Goal: Task Accomplishment & Management: Complete application form

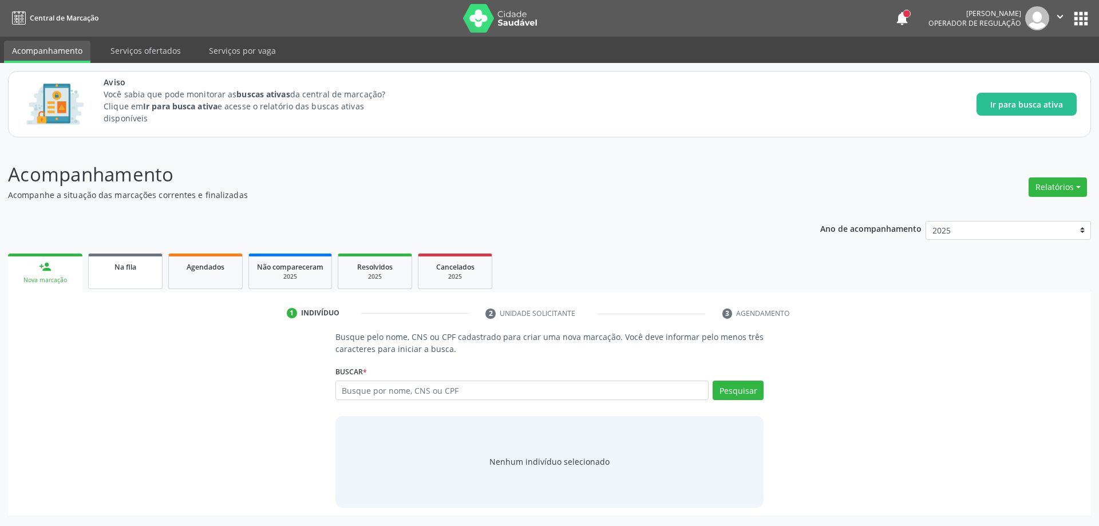
click at [116, 268] on span "Na fila" at bounding box center [125, 267] width 22 height 10
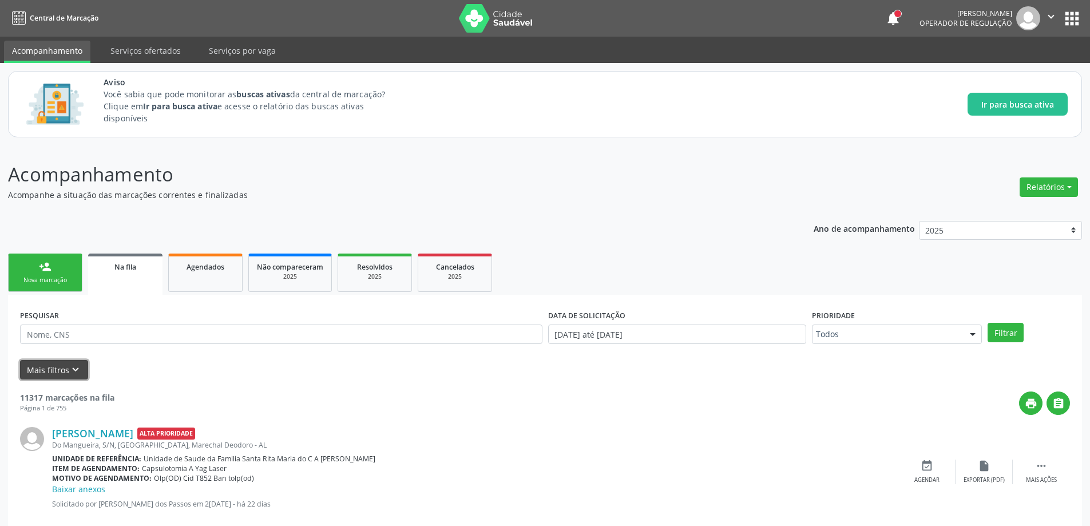
click at [77, 364] on icon "keyboard_arrow_down" at bounding box center [75, 369] width 13 height 13
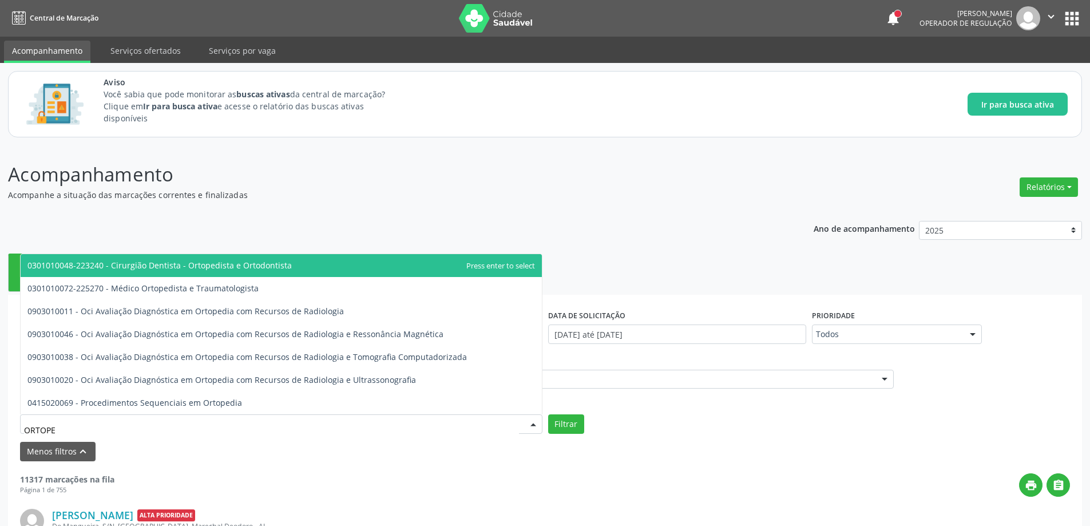
type input "ORTOPED"
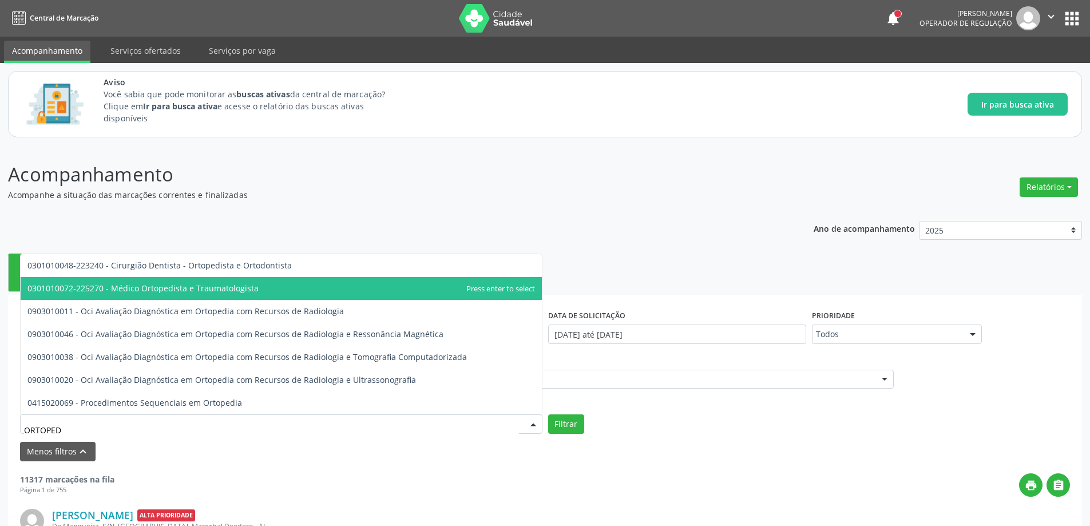
click at [244, 290] on span "0301010072-225270 - Médico Ortopedista e Traumatologista" at bounding box center [142, 288] width 231 height 11
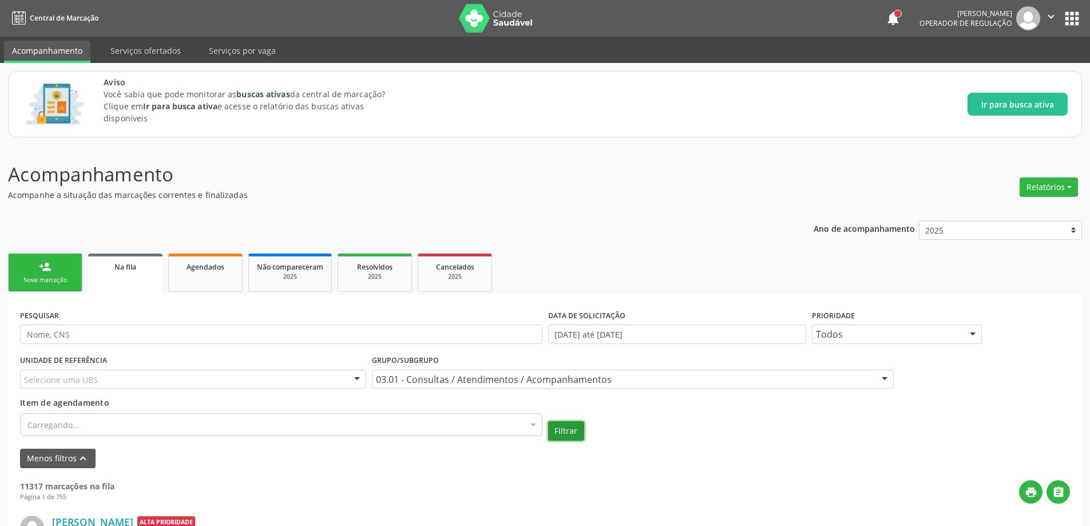
click at [572, 437] on button "Filtrar" at bounding box center [566, 430] width 36 height 19
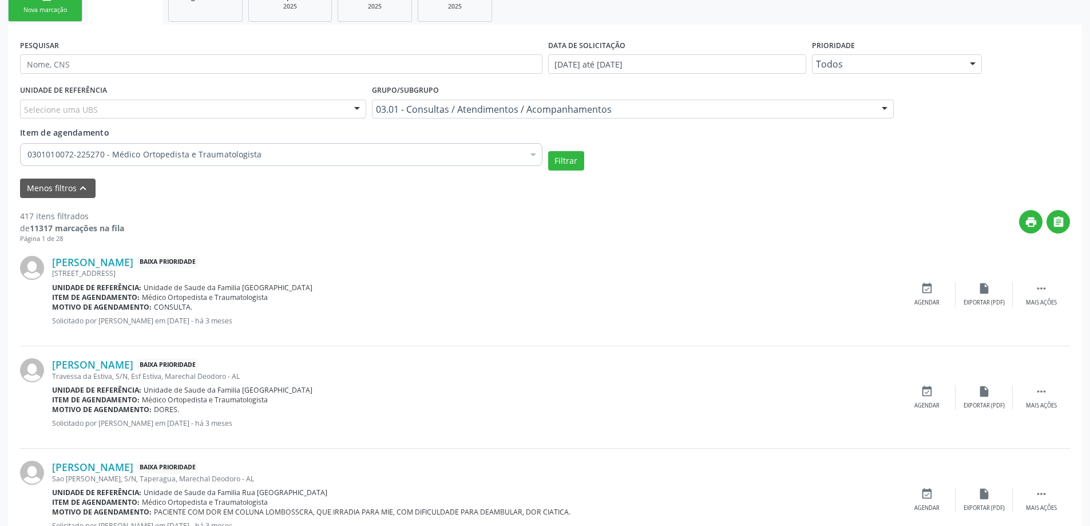
scroll to position [286, 0]
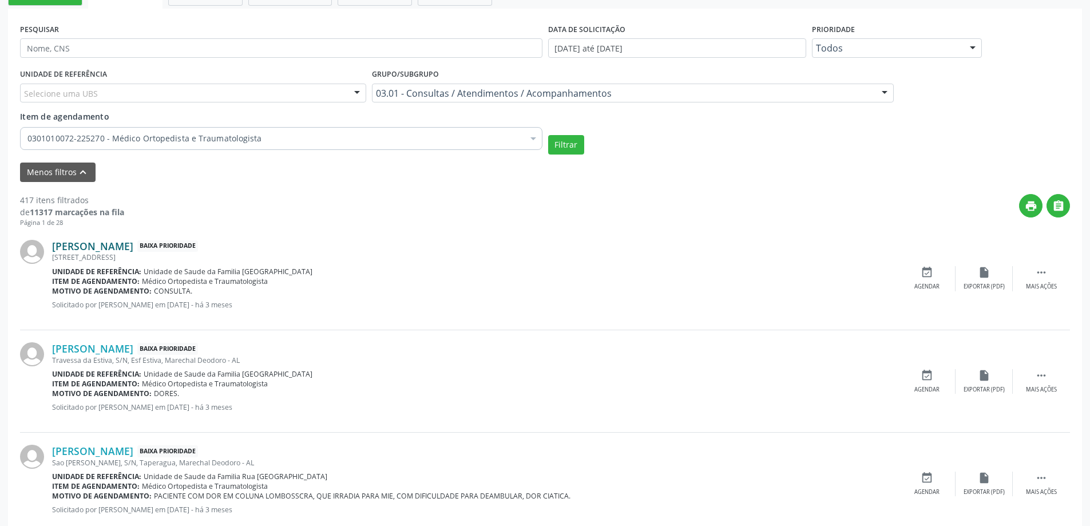
click at [114, 244] on link "[PERSON_NAME]" at bounding box center [92, 246] width 81 height 13
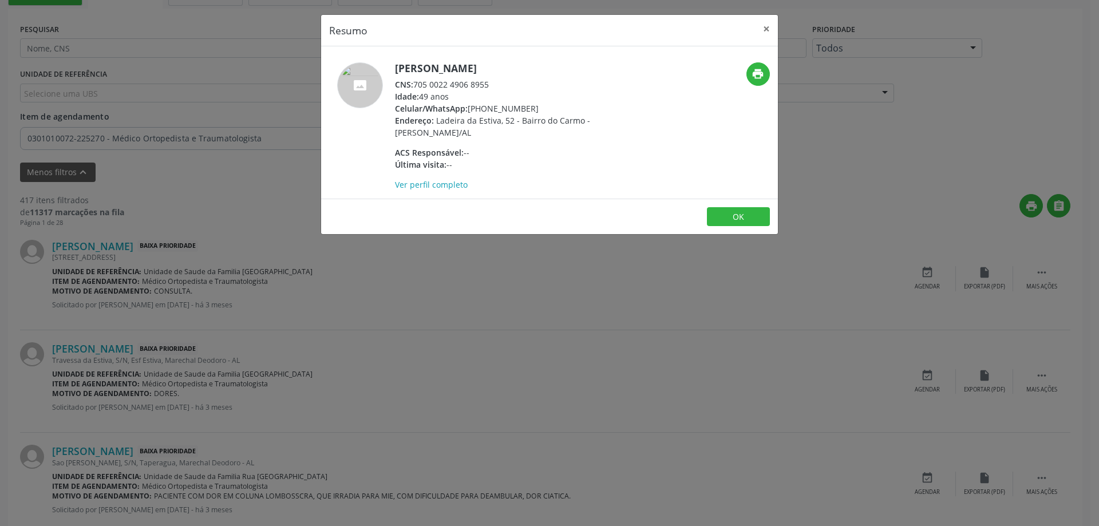
drag, startPoint x: 500, startPoint y: 81, endPoint x: 420, endPoint y: 85, distance: 79.6
click at [420, 85] on div "CNS: 705 0022 4906 8955" at bounding box center [506, 84] width 223 height 12
click at [498, 96] on div "Idade: 49 anos" at bounding box center [506, 96] width 223 height 12
drag, startPoint x: 414, startPoint y: 84, endPoint x: 499, endPoint y: 84, distance: 85.3
click at [499, 84] on div "CNS: 705 0022 4906 8955" at bounding box center [506, 84] width 223 height 12
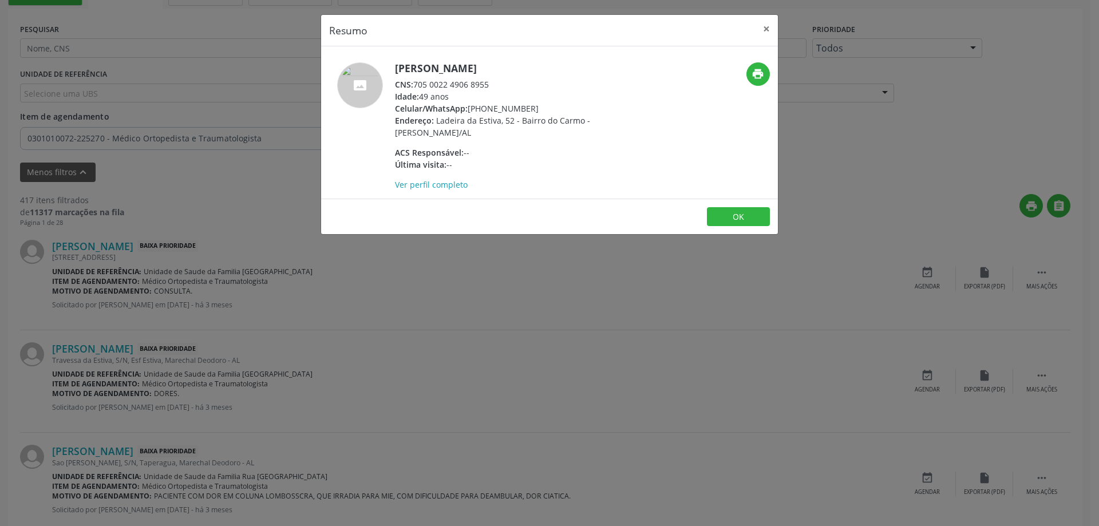
copy div "705 0022 4906 8955"
click at [756, 27] on button "×" at bounding box center [766, 29] width 23 height 28
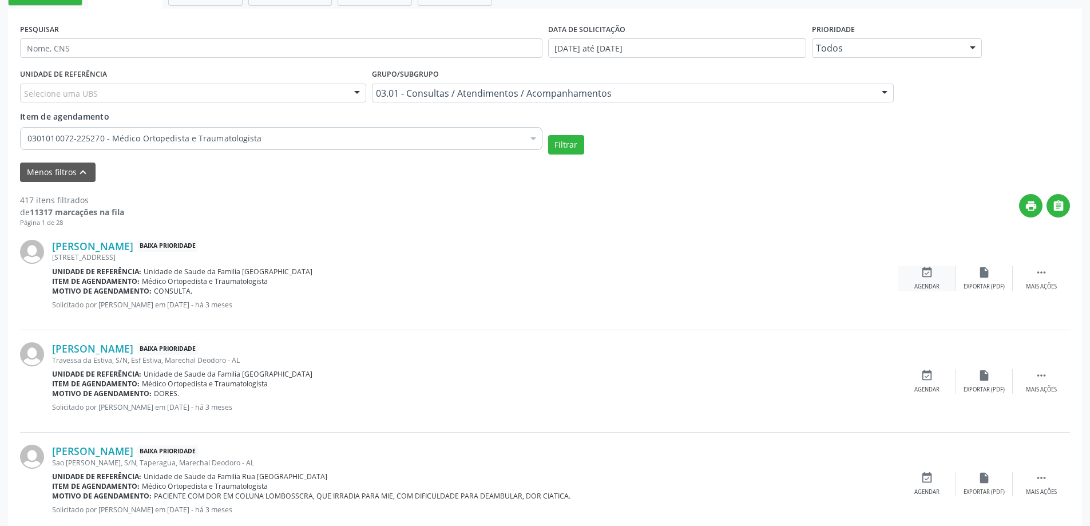
click at [928, 267] on icon "event_available" at bounding box center [927, 272] width 13 height 13
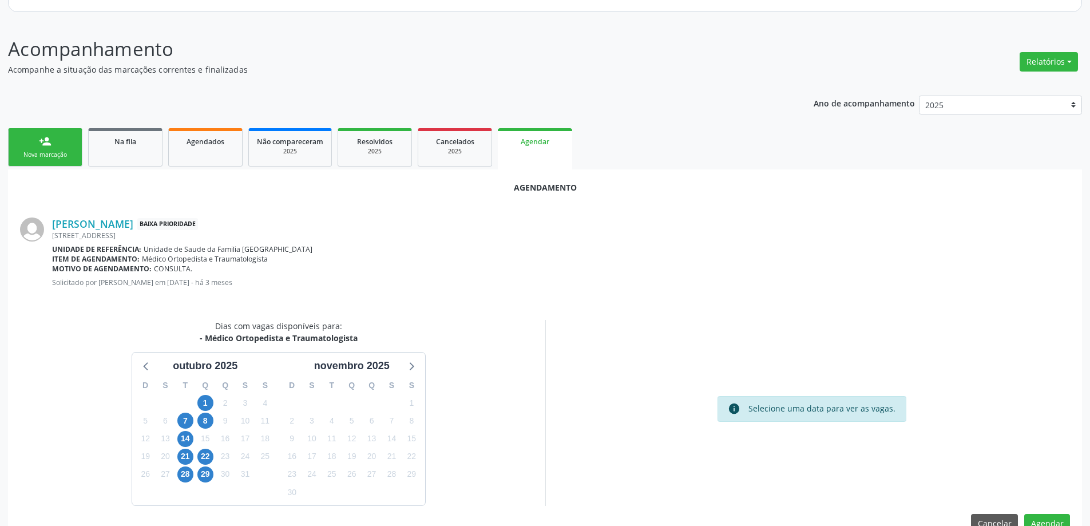
scroll to position [152, 0]
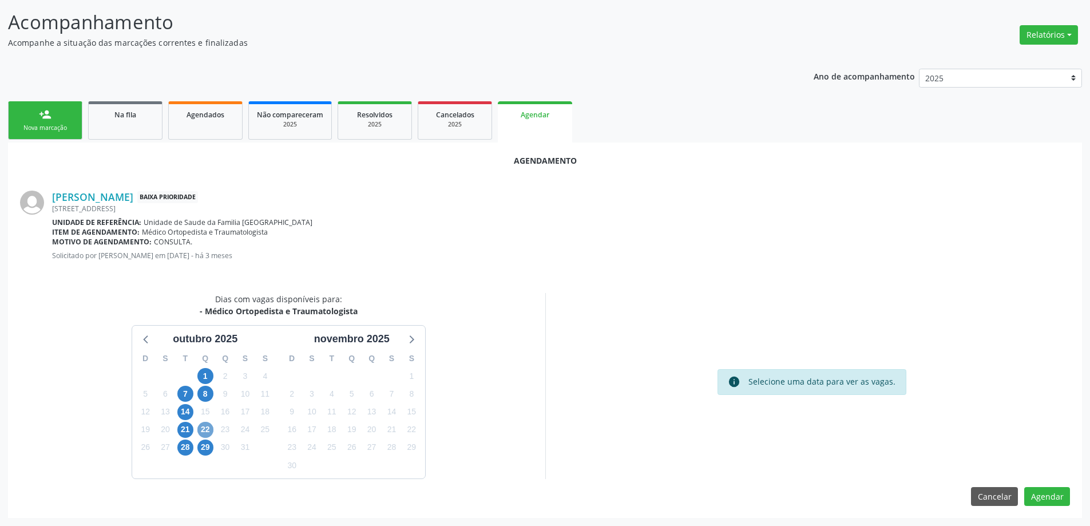
click at [211, 434] on span "22" at bounding box center [205, 430] width 16 height 16
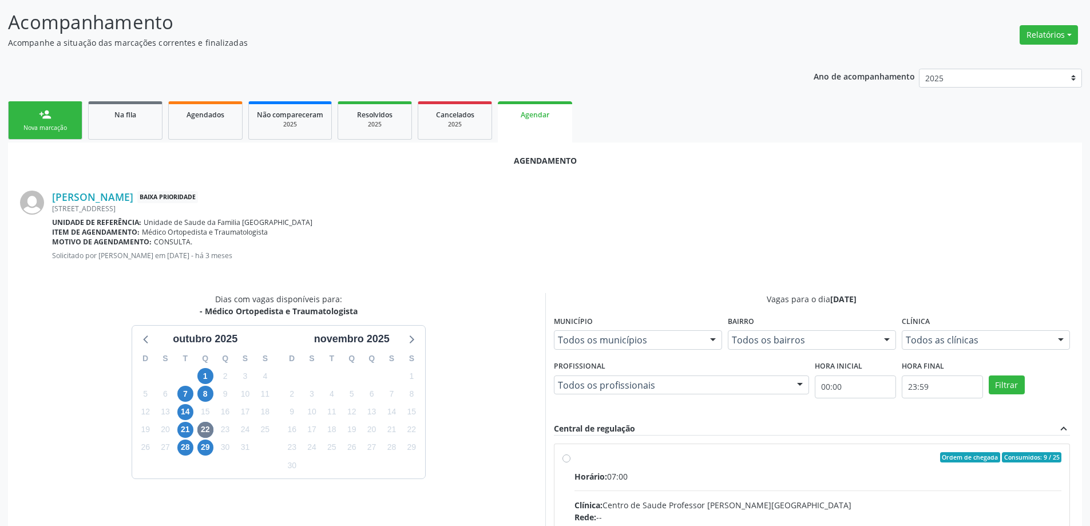
click at [563, 462] on input "Ordem de chegada Consumidos: 9 / 25 Horário: 07:00 Clínica: Centro de Saude Pro…" at bounding box center [566, 457] width 8 height 10
radio input "true"
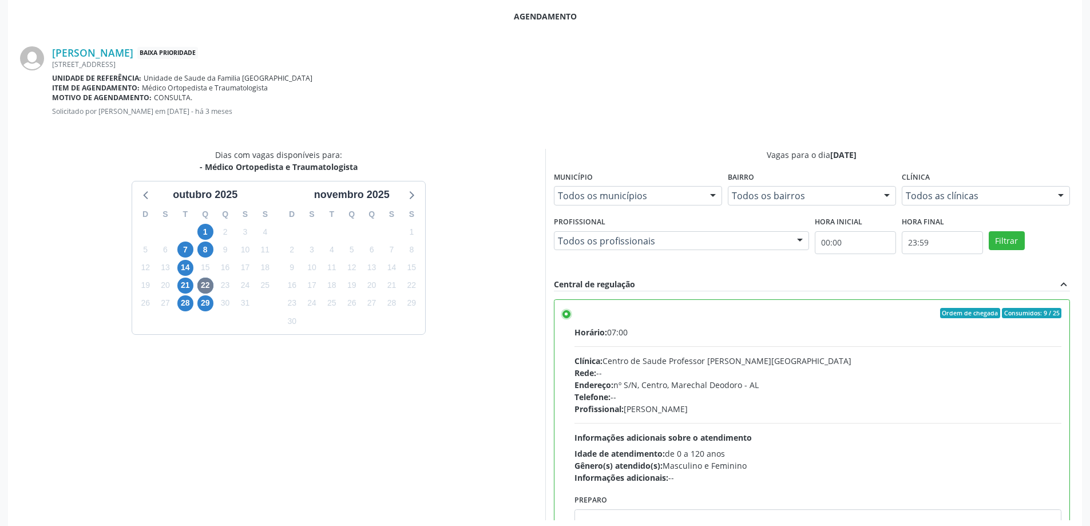
scroll to position [338, 0]
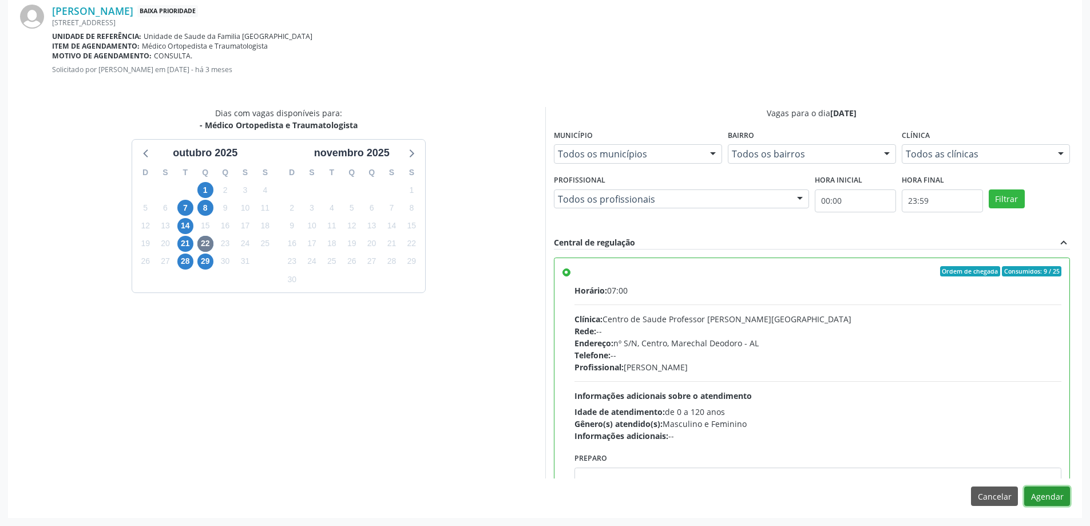
click at [1061, 500] on button "Agendar" at bounding box center [1047, 495] width 46 height 19
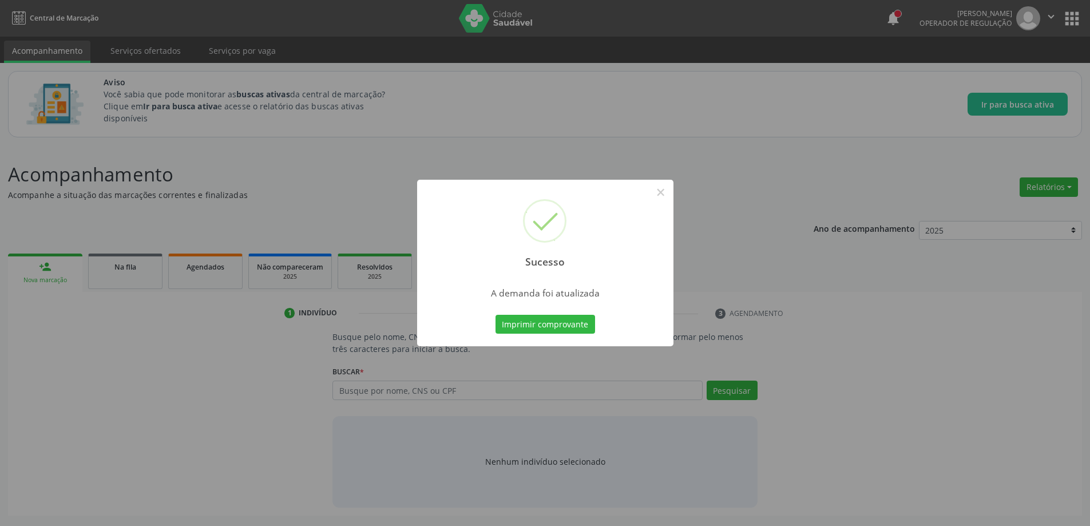
scroll to position [0, 0]
click at [672, 195] on button "×" at bounding box center [664, 192] width 19 height 19
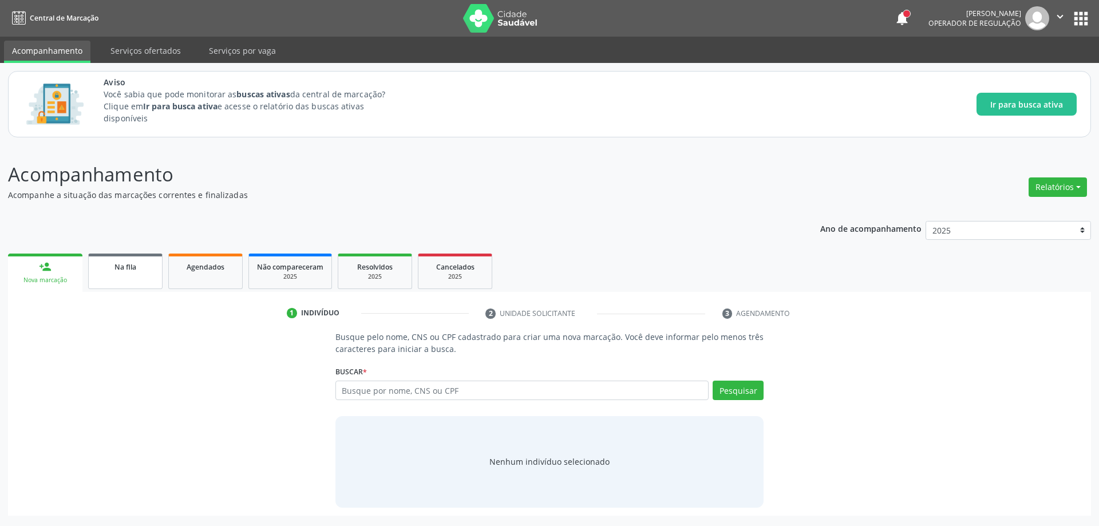
click at [112, 276] on link "Na fila" at bounding box center [125, 270] width 74 height 35
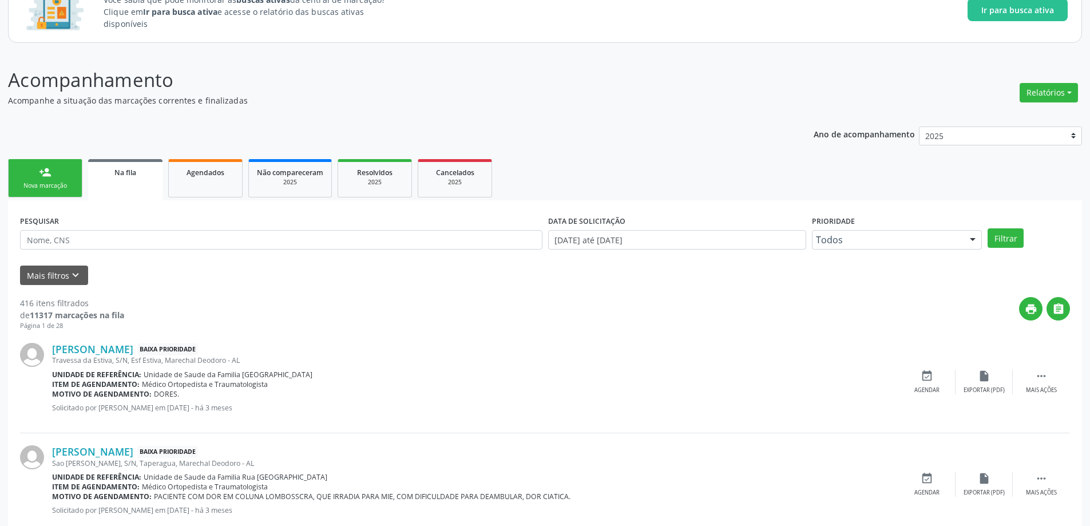
scroll to position [114, 0]
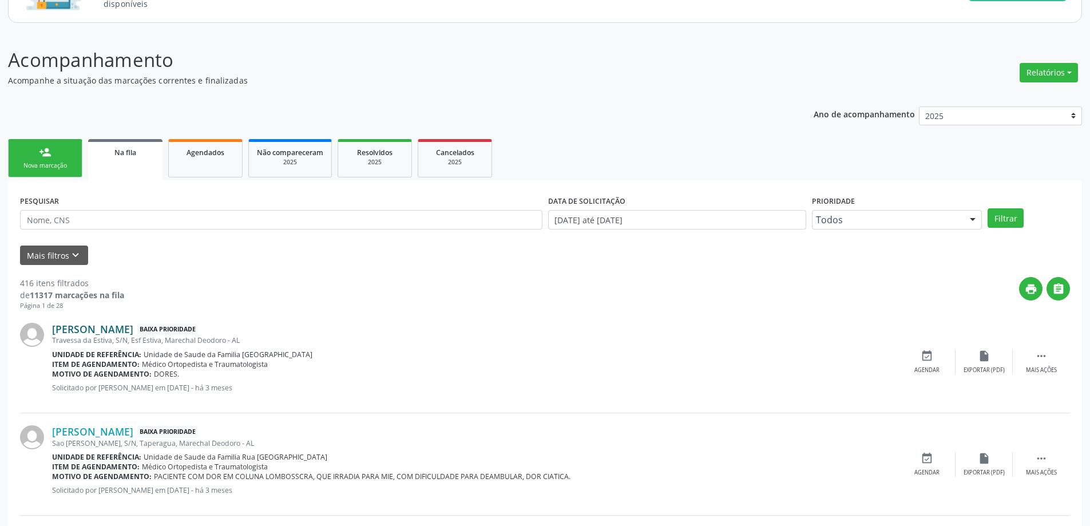
click at [85, 335] on link "[PERSON_NAME]" at bounding box center [92, 329] width 81 height 13
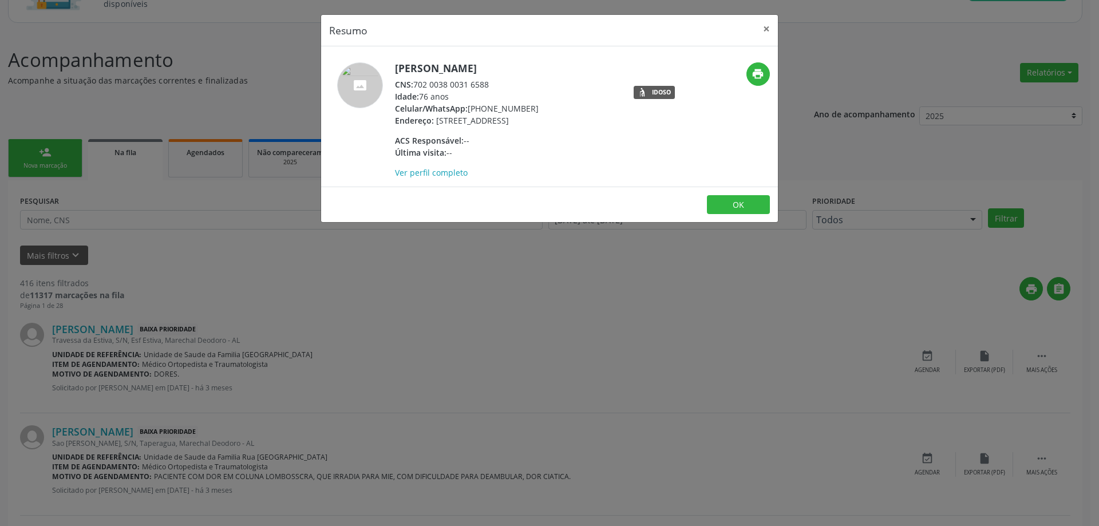
drag, startPoint x: 494, startPoint y: 86, endPoint x: 417, endPoint y: 86, distance: 77.3
click at [417, 86] on div "CNS: 702 0038 0031 6588" at bounding box center [467, 84] width 144 height 12
copy div "702 0038 0031 6588"
click at [762, 28] on button "×" at bounding box center [766, 29] width 23 height 28
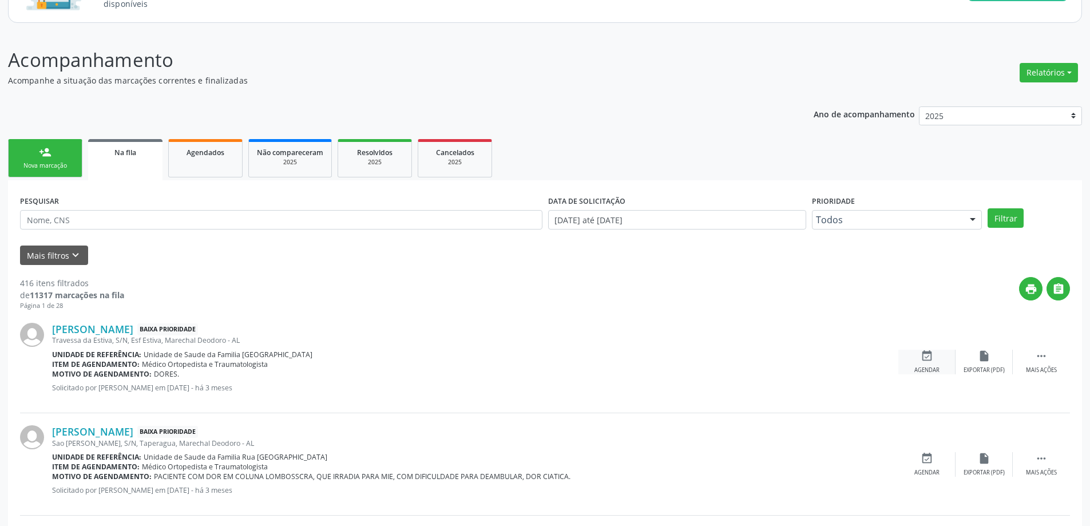
click at [928, 355] on icon "event_available" at bounding box center [927, 356] width 13 height 13
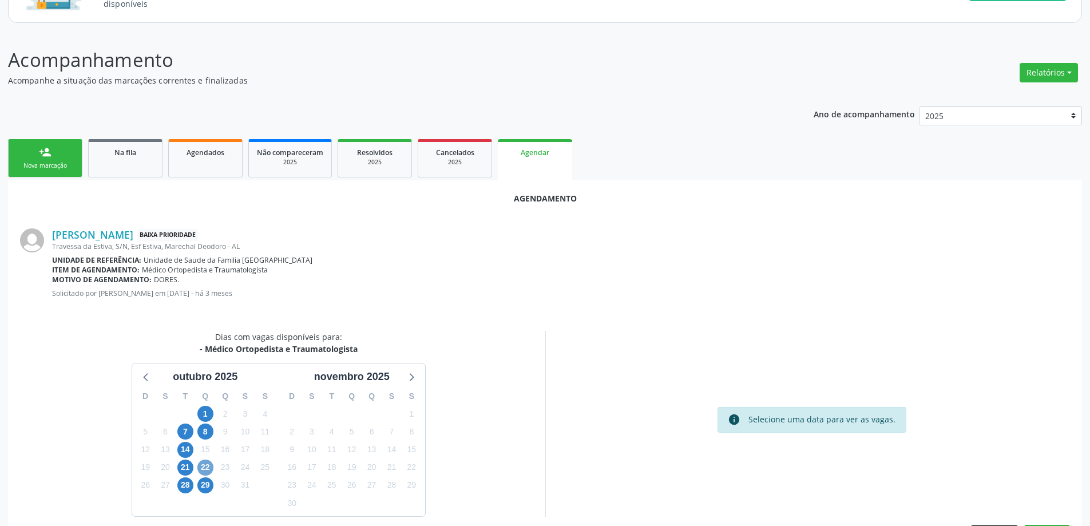
click at [212, 466] on span "22" at bounding box center [205, 467] width 16 height 16
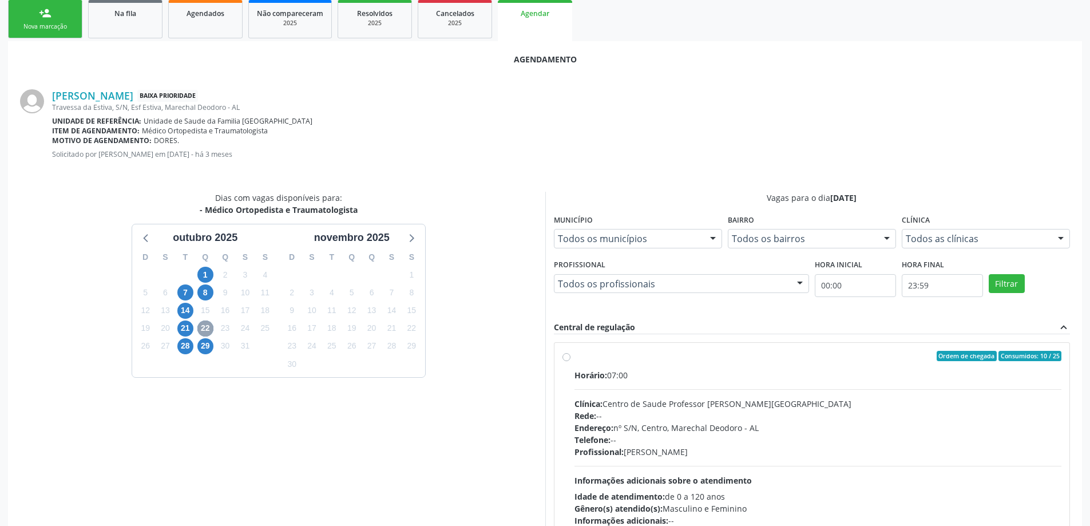
scroll to position [318, 0]
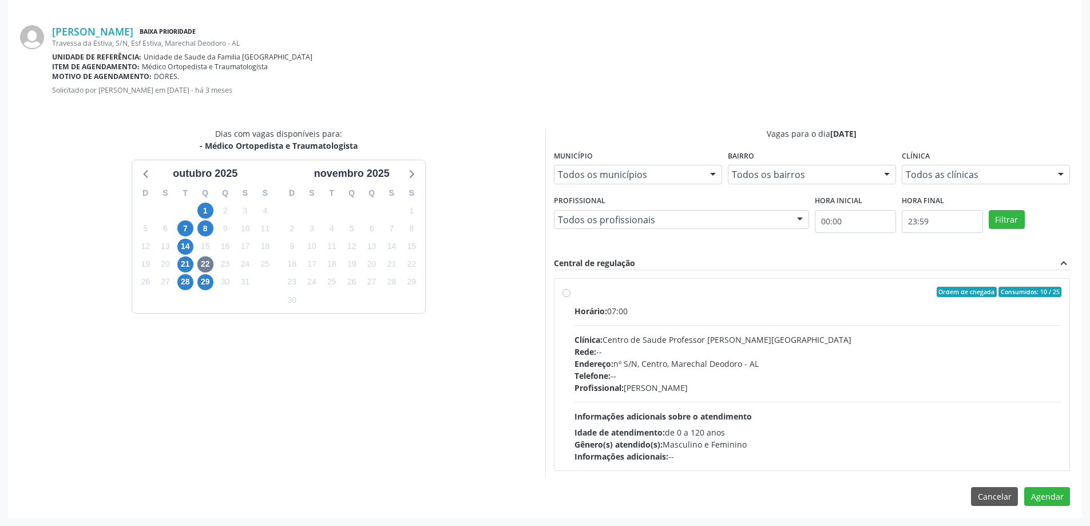
click at [561, 295] on div "Ordem de chegada Consumidos: 10 / 25 Horário: 07:00 Clínica: Centro de Saude Pr…" at bounding box center [812, 375] width 516 height 192
radio input "true"
click at [1049, 513] on button "Agendar" at bounding box center [1047, 516] width 46 height 19
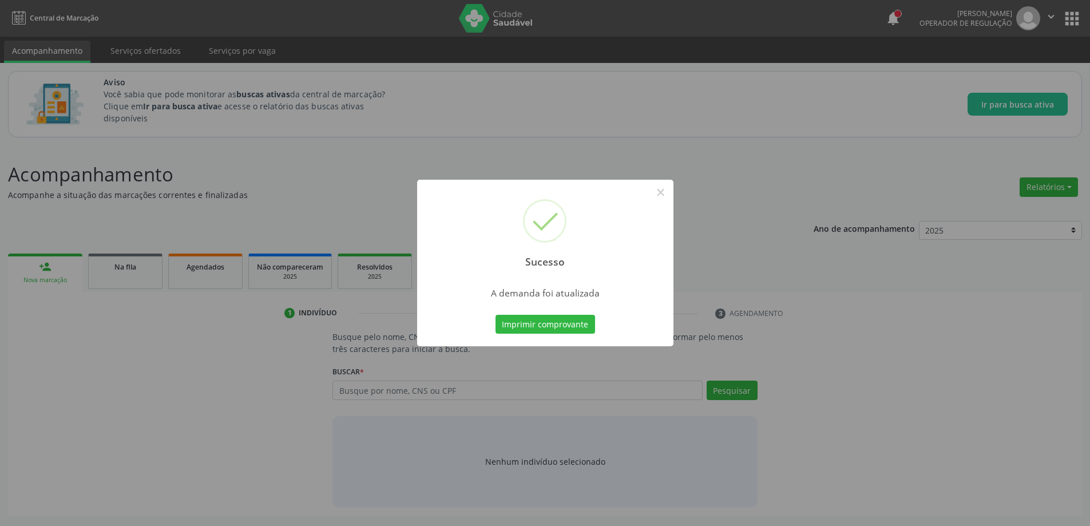
scroll to position [0, 0]
click at [668, 196] on button "×" at bounding box center [664, 192] width 19 height 19
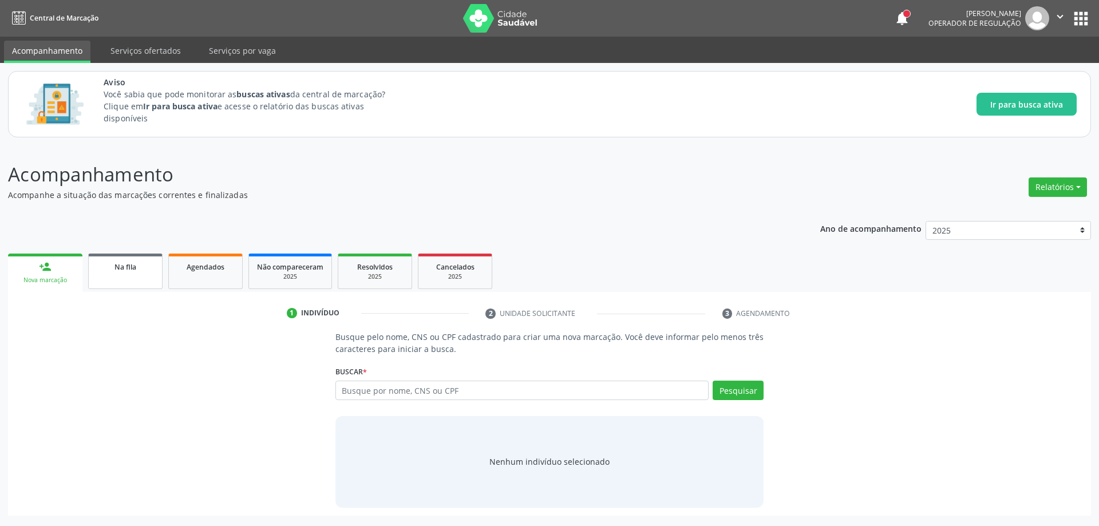
click at [134, 280] on link "Na fila" at bounding box center [125, 270] width 74 height 35
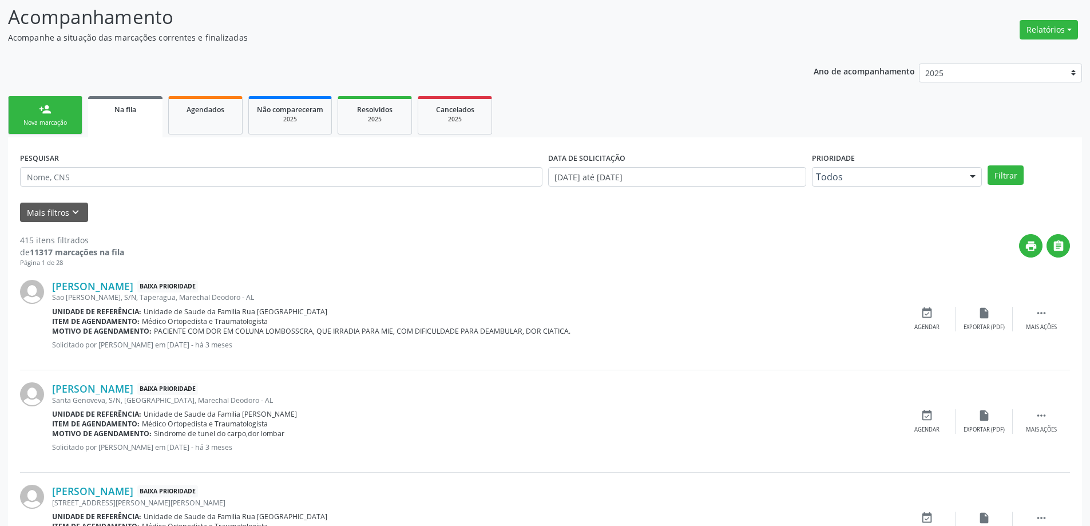
scroll to position [172, 0]
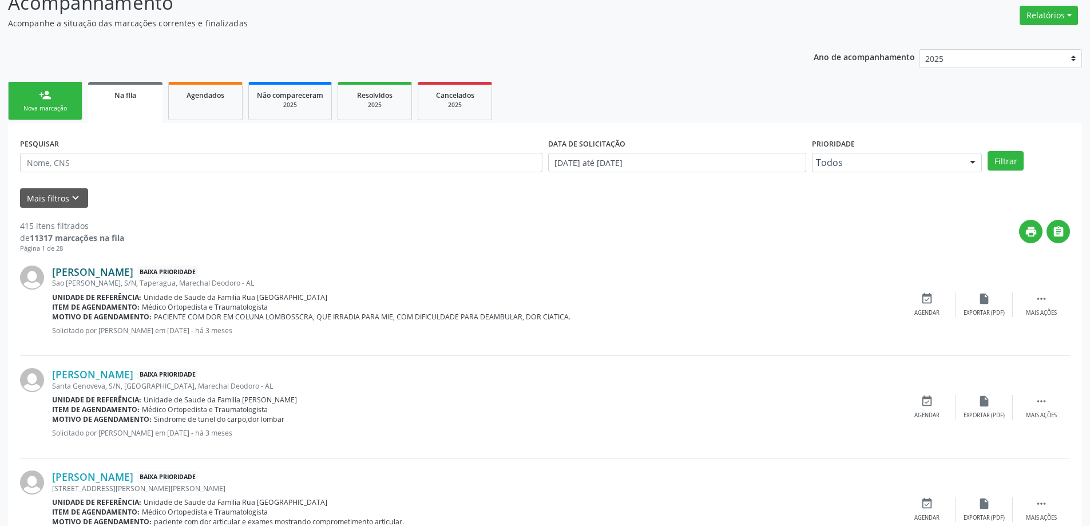
click at [95, 275] on link "[PERSON_NAME]" at bounding box center [92, 272] width 81 height 13
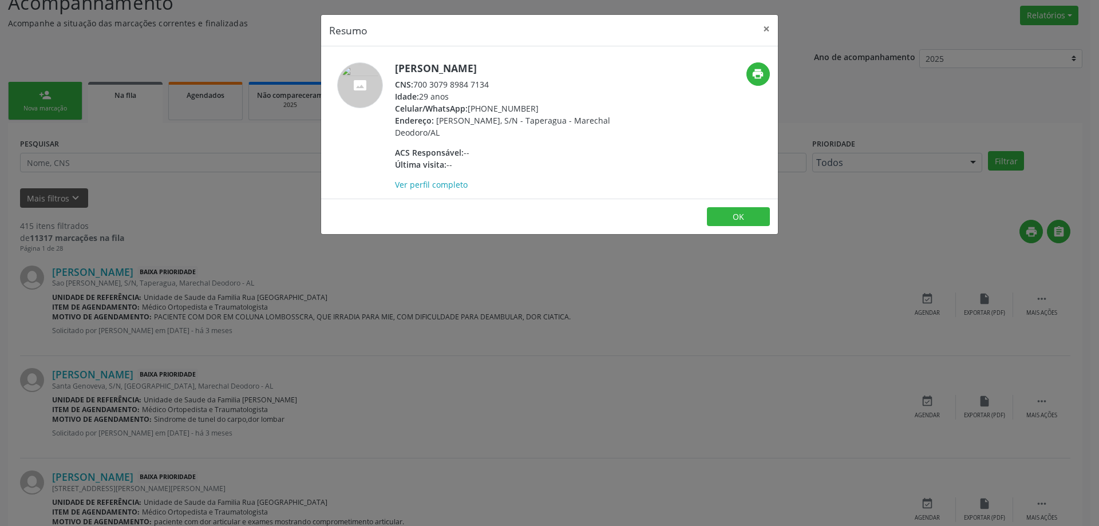
drag, startPoint x: 490, startPoint y: 84, endPoint x: 415, endPoint y: 85, distance: 74.4
click at [415, 85] on div "CNS: 700 3079 8984 7134" at bounding box center [506, 84] width 223 height 12
copy div "700 3079 8984 7134"
click at [764, 34] on button "×" at bounding box center [766, 29] width 23 height 28
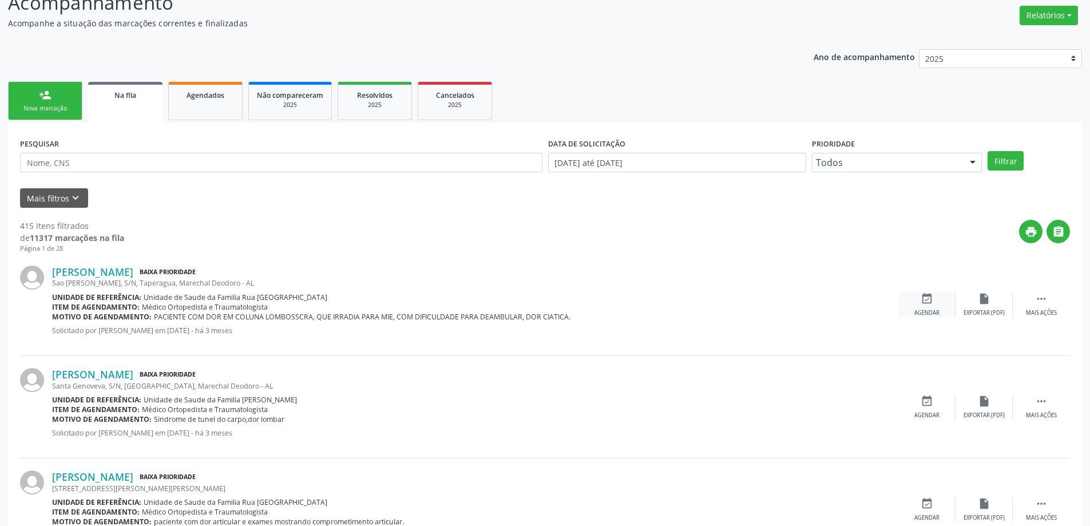
click at [922, 308] on div "event_available Agendar" at bounding box center [926, 304] width 57 height 25
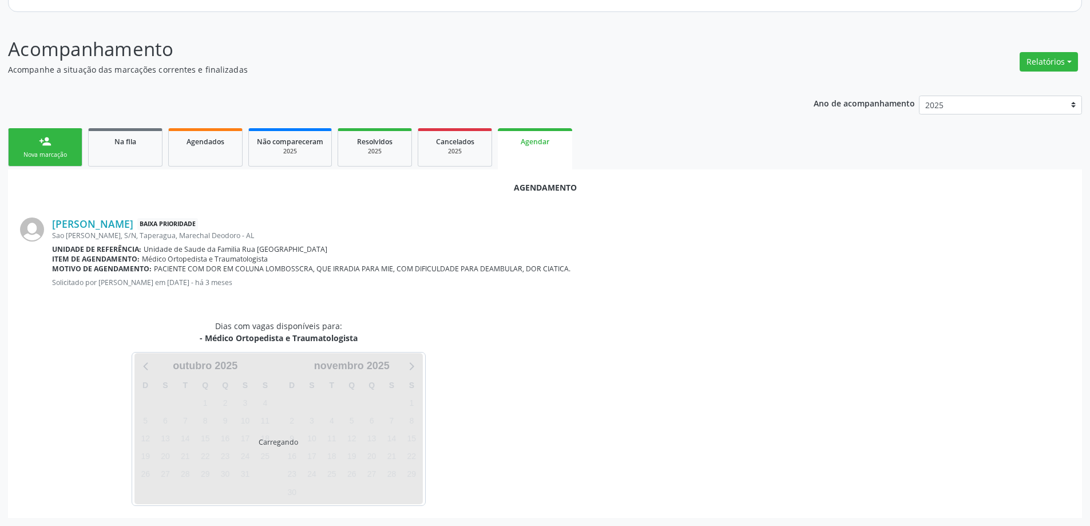
scroll to position [152, 0]
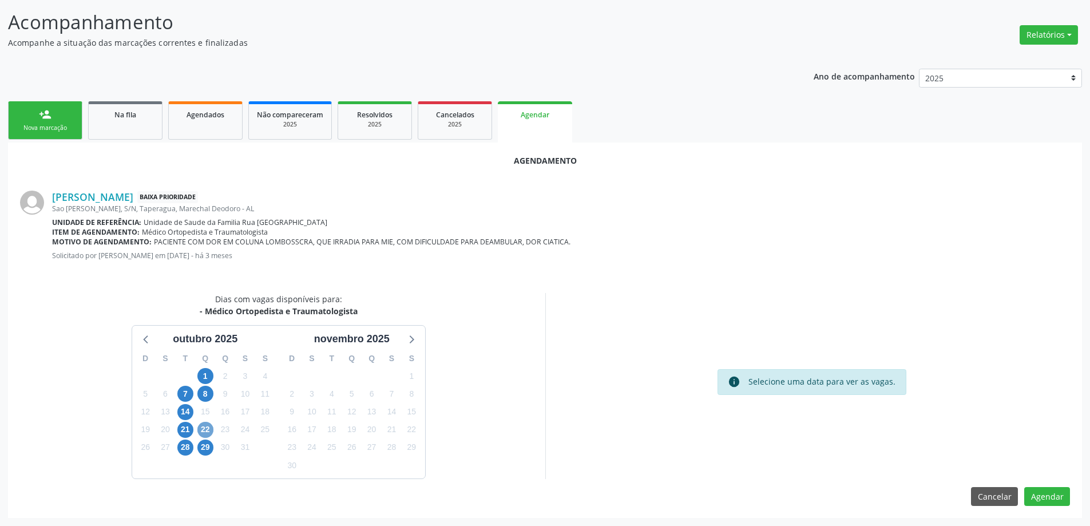
click at [209, 429] on span "22" at bounding box center [205, 430] width 16 height 16
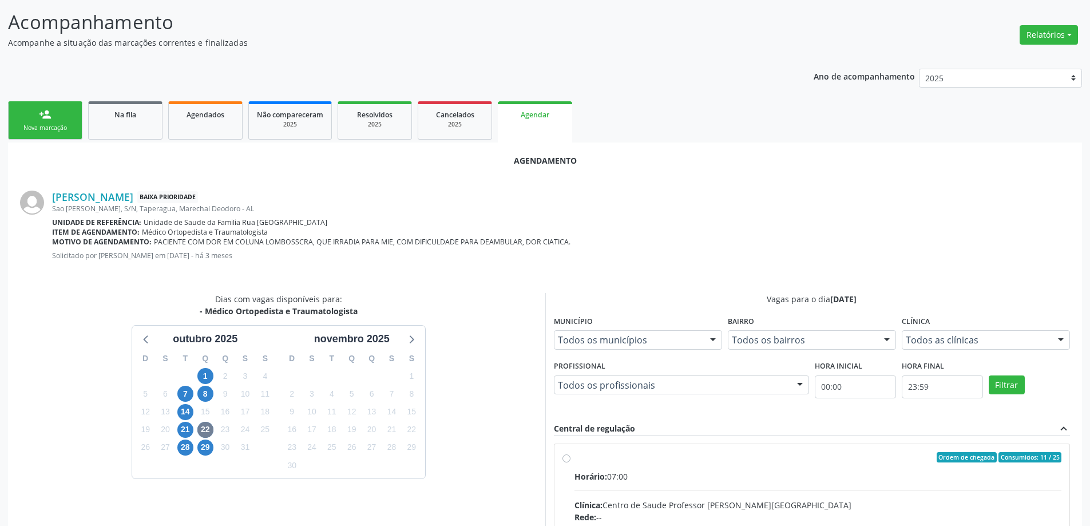
click at [562, 461] on input "Ordem de chegada Consumidos: 11 / 25 Horário: 07:00 Clínica: Centro de Saude Pr…" at bounding box center [566, 457] width 8 height 10
radio input "true"
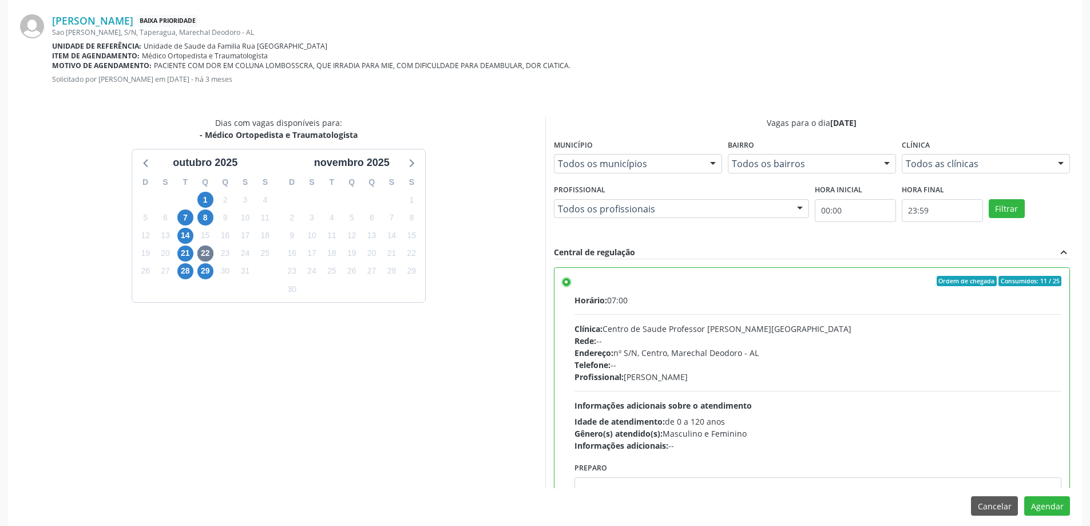
scroll to position [338, 0]
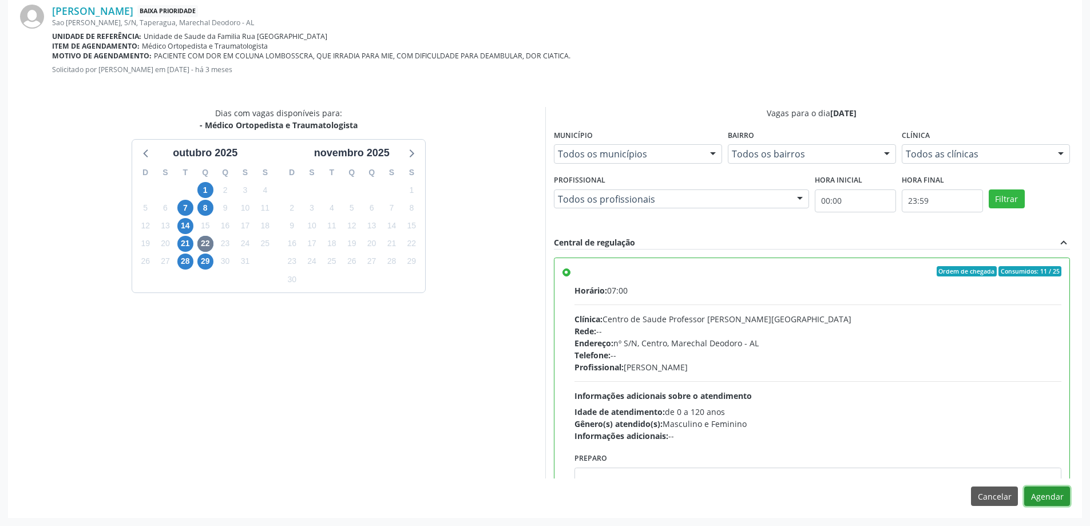
click at [1053, 502] on button "Agendar" at bounding box center [1047, 495] width 46 height 19
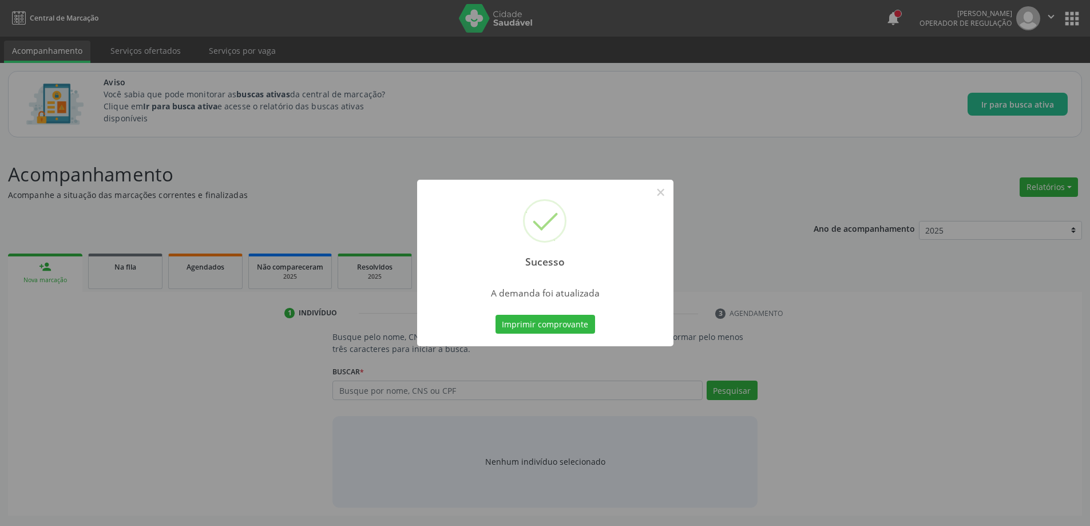
scroll to position [0, 0]
click at [668, 195] on button "×" at bounding box center [664, 192] width 19 height 19
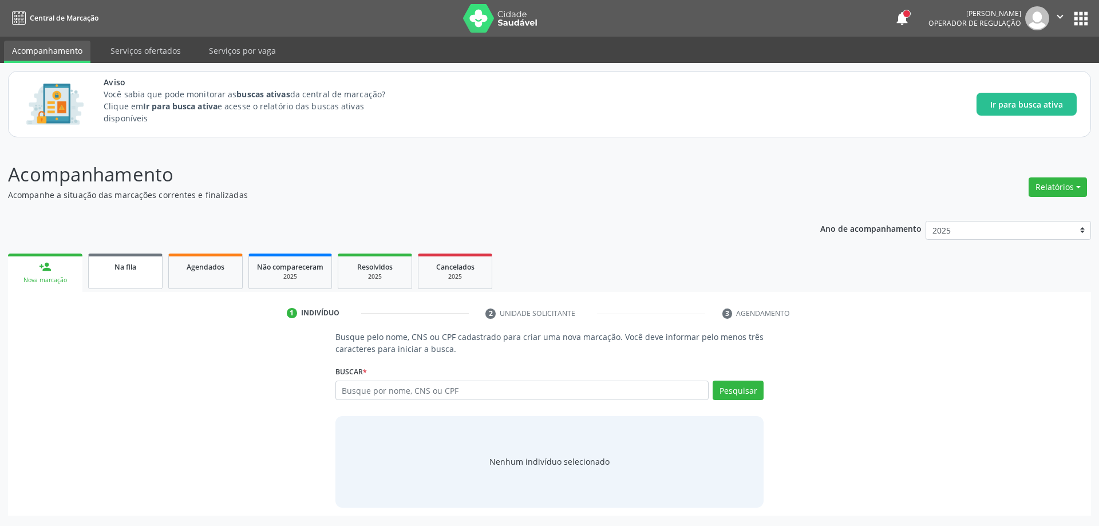
click at [110, 285] on link "Na fila" at bounding box center [125, 270] width 74 height 35
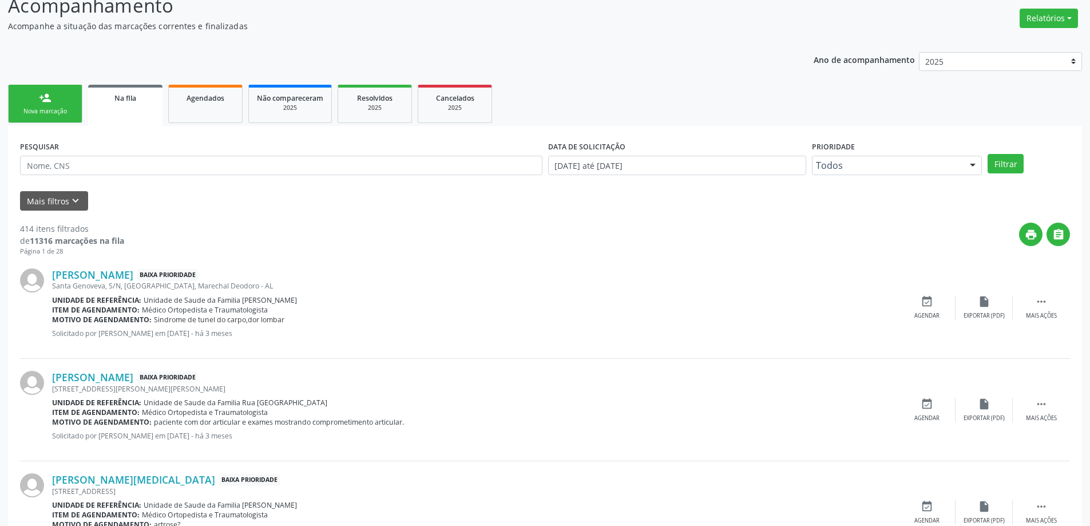
scroll to position [172, 0]
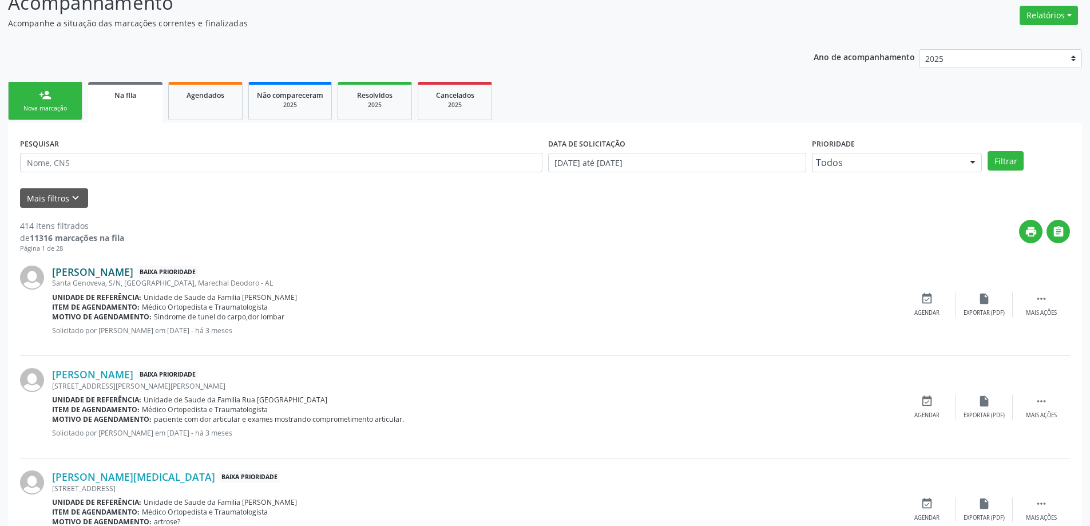
click at [128, 272] on link "[PERSON_NAME]" at bounding box center [92, 272] width 81 height 13
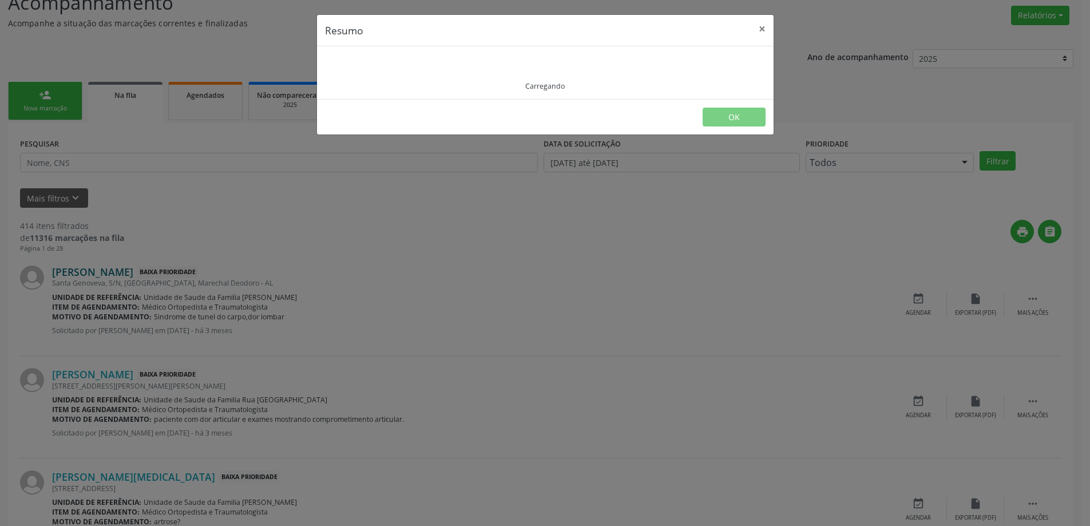
click at [128, 272] on div "Resumo × Carregando OK" at bounding box center [545, 263] width 1090 height 526
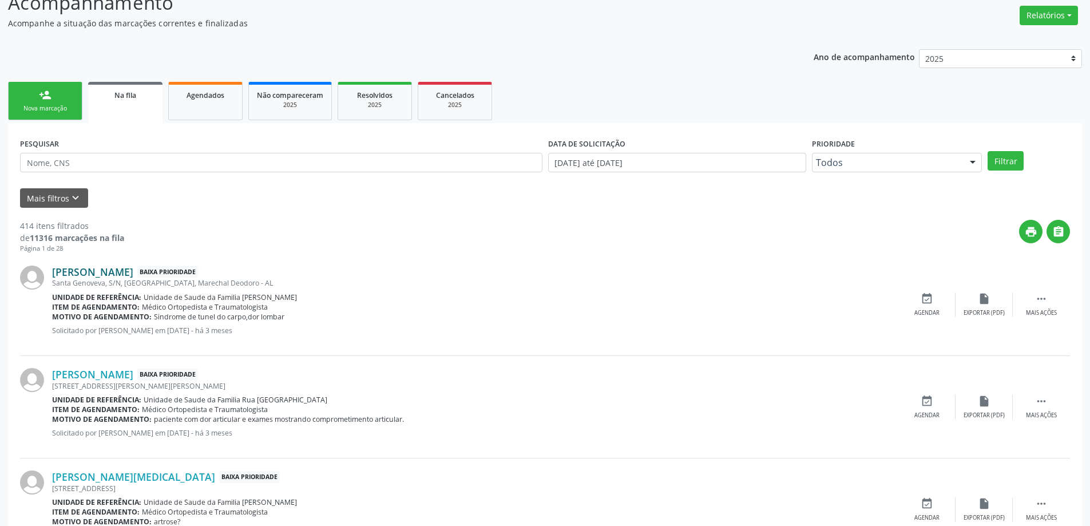
click at [121, 277] on link "[PERSON_NAME]" at bounding box center [92, 272] width 81 height 13
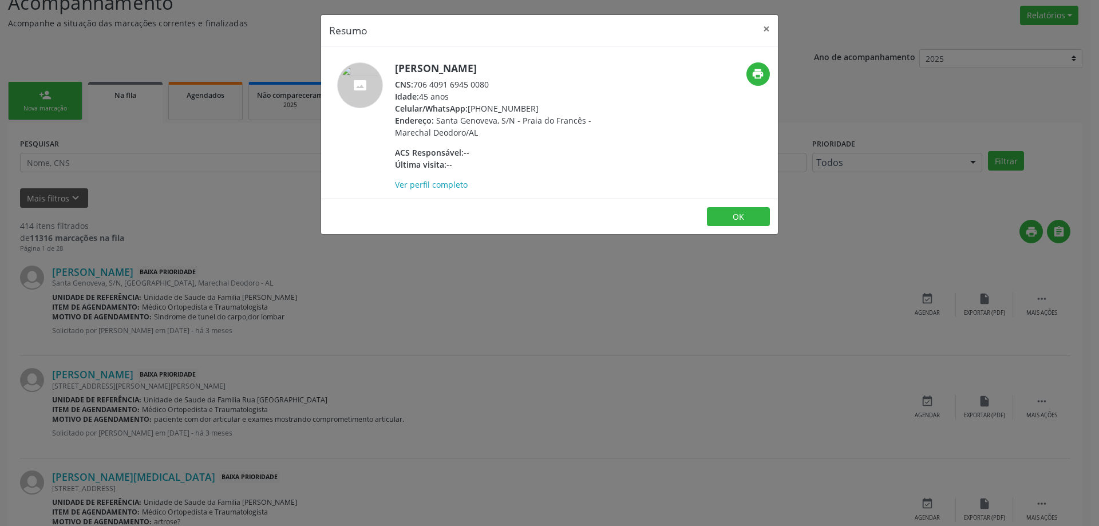
drag, startPoint x: 490, startPoint y: 84, endPoint x: 416, endPoint y: 84, distance: 73.8
click at [416, 84] on div "CNS: 706 4091 6945 0080" at bounding box center [506, 84] width 223 height 12
copy div "706 4091 6945 0080"
click at [768, 35] on button "×" at bounding box center [766, 29] width 23 height 28
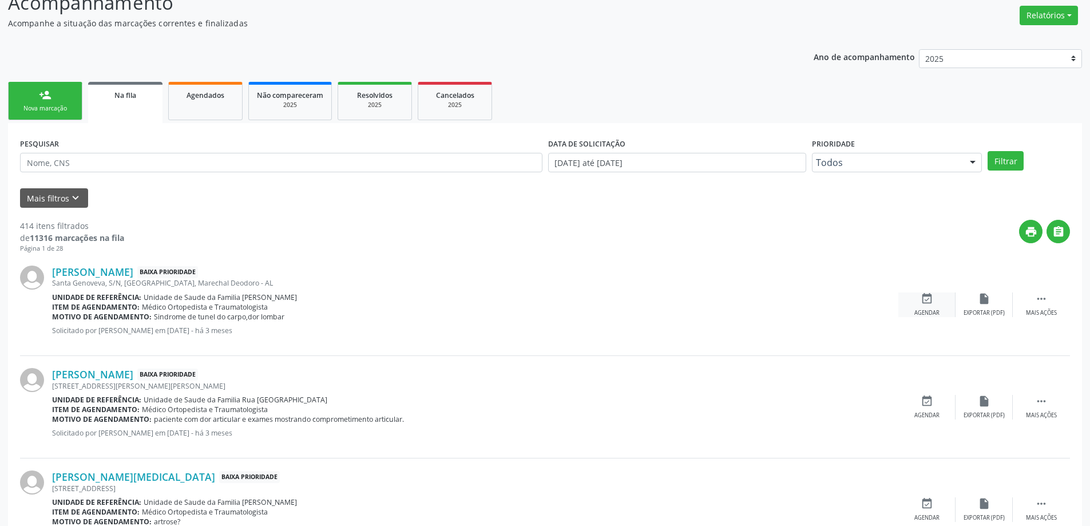
click at [922, 306] on div "event_available Agendar" at bounding box center [926, 304] width 57 height 25
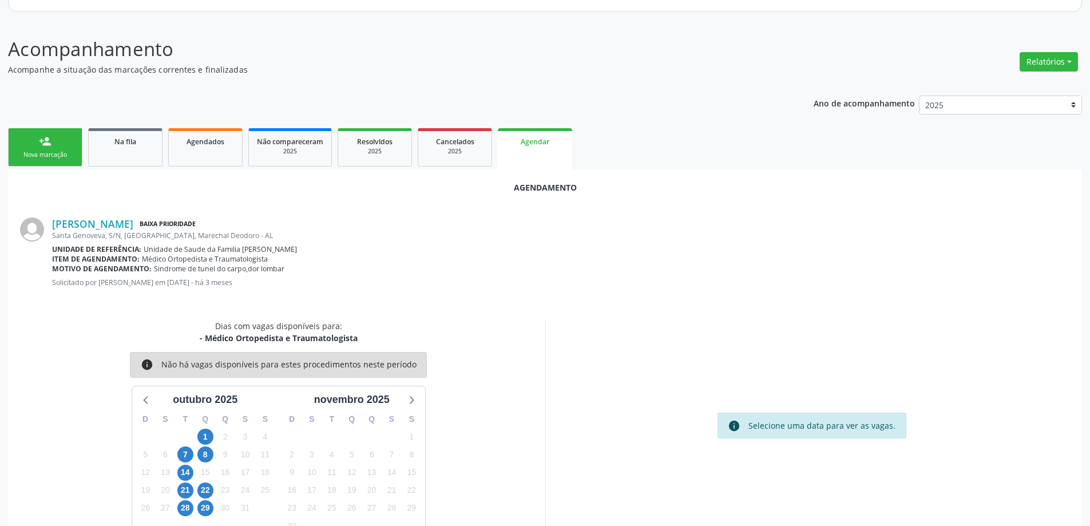
scroll to position [152, 0]
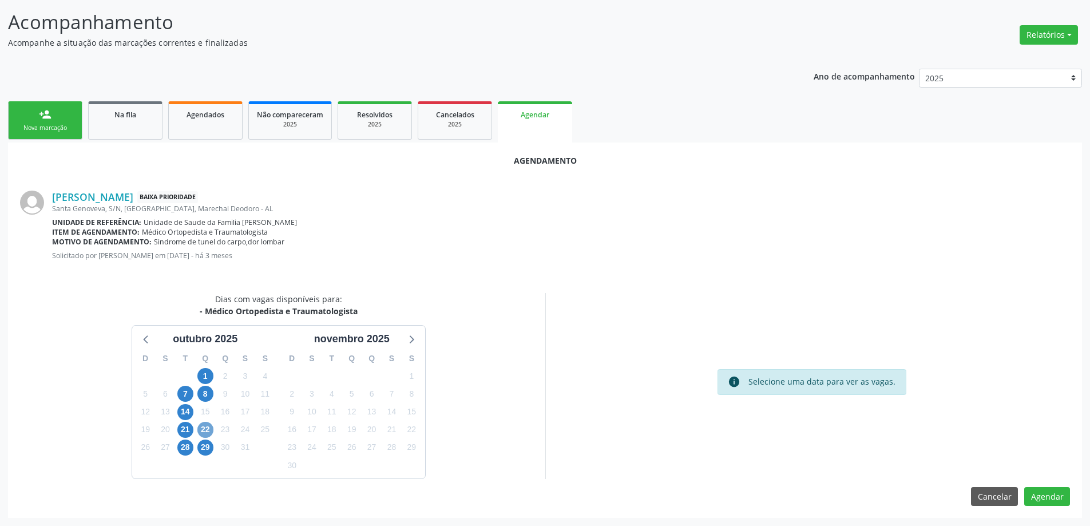
click at [209, 435] on span "22" at bounding box center [205, 430] width 16 height 16
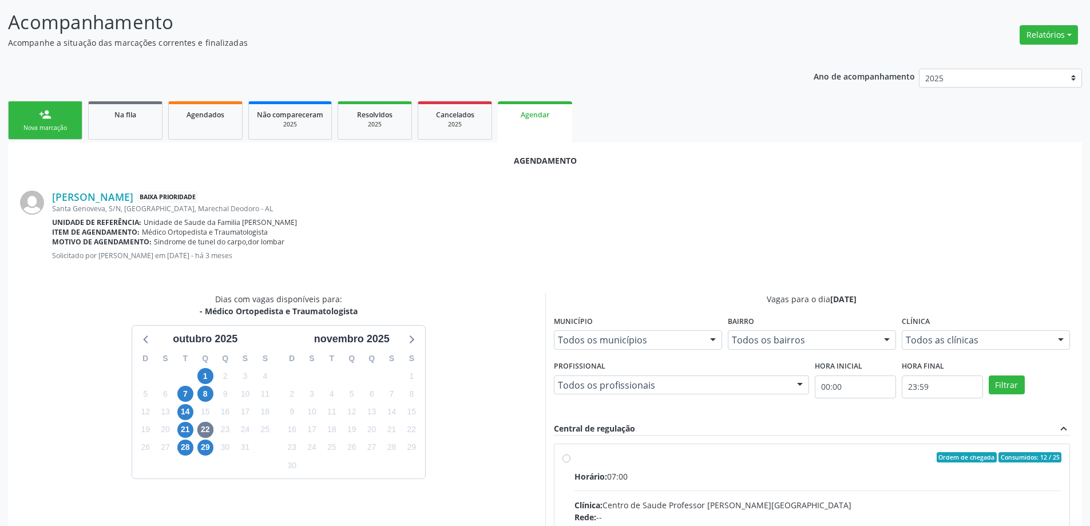
click at [569, 456] on input "Ordem de chegada Consumidos: 12 / 25 Horário: 07:00 Clínica: Centro de Saude Pr…" at bounding box center [566, 457] width 8 height 10
radio input "true"
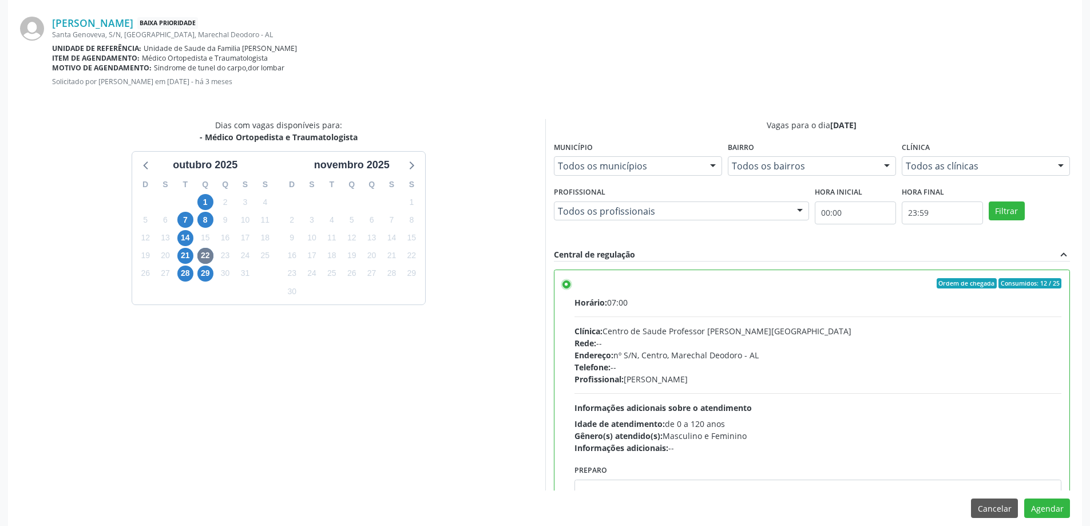
scroll to position [338, 0]
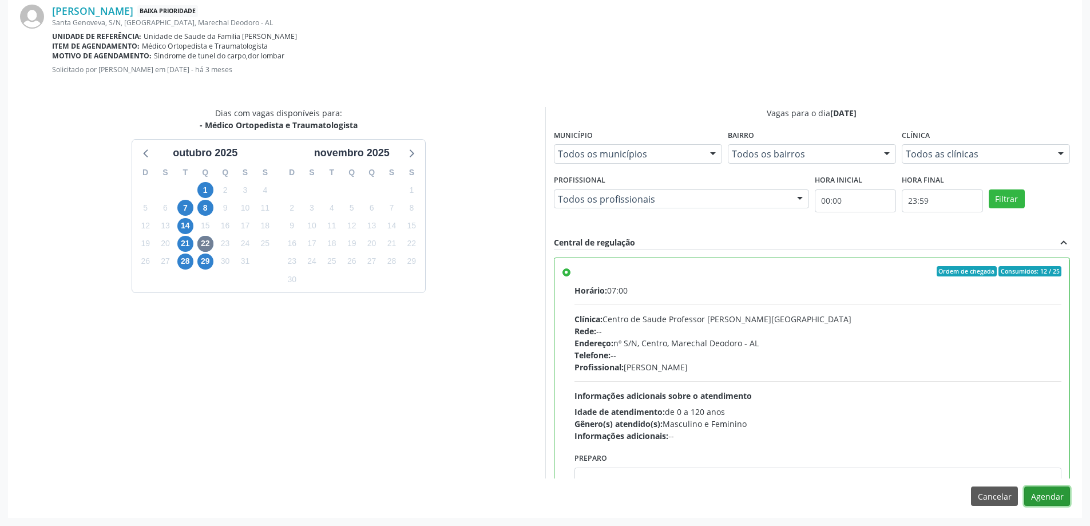
click at [1068, 494] on button "Agendar" at bounding box center [1047, 495] width 46 height 19
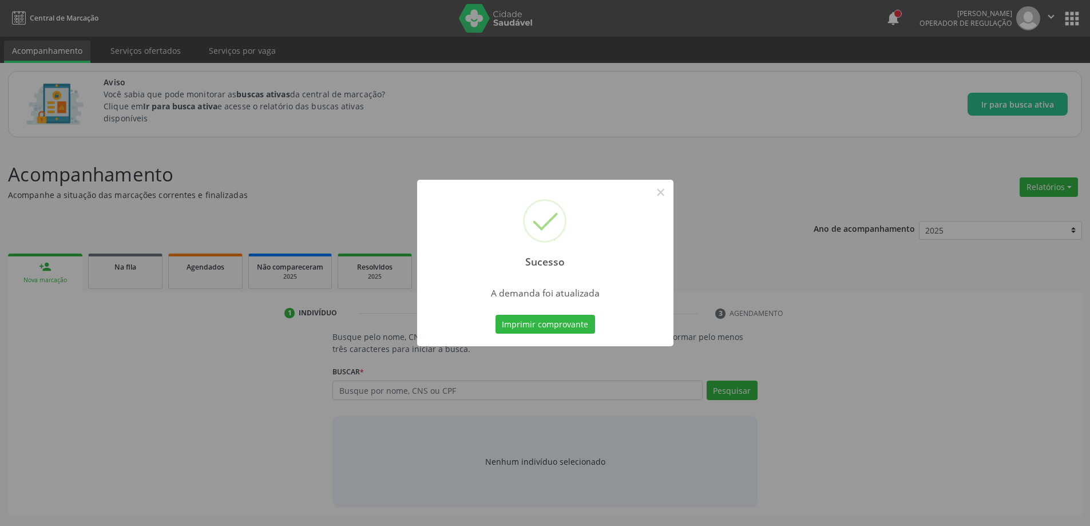
scroll to position [0, 0]
click at [665, 196] on button "×" at bounding box center [664, 192] width 19 height 19
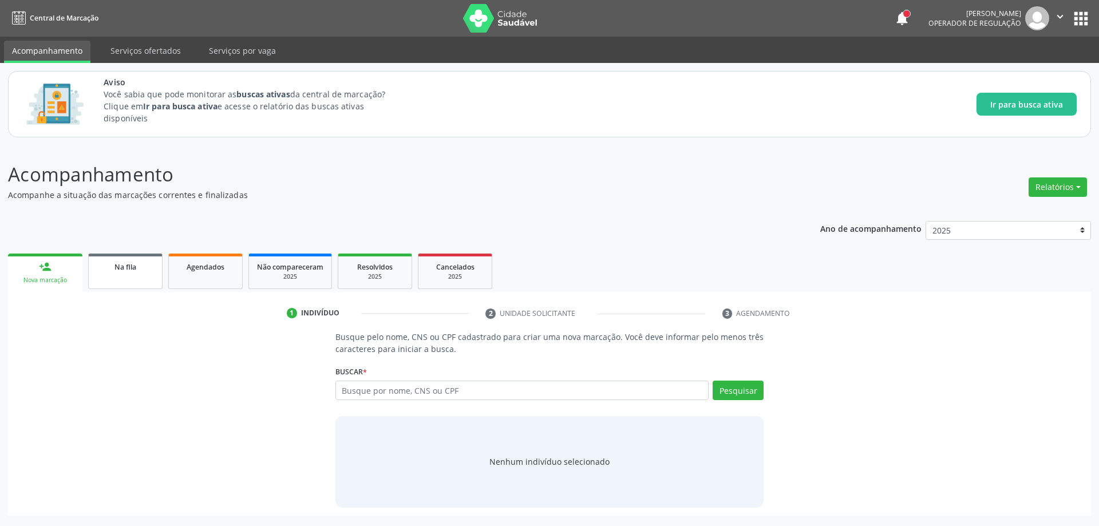
click at [115, 272] on div "Na fila" at bounding box center [125, 266] width 57 height 12
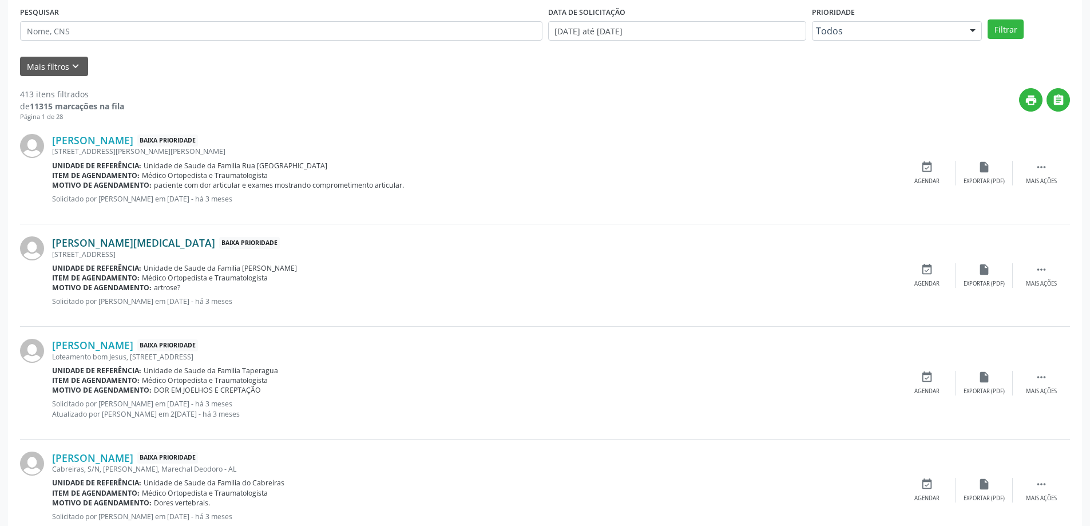
scroll to position [343, 0]
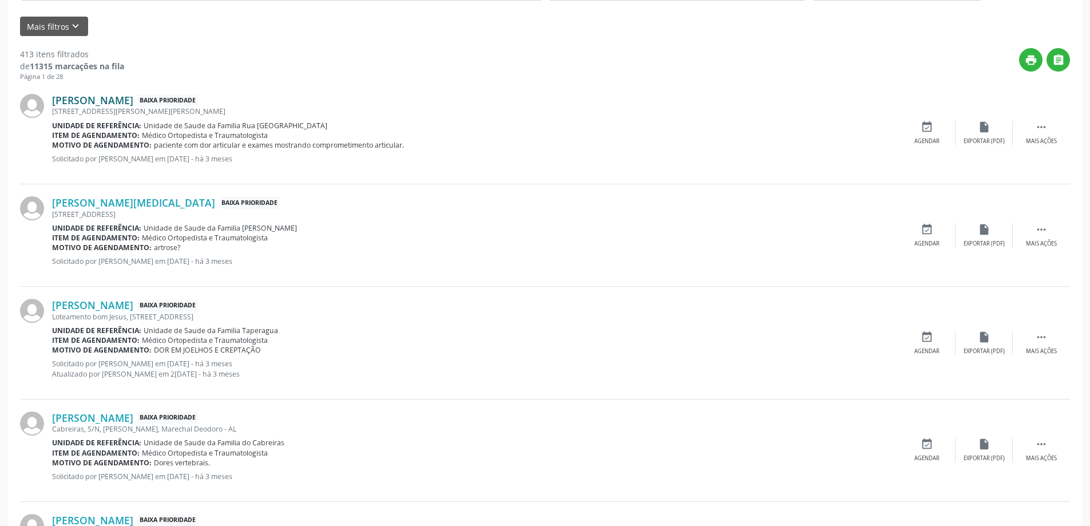
click at [133, 105] on link "[PERSON_NAME]" at bounding box center [92, 100] width 81 height 13
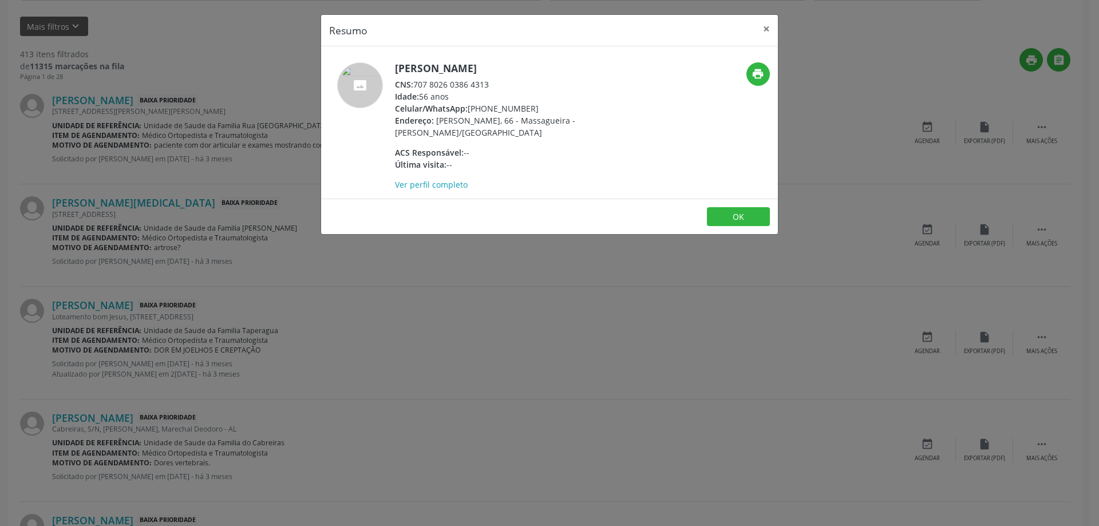
click at [417, 84] on div "CNS: 707 8026 0386 4313" at bounding box center [506, 84] width 223 height 12
click at [413, 84] on span "CNS:" at bounding box center [404, 84] width 18 height 11
drag, startPoint x: 416, startPoint y: 85, endPoint x: 495, endPoint y: 84, distance: 79.0
click at [495, 84] on div "CNS: 707 8026 0386 4313" at bounding box center [506, 84] width 223 height 12
copy div "707 8026 0386 4313"
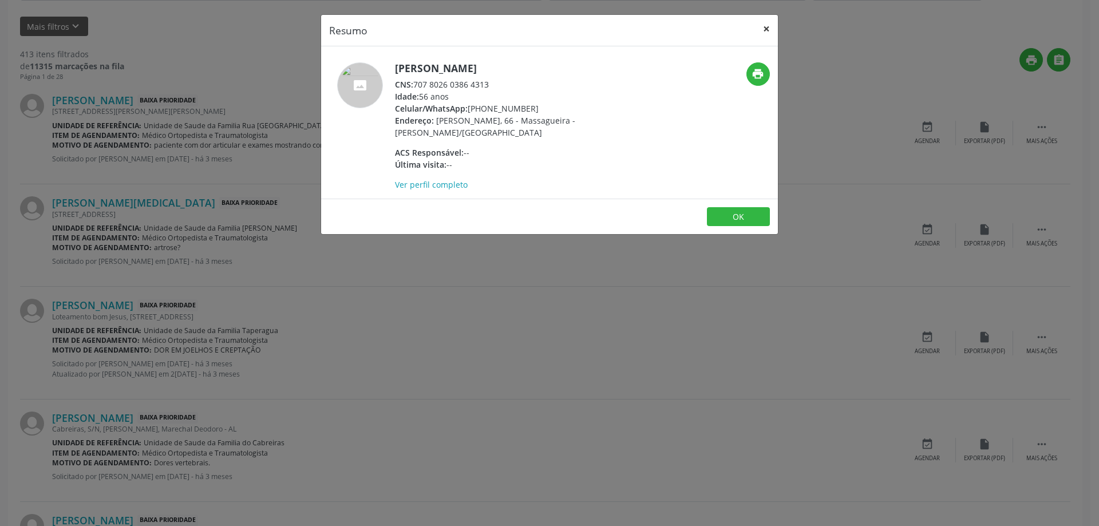
click at [761, 30] on button "×" at bounding box center [766, 29] width 23 height 28
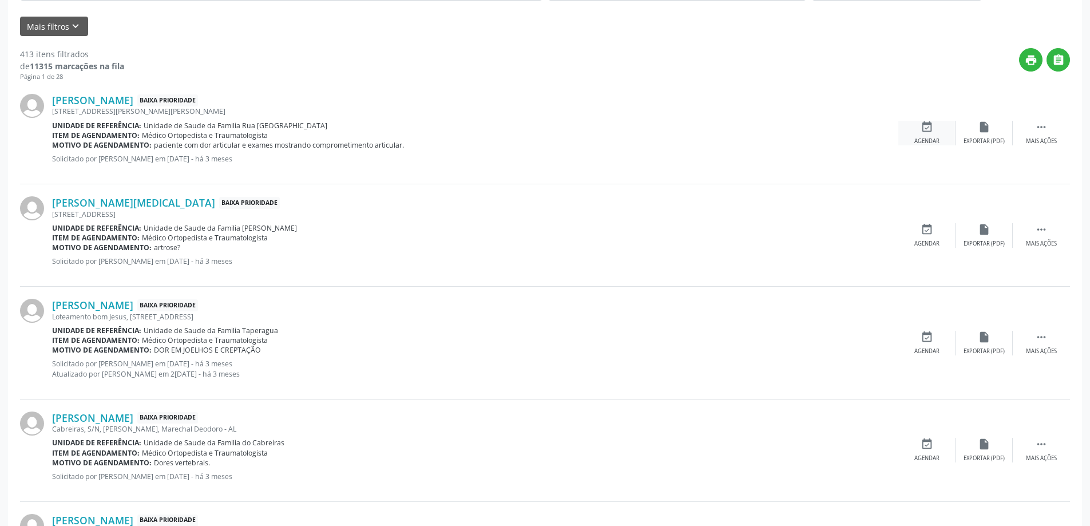
click at [929, 135] on div "event_available Agendar" at bounding box center [926, 133] width 57 height 25
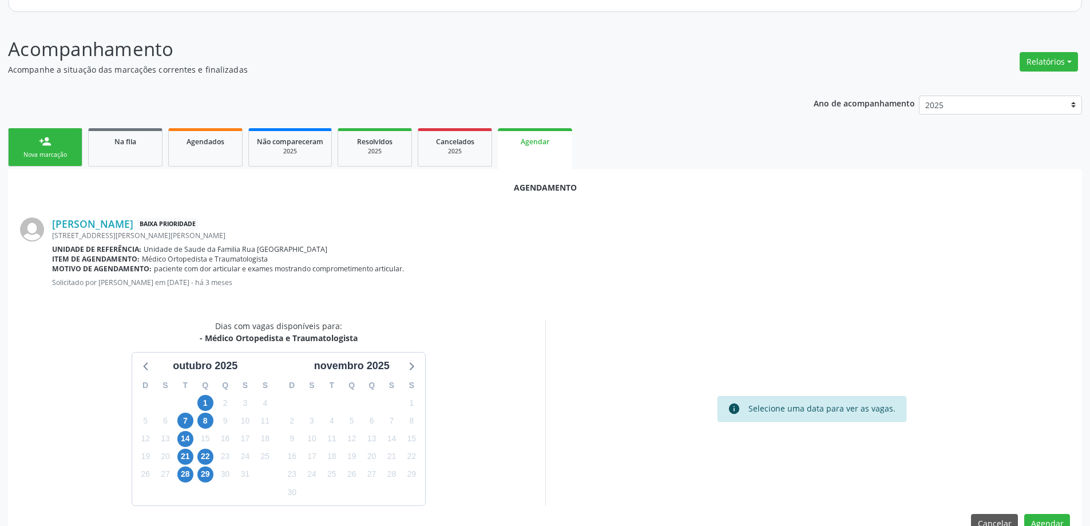
scroll to position [152, 0]
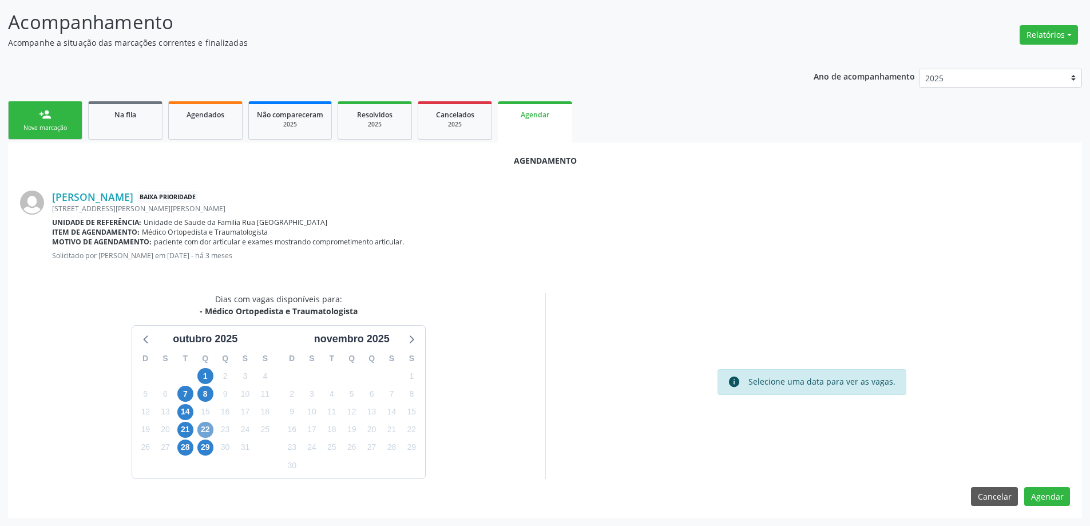
click at [208, 430] on span "22" at bounding box center [205, 430] width 16 height 16
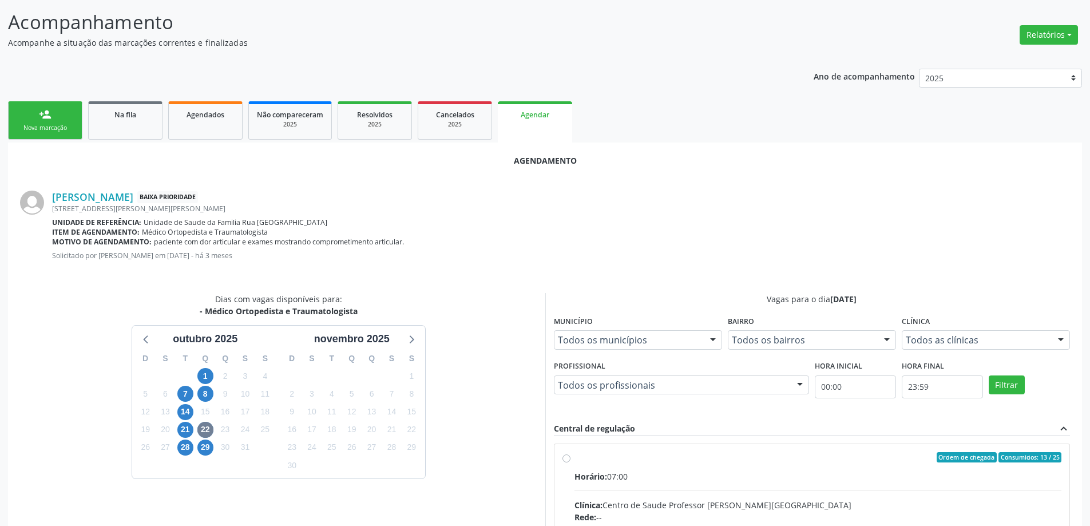
click at [569, 461] on input "Ordem de chegada Consumidos: 13 / 25 Horário: 07:00 Clínica: Centro de Saude Pr…" at bounding box center [566, 457] width 8 height 10
radio input "true"
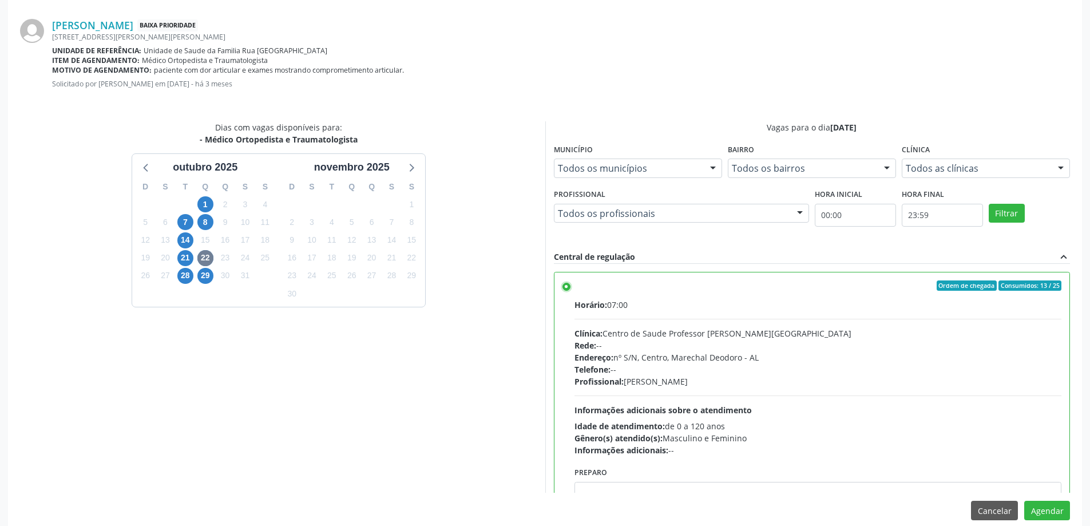
scroll to position [338, 0]
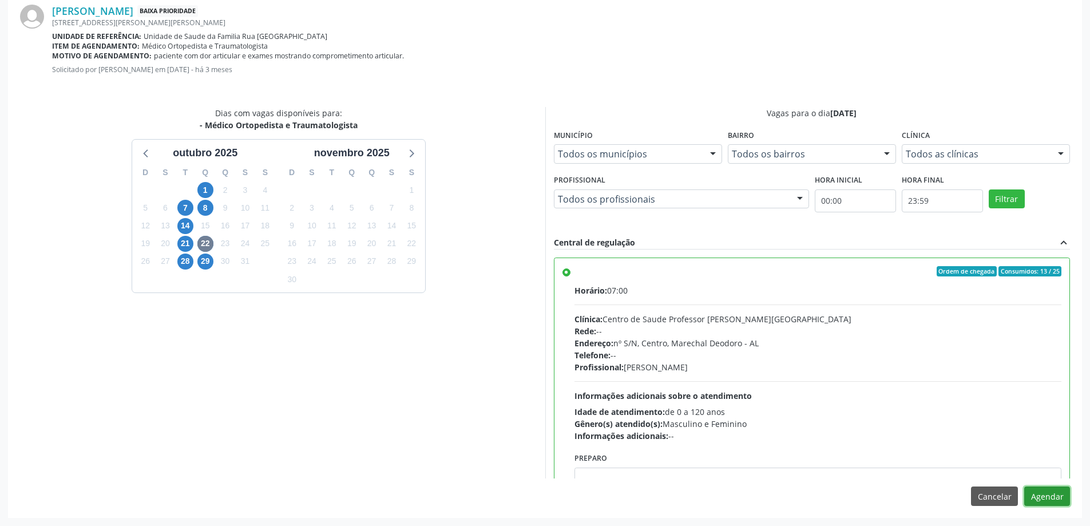
click at [1046, 500] on button "Agendar" at bounding box center [1047, 495] width 46 height 19
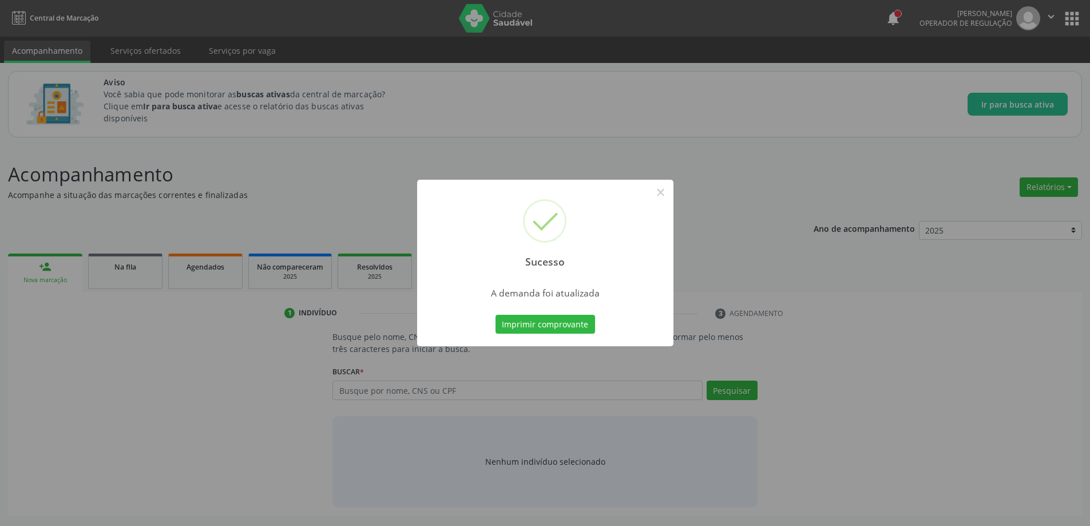
scroll to position [0, 0]
click at [661, 190] on button "×" at bounding box center [664, 192] width 19 height 19
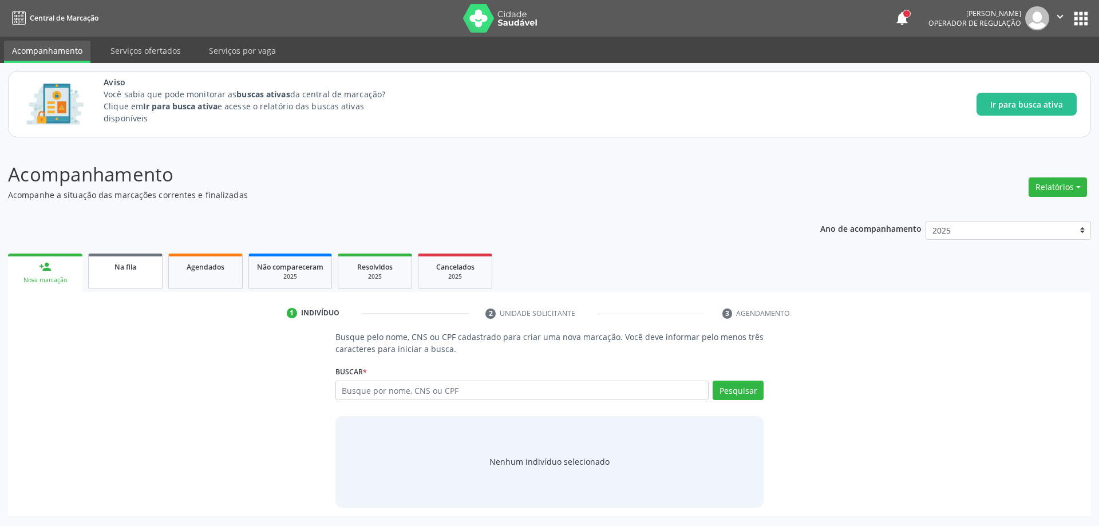
click at [116, 275] on link "Na fila" at bounding box center [125, 270] width 74 height 35
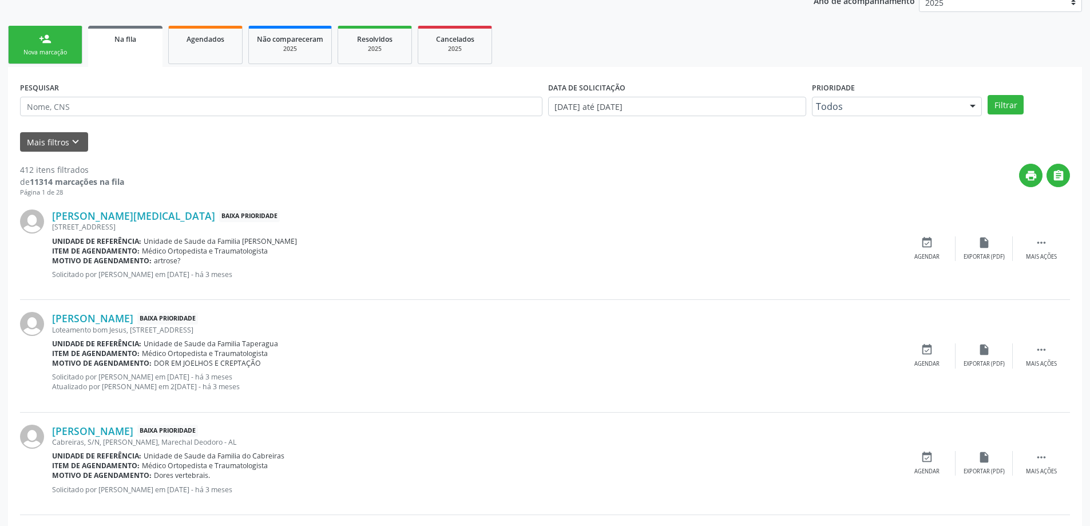
scroll to position [229, 0]
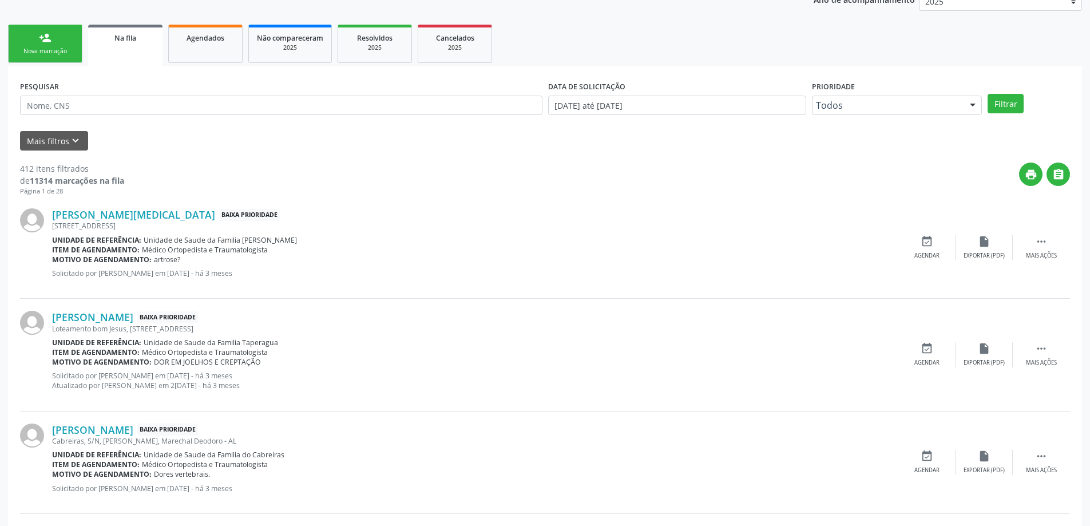
click at [100, 221] on div "[STREET_ADDRESS]" at bounding box center [475, 226] width 846 height 10
click at [100, 214] on link "[PERSON_NAME][MEDICAL_DATA]" at bounding box center [133, 214] width 163 height 13
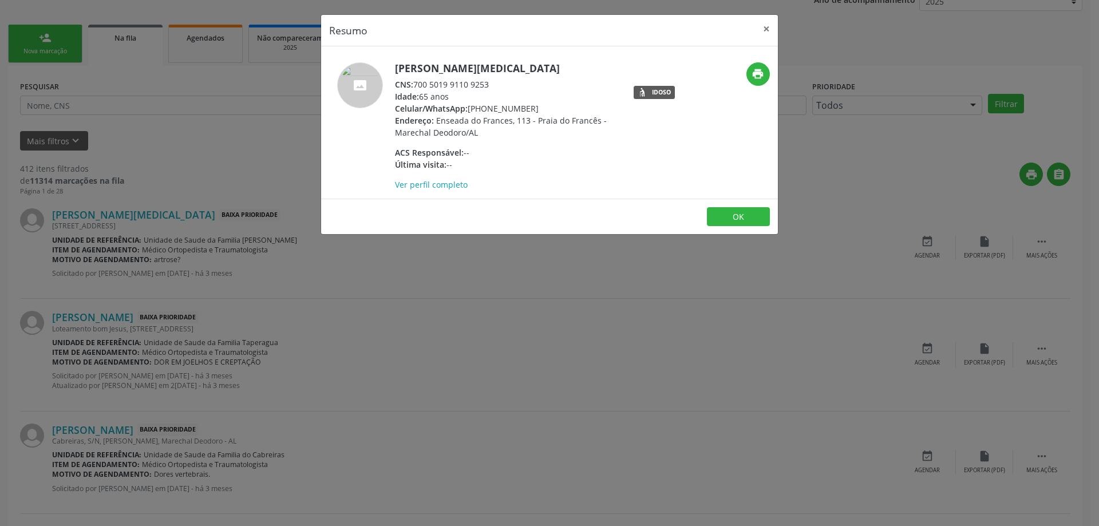
drag, startPoint x: 488, startPoint y: 82, endPoint x: 417, endPoint y: 84, distance: 71.5
click at [417, 84] on div "CNS: 700 5019 9110 9253" at bounding box center [506, 84] width 223 height 12
copy div "700 5019 9110 9253"
click at [768, 31] on button "×" at bounding box center [766, 29] width 23 height 28
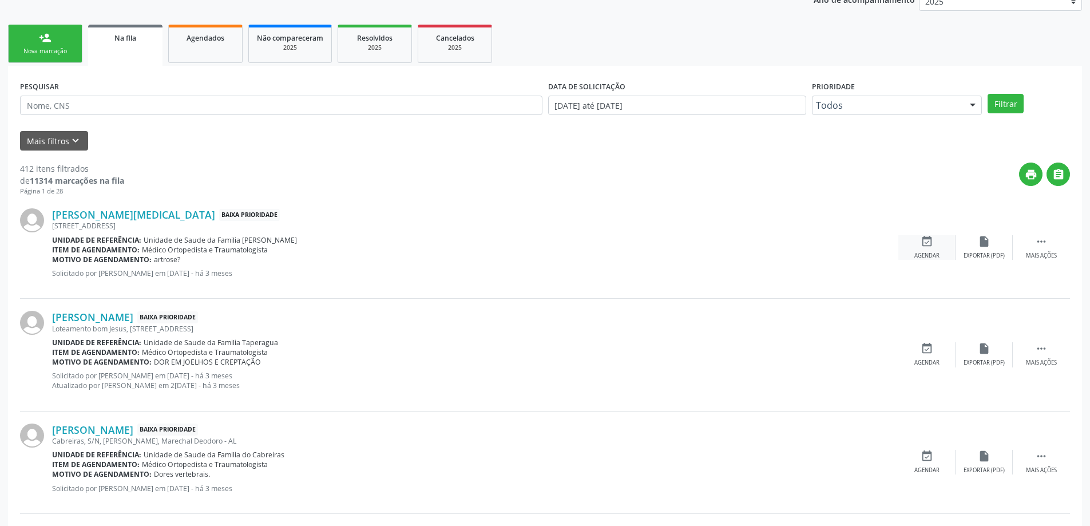
click at [932, 252] on div "Agendar" at bounding box center [926, 256] width 25 height 8
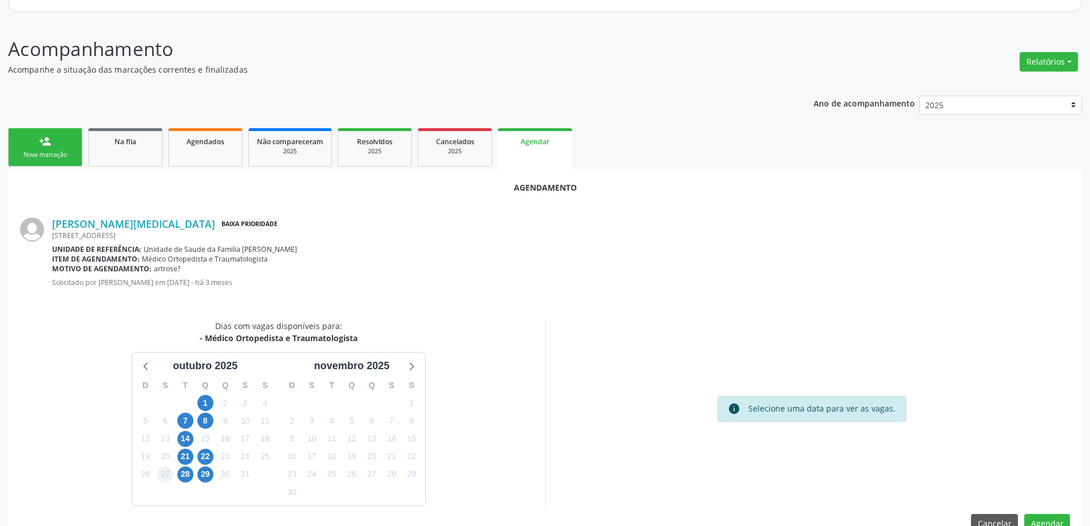
scroll to position [152, 0]
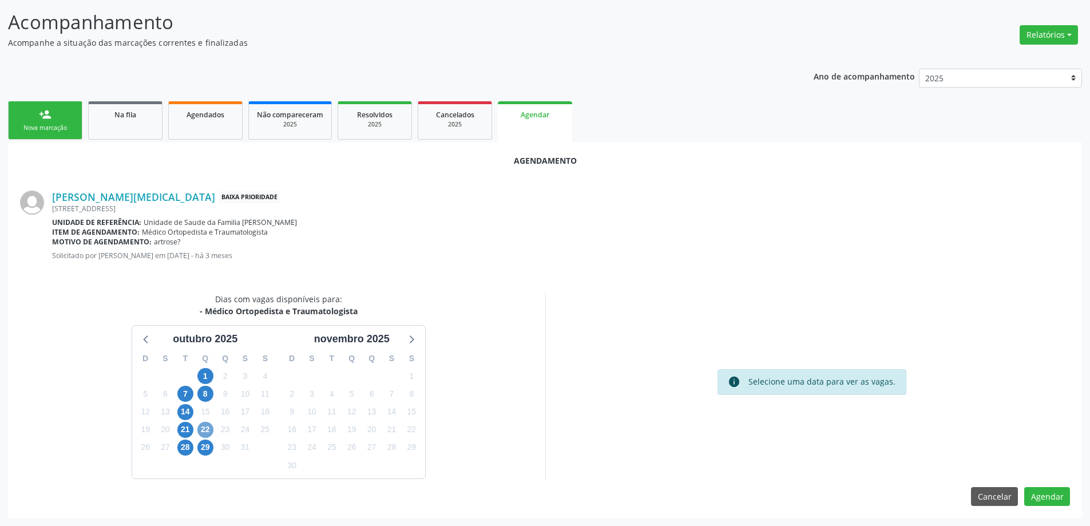
click at [211, 433] on span "22" at bounding box center [205, 430] width 16 height 16
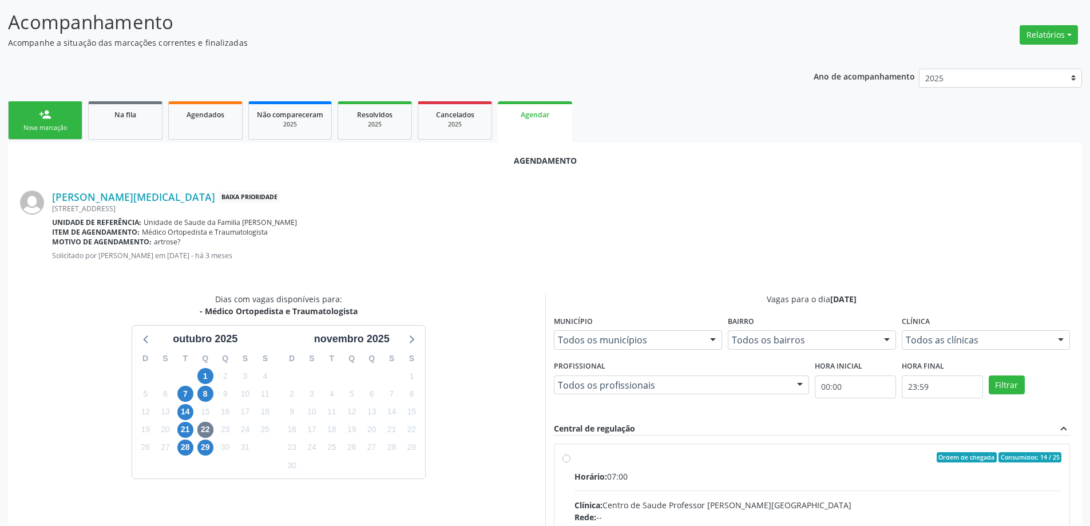
click at [565, 458] on input "Ordem de chegada Consumidos: 14 / 25 Horário: 07:00 Clínica: Centro de Saude Pr…" at bounding box center [566, 457] width 8 height 10
radio input "true"
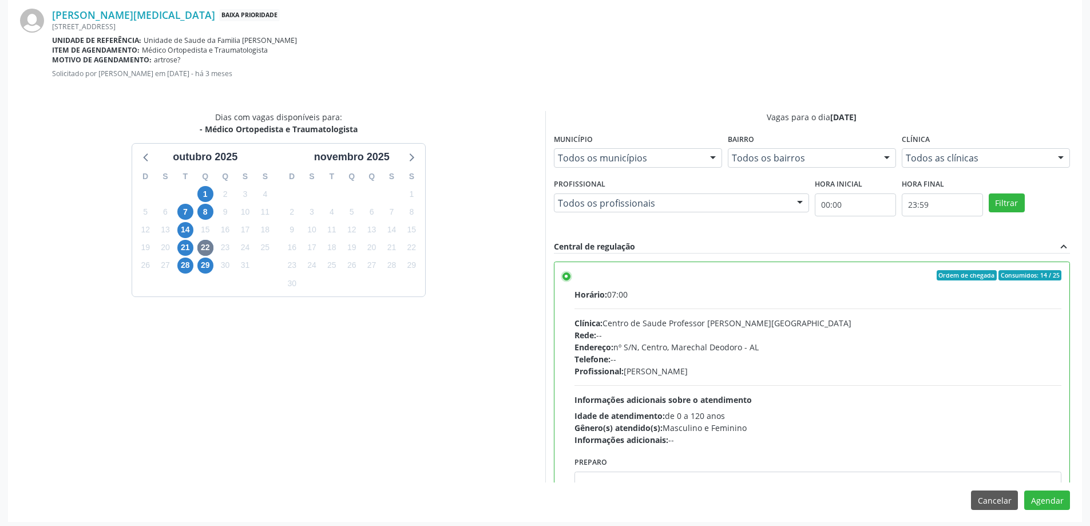
scroll to position [338, 0]
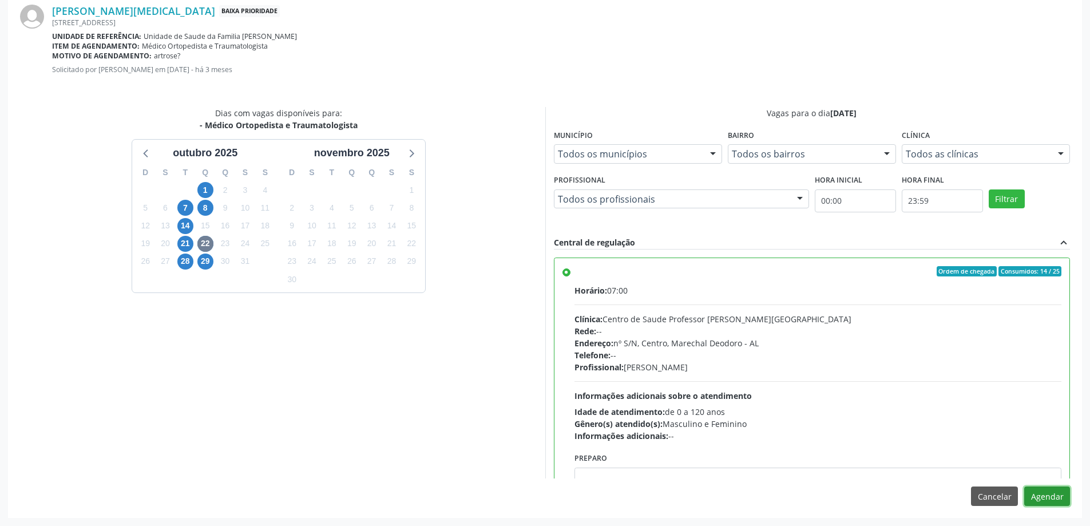
click at [1044, 494] on button "Agendar" at bounding box center [1047, 495] width 46 height 19
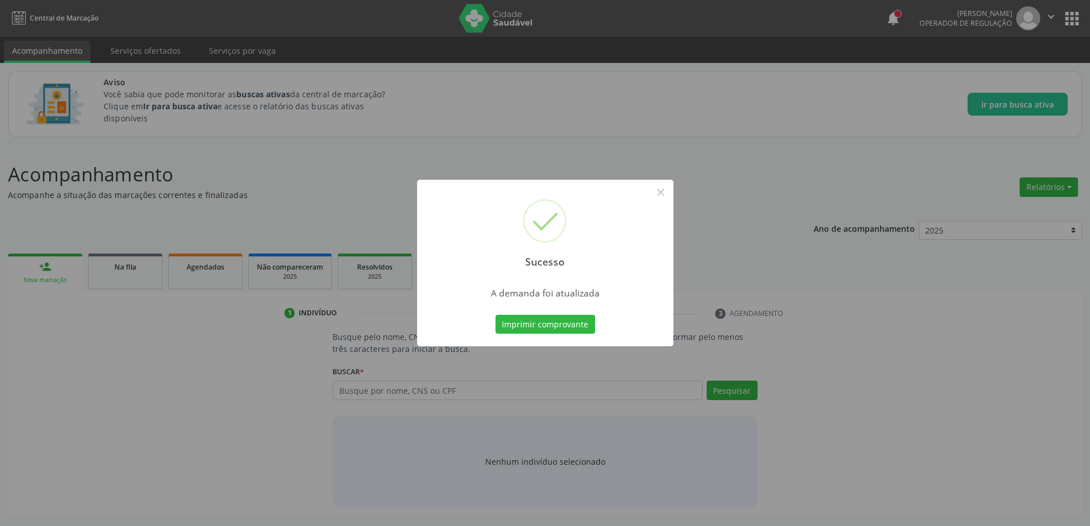
scroll to position [0, 0]
click at [663, 193] on button "×" at bounding box center [664, 192] width 19 height 19
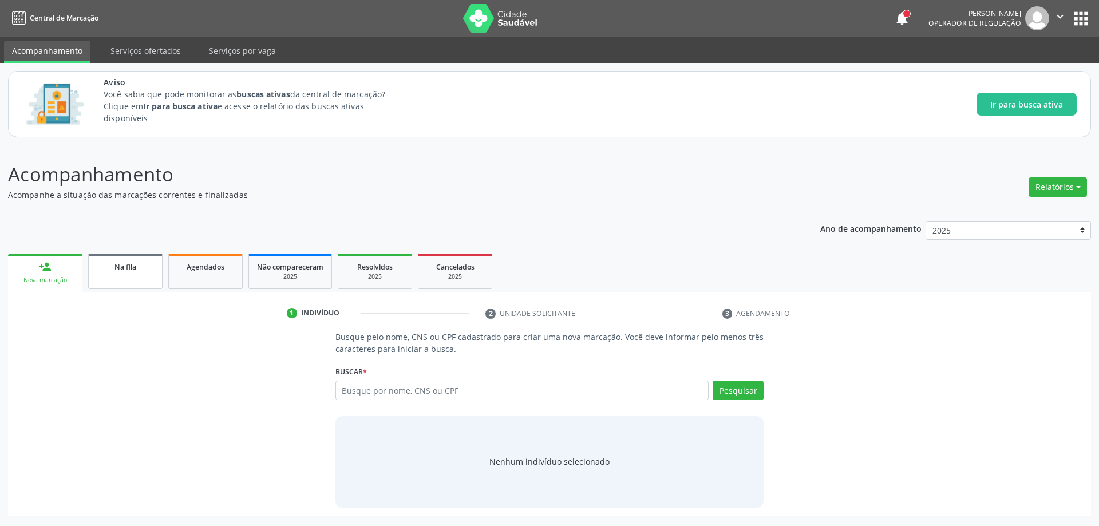
click at [109, 276] on link "Na fila" at bounding box center [125, 270] width 74 height 35
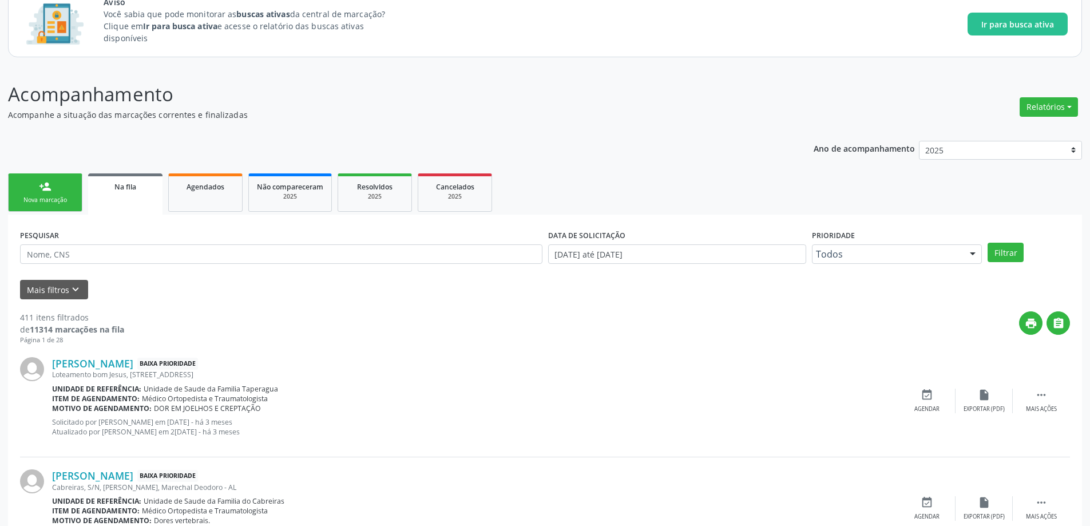
scroll to position [114, 0]
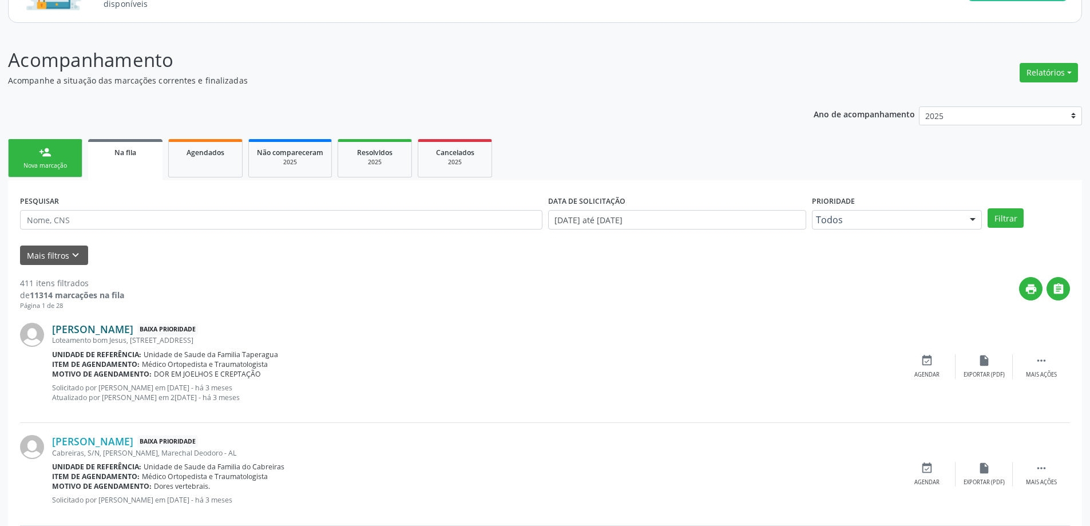
click at [133, 325] on link "[PERSON_NAME]" at bounding box center [92, 329] width 81 height 13
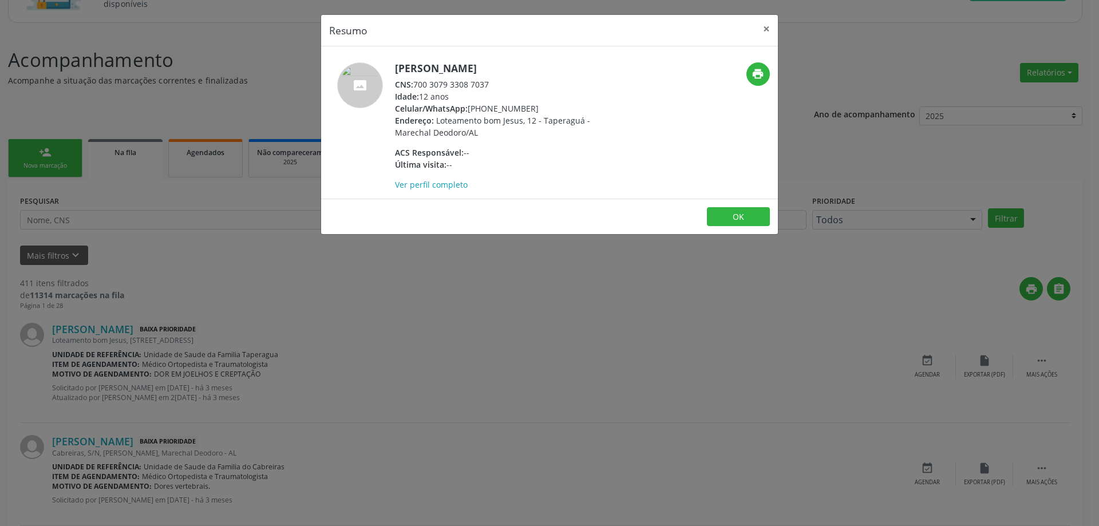
drag, startPoint x: 489, startPoint y: 82, endPoint x: 417, endPoint y: 84, distance: 72.7
click at [417, 84] on div "CNS: 700 3079 3308 7037" at bounding box center [506, 84] width 223 height 12
copy div "700 3079 3308 7037"
click at [766, 25] on button "×" at bounding box center [766, 29] width 23 height 28
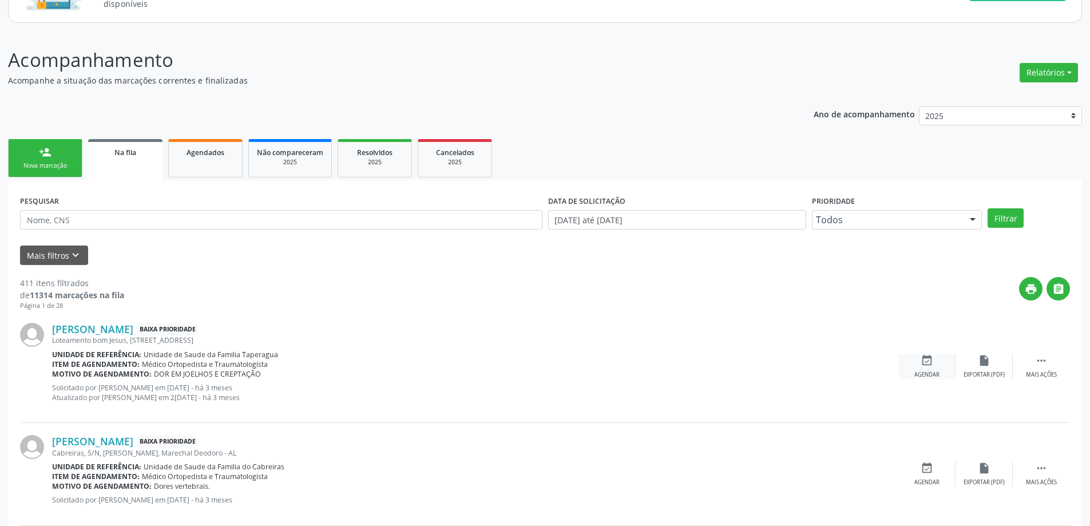
click at [919, 360] on div "event_available Agendar" at bounding box center [926, 366] width 57 height 25
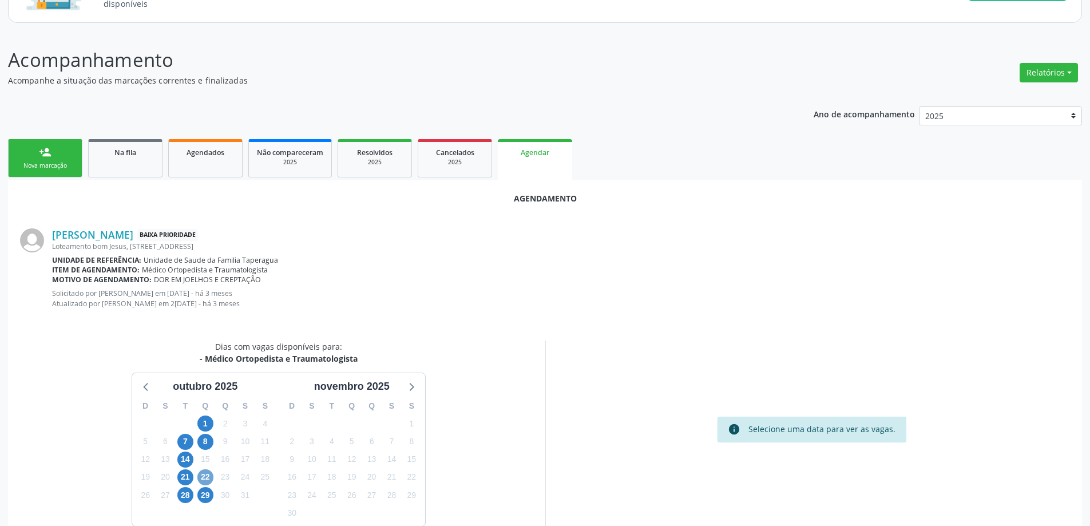
click at [209, 481] on span "22" at bounding box center [205, 477] width 16 height 16
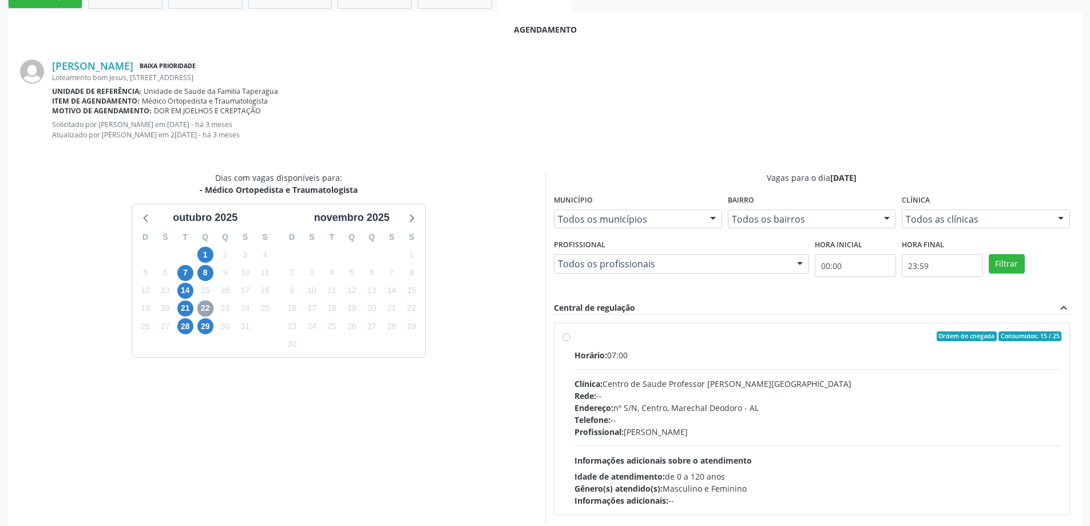
scroll to position [286, 0]
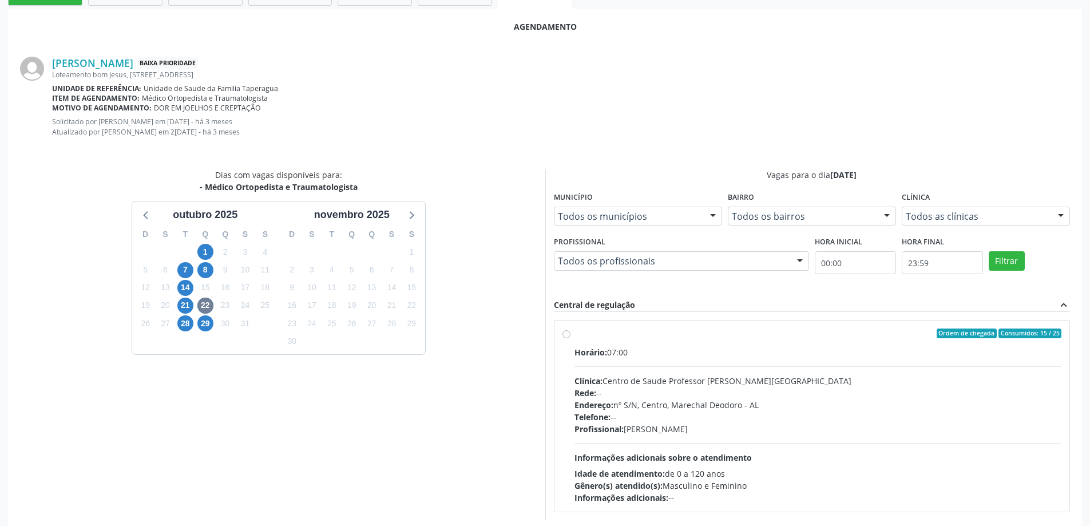
click at [575, 335] on label "Ordem de chegada Consumidos: 15 / 25 Horário: 07:00 Clínica: Centro de Saude Pr…" at bounding box center [819, 416] width 488 height 176
click at [563, 335] on input "Ordem de chegada Consumidos: 15 / 25 Horário: 07:00 Clínica: Centro de Saude Pr…" at bounding box center [566, 333] width 8 height 10
radio input "true"
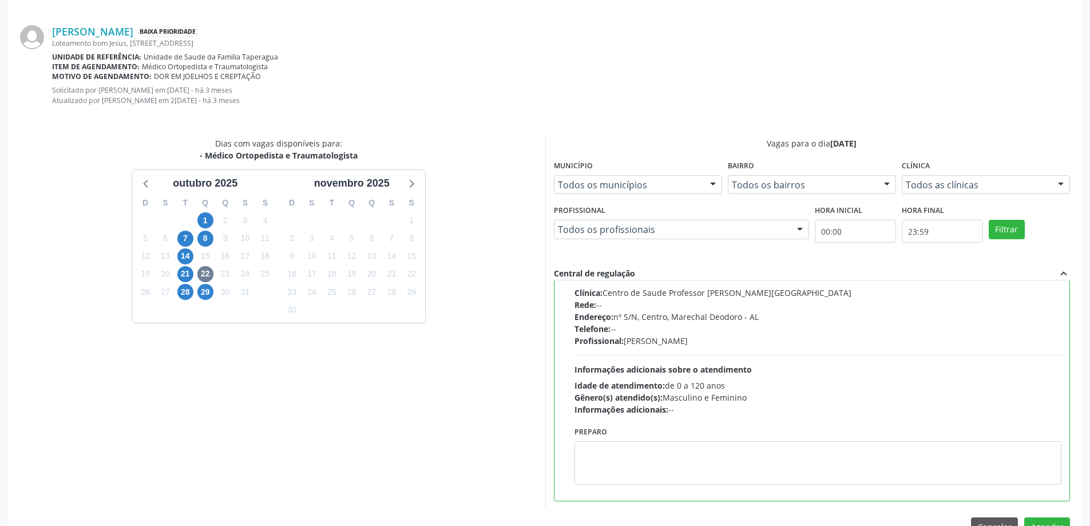
scroll to position [348, 0]
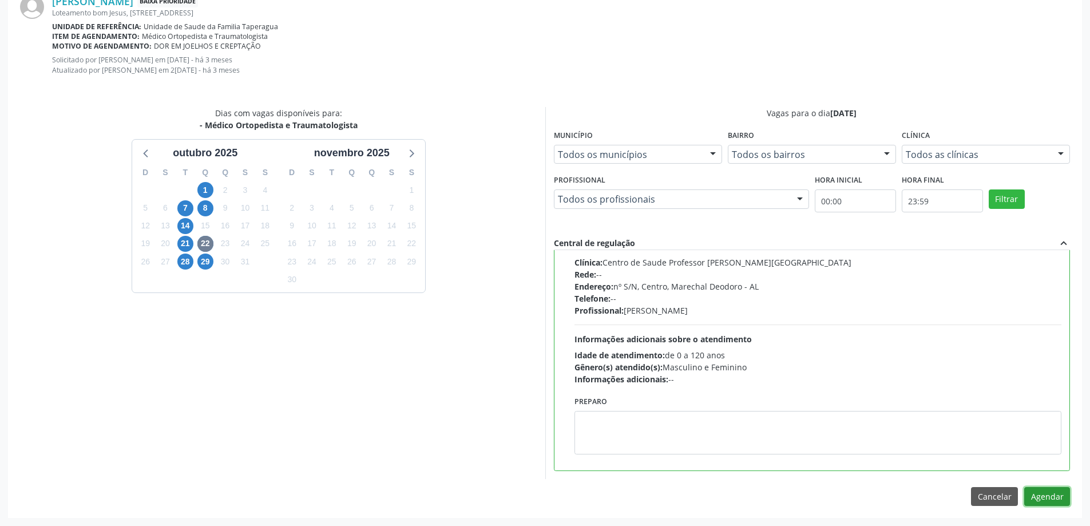
click at [1040, 500] on button "Agendar" at bounding box center [1047, 496] width 46 height 19
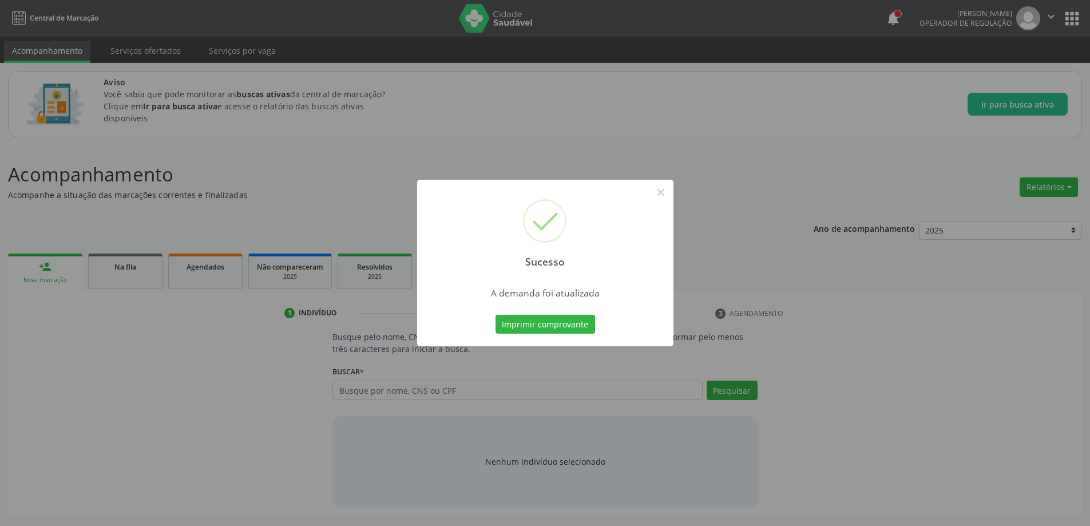
scroll to position [0, 0]
click at [665, 198] on button "×" at bounding box center [664, 192] width 19 height 19
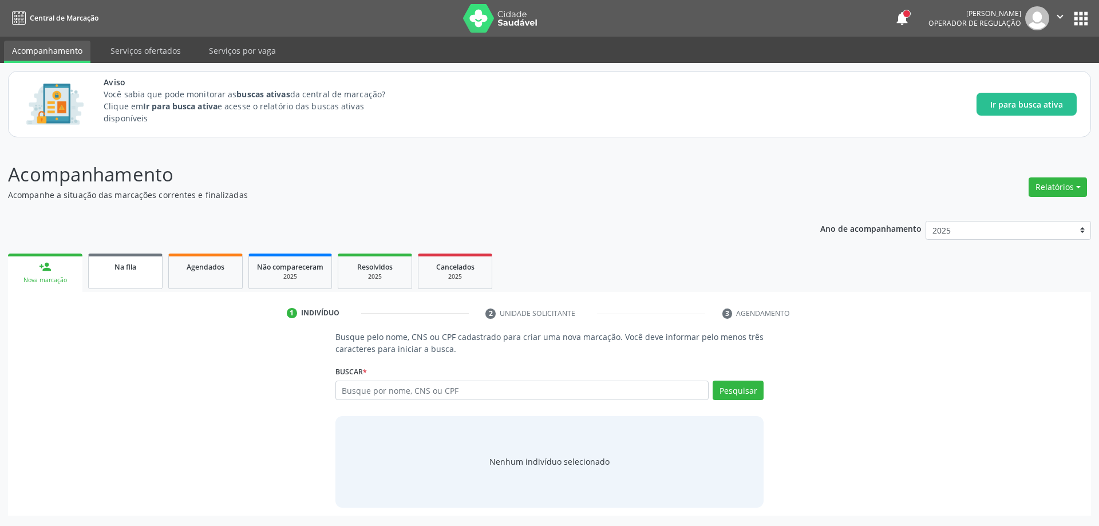
click at [113, 278] on link "Na fila" at bounding box center [125, 270] width 74 height 35
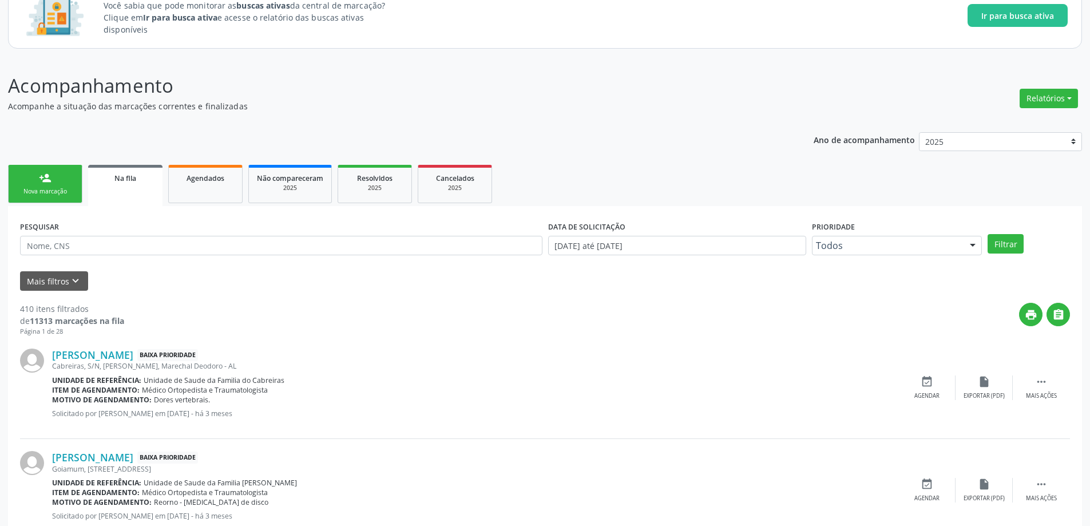
scroll to position [114, 0]
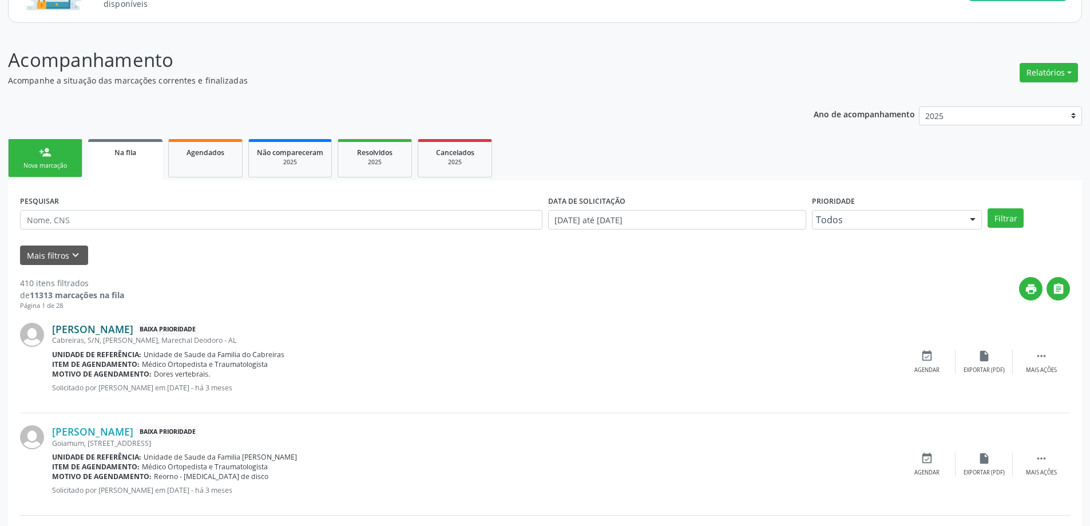
click at [108, 330] on link "[PERSON_NAME]" at bounding box center [92, 329] width 81 height 13
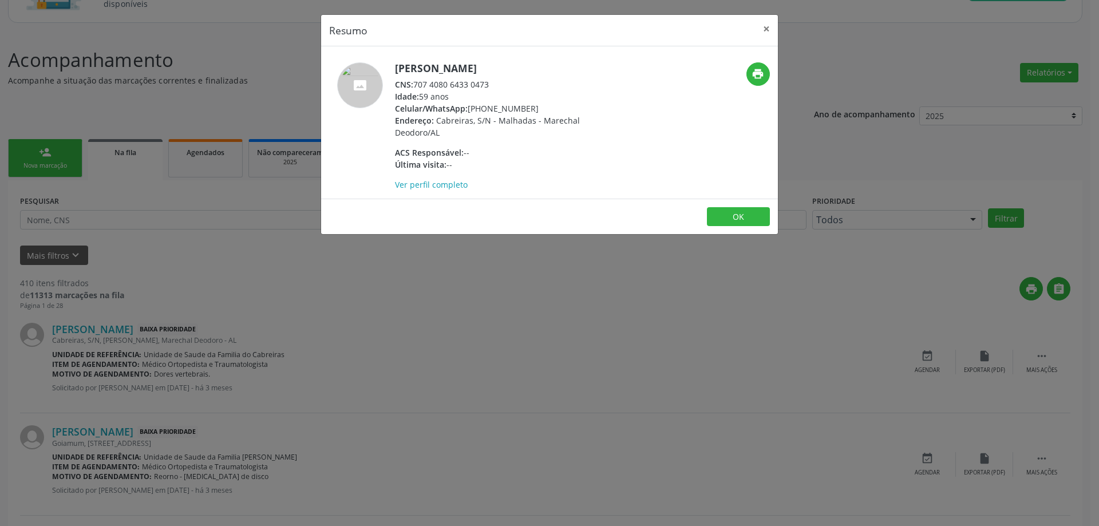
drag, startPoint x: 489, startPoint y: 82, endPoint x: 414, endPoint y: 83, distance: 74.4
click at [414, 83] on div "CNS: 707 4080 6433 0473" at bounding box center [506, 84] width 223 height 12
copy div "707 4080 6433 0473"
click at [758, 28] on button "×" at bounding box center [766, 29] width 23 height 28
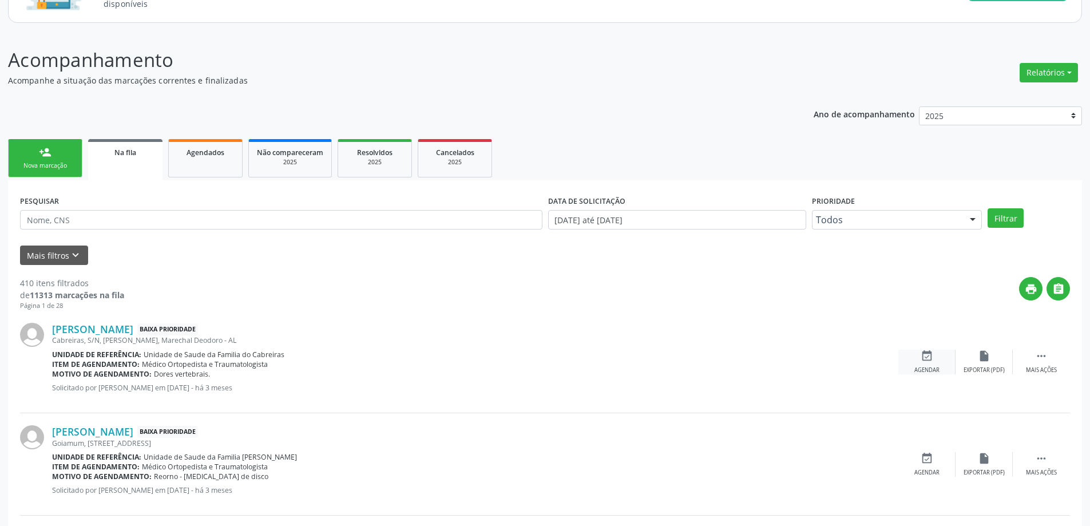
click at [918, 369] on div "Agendar" at bounding box center [926, 370] width 25 height 8
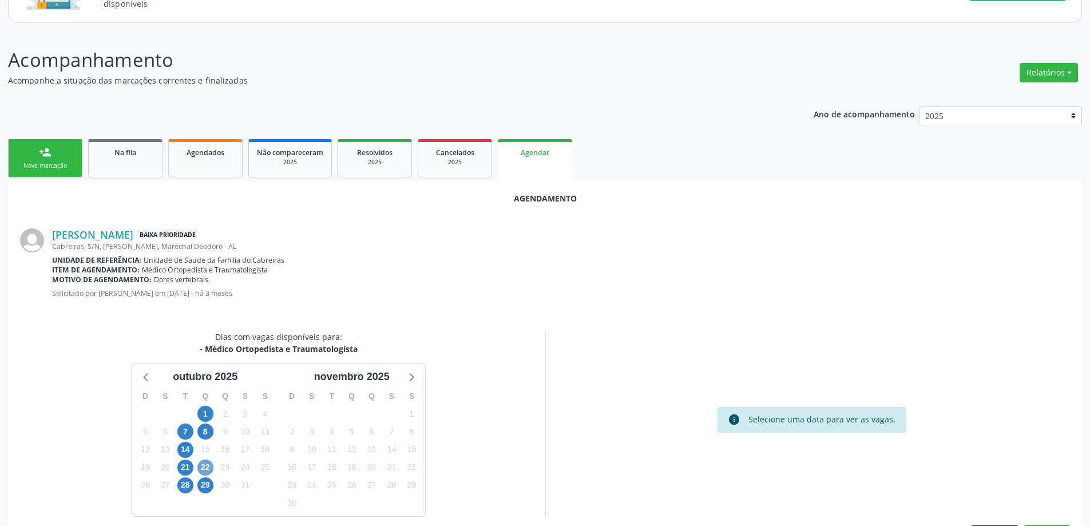
click at [205, 466] on span "22" at bounding box center [205, 467] width 16 height 16
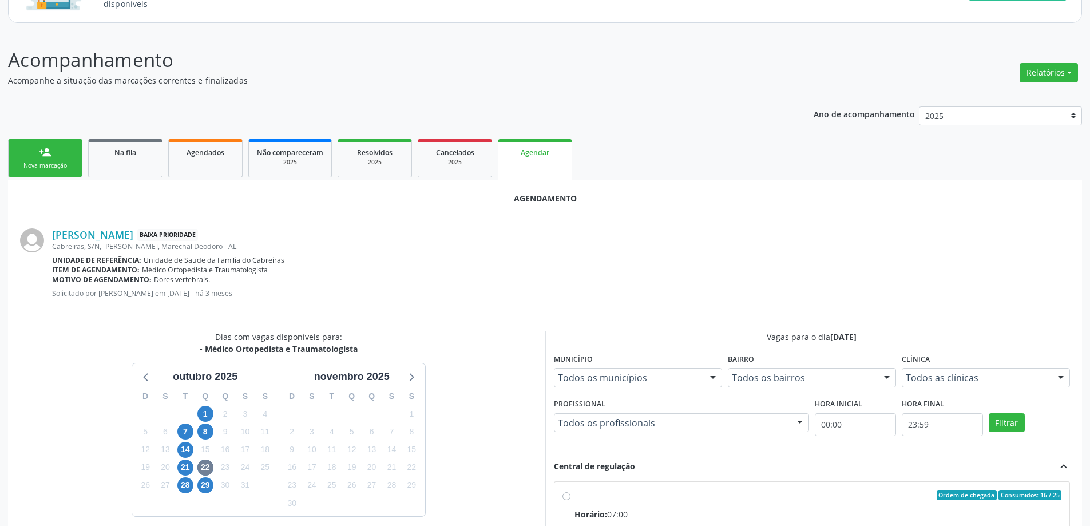
drag, startPoint x: 564, startPoint y: 490, endPoint x: 575, endPoint y: 497, distance: 12.4
radio input "true"
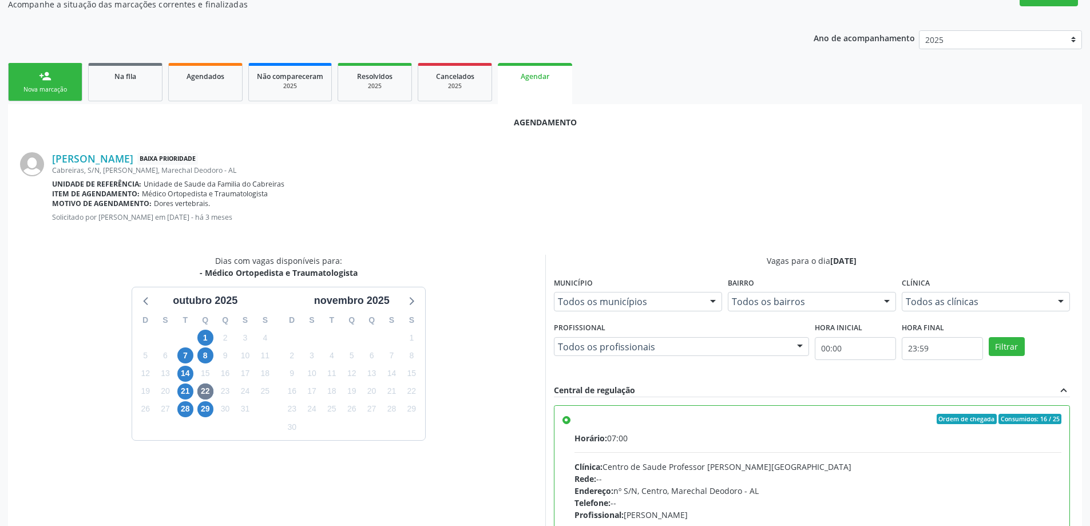
scroll to position [338, 0]
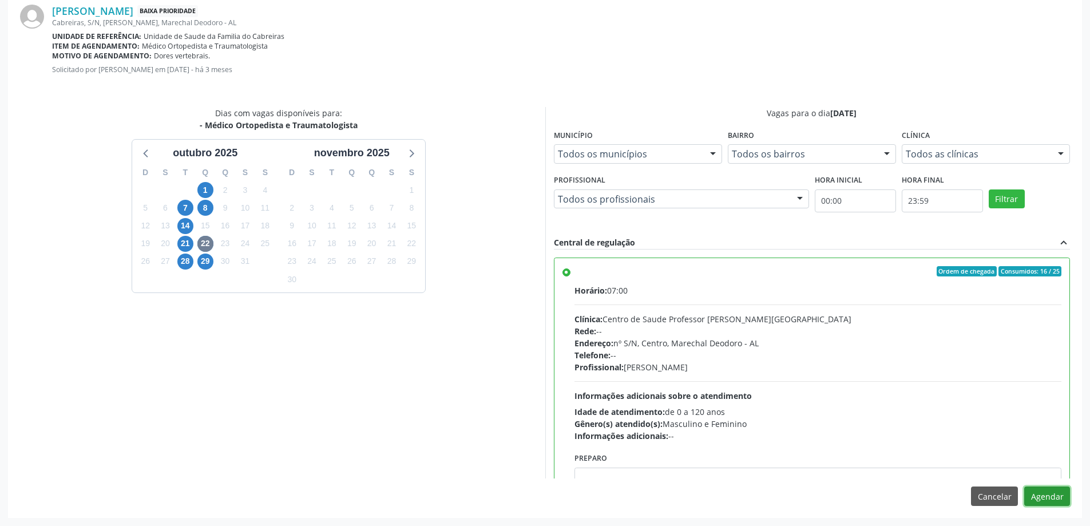
click at [1046, 504] on button "Agendar" at bounding box center [1047, 495] width 46 height 19
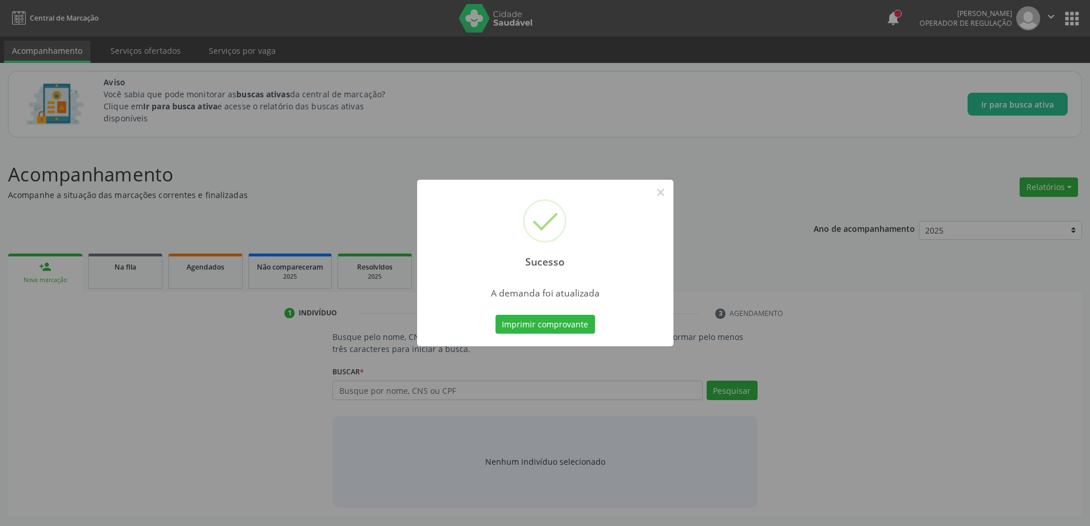
scroll to position [0, 0]
click at [666, 198] on button "×" at bounding box center [664, 192] width 19 height 19
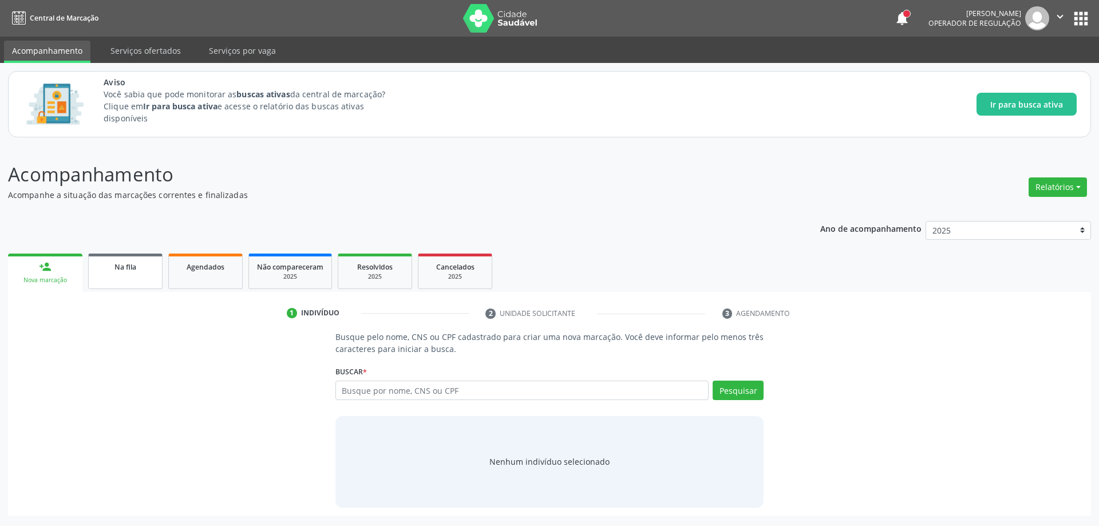
click at [111, 278] on link "Na fila" at bounding box center [125, 270] width 74 height 35
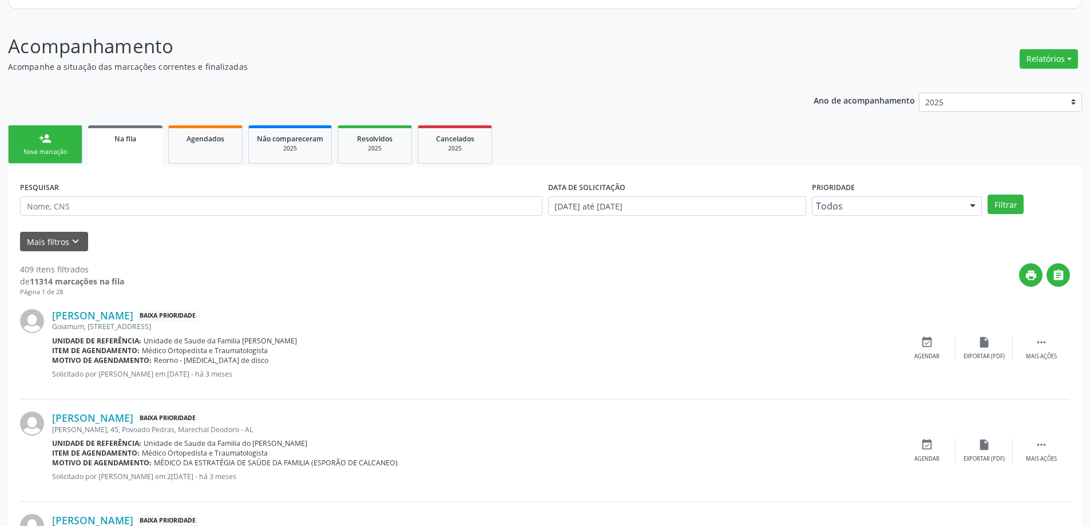
scroll to position [172, 0]
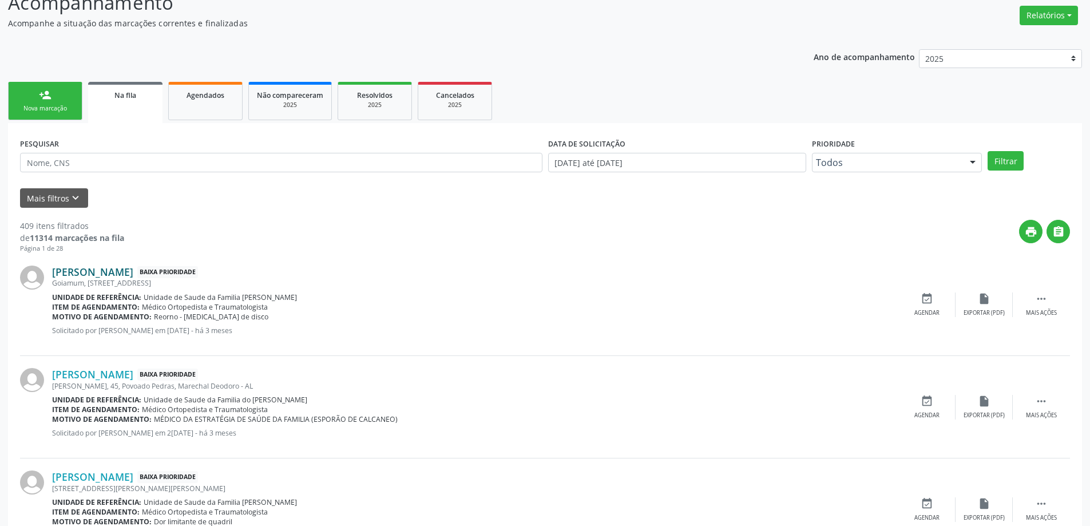
click at [133, 274] on link "[PERSON_NAME]" at bounding box center [92, 272] width 81 height 13
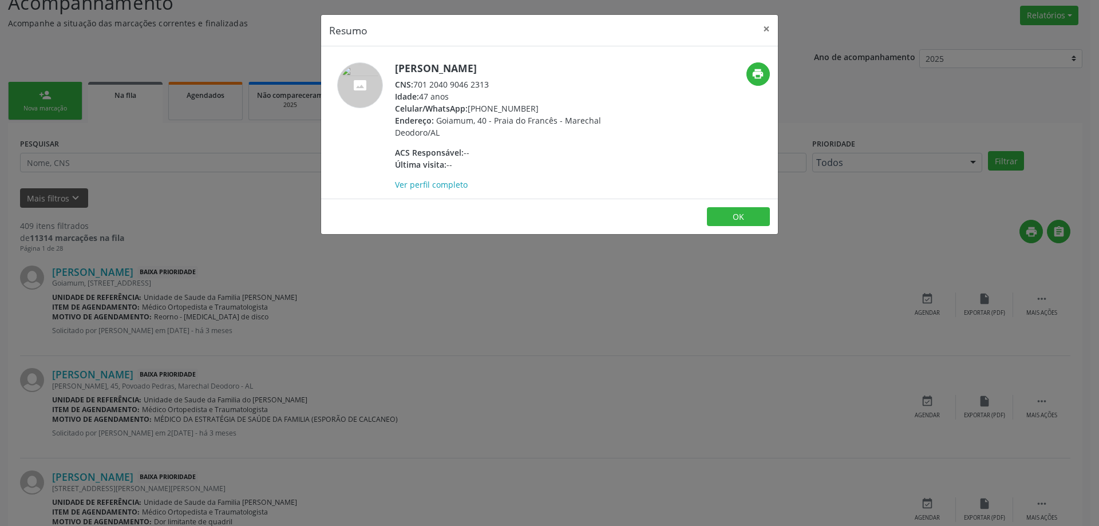
drag, startPoint x: 489, startPoint y: 97, endPoint x: 417, endPoint y: 98, distance: 72.1
click at [417, 90] on div "CNS: 701 2040 9046 2313" at bounding box center [506, 84] width 223 height 12
copy div "701 2040 9046 2313"
click at [771, 27] on button "×" at bounding box center [766, 29] width 23 height 28
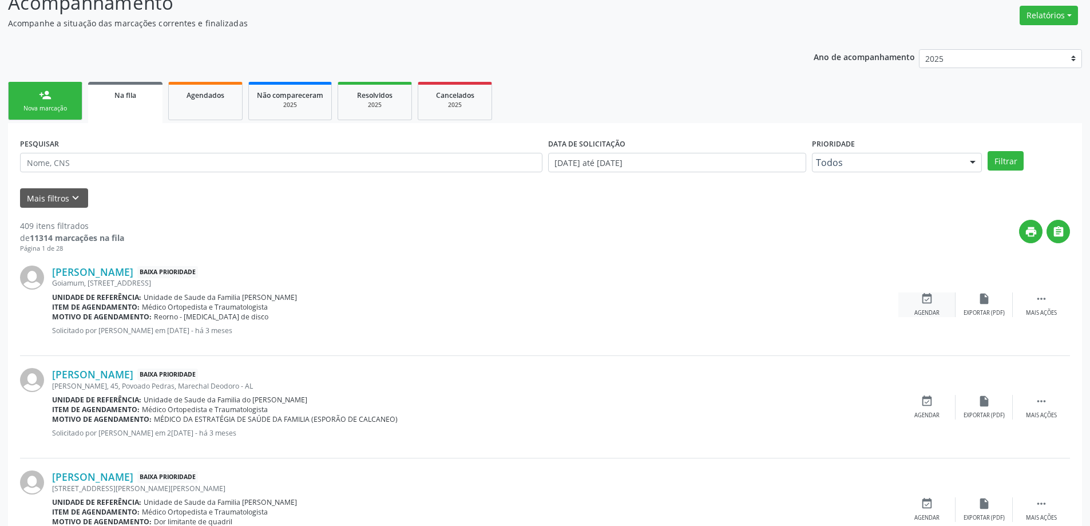
click at [910, 302] on div "event_available Agendar" at bounding box center [926, 304] width 57 height 25
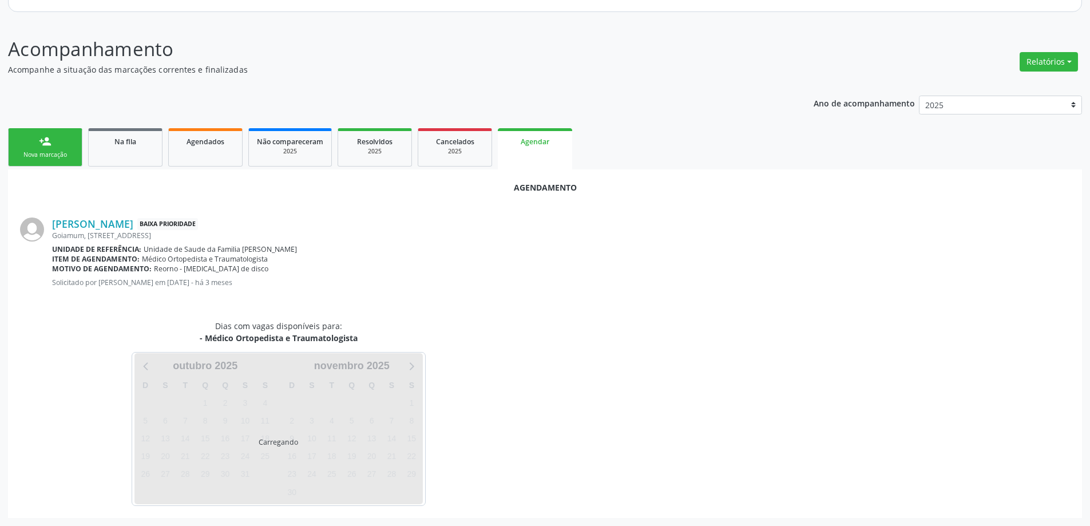
scroll to position [152, 0]
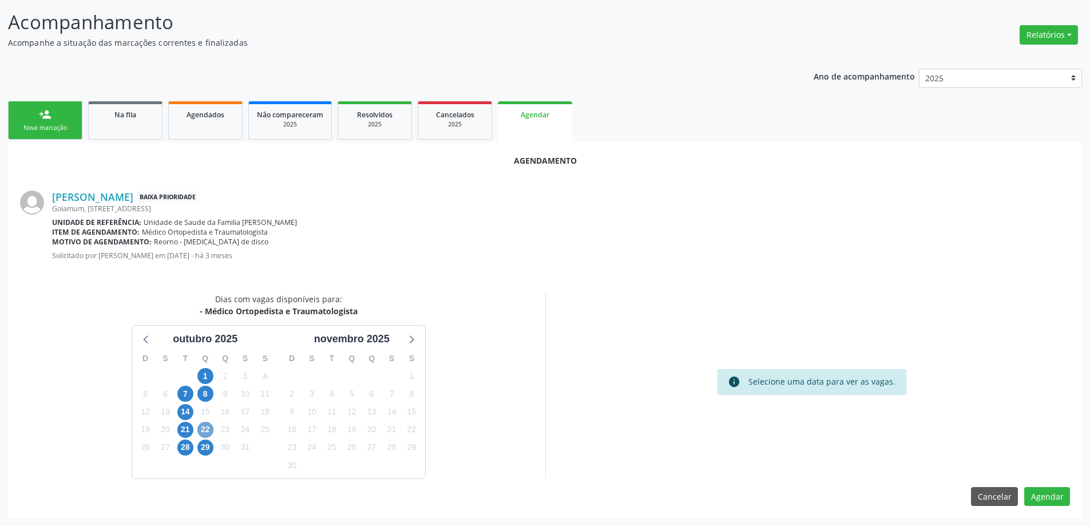
click at [211, 430] on span "22" at bounding box center [205, 430] width 16 height 16
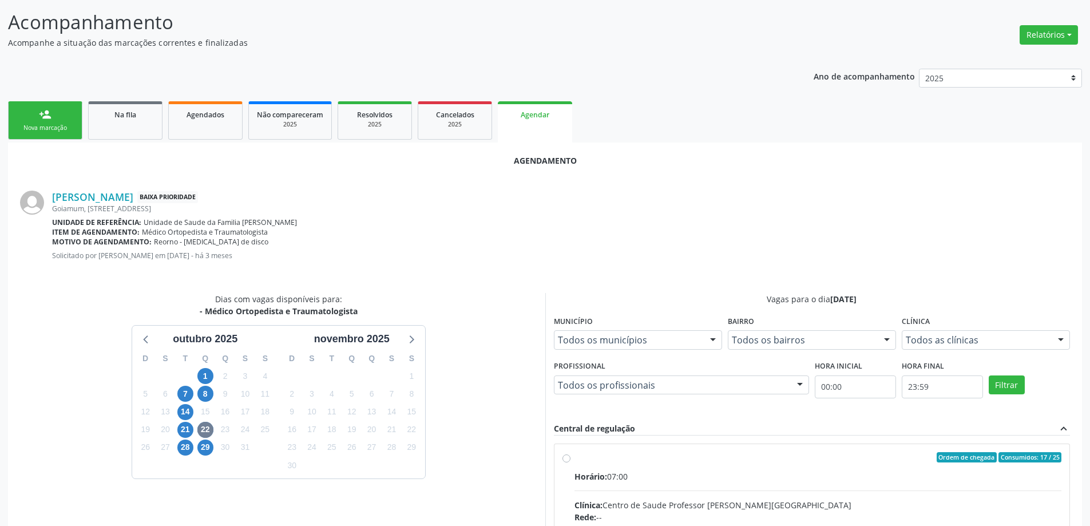
click at [562, 458] on input "Ordem de chegada Consumidos: 17 / 25 Horário: 07:00 Clínica: Centro de Saude Pr…" at bounding box center [566, 457] width 8 height 10
radio input "true"
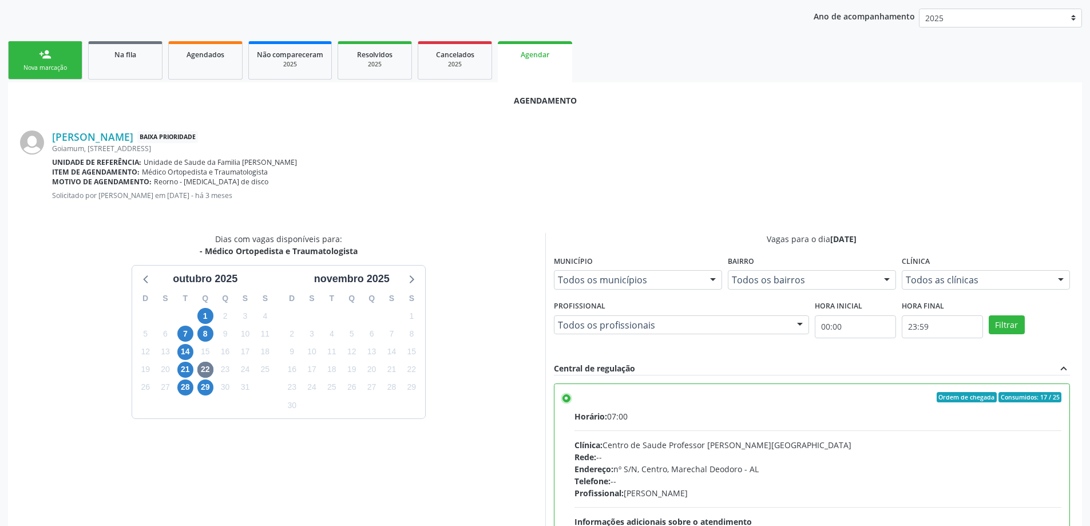
scroll to position [338, 0]
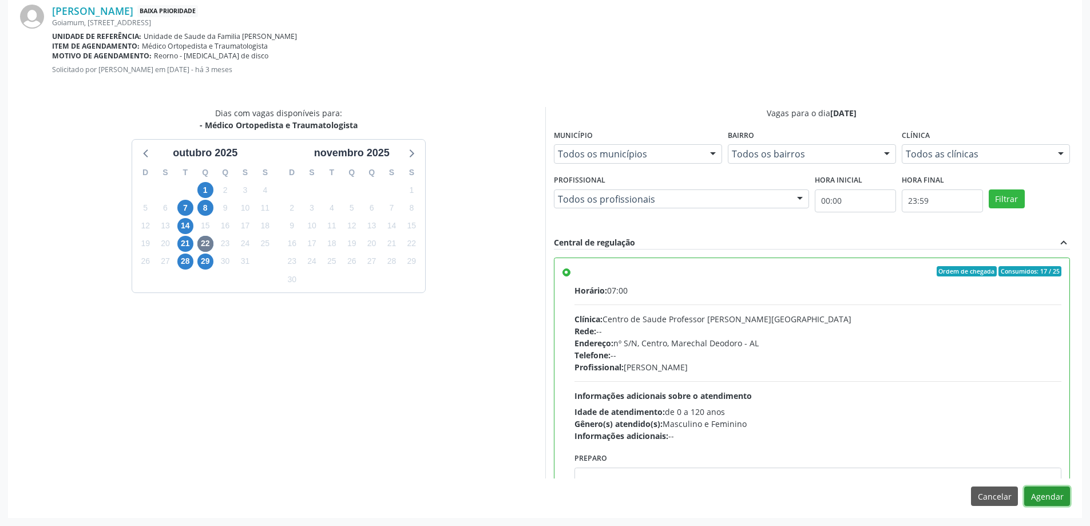
click at [1059, 496] on button "Agendar" at bounding box center [1047, 495] width 46 height 19
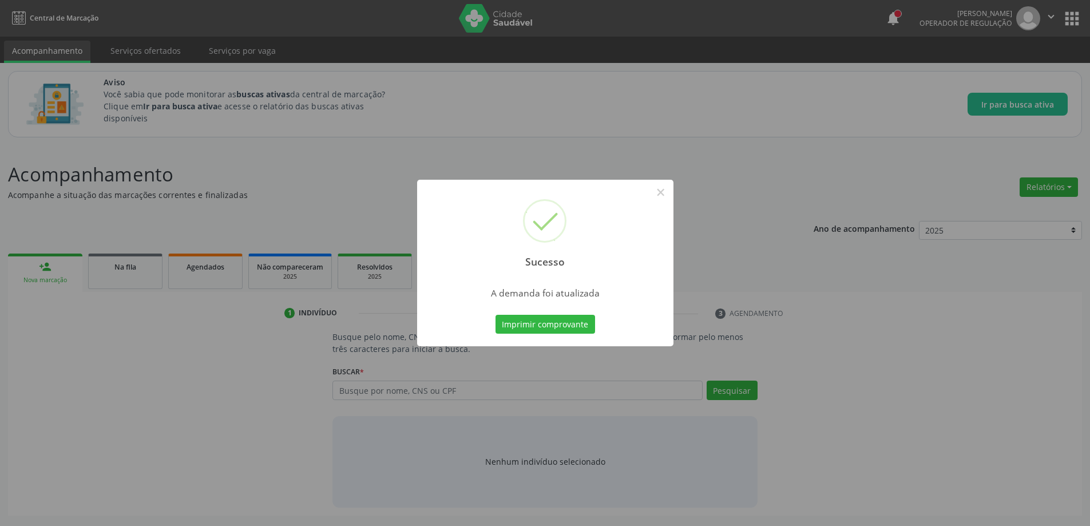
scroll to position [0, 0]
click at [665, 193] on button "×" at bounding box center [664, 192] width 19 height 19
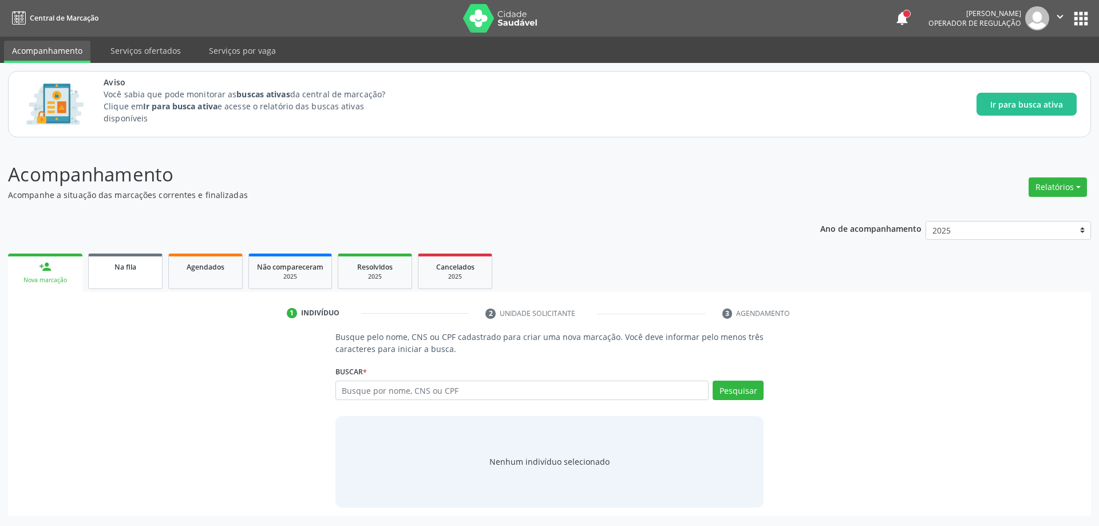
click at [107, 278] on link "Na fila" at bounding box center [125, 270] width 74 height 35
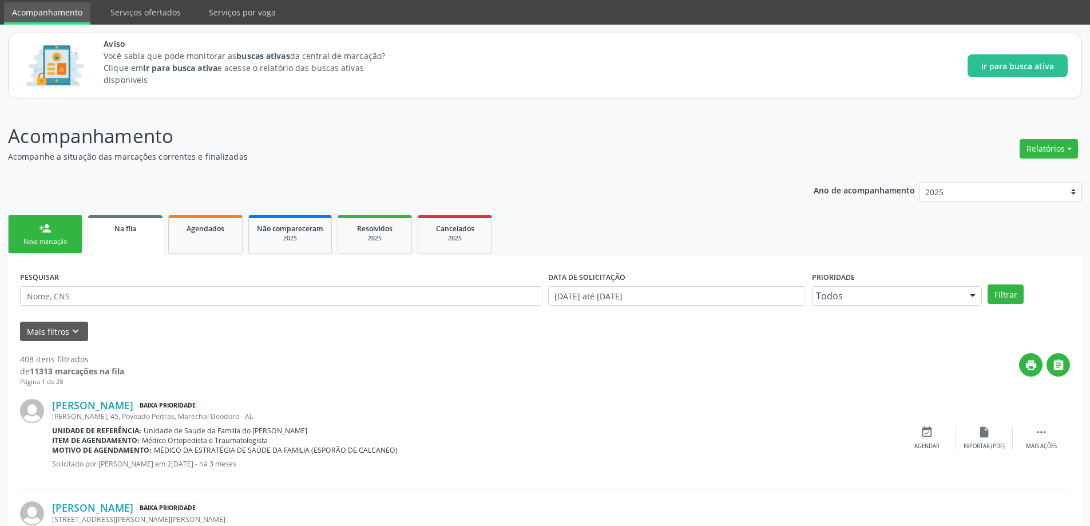
scroll to position [57, 0]
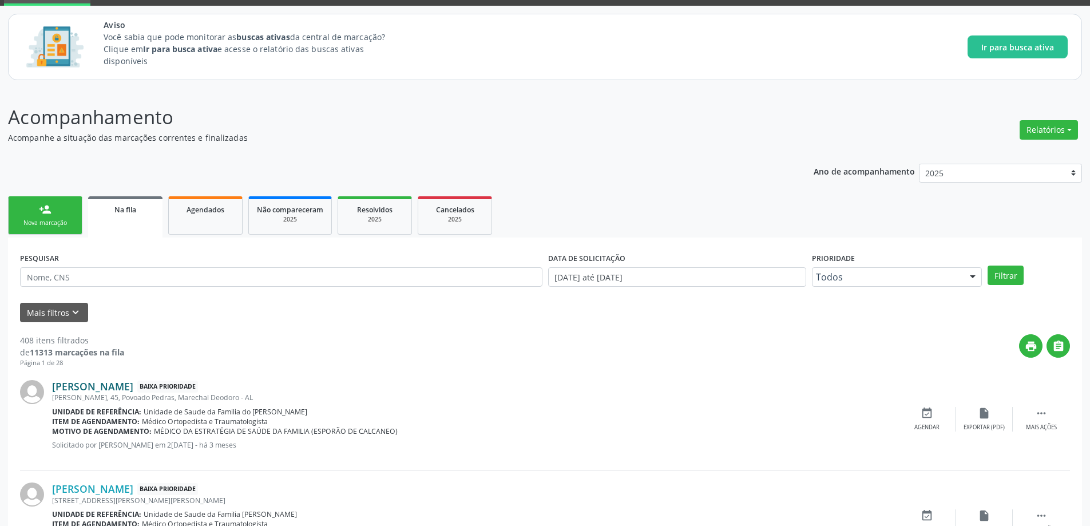
click at [68, 388] on link "[PERSON_NAME]" at bounding box center [92, 386] width 81 height 13
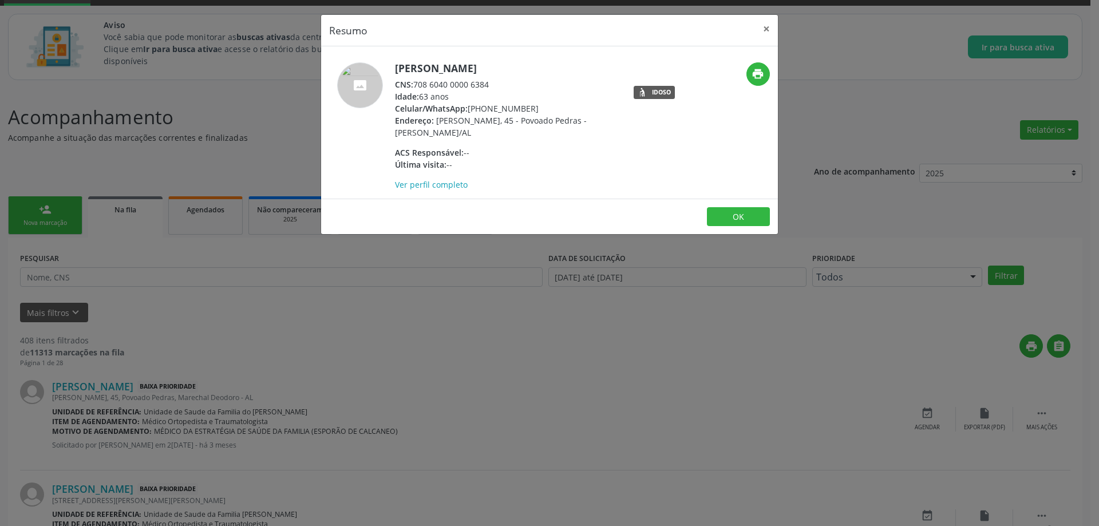
drag, startPoint x: 489, startPoint y: 86, endPoint x: 416, endPoint y: 86, distance: 73.2
click at [416, 86] on div "CNS: 708 6040 0000 6384" at bounding box center [506, 84] width 223 height 12
click at [763, 32] on button "×" at bounding box center [766, 29] width 23 height 28
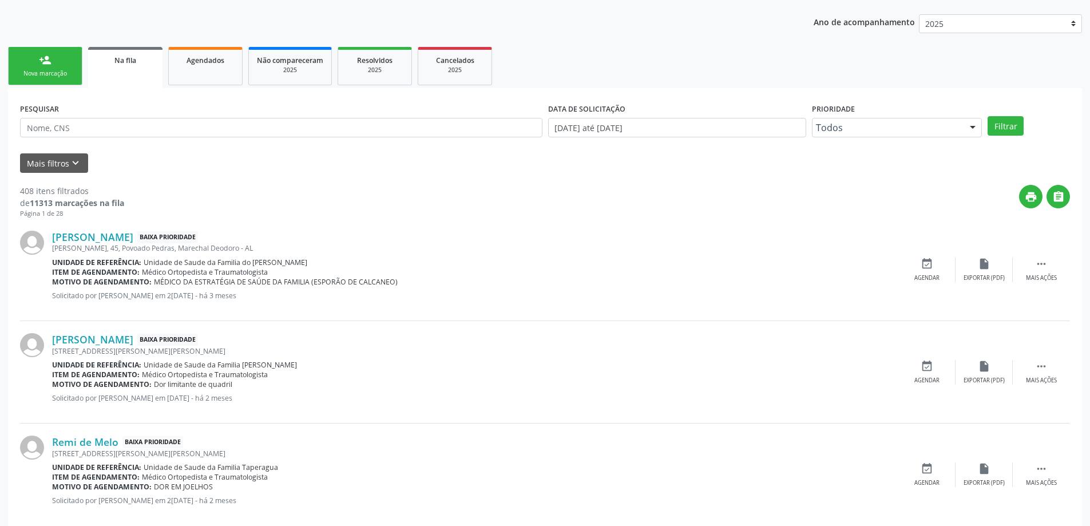
scroll to position [229, 0]
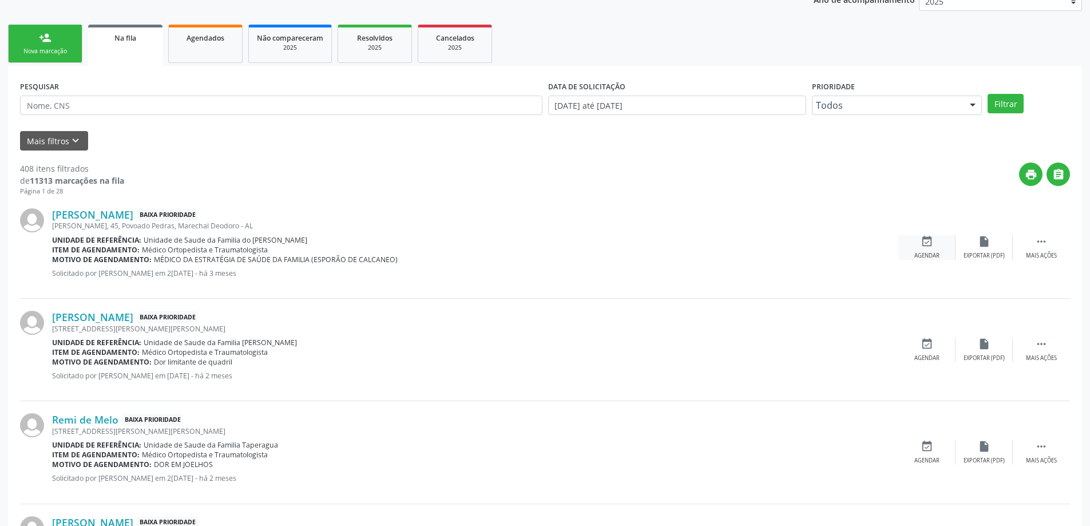
click at [924, 241] on icon "event_available" at bounding box center [927, 241] width 13 height 13
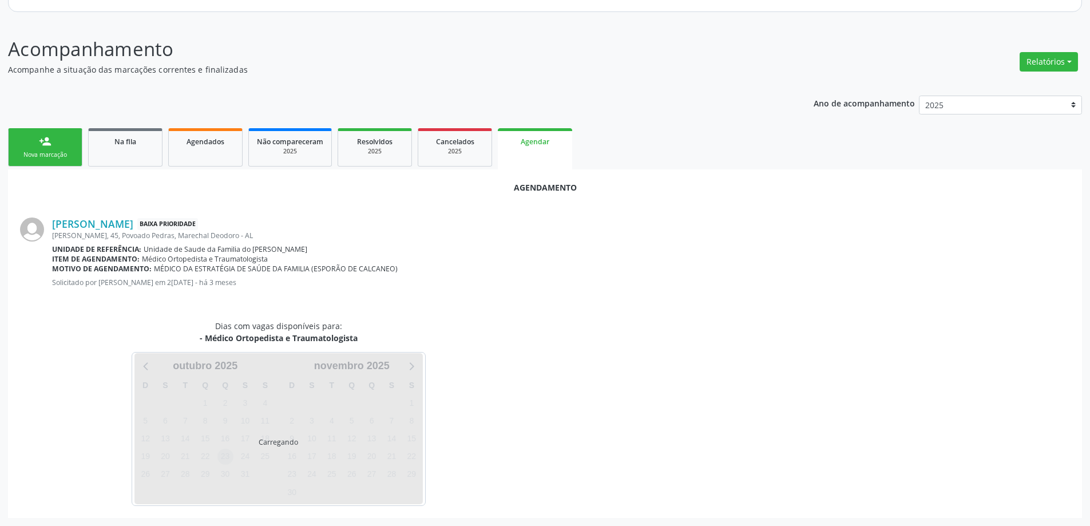
scroll to position [152, 0]
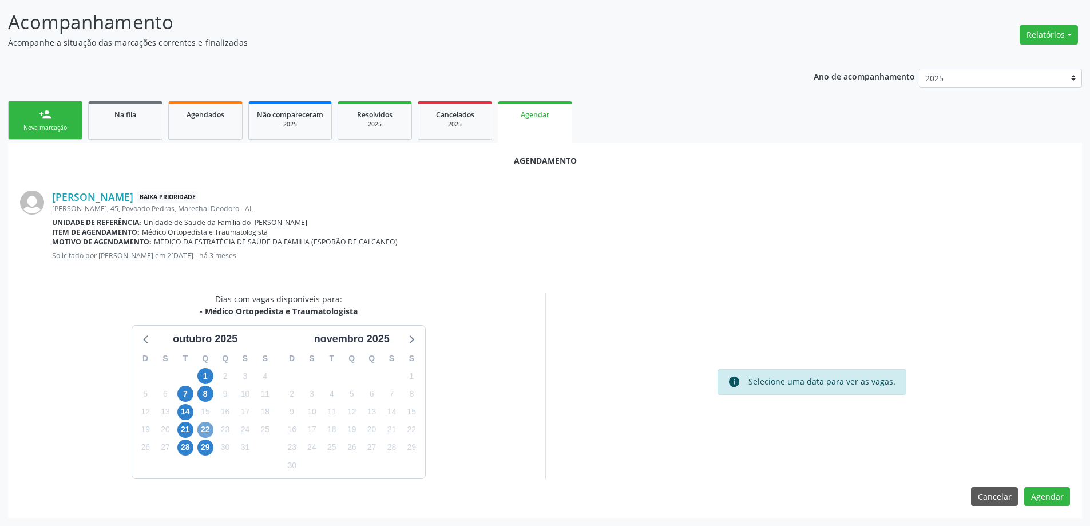
click at [208, 431] on span "22" at bounding box center [205, 430] width 16 height 16
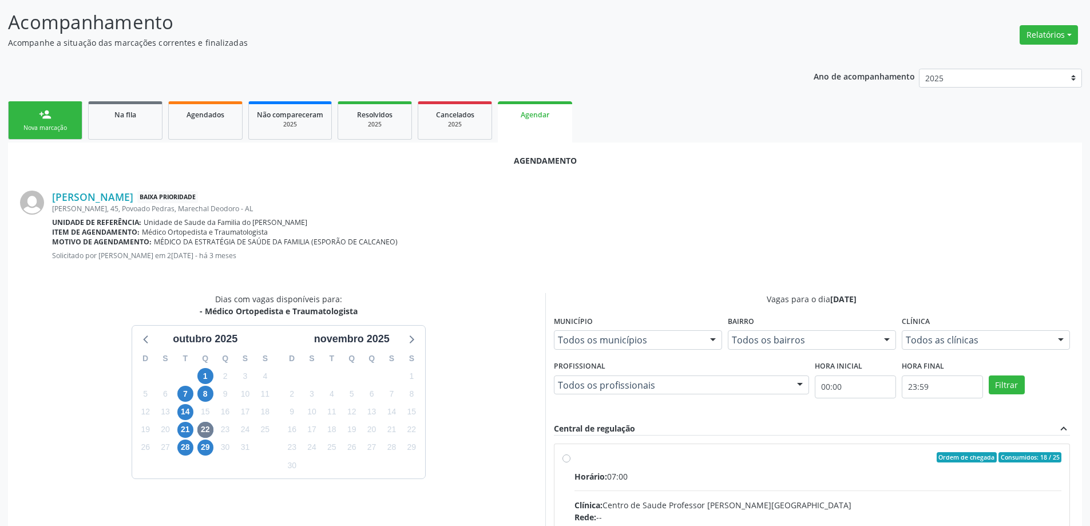
click at [565, 459] on input "Ordem de chegada Consumidos: 18 / 25 Horário: 07:00 Clínica: Centro de Saude Pr…" at bounding box center [566, 457] width 8 height 10
radio input "true"
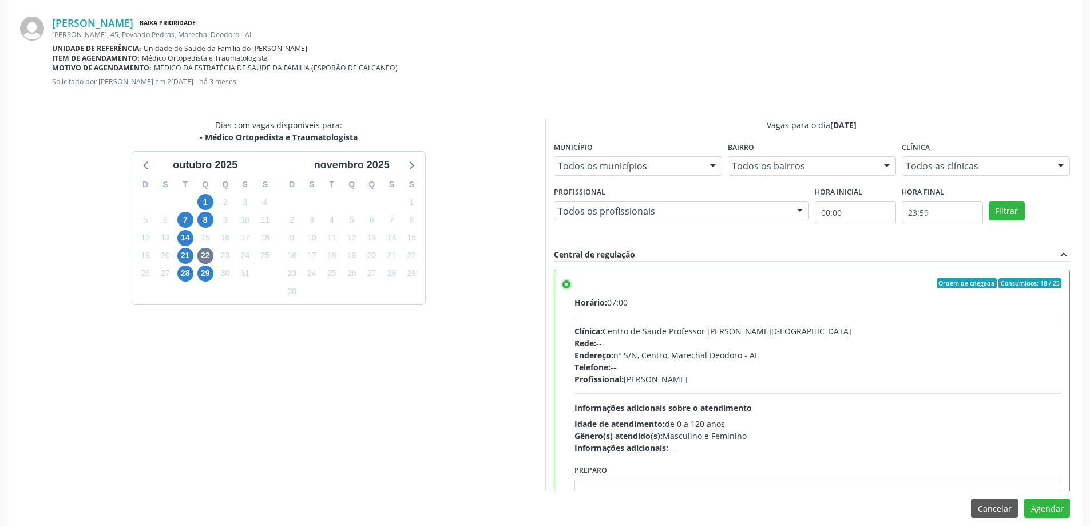
scroll to position [338, 0]
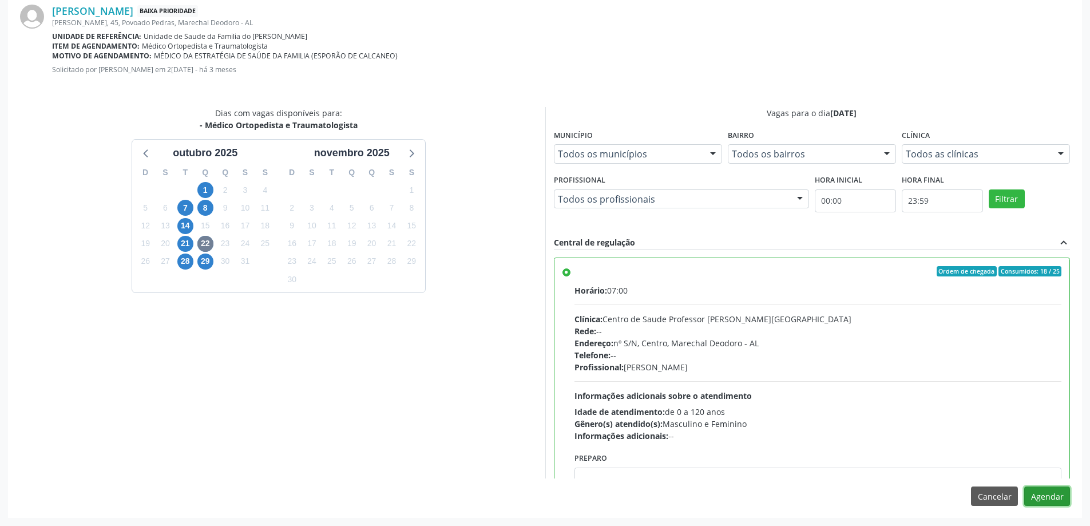
click at [1045, 495] on button "Agendar" at bounding box center [1047, 495] width 46 height 19
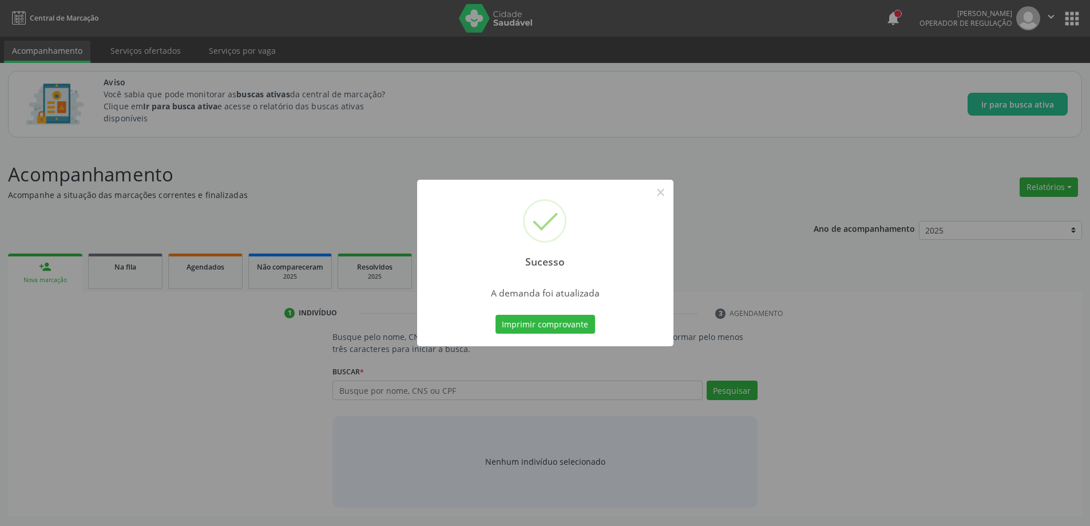
scroll to position [0, 0]
click at [668, 189] on button "×" at bounding box center [664, 192] width 19 height 19
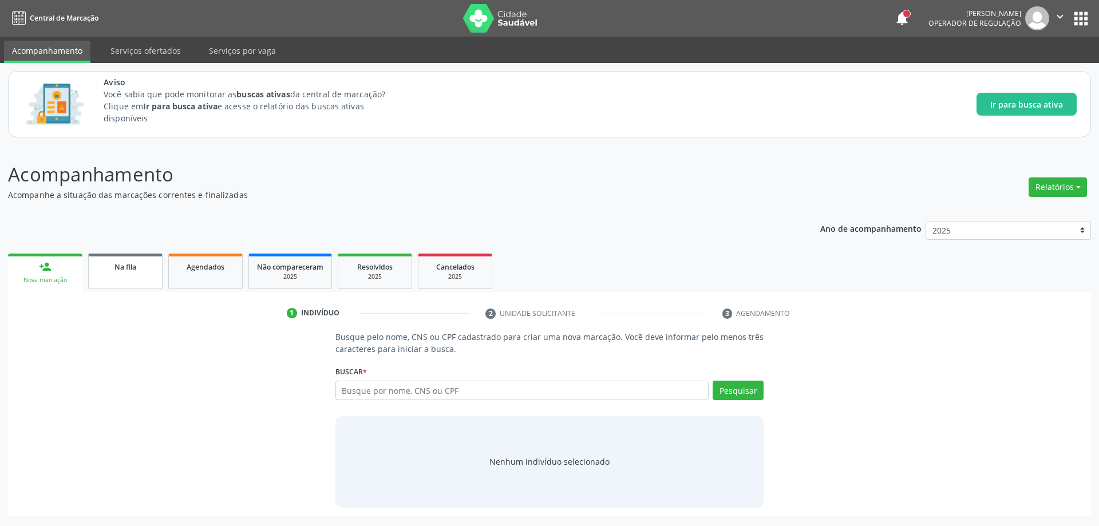
click at [133, 270] on span "Na fila" at bounding box center [125, 267] width 22 height 10
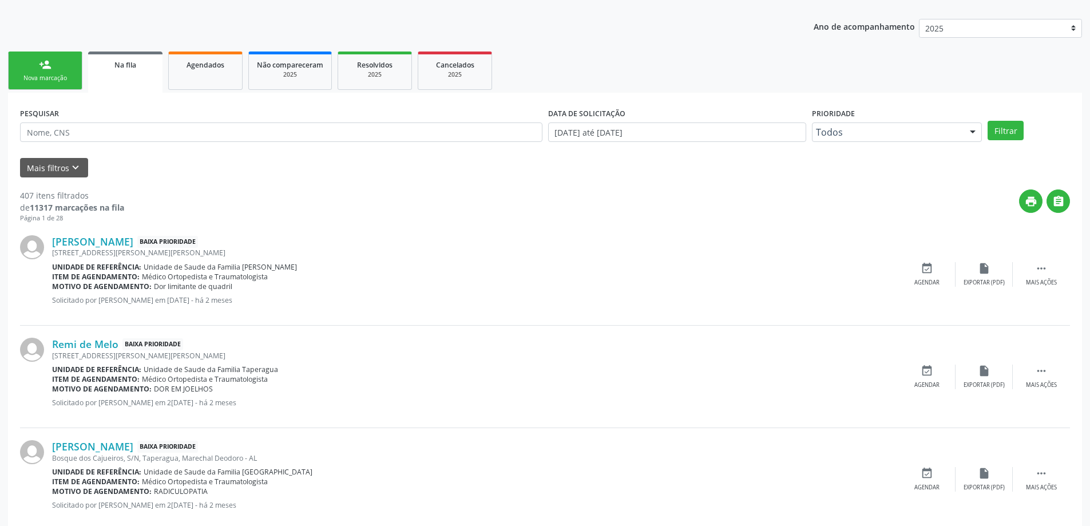
scroll to position [229, 0]
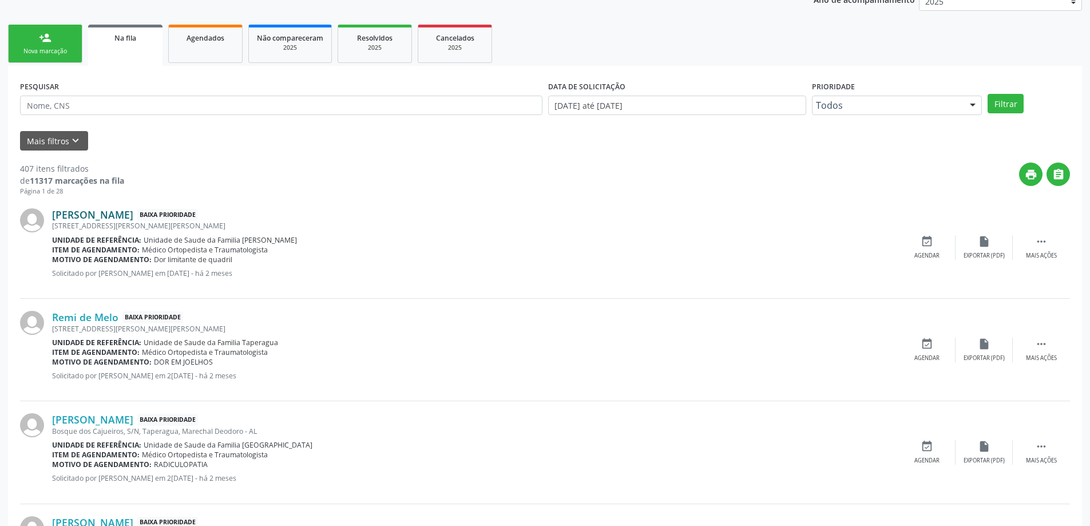
click at [101, 215] on link "[PERSON_NAME]" at bounding box center [92, 214] width 81 height 13
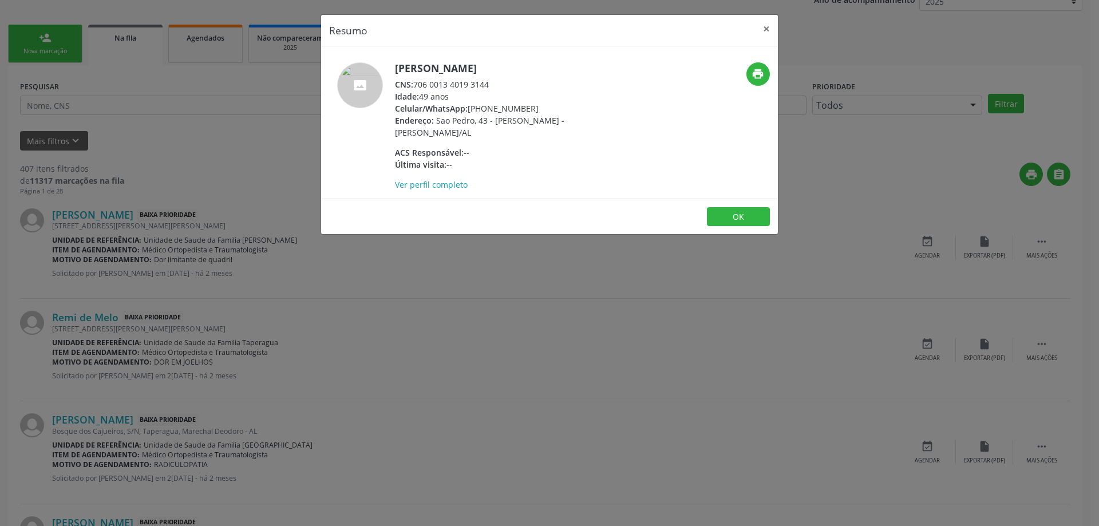
drag, startPoint x: 490, startPoint y: 85, endPoint x: 417, endPoint y: 86, distance: 72.7
click at [417, 86] on div "CNS: 706 0013 4019 3144" at bounding box center [506, 84] width 223 height 12
click at [760, 30] on button "×" at bounding box center [766, 29] width 23 height 28
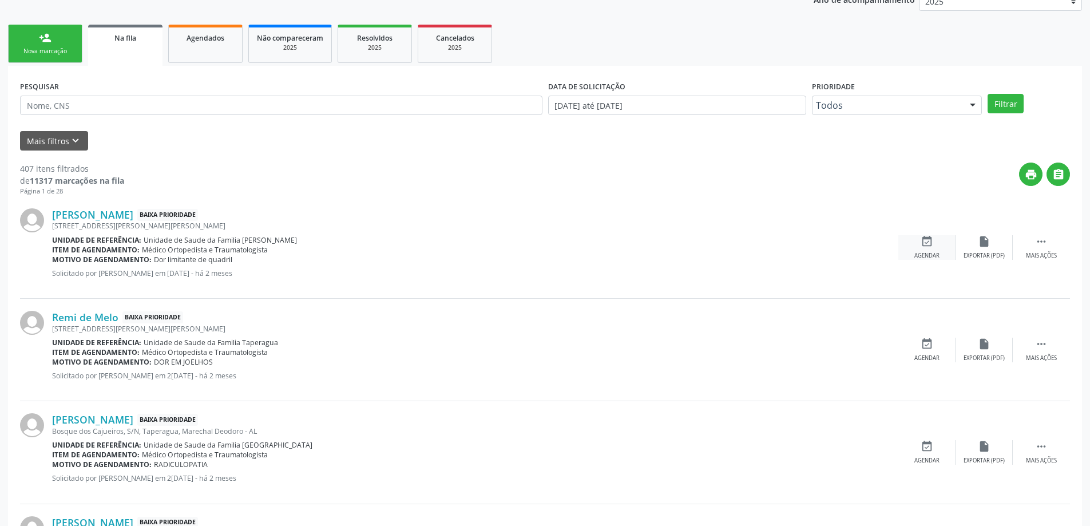
click at [928, 253] on div "Agendar" at bounding box center [926, 256] width 25 height 8
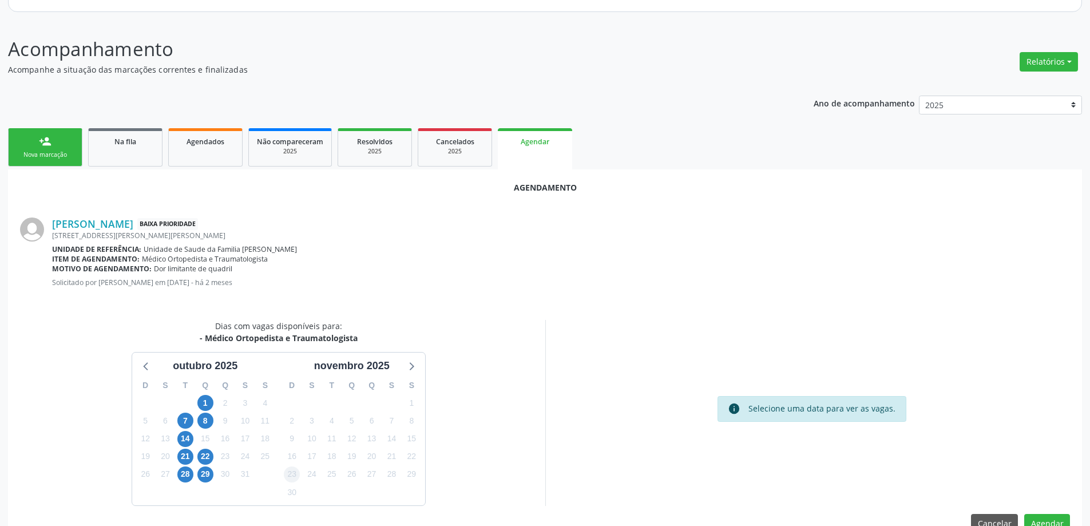
scroll to position [152, 0]
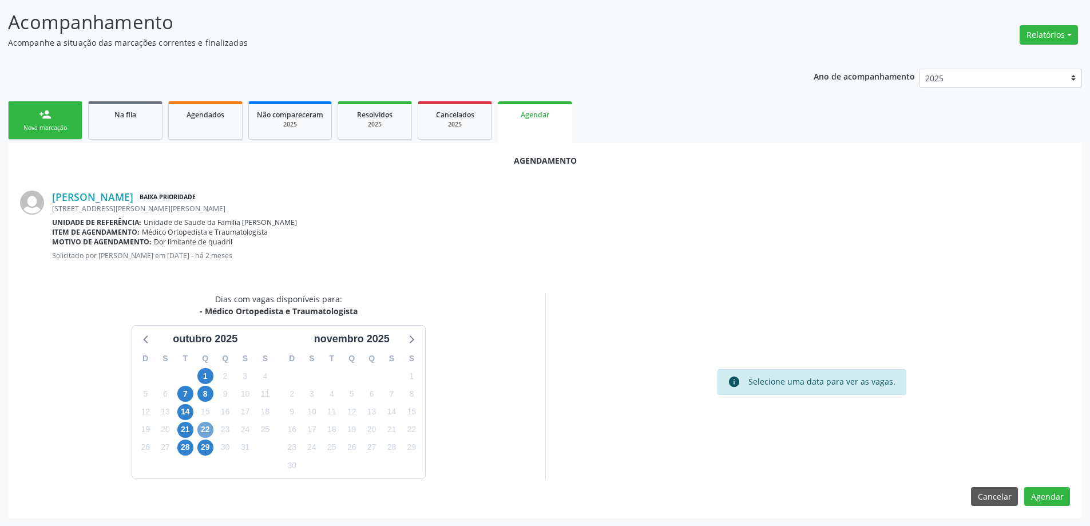
click at [205, 433] on span "22" at bounding box center [205, 430] width 16 height 16
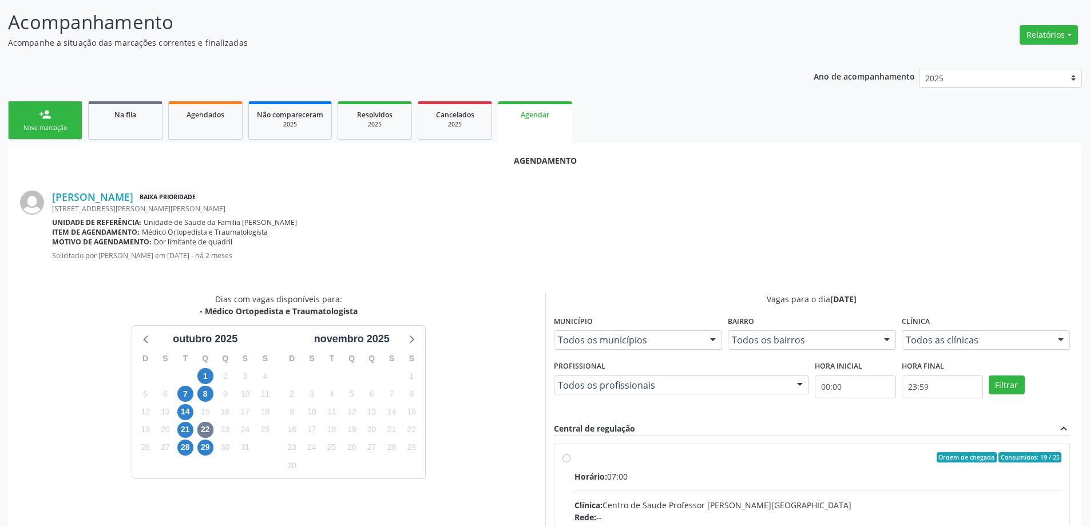
click at [568, 457] on input "Ordem de chegada Consumidos: 19 / 25 Horário: 07:00 Clínica: Centro de Saude Pr…" at bounding box center [566, 457] width 8 height 10
radio input "true"
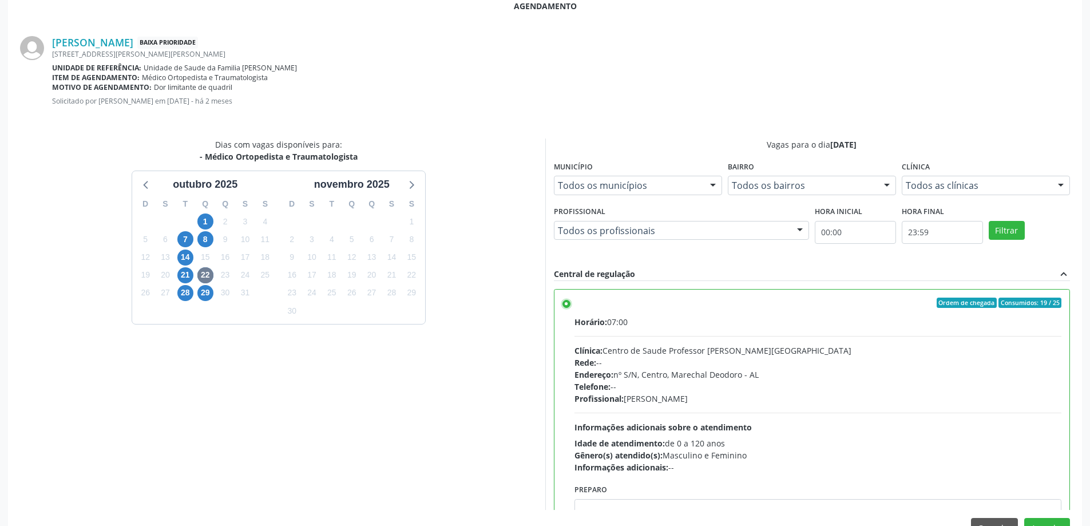
scroll to position [338, 0]
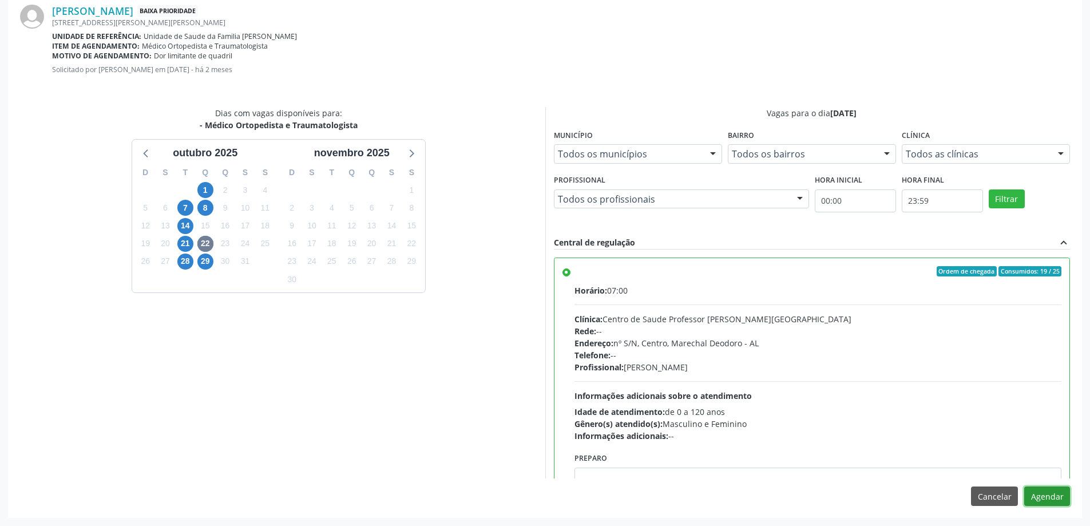
click at [1065, 495] on button "Agendar" at bounding box center [1047, 495] width 46 height 19
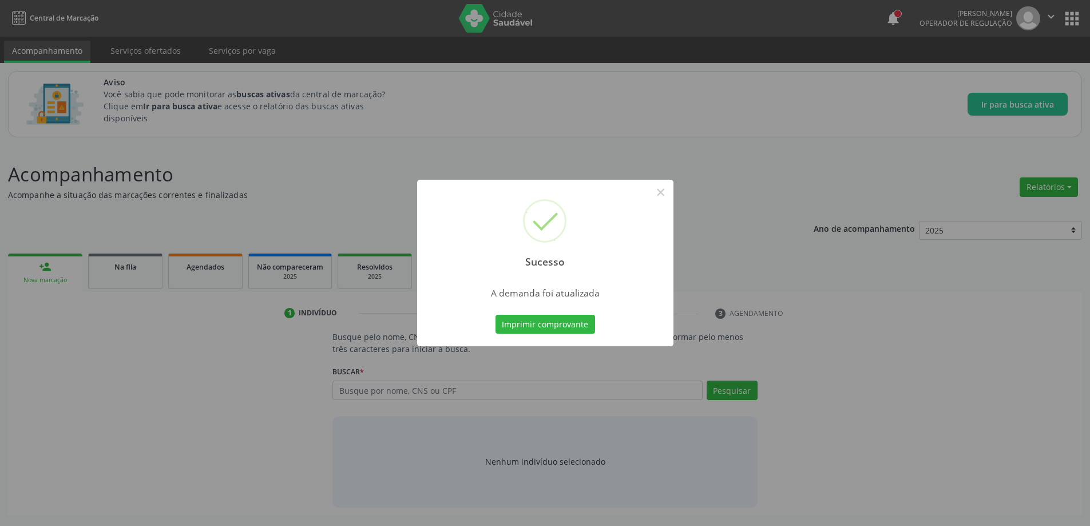
scroll to position [0, 0]
click at [666, 189] on button "×" at bounding box center [664, 192] width 19 height 19
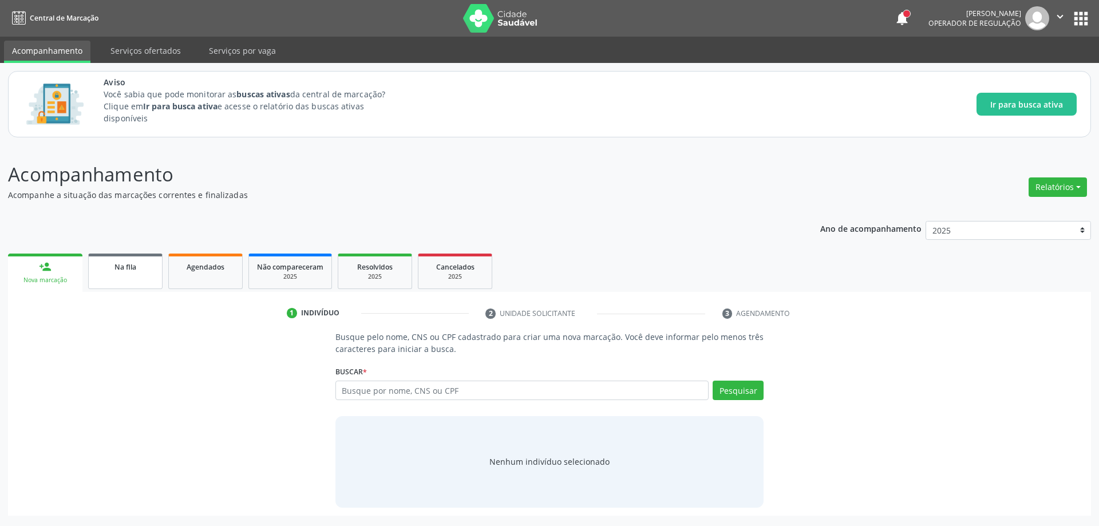
click at [133, 276] on link "Na fila" at bounding box center [125, 270] width 74 height 35
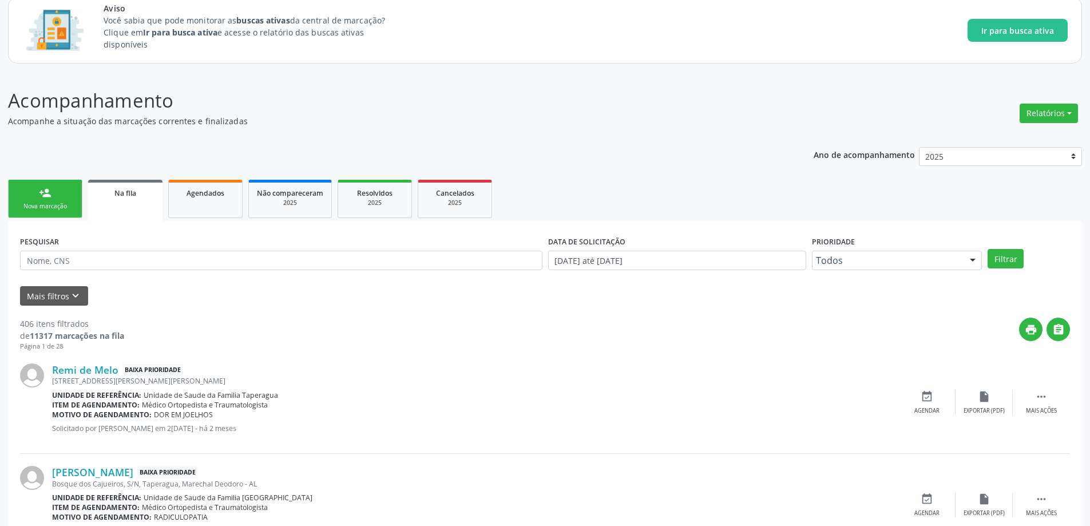
scroll to position [229, 0]
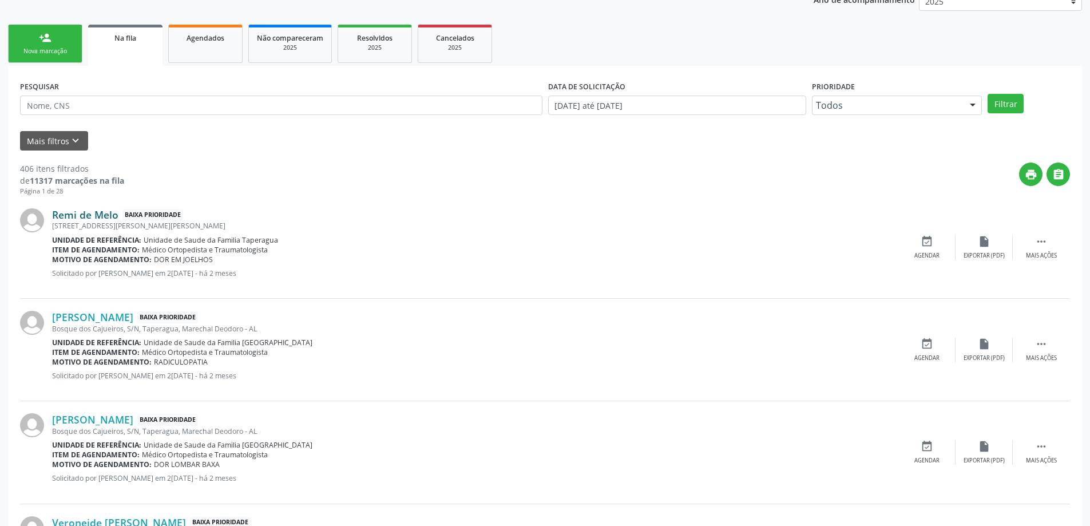
click at [84, 217] on link "Remi de Melo" at bounding box center [85, 214] width 66 height 13
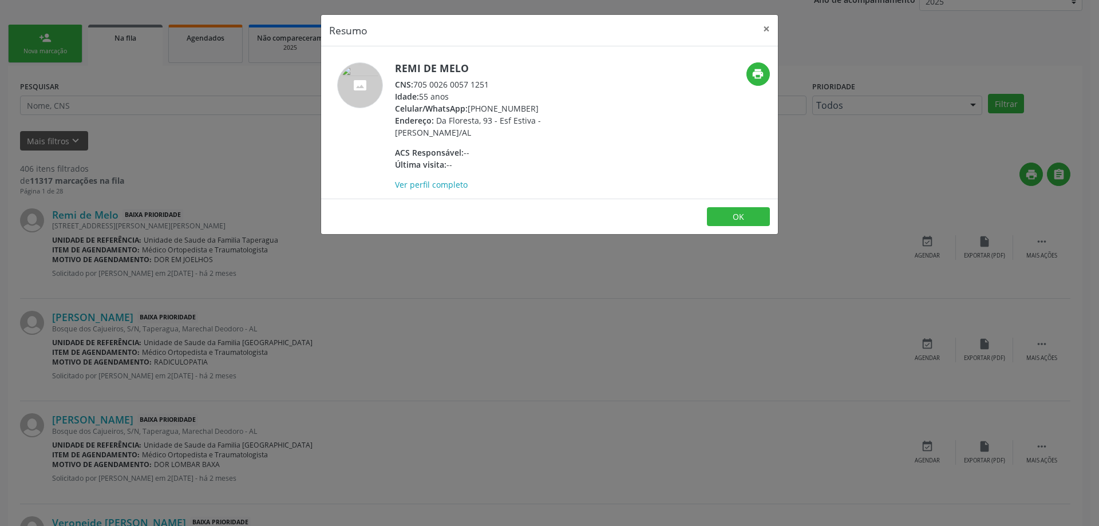
drag, startPoint x: 489, startPoint y: 88, endPoint x: 416, endPoint y: 82, distance: 72.9
click at [416, 82] on div "CNS: 705 0026 0057 1251" at bounding box center [506, 84] width 223 height 12
click at [763, 33] on button "×" at bounding box center [766, 29] width 23 height 28
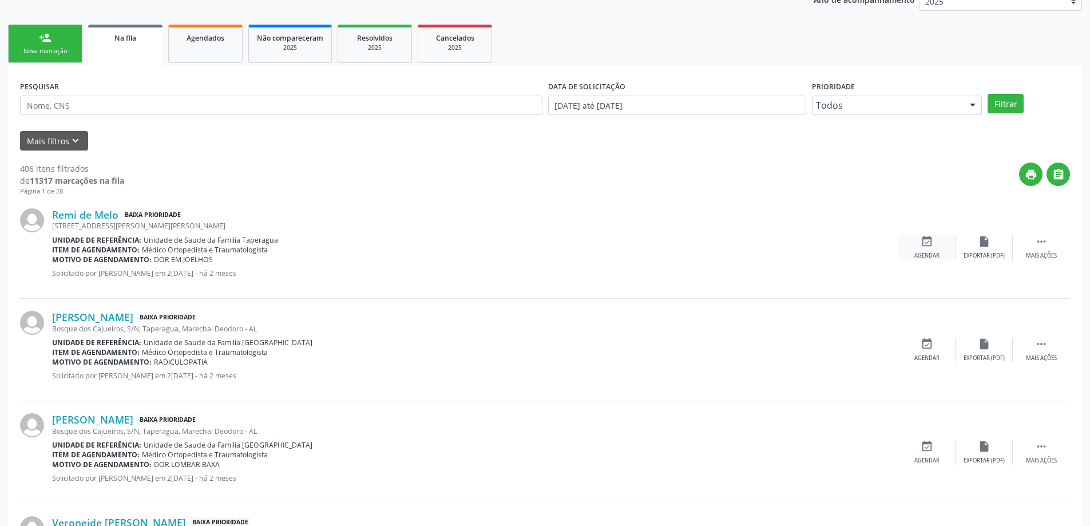
click at [923, 241] on icon "event_available" at bounding box center [927, 241] width 13 height 13
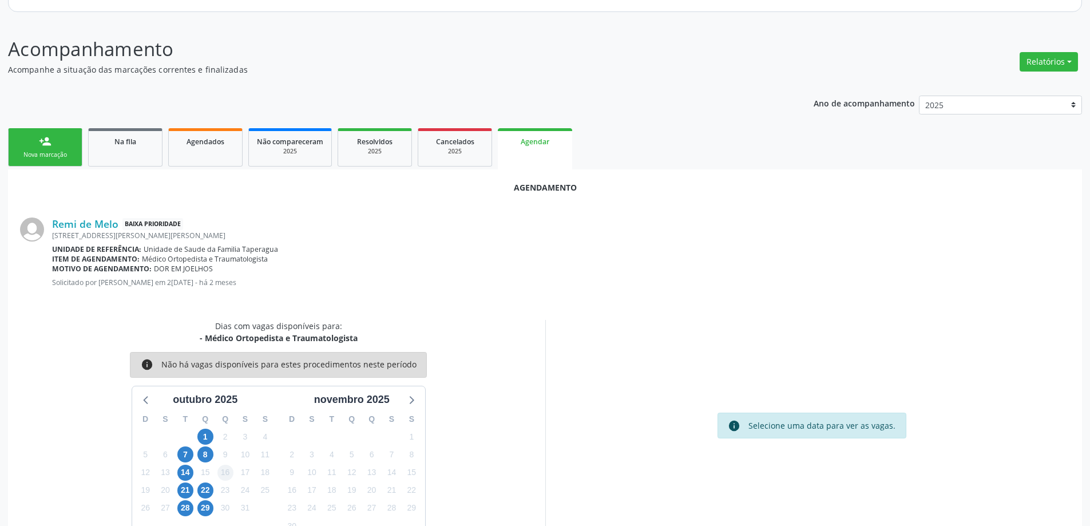
scroll to position [152, 0]
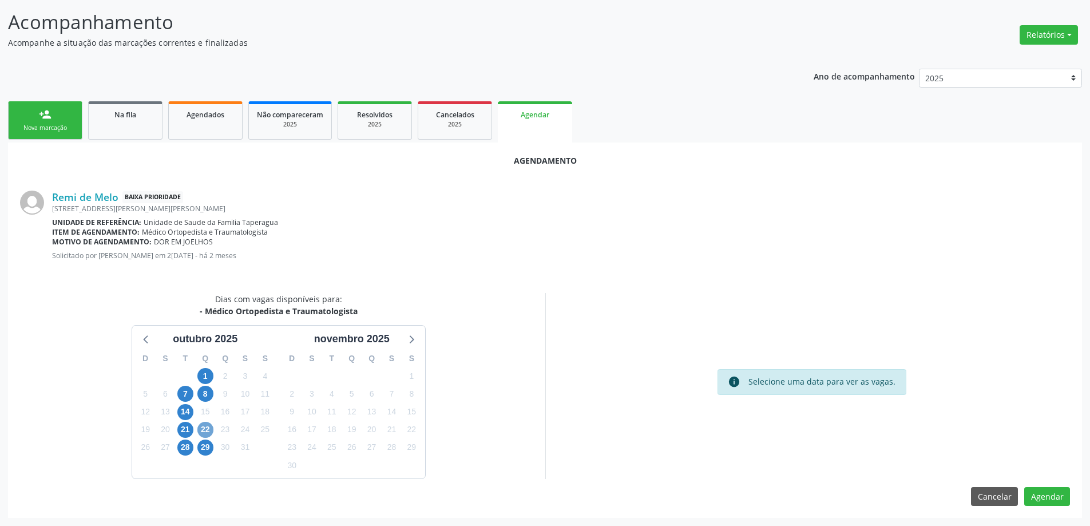
click at [211, 434] on span "22" at bounding box center [205, 430] width 16 height 16
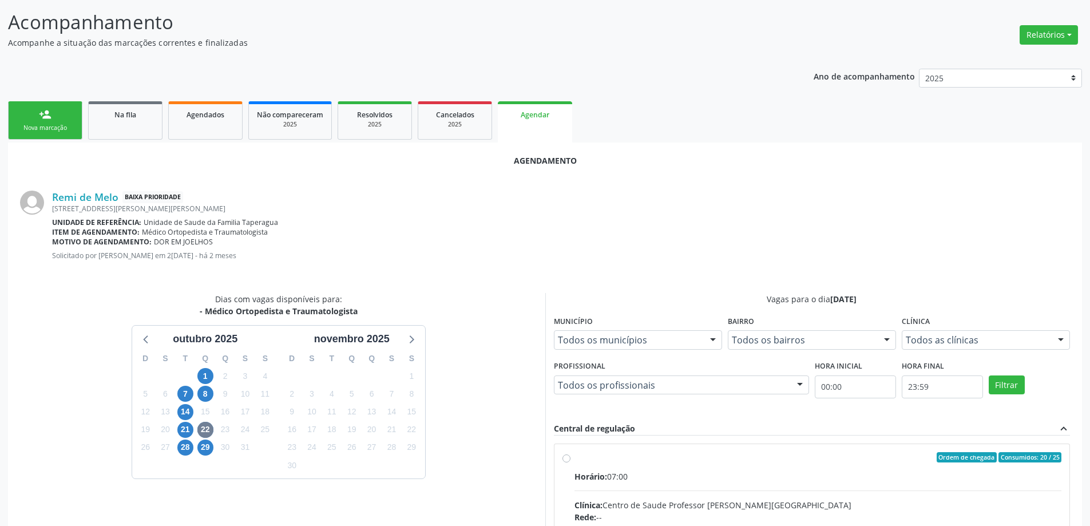
click at [565, 458] on input "Ordem de chegada Consumidos: 20 / 25 Horário: 07:00 Clínica: Centro de Saude Pr…" at bounding box center [566, 457] width 8 height 10
radio input "true"
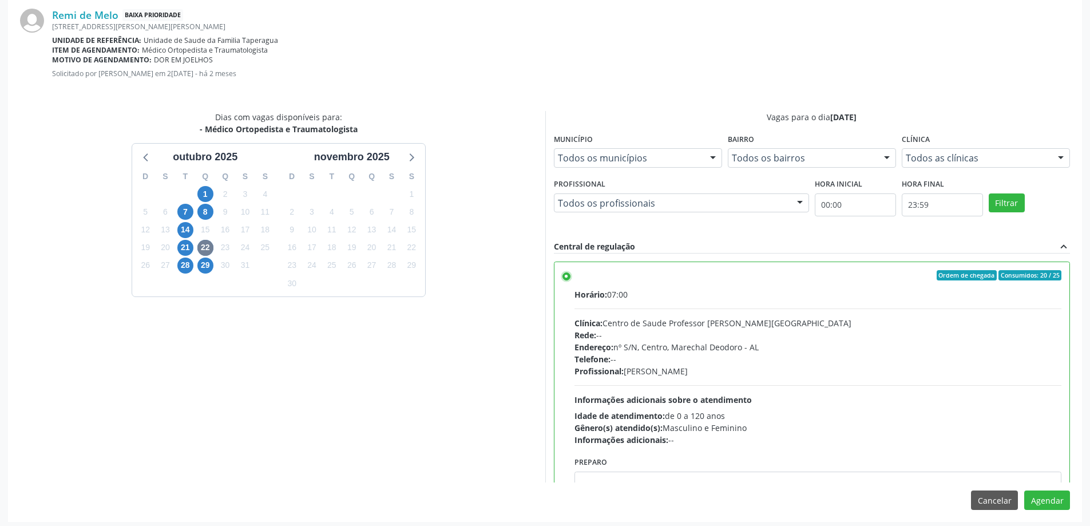
scroll to position [338, 0]
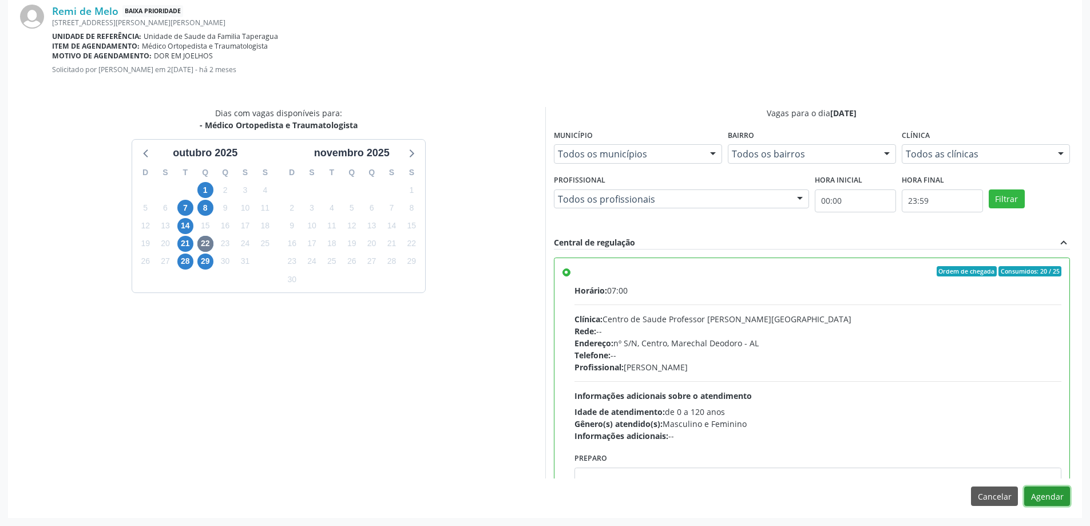
click at [1057, 495] on button "Agendar" at bounding box center [1047, 495] width 46 height 19
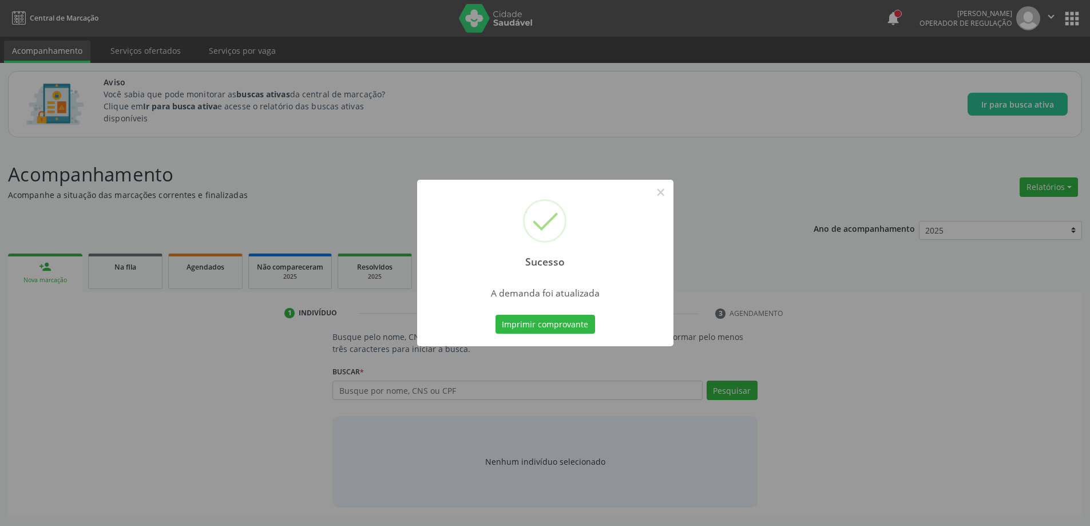
scroll to position [0, 0]
click at [661, 193] on button "×" at bounding box center [664, 192] width 19 height 19
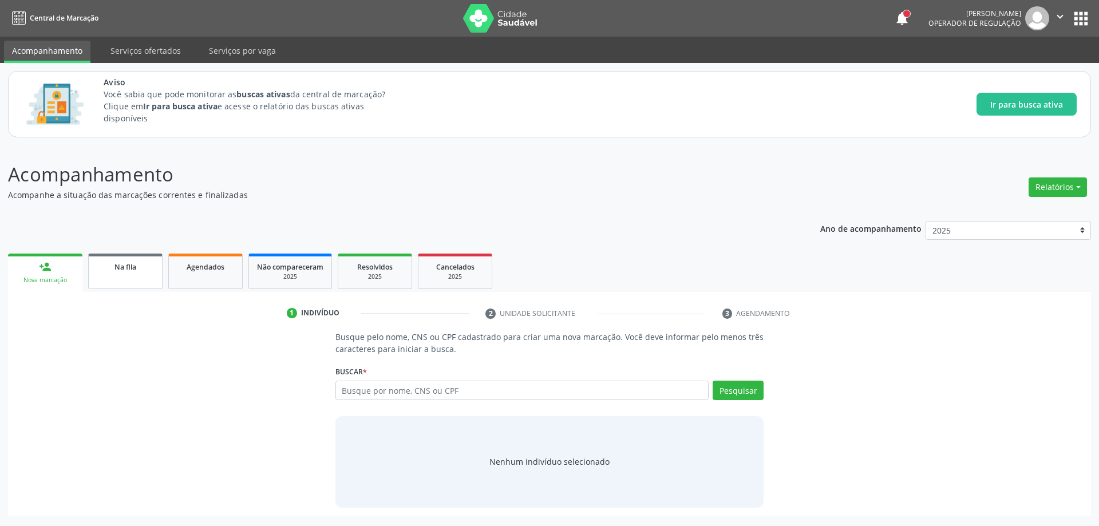
click at [101, 280] on link "Na fila" at bounding box center [125, 270] width 74 height 35
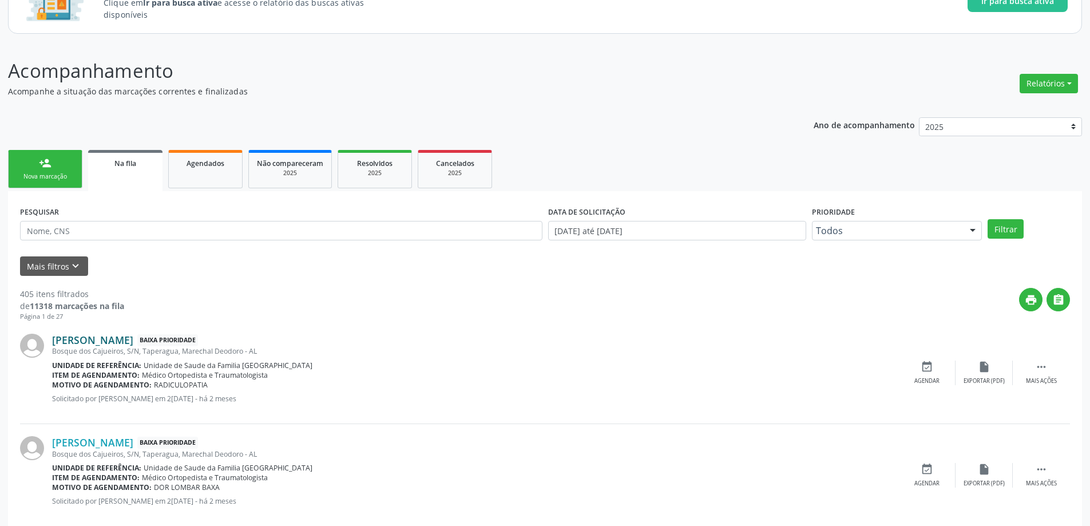
scroll to position [114, 0]
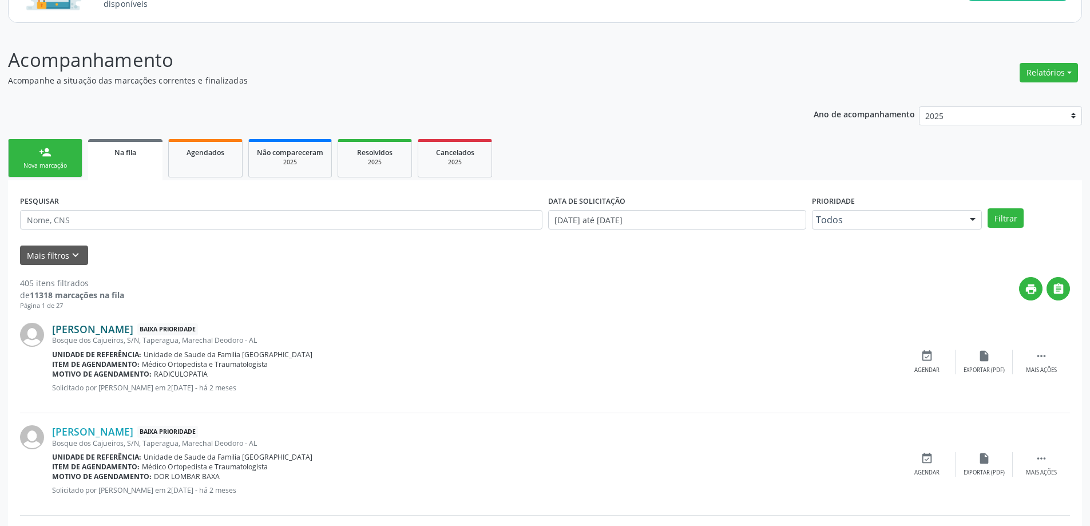
click at [101, 331] on link "[PERSON_NAME]" at bounding box center [92, 329] width 81 height 13
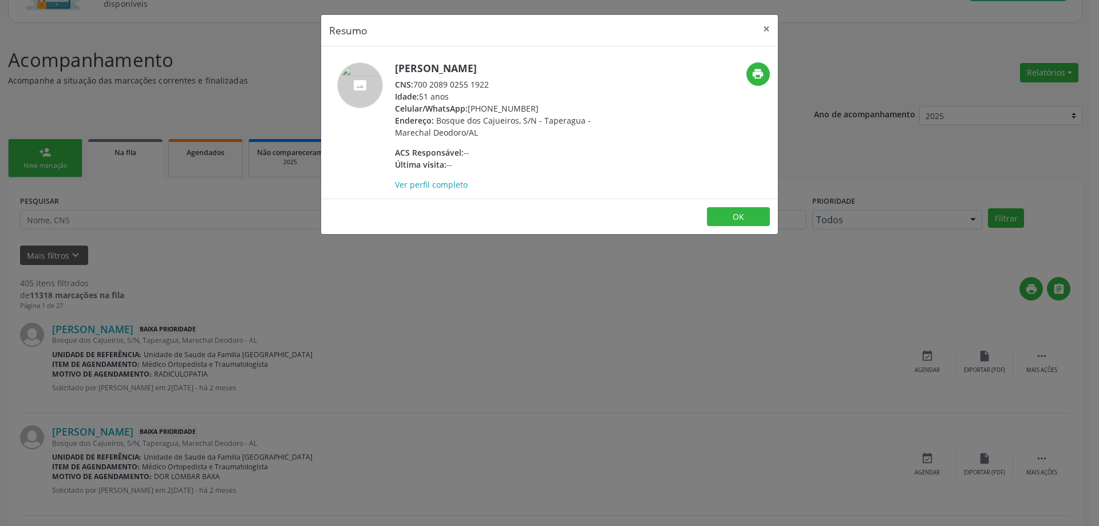
drag, startPoint x: 490, startPoint y: 84, endPoint x: 417, endPoint y: 84, distance: 73.8
click at [417, 84] on div "CNS: 700 2089 0255 1922" at bounding box center [506, 84] width 223 height 12
click at [762, 31] on button "×" at bounding box center [766, 29] width 23 height 28
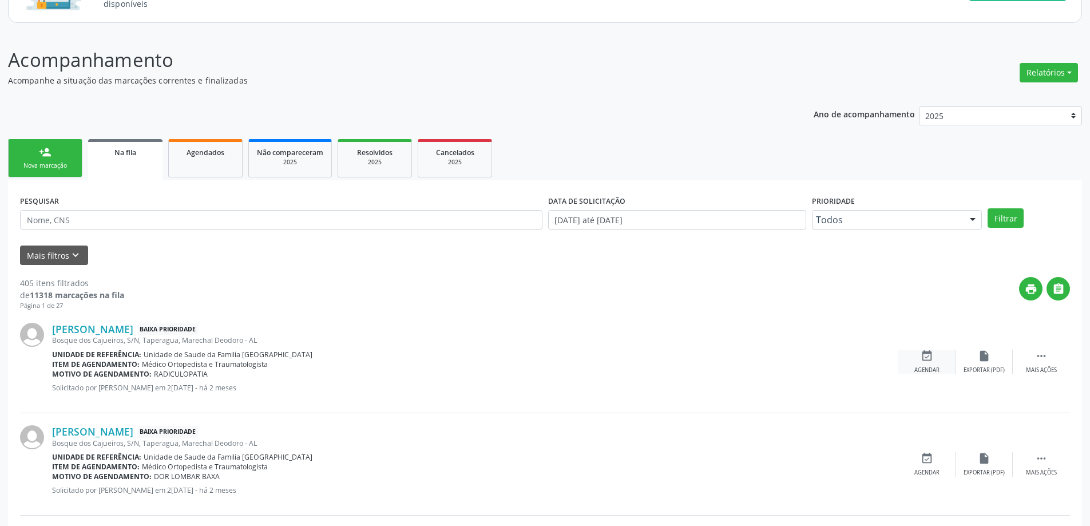
click at [928, 363] on div "event_available Agendar" at bounding box center [926, 362] width 57 height 25
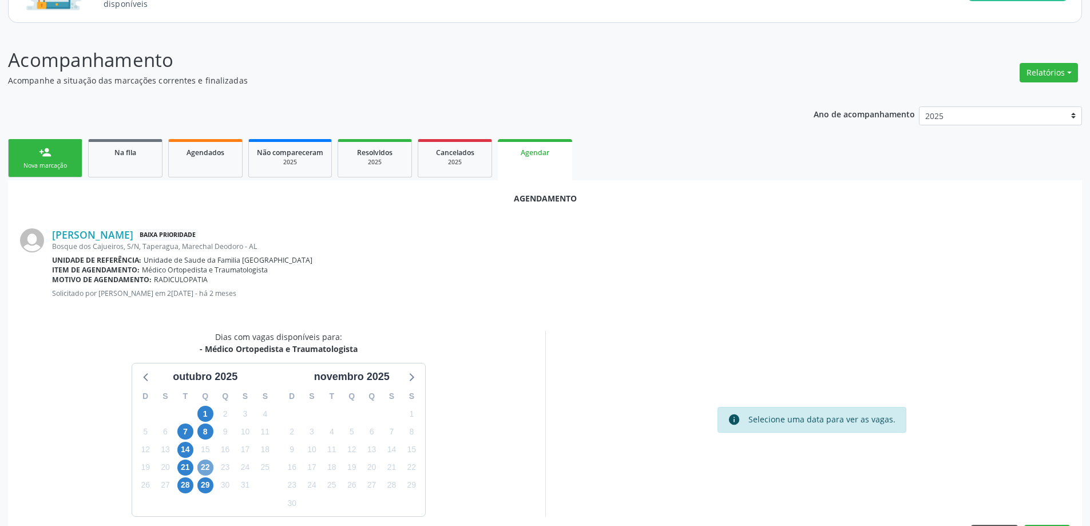
click at [202, 471] on span "22" at bounding box center [205, 467] width 16 height 16
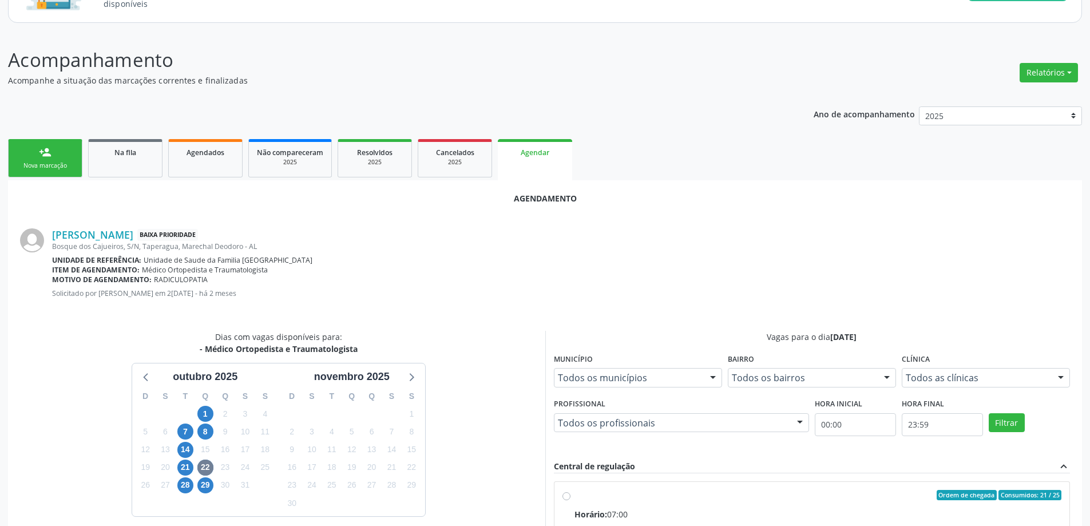
click at [562, 494] on input "Ordem de chegada Consumidos: 21 / 25 Horário: 07:00 Clínica: Centro de Saude Pr…" at bounding box center [566, 495] width 8 height 10
radio input "true"
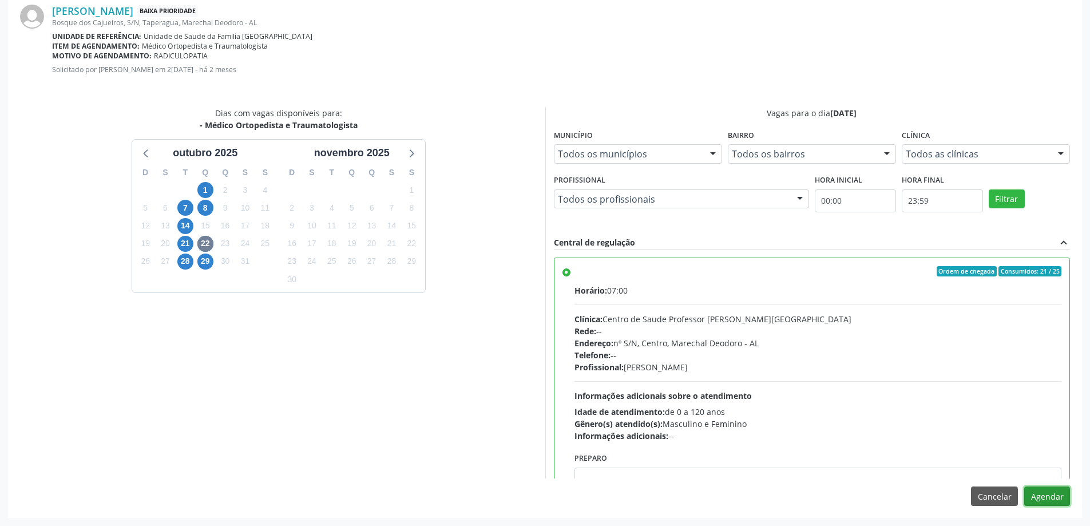
click at [1042, 500] on button "Agendar" at bounding box center [1047, 495] width 46 height 19
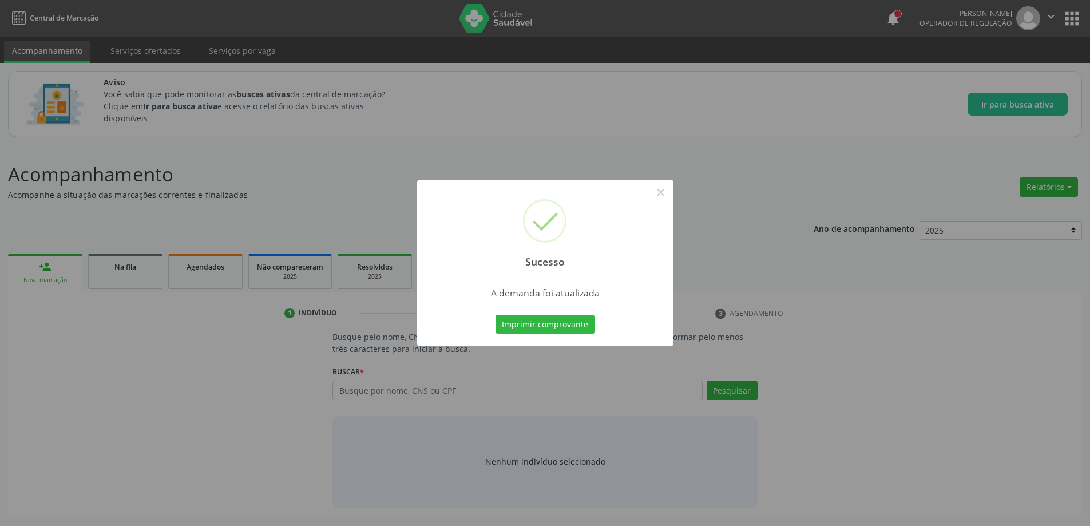
scroll to position [0, 0]
click at [661, 195] on button "×" at bounding box center [664, 192] width 19 height 19
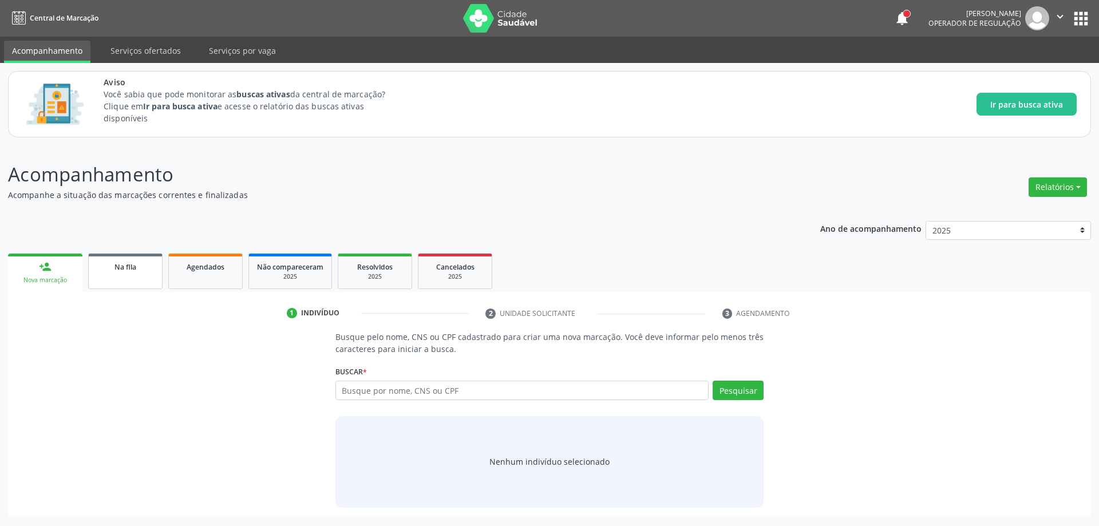
click at [103, 274] on link "Na fila" at bounding box center [125, 270] width 74 height 35
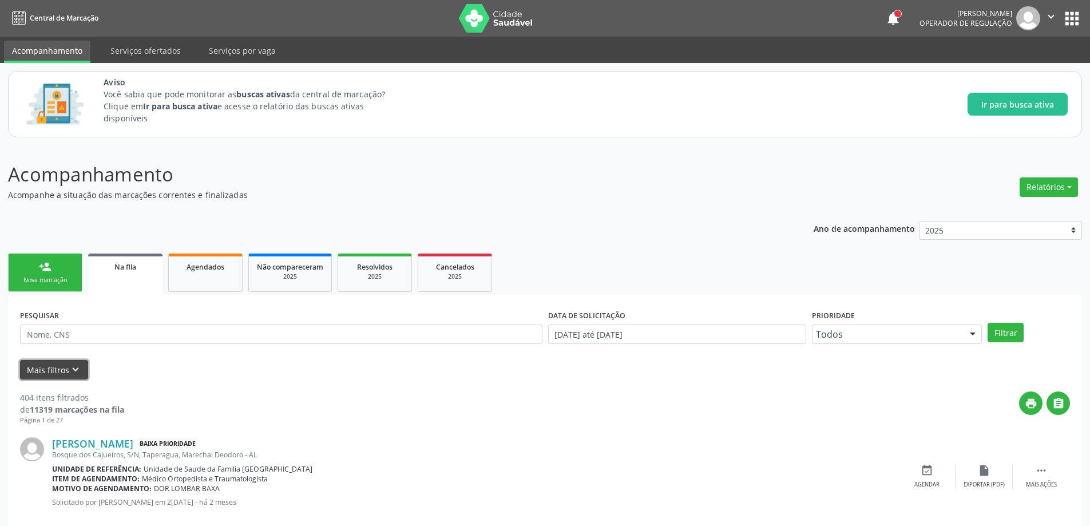
click at [77, 366] on icon "keyboard_arrow_down" at bounding box center [75, 369] width 13 height 13
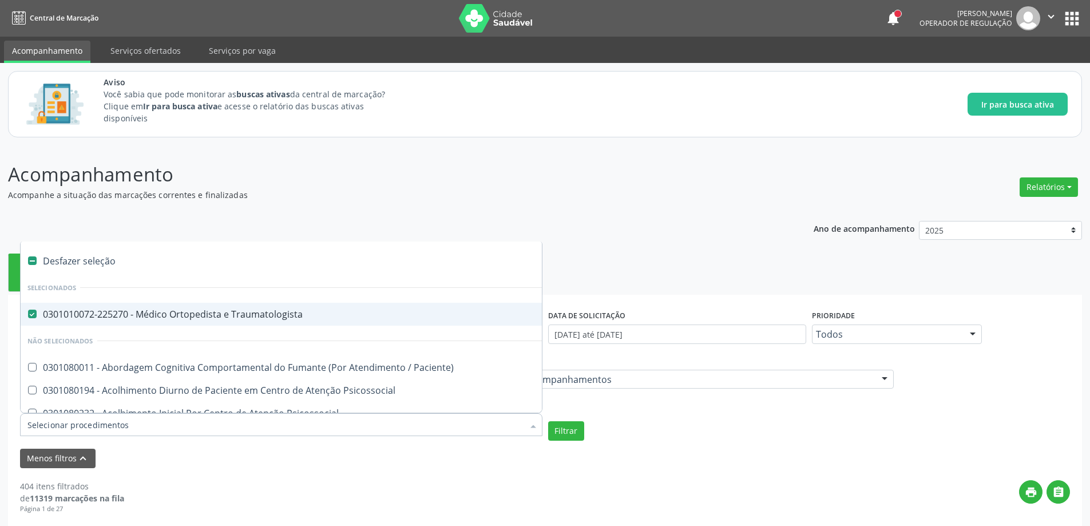
click at [34, 312] on Traumatologista at bounding box center [32, 314] width 9 height 9
click at [28, 312] on Traumatologista "checkbox" at bounding box center [24, 313] width 7 height 7
checkbox Traumatologista "false"
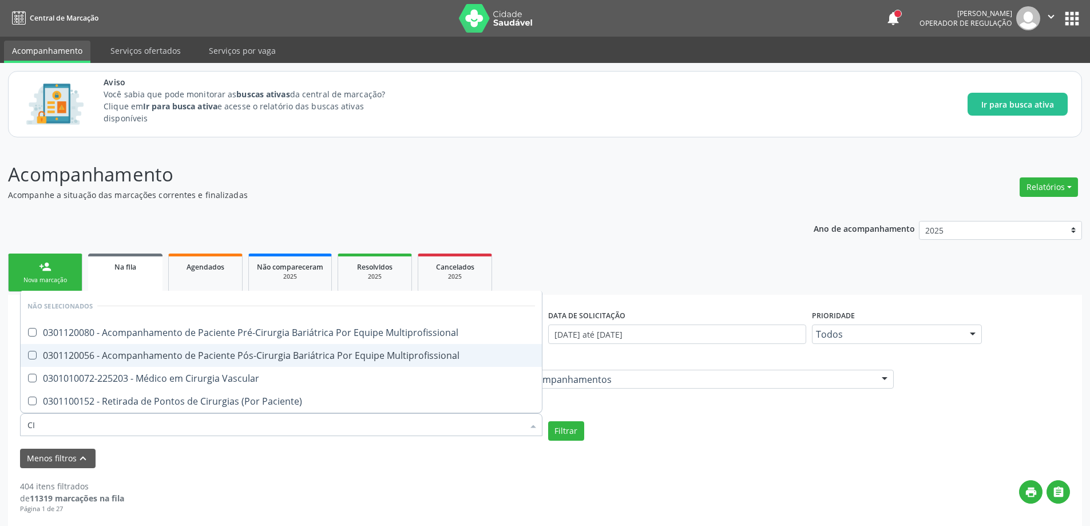
type input "C"
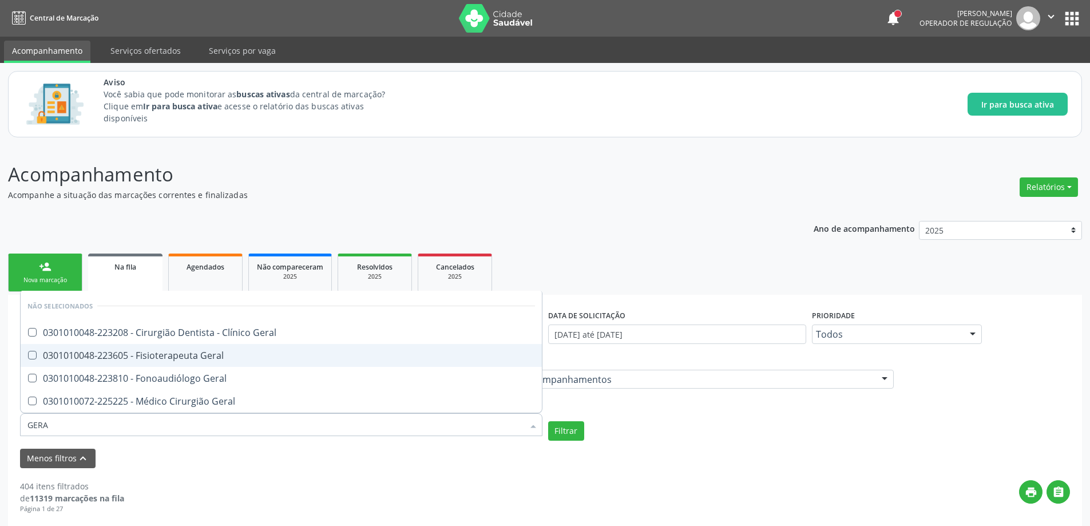
type input "GERAL"
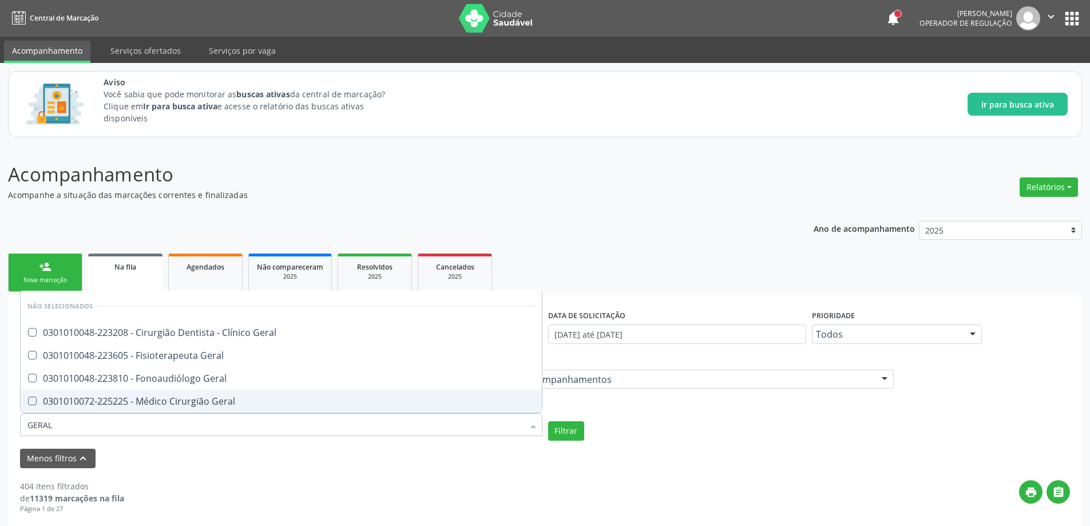
click at [179, 398] on div "0301010072-225225 - Médico Cirurgião Geral" at bounding box center [281, 401] width 508 height 9
checkbox Geral "true"
click at [569, 431] on button "Filtrar" at bounding box center [566, 430] width 36 height 19
checkbox Geral "true"
checkbox Geral "false"
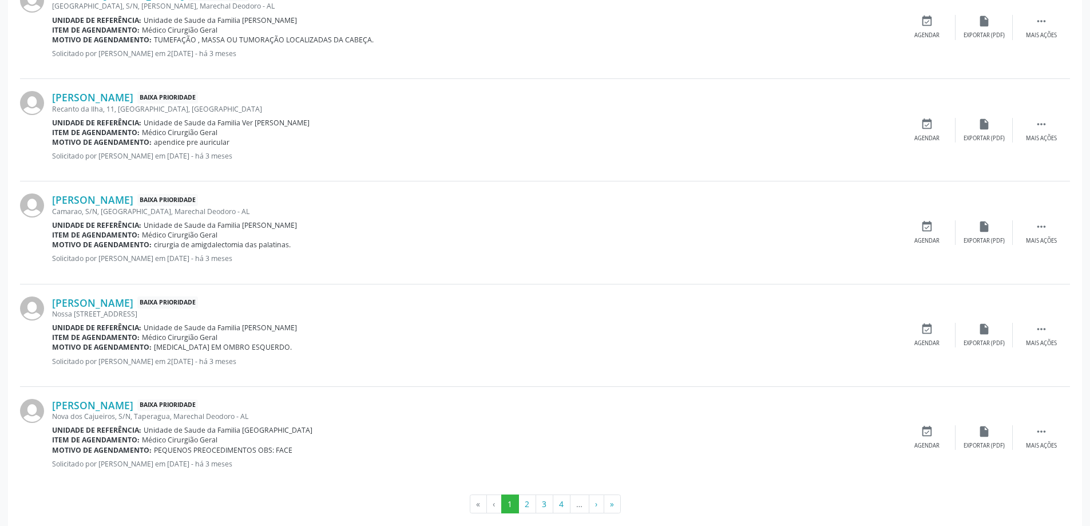
scroll to position [1588, 0]
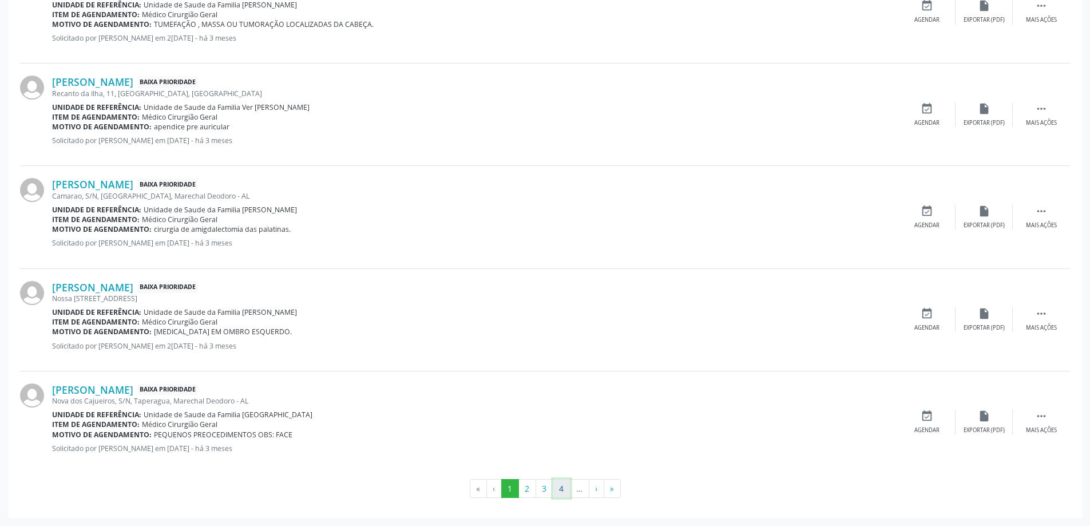
click at [558, 490] on button "4" at bounding box center [562, 488] width 18 height 19
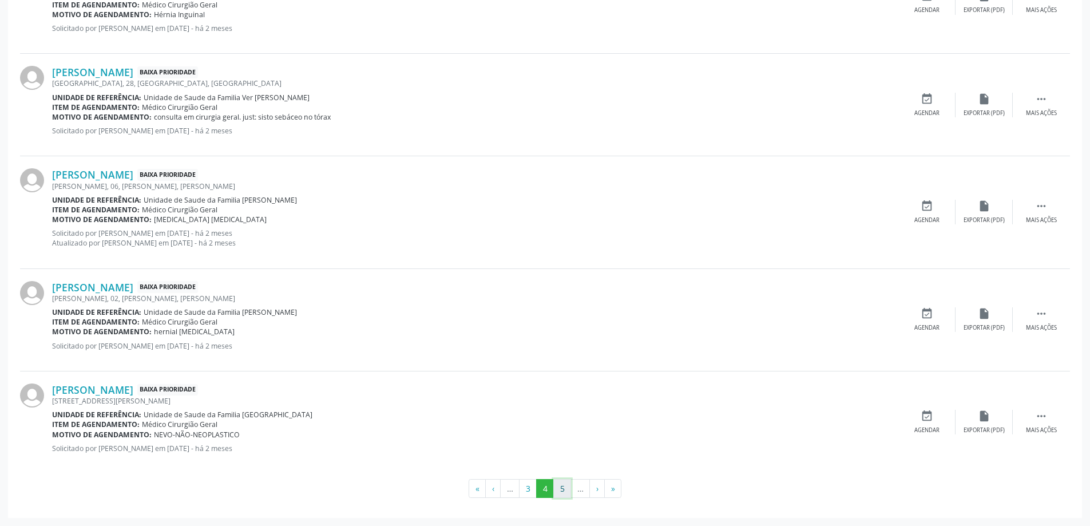
click at [561, 487] on button "5" at bounding box center [562, 488] width 18 height 19
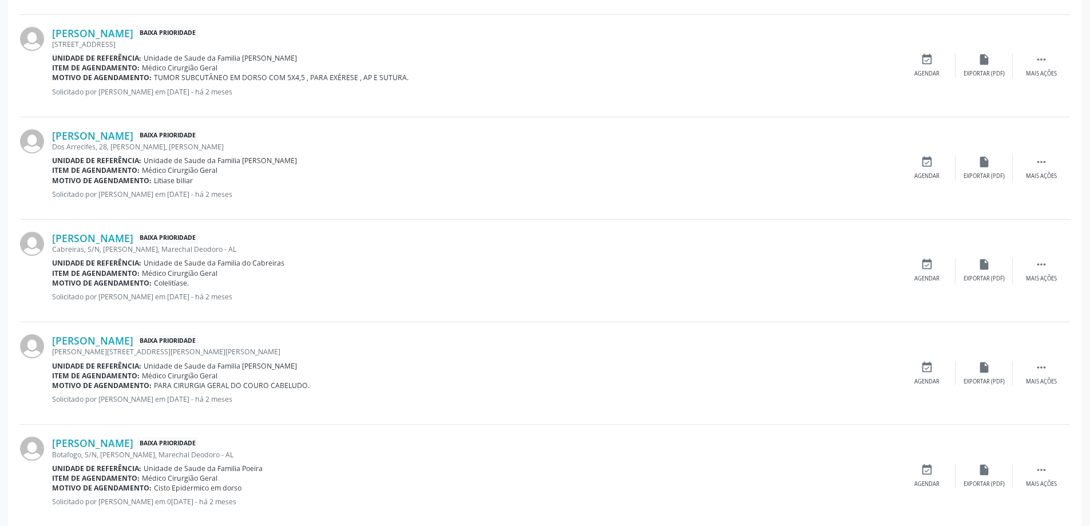
scroll to position [787, 0]
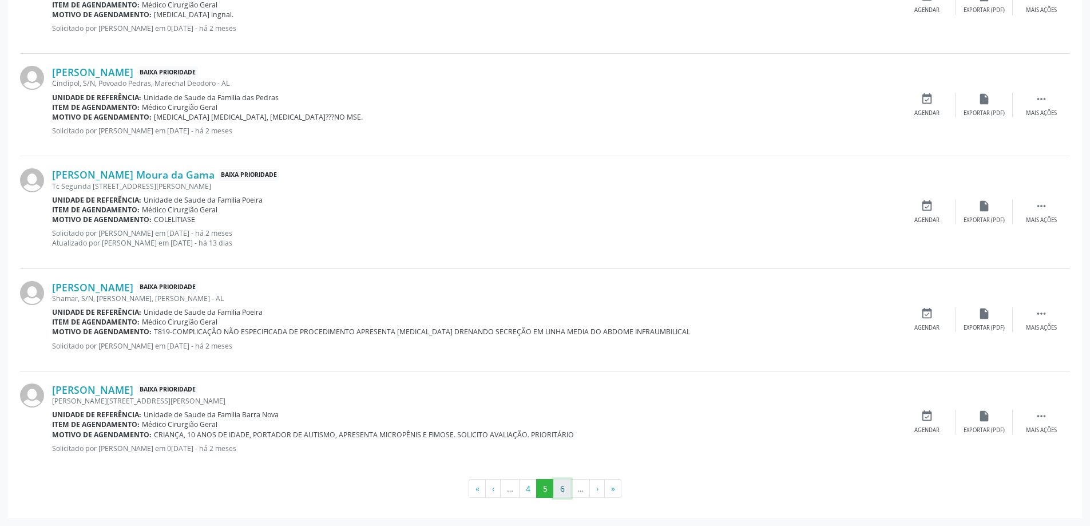
click at [561, 496] on button "6" at bounding box center [562, 488] width 18 height 19
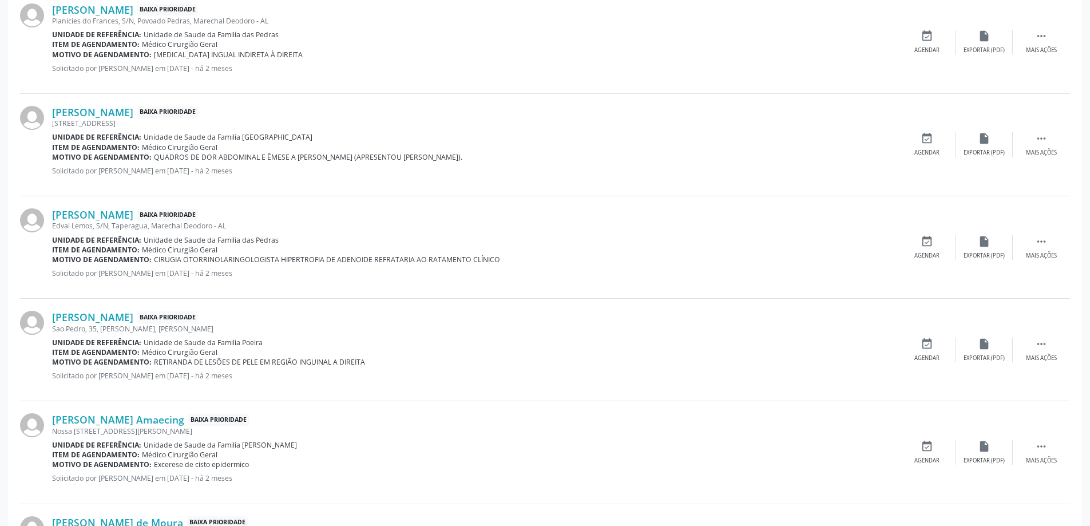
scroll to position [1578, 0]
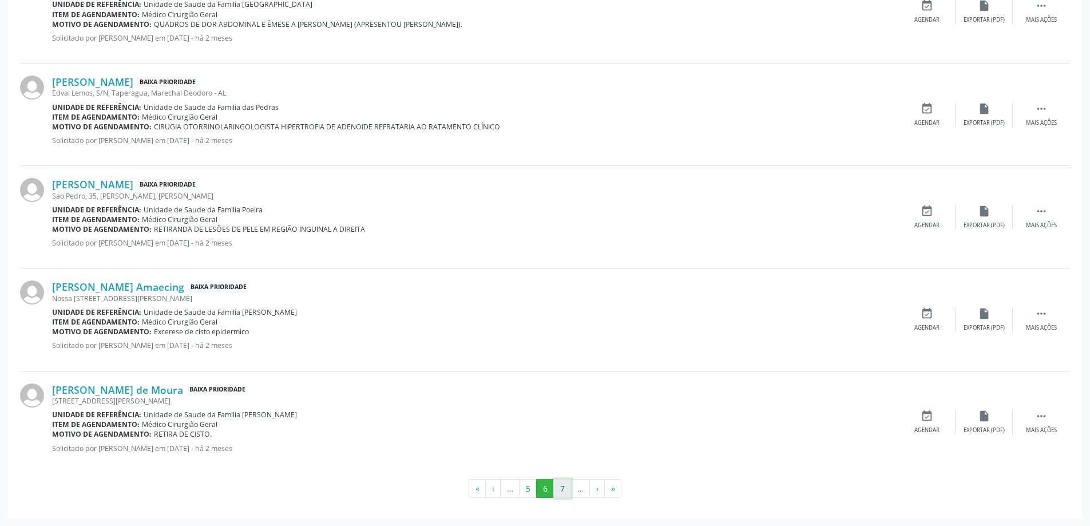
click at [566, 488] on button "7" at bounding box center [562, 488] width 18 height 19
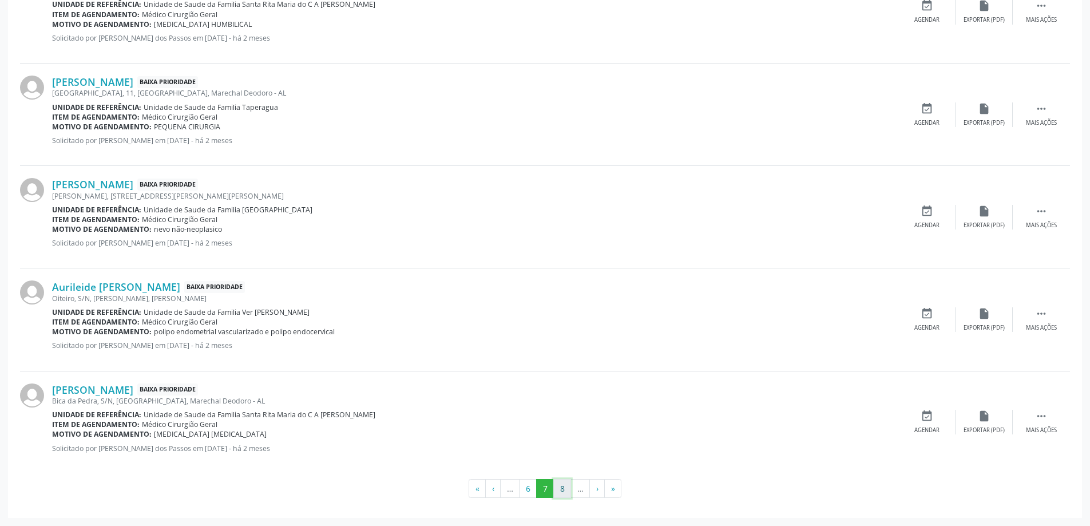
click at [560, 491] on button "8" at bounding box center [562, 488] width 18 height 19
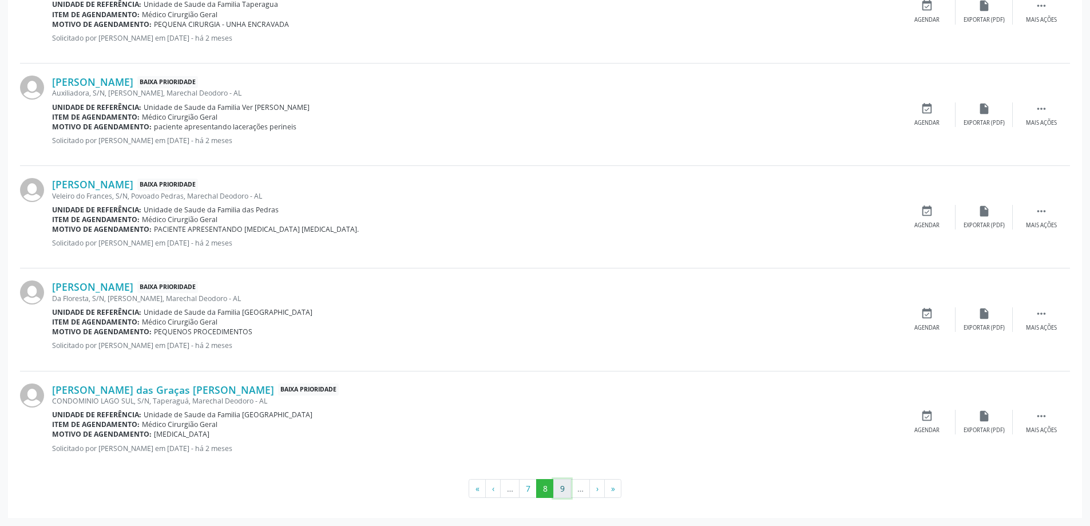
click at [560, 493] on button "9" at bounding box center [562, 488] width 18 height 19
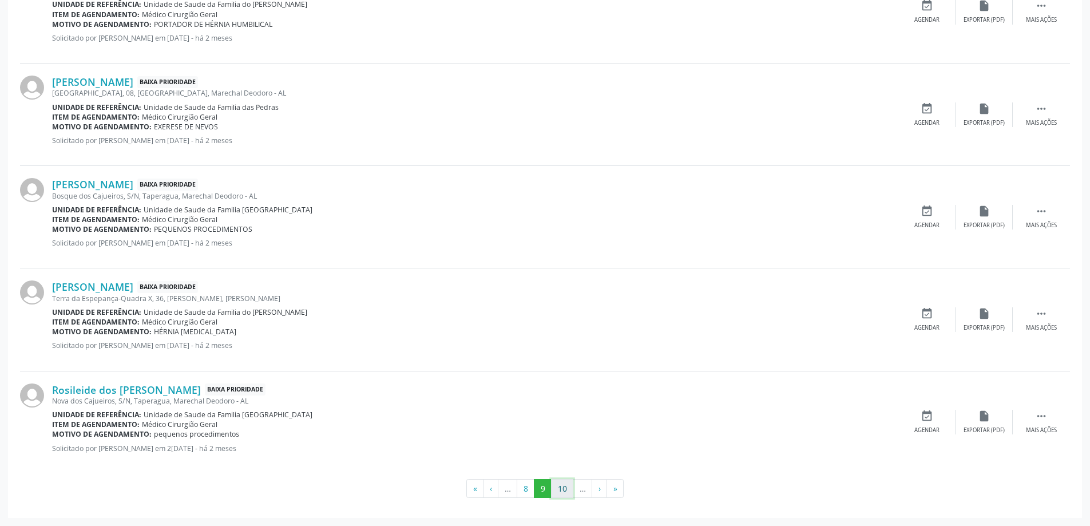
click at [561, 491] on button "10" at bounding box center [562, 488] width 22 height 19
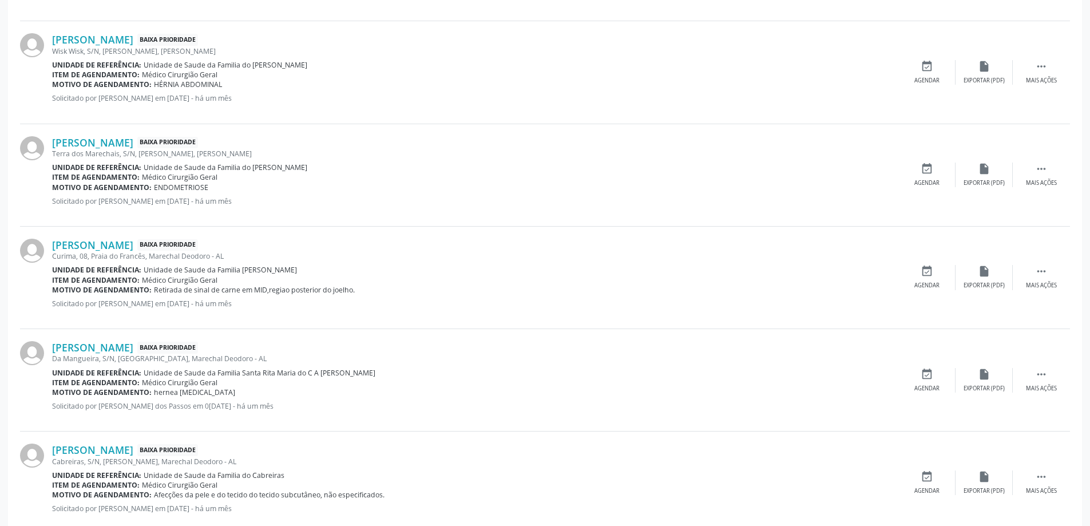
scroll to position [1292, 0]
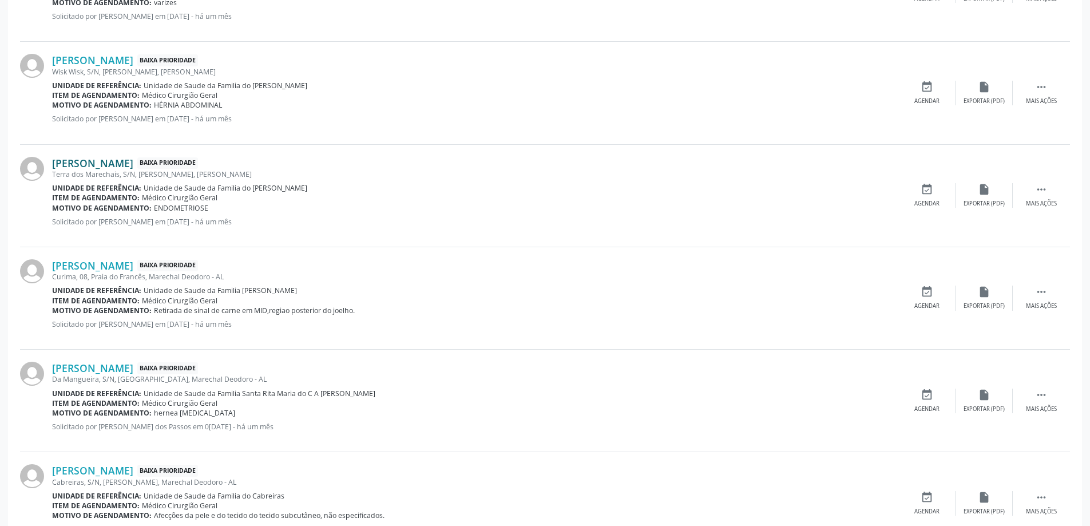
click at [127, 167] on link "[PERSON_NAME]" at bounding box center [92, 163] width 81 height 13
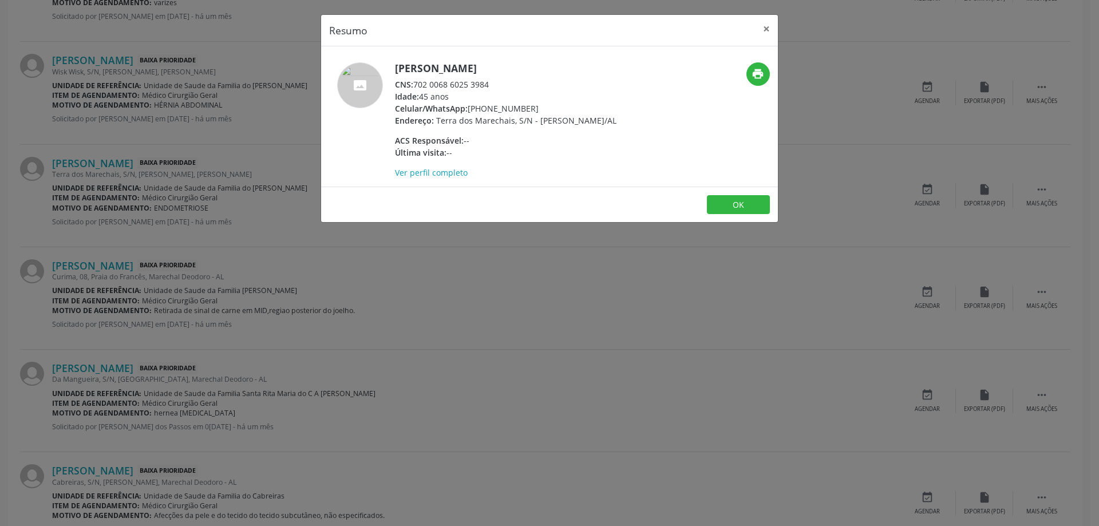
drag, startPoint x: 489, startPoint y: 84, endPoint x: 417, endPoint y: 85, distance: 72.1
click at [417, 85] on div "CNS: 702 0068 6025 3984" at bounding box center [505, 84] width 221 height 12
click at [763, 25] on button "×" at bounding box center [766, 29] width 23 height 28
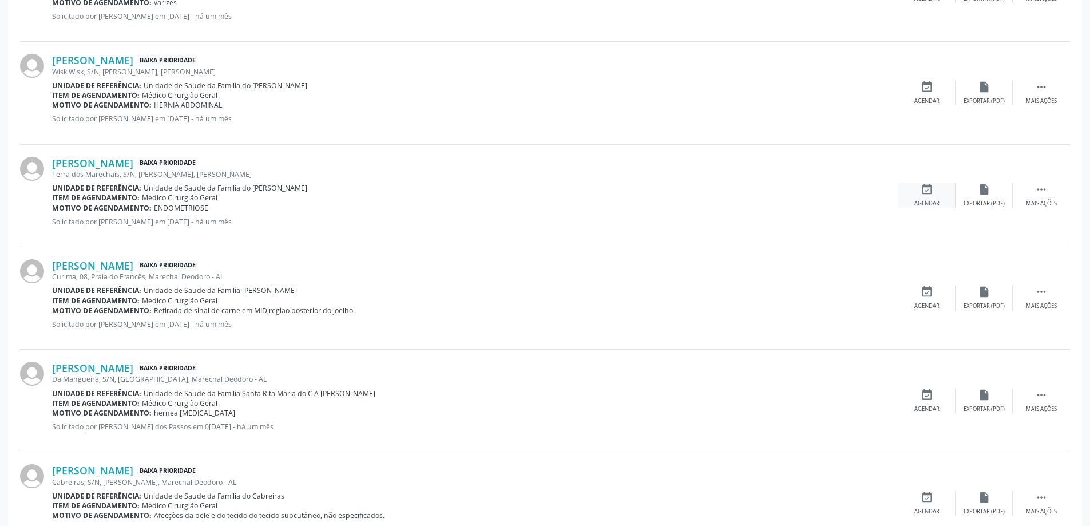
click at [926, 197] on div "event_available Agendar" at bounding box center [926, 195] width 57 height 25
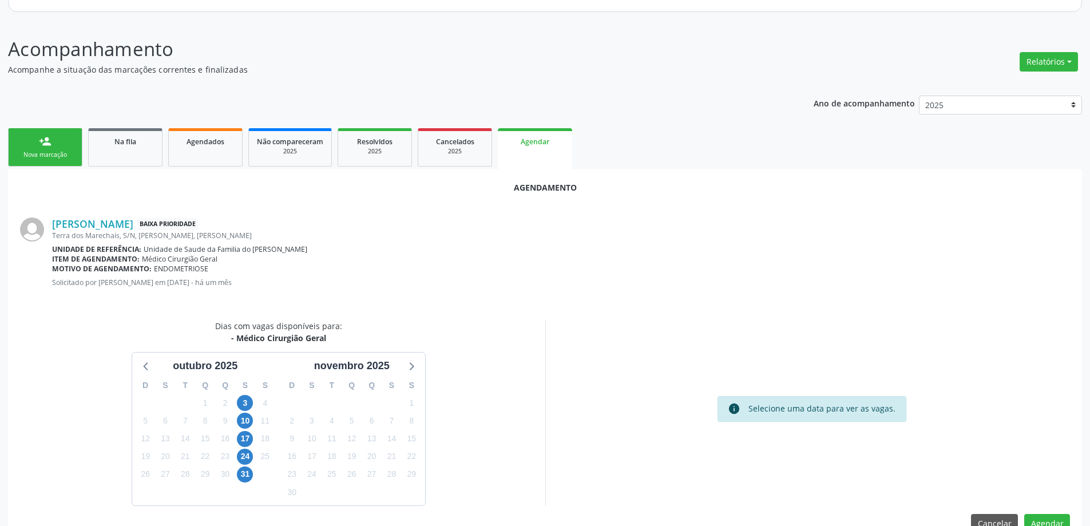
scroll to position [152, 0]
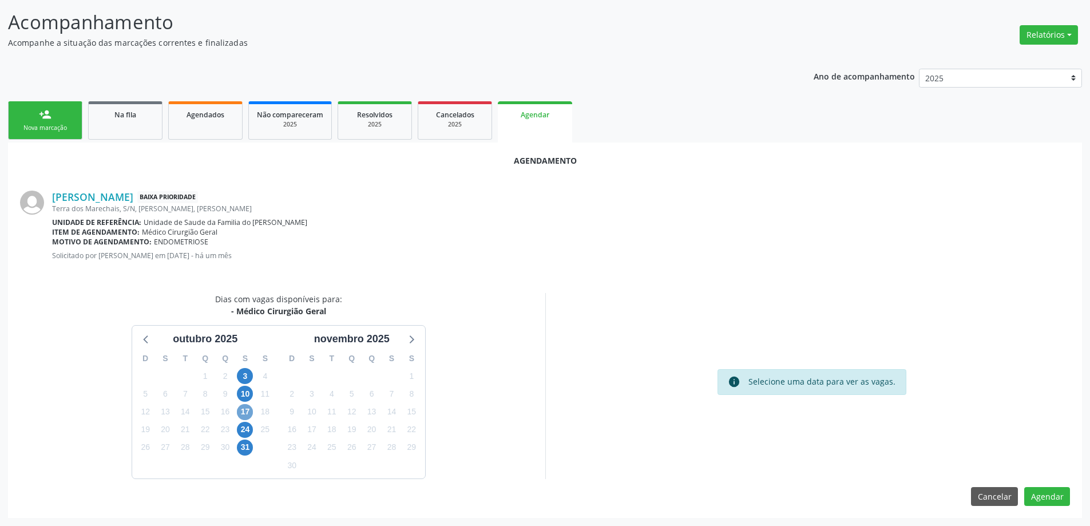
click at [247, 416] on span "17" at bounding box center [245, 412] width 16 height 16
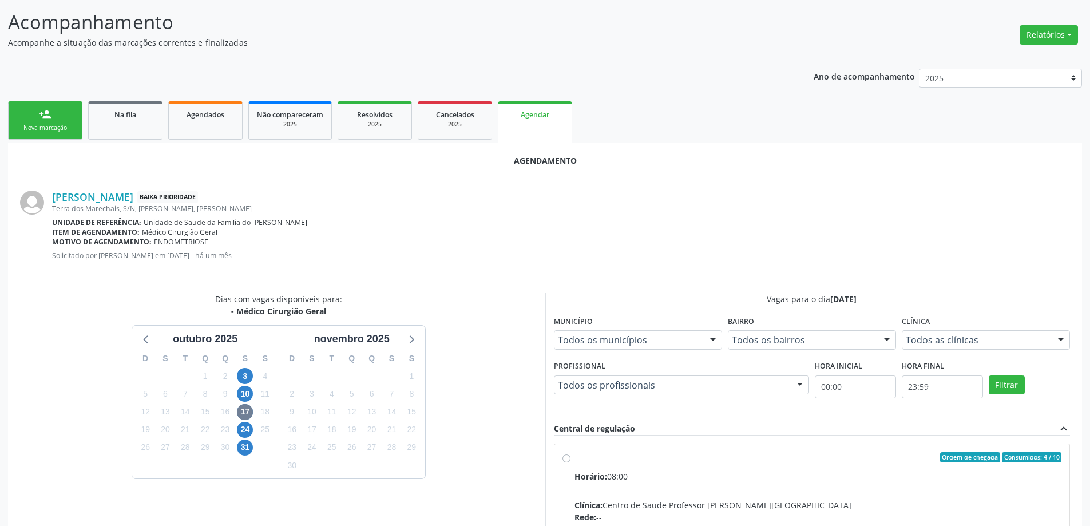
click at [565, 458] on input "Ordem de chegada Consumidos: 4 / 10 Horário: 08:00 Clínica: Centro de Saude Pro…" at bounding box center [566, 457] width 8 height 10
radio input "true"
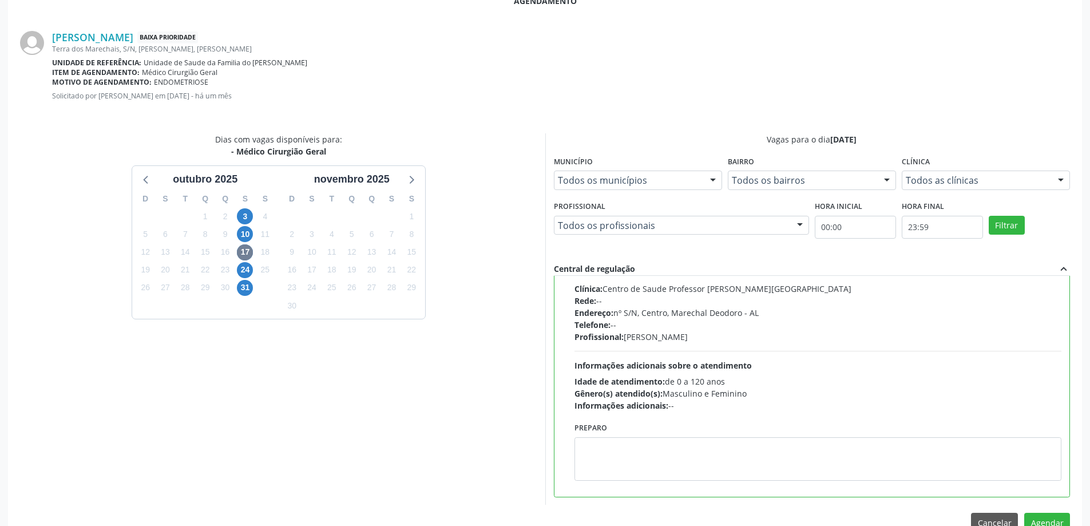
scroll to position [338, 0]
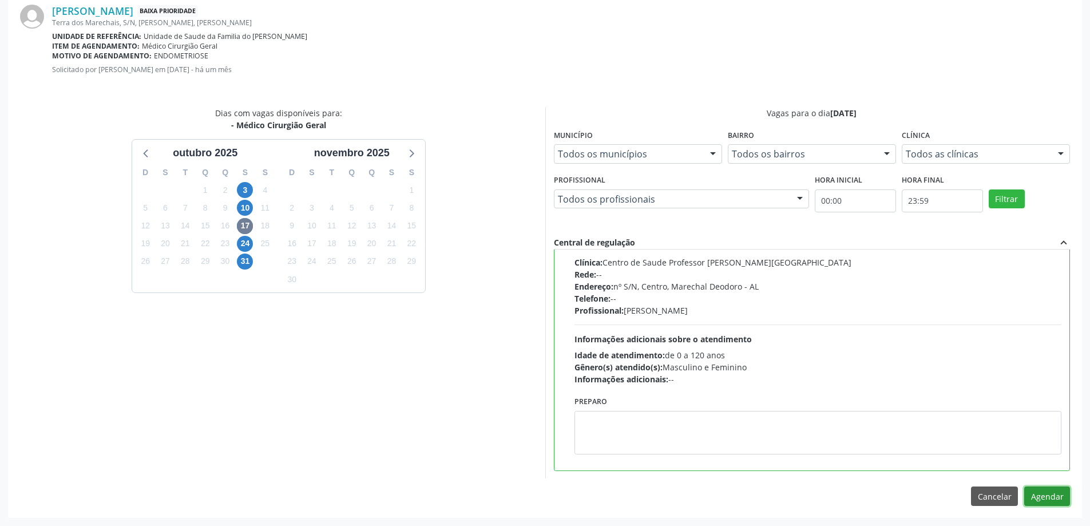
click at [1061, 494] on button "Agendar" at bounding box center [1047, 495] width 46 height 19
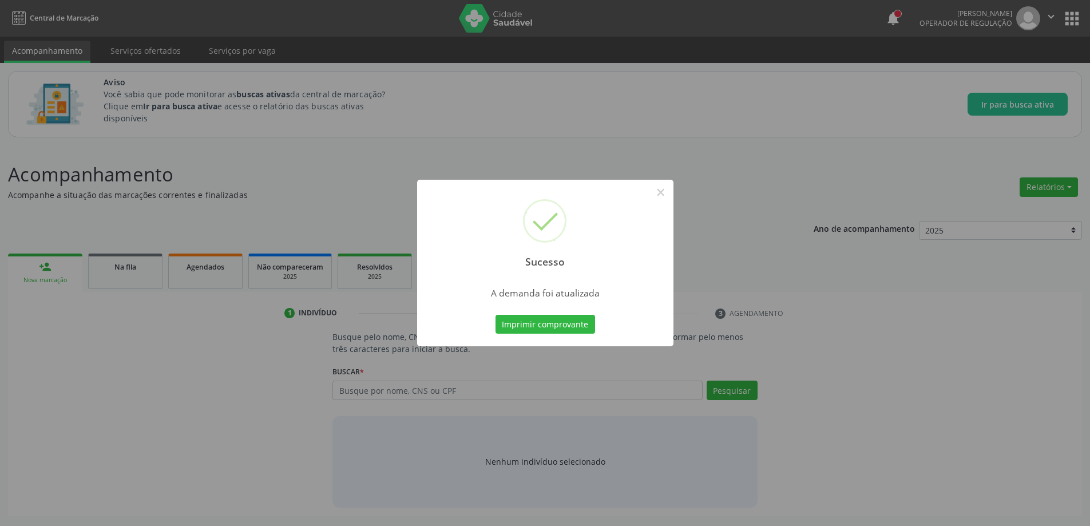
scroll to position [0, 0]
click at [664, 195] on button "×" at bounding box center [664, 192] width 19 height 19
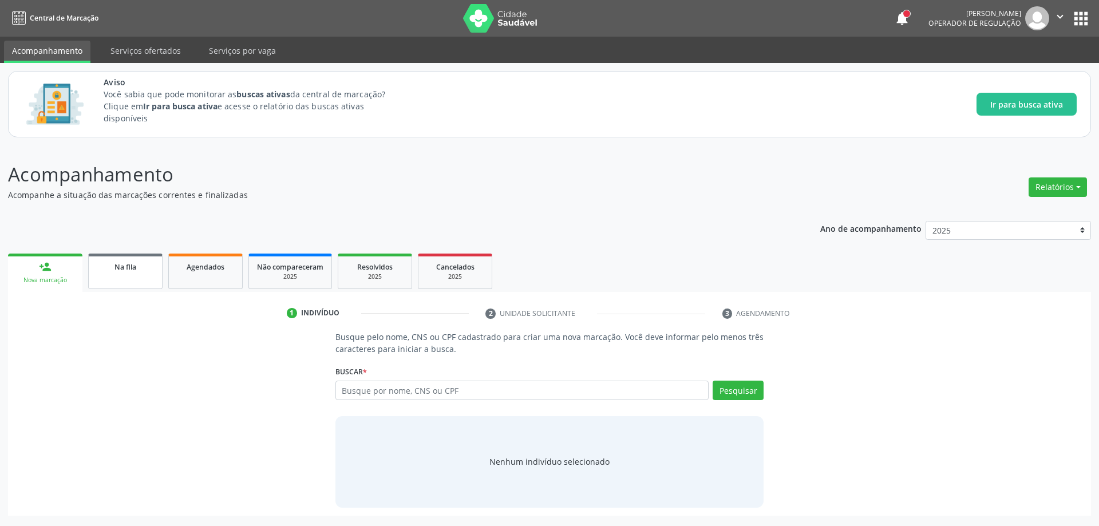
click at [136, 276] on link "Na fila" at bounding box center [125, 270] width 74 height 35
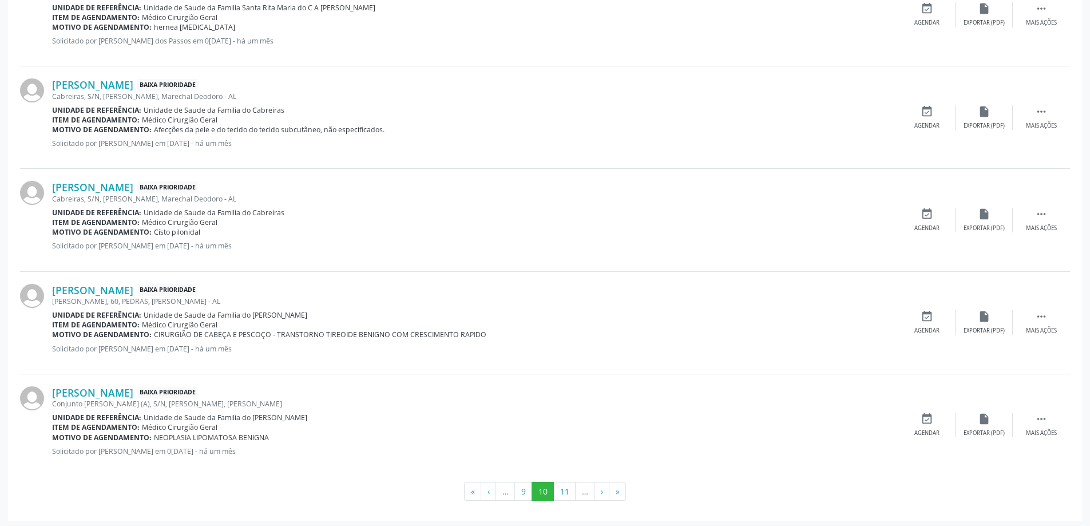
scroll to position [1490, 0]
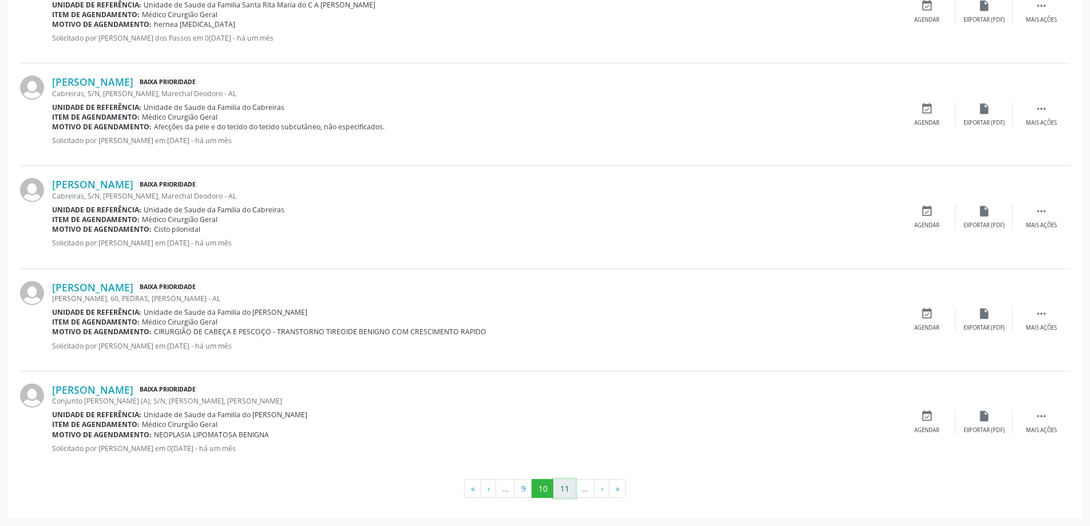
click at [567, 489] on button "11" at bounding box center [564, 488] width 22 height 19
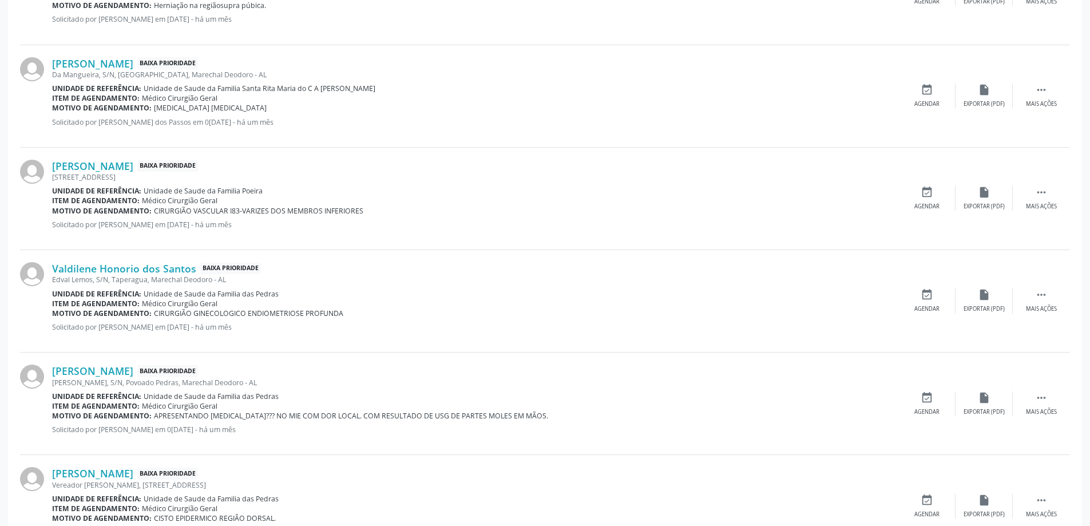
scroll to position [1202, 0]
click at [116, 267] on link "Valdilene Honorio dos Santos" at bounding box center [124, 267] width 144 height 13
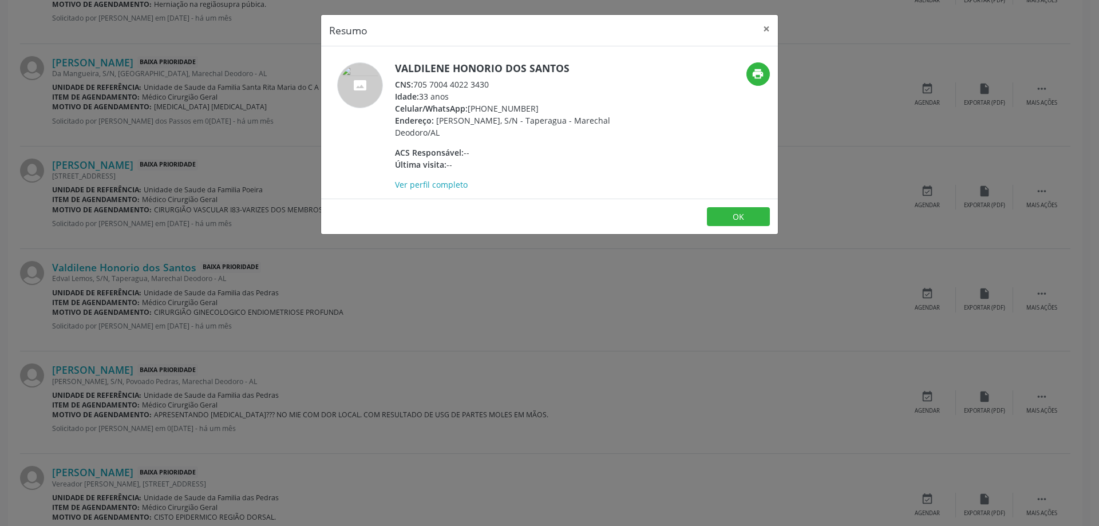
drag, startPoint x: 490, startPoint y: 85, endPoint x: 417, endPoint y: 86, distance: 72.7
click at [417, 86] on div "CNS: 705 7004 4022 3430" at bounding box center [506, 84] width 223 height 12
click at [771, 32] on button "×" at bounding box center [766, 29] width 23 height 28
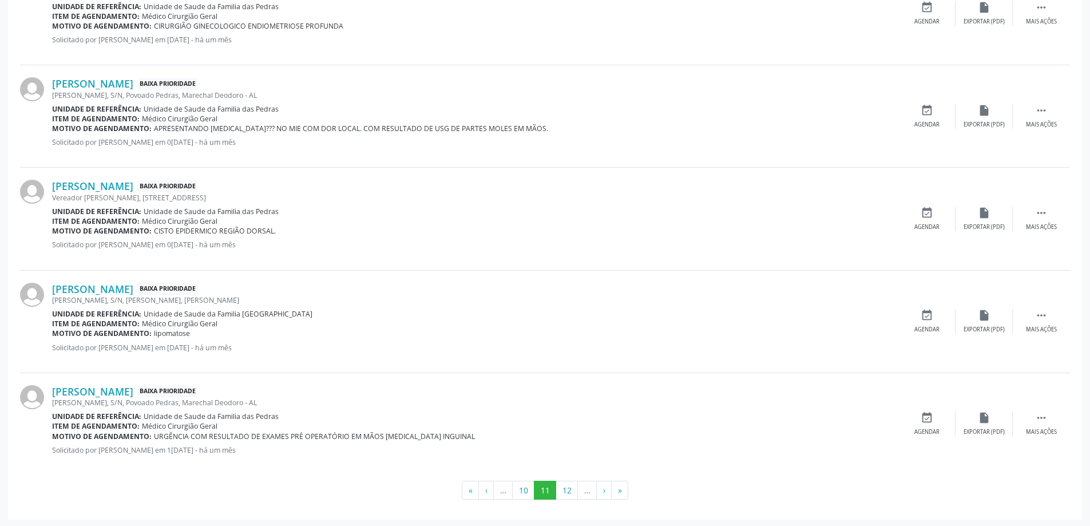
scroll to position [1490, 0]
click at [564, 489] on button "12" at bounding box center [567, 488] width 22 height 19
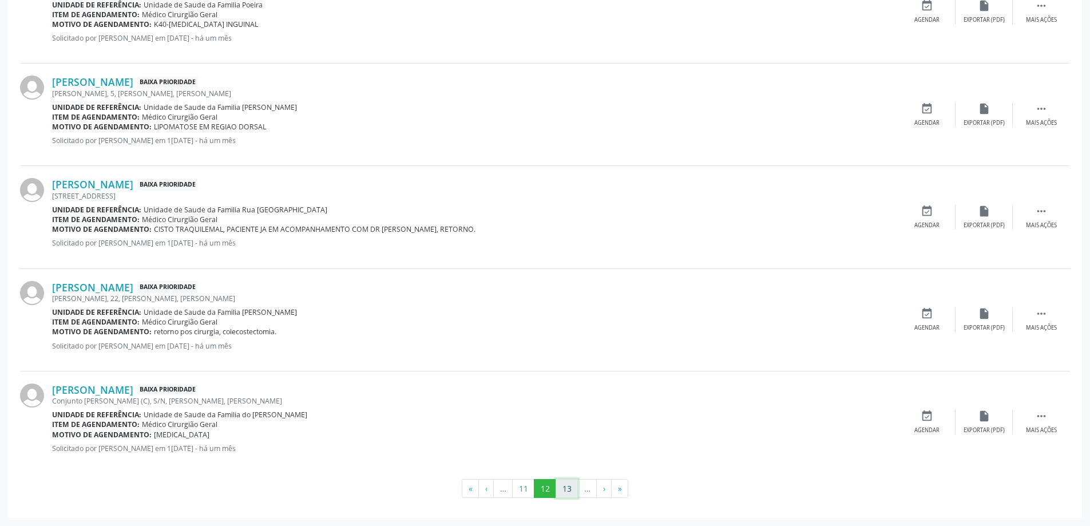
click at [565, 492] on button "13" at bounding box center [567, 488] width 22 height 19
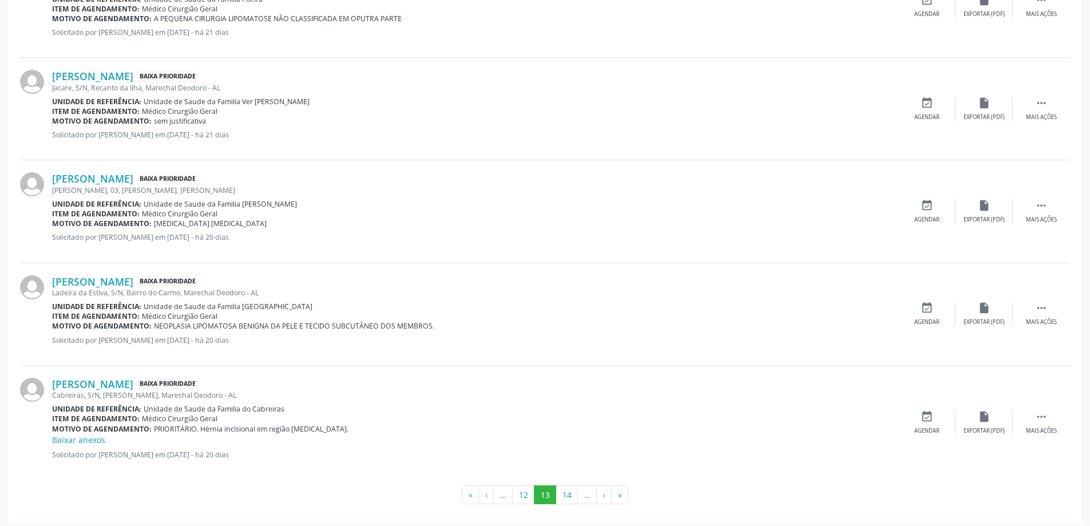
scroll to position [1514, 0]
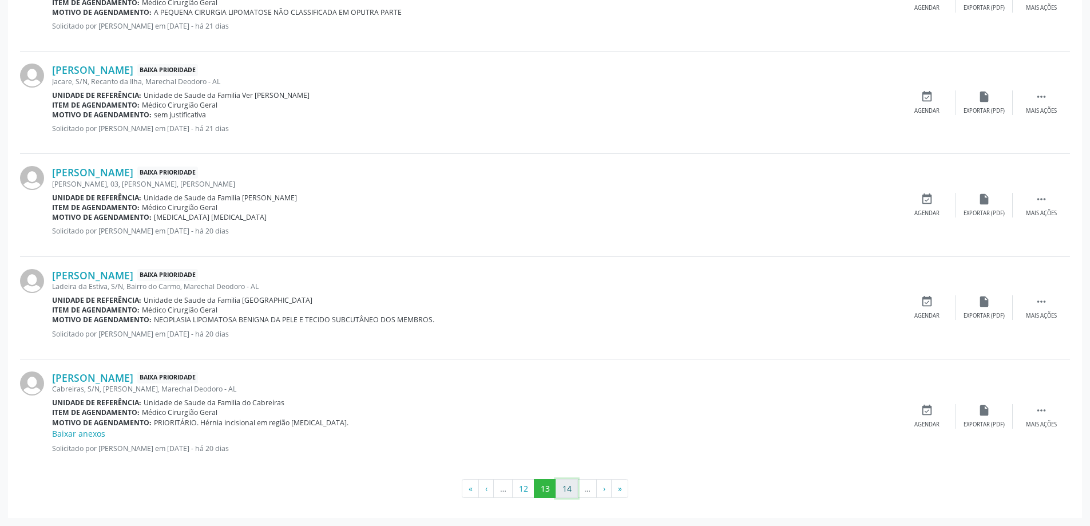
click at [569, 488] on button "14" at bounding box center [567, 488] width 22 height 19
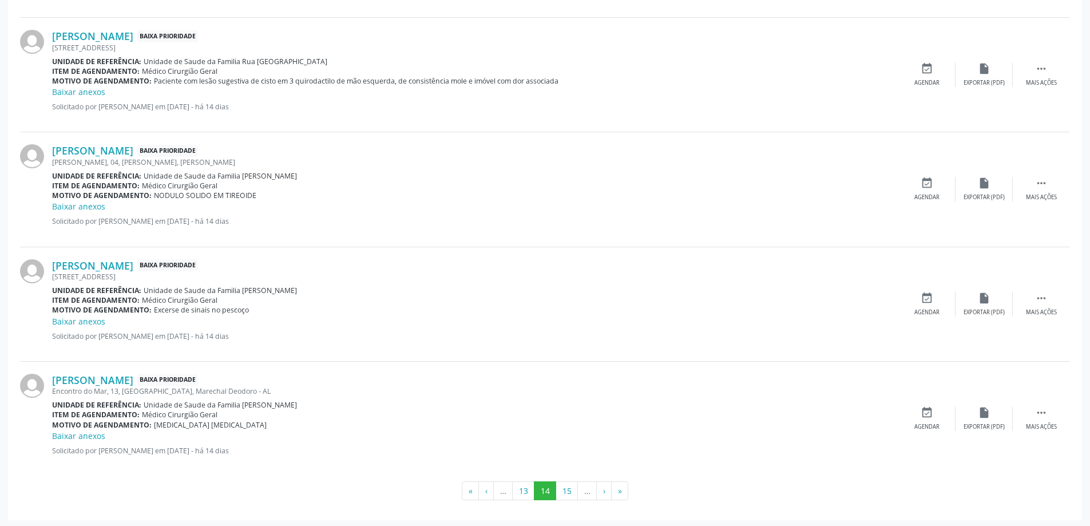
scroll to position [1622, 0]
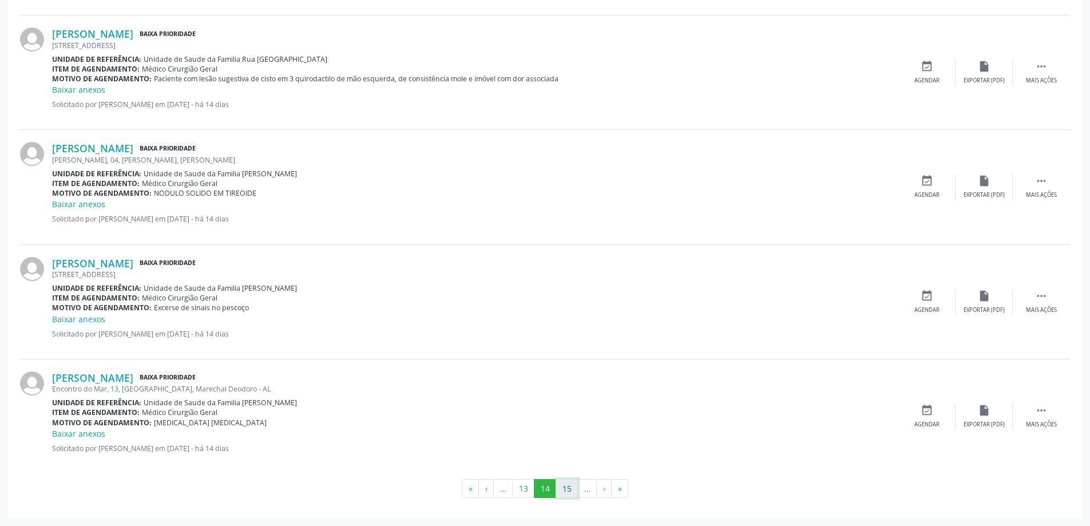
click at [570, 489] on button "15" at bounding box center [567, 488] width 22 height 19
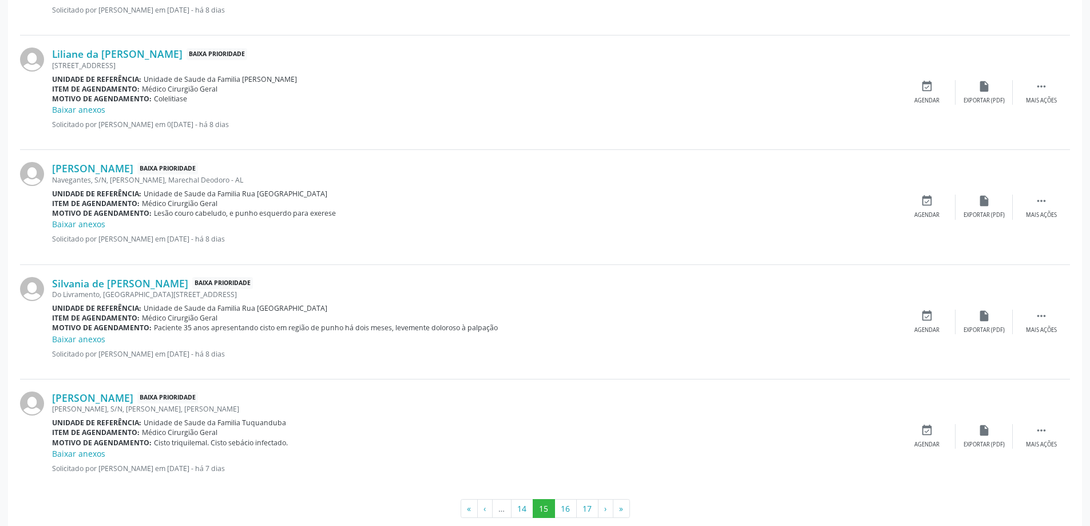
scroll to position [1658, 0]
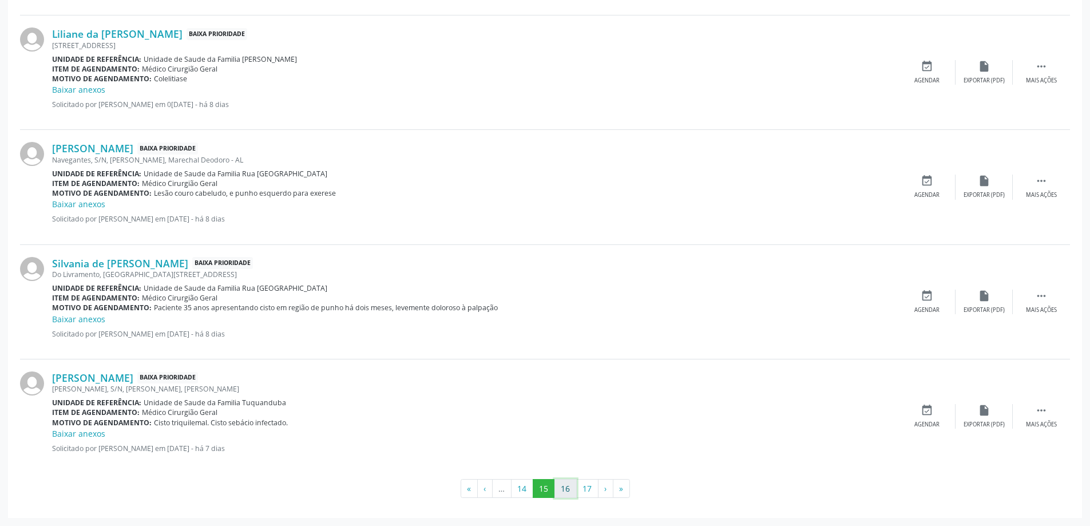
click at [558, 485] on button "16" at bounding box center [565, 488] width 22 height 19
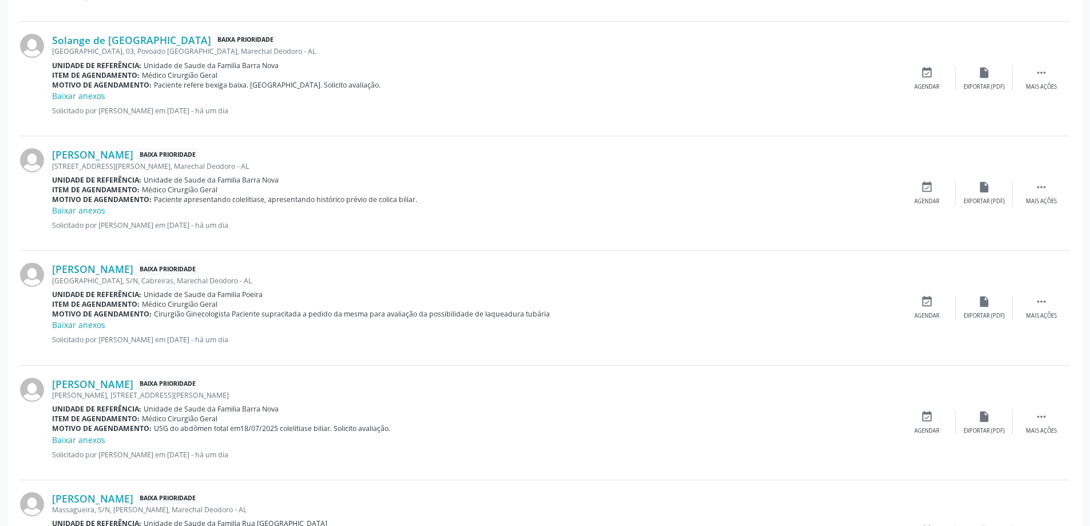
scroll to position [1545, 0]
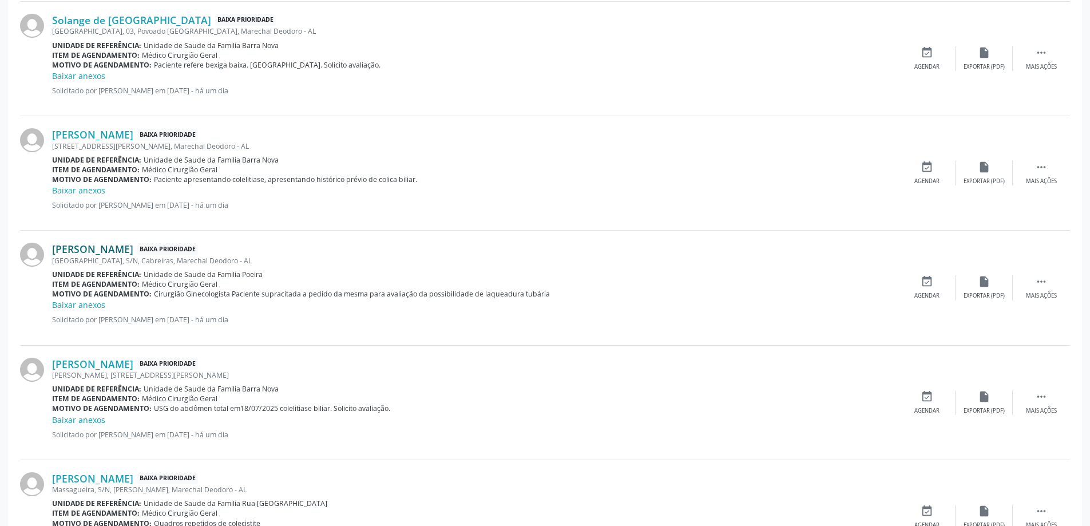
click at [107, 251] on link "[PERSON_NAME]" at bounding box center [92, 249] width 81 height 13
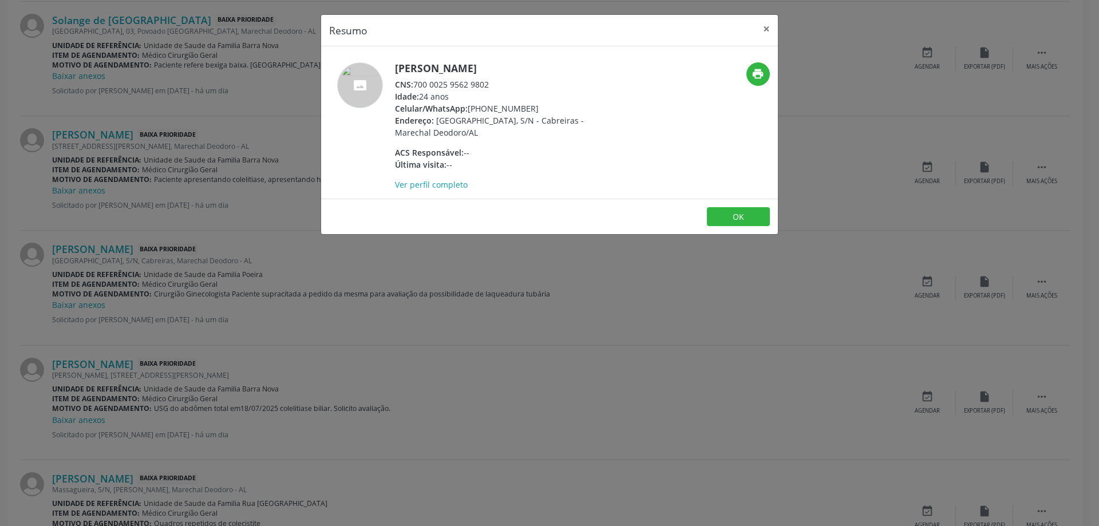
drag, startPoint x: 492, startPoint y: 83, endPoint x: 416, endPoint y: 86, distance: 76.2
click at [416, 86] on div "CNS: 700 0025 9562 9802" at bounding box center [506, 84] width 223 height 12
click at [768, 29] on button "×" at bounding box center [766, 29] width 23 height 28
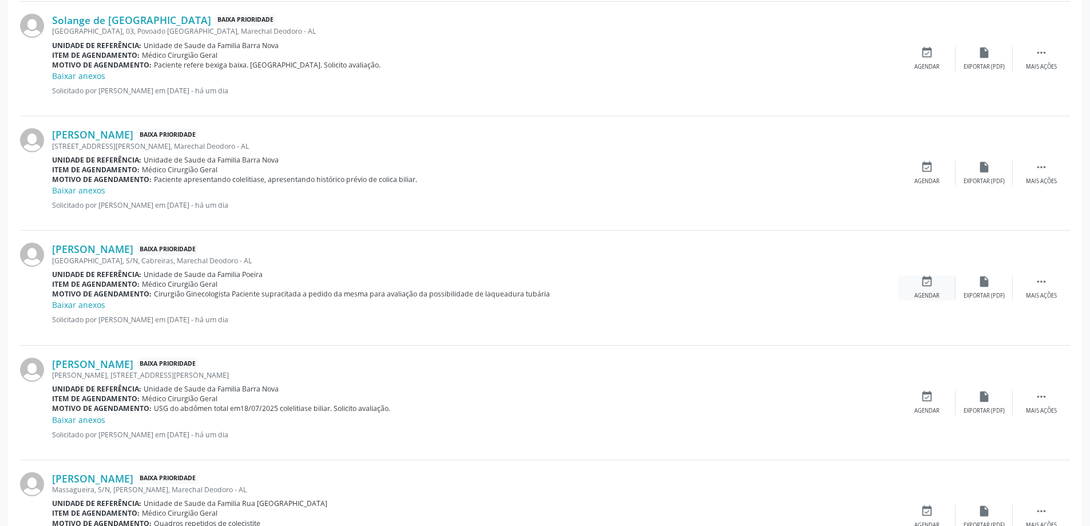
click at [933, 292] on div "Agendar" at bounding box center [926, 296] width 25 height 8
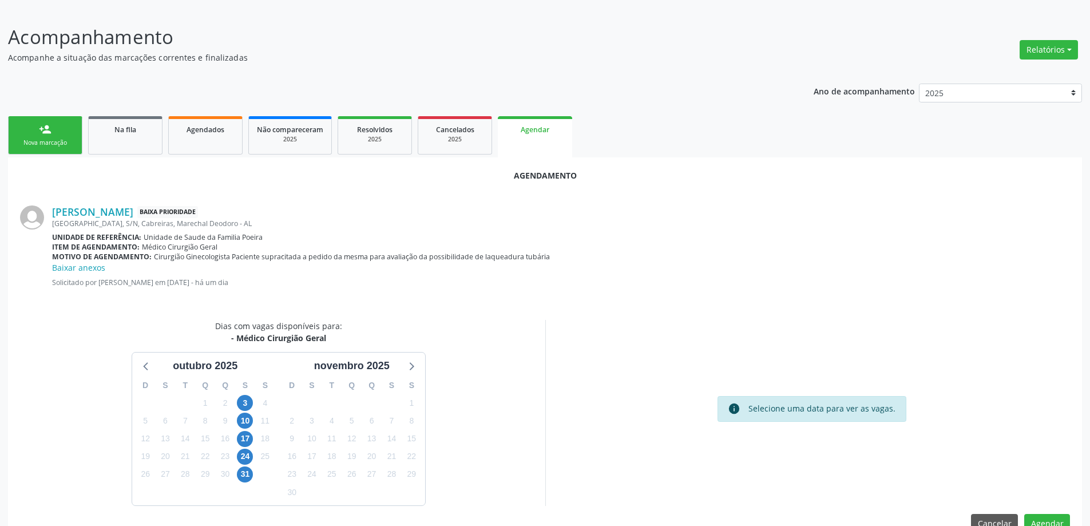
scroll to position [164, 0]
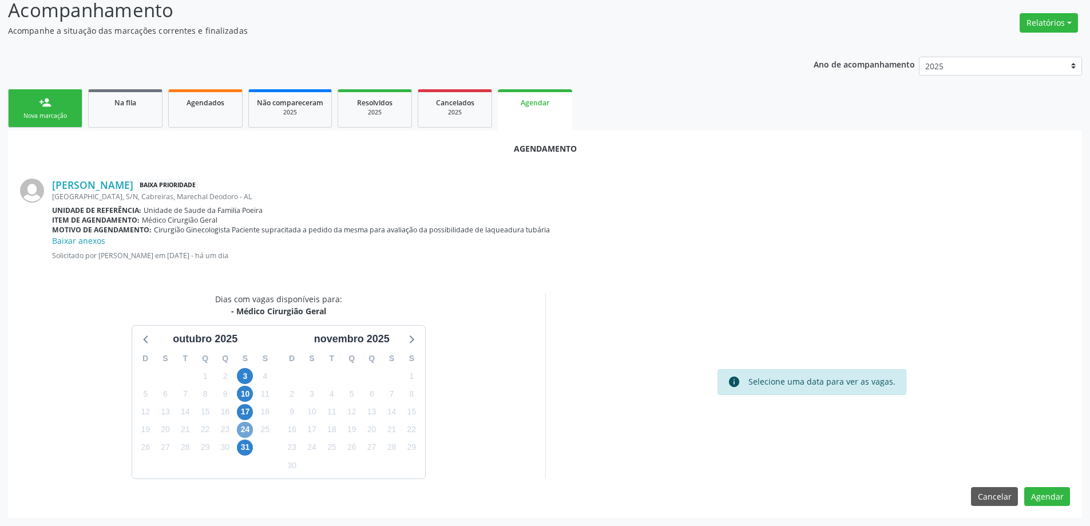
click at [246, 434] on span "24" at bounding box center [245, 430] width 16 height 16
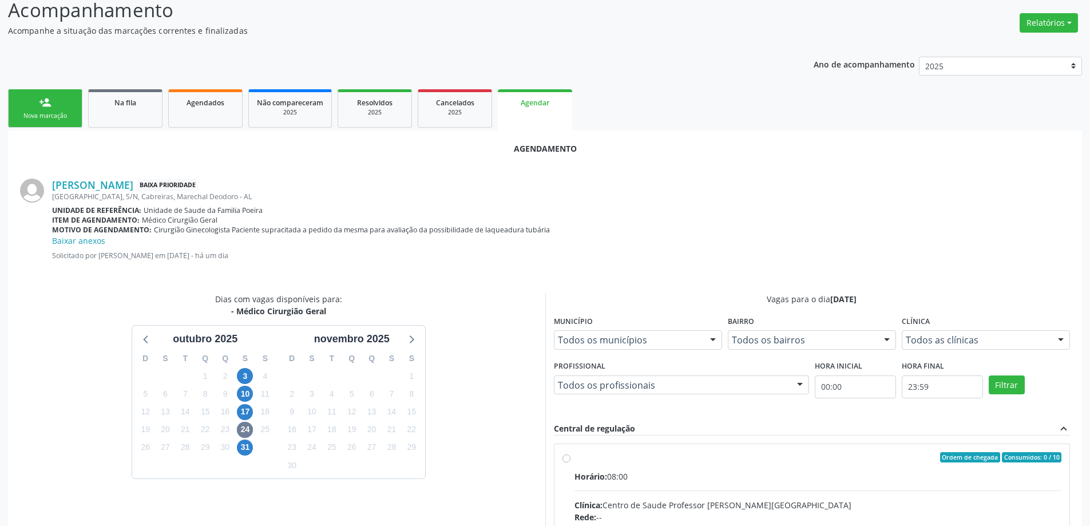
click at [566, 458] on input "Ordem de chegada Consumidos: 0 / 10 Horário: 08:00 Clínica: Centro de Saude Pro…" at bounding box center [566, 457] width 8 height 10
radio input "true"
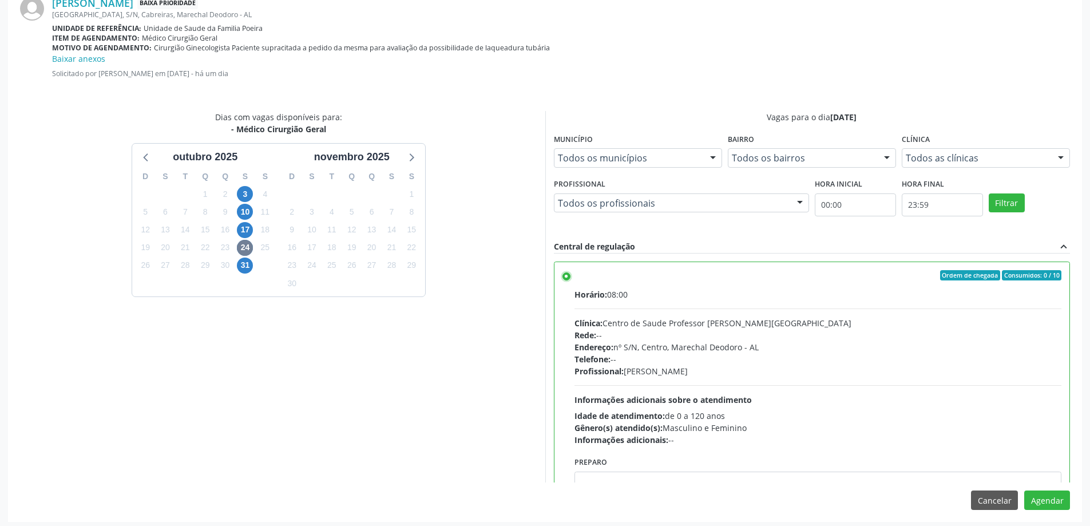
scroll to position [350, 0]
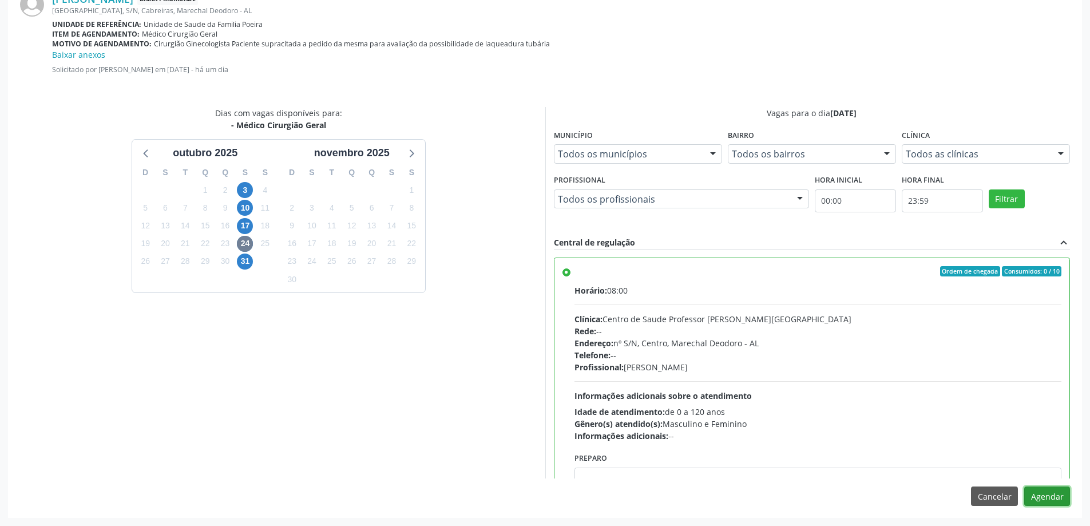
click at [1048, 500] on button "Agendar" at bounding box center [1047, 495] width 46 height 19
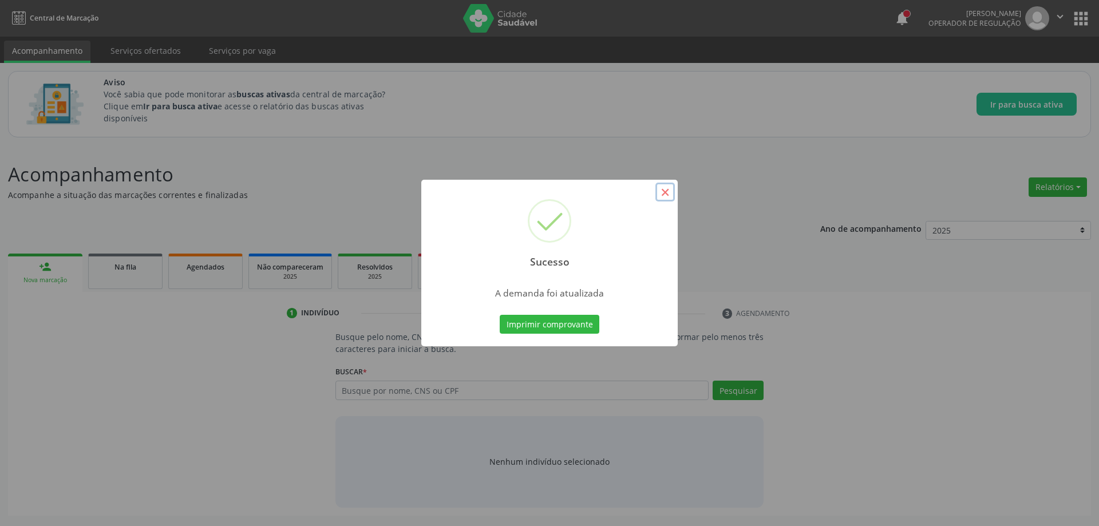
click at [663, 196] on button "×" at bounding box center [664, 192] width 19 height 19
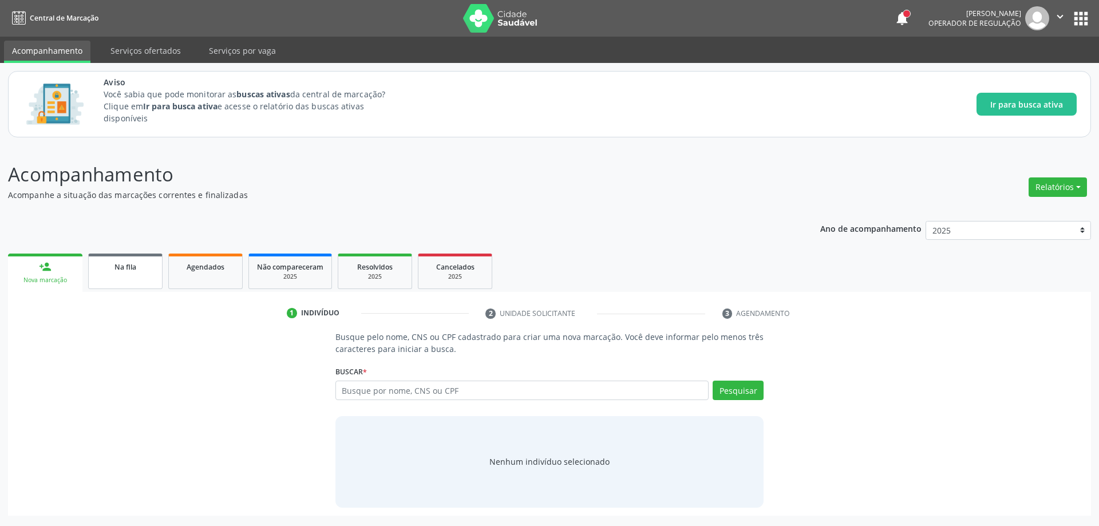
click at [113, 276] on link "Na fila" at bounding box center [125, 270] width 74 height 35
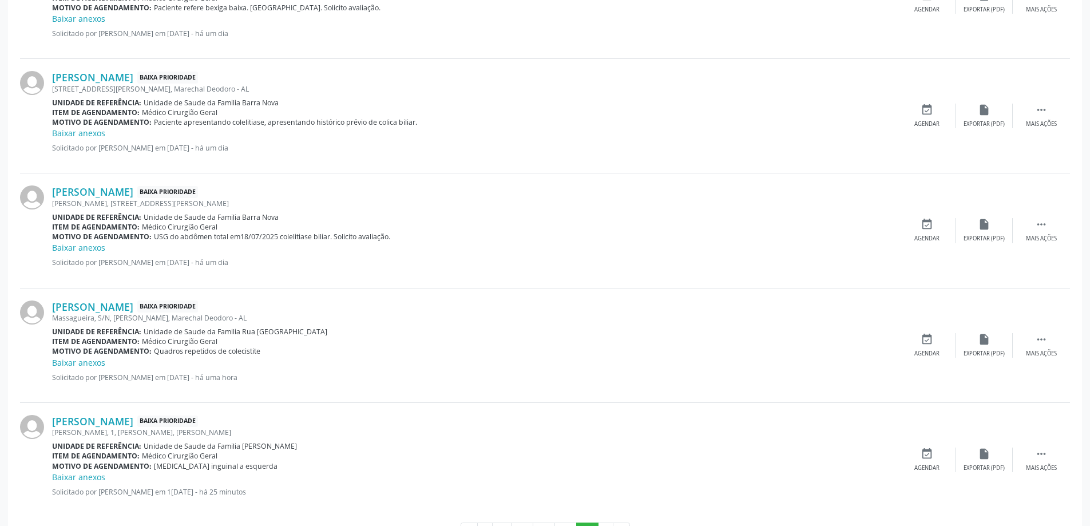
scroll to position [1646, 0]
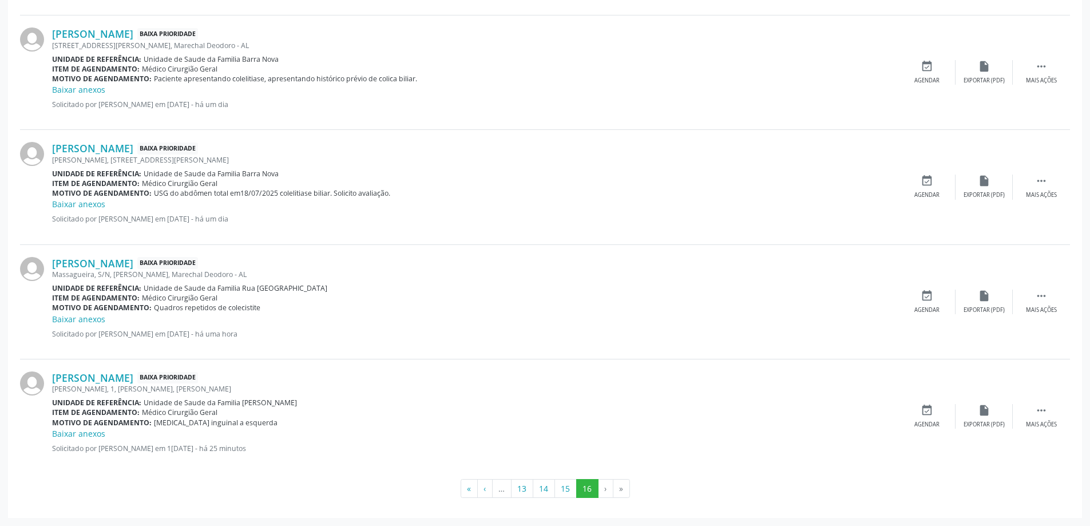
click at [603, 490] on li "›" at bounding box center [606, 488] width 15 height 19
click at [607, 489] on li "›" at bounding box center [606, 488] width 15 height 19
click at [621, 489] on li "»" at bounding box center [621, 488] width 17 height 19
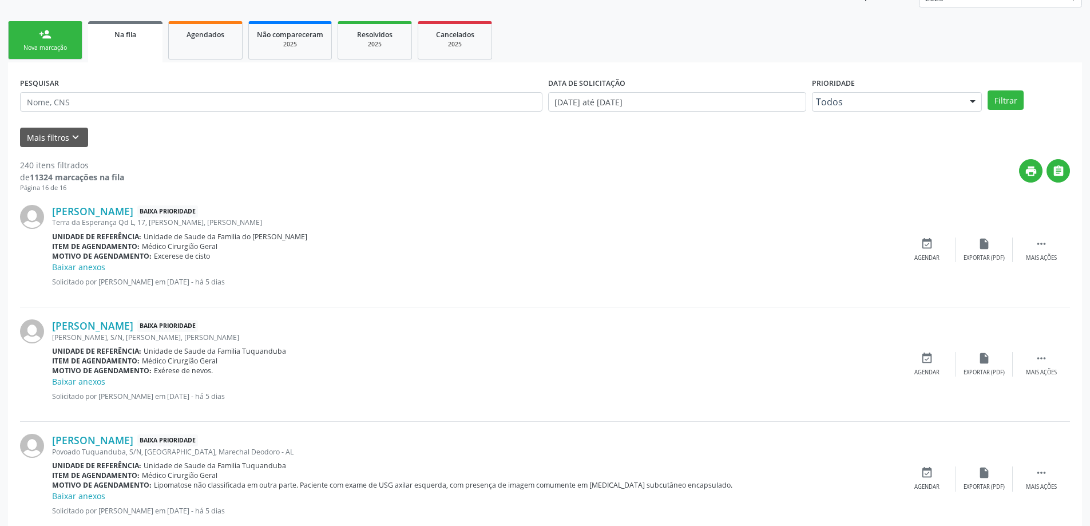
scroll to position [215, 0]
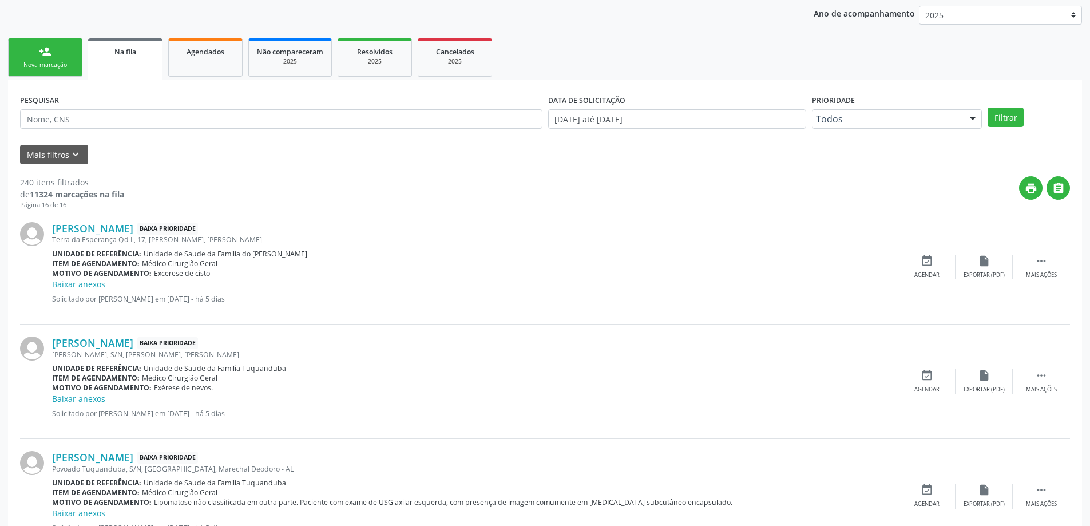
click at [129, 67] on link "Na fila" at bounding box center [125, 58] width 74 height 41
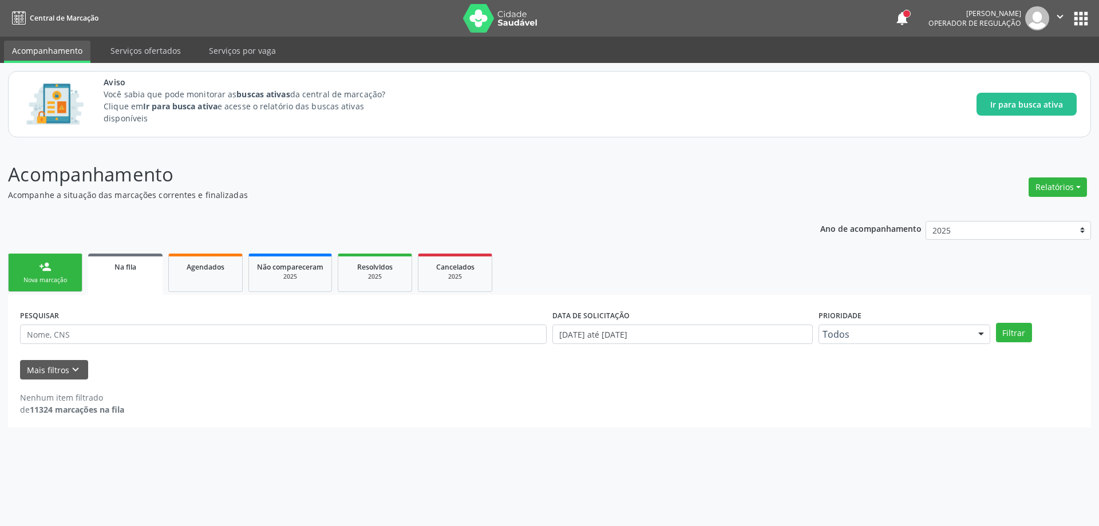
click at [128, 278] on link "Na fila" at bounding box center [125, 273] width 74 height 41
click at [129, 268] on span "Na fila" at bounding box center [125, 267] width 22 height 10
click at [69, 374] on icon "keyboard_arrow_down" at bounding box center [75, 369] width 13 height 13
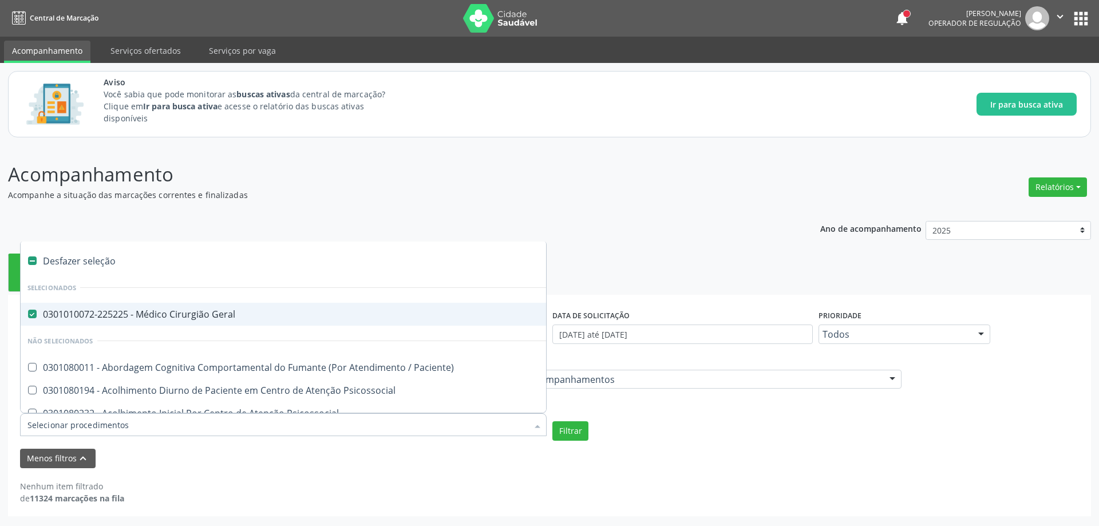
click at [32, 314] on Geral at bounding box center [32, 314] width 9 height 9
click at [28, 314] on Geral "checkbox" at bounding box center [24, 313] width 7 height 7
checkbox Geral "false"
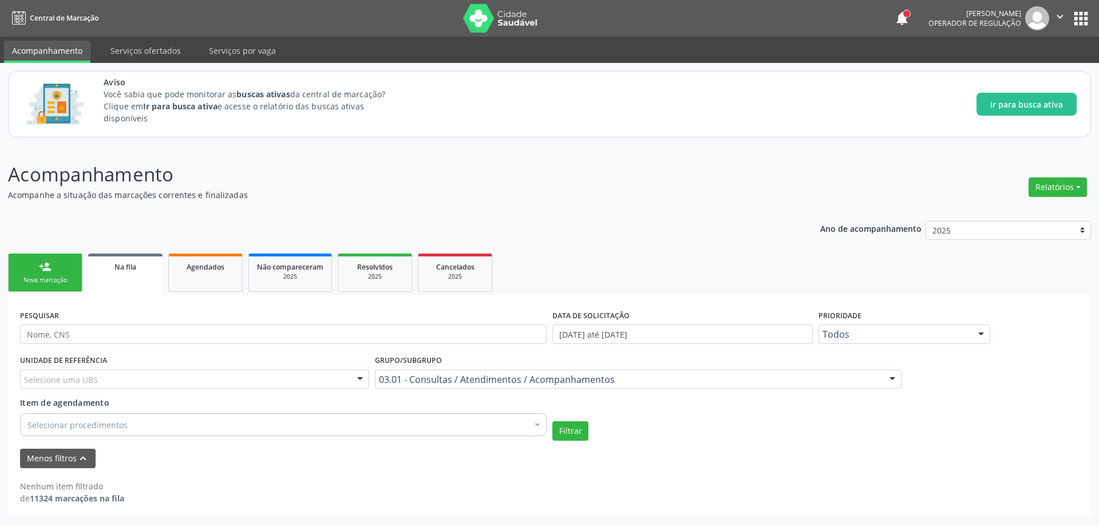
click at [651, 465] on div "Menos filtros keyboard_arrow_up" at bounding box center [549, 459] width 1064 height 20
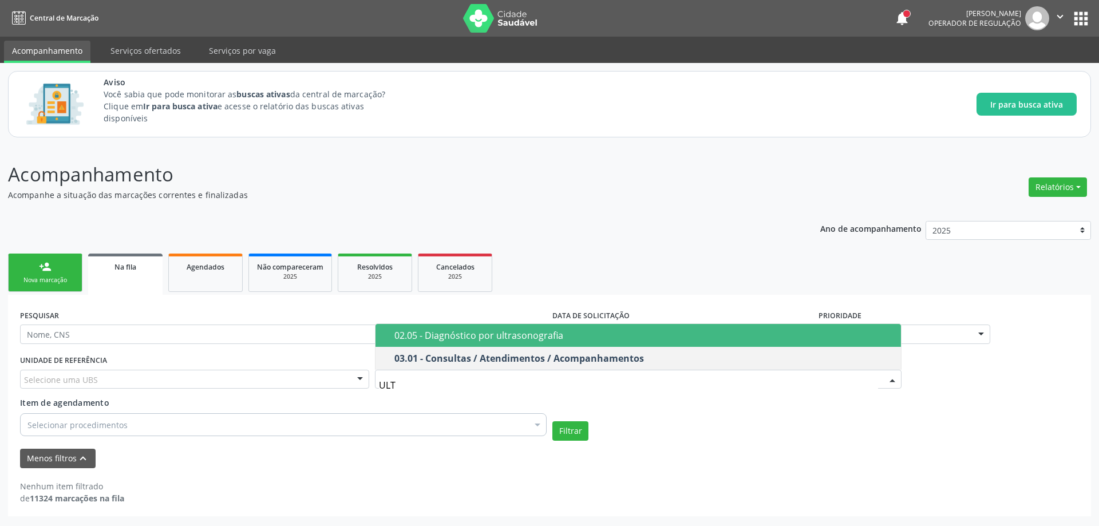
type input "ULTR"
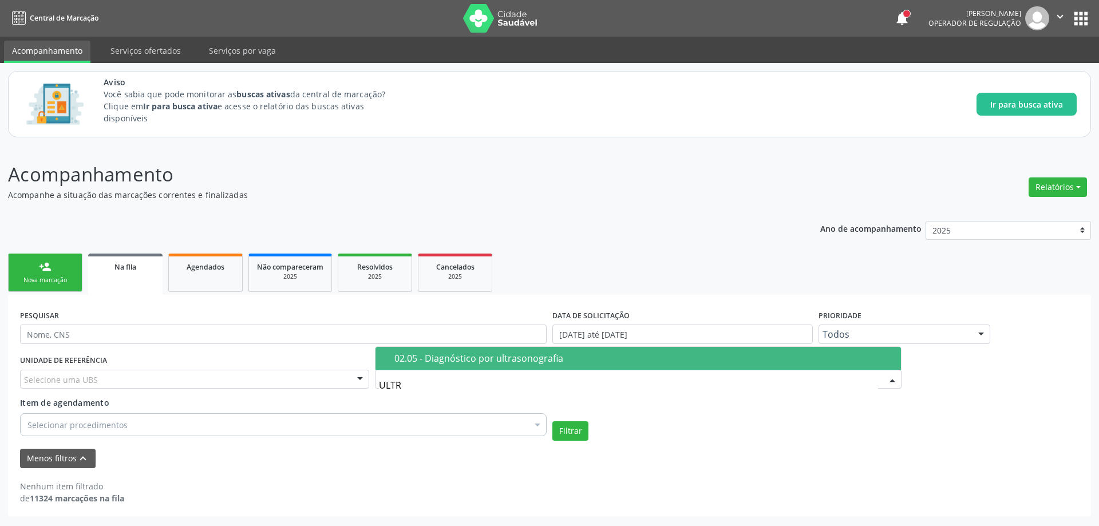
click at [611, 352] on span "02.05 - Diagnóstico por ultrasonografia" at bounding box center [637, 358] width 525 height 23
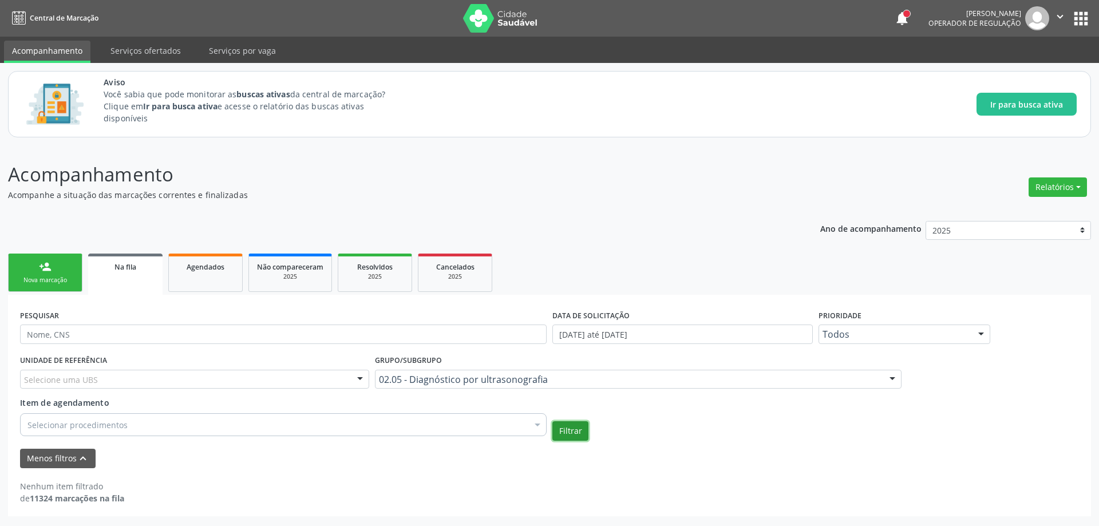
click at [579, 434] on button "Filtrar" at bounding box center [570, 430] width 36 height 19
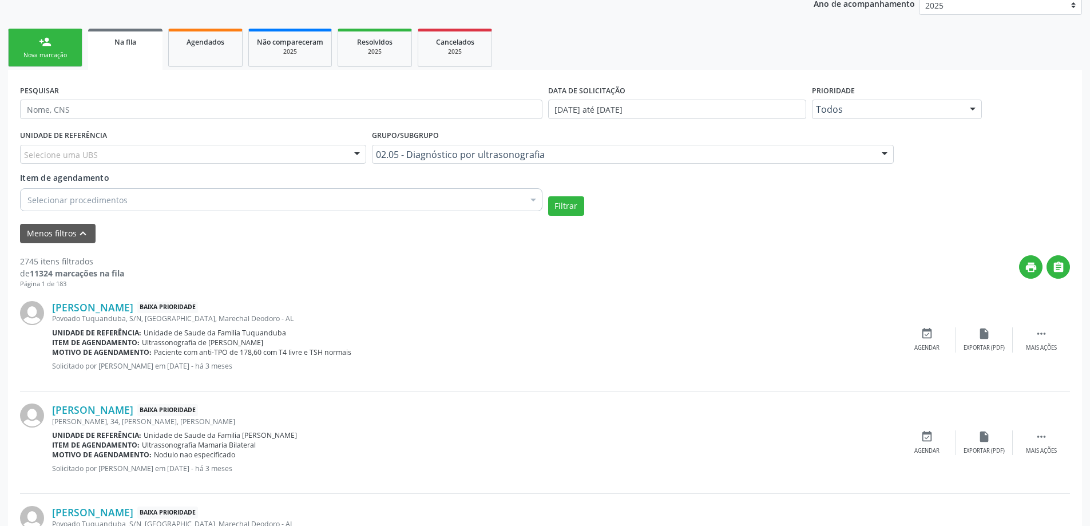
scroll to position [229, 0]
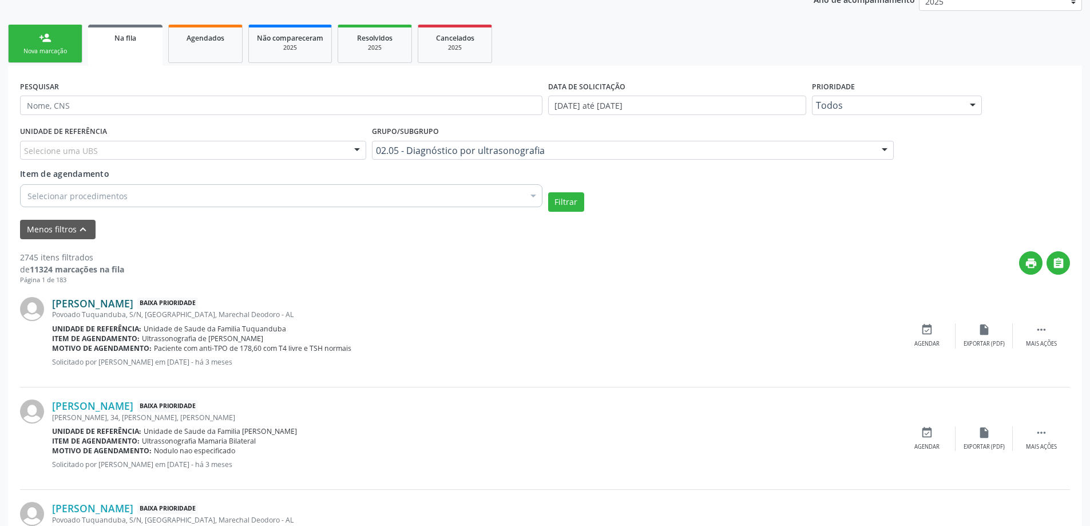
click at [121, 308] on link "[PERSON_NAME]" at bounding box center [92, 303] width 81 height 13
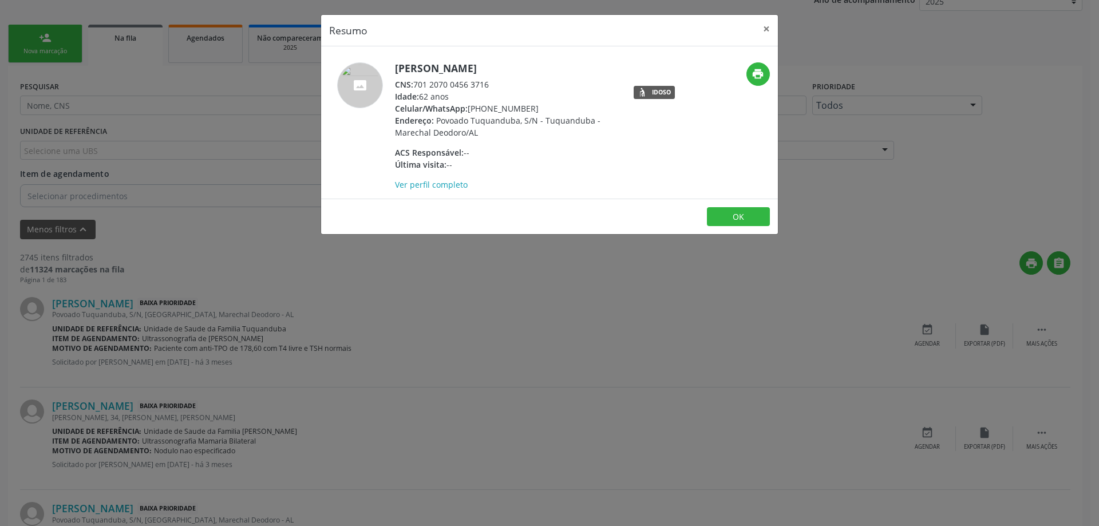
drag, startPoint x: 490, startPoint y: 86, endPoint x: 415, endPoint y: 84, distance: 74.4
click at [415, 84] on div "CNS: 701 2070 0456 3716" at bounding box center [506, 84] width 223 height 12
click at [764, 32] on button "×" at bounding box center [766, 29] width 23 height 28
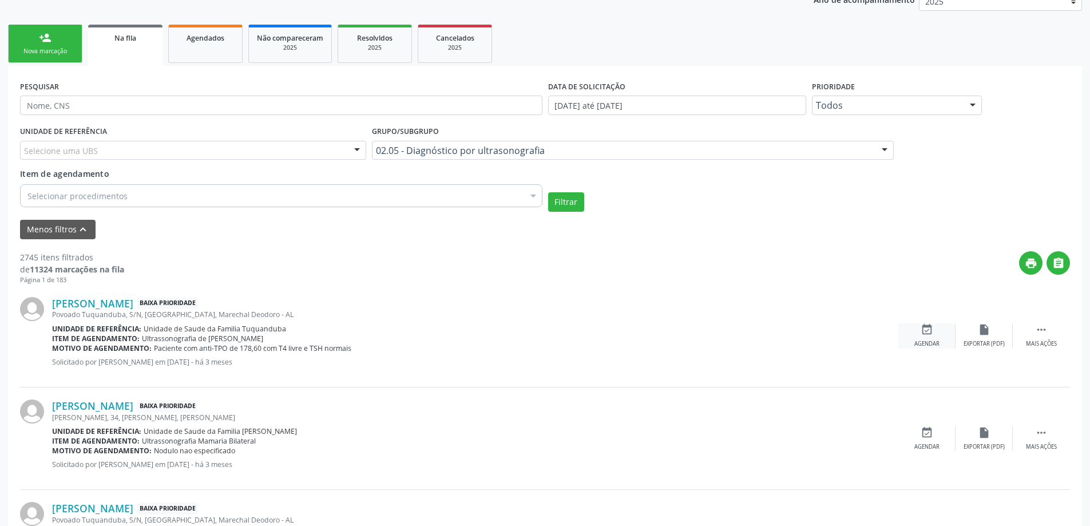
click at [914, 340] on div "Agendar" at bounding box center [926, 344] width 25 height 8
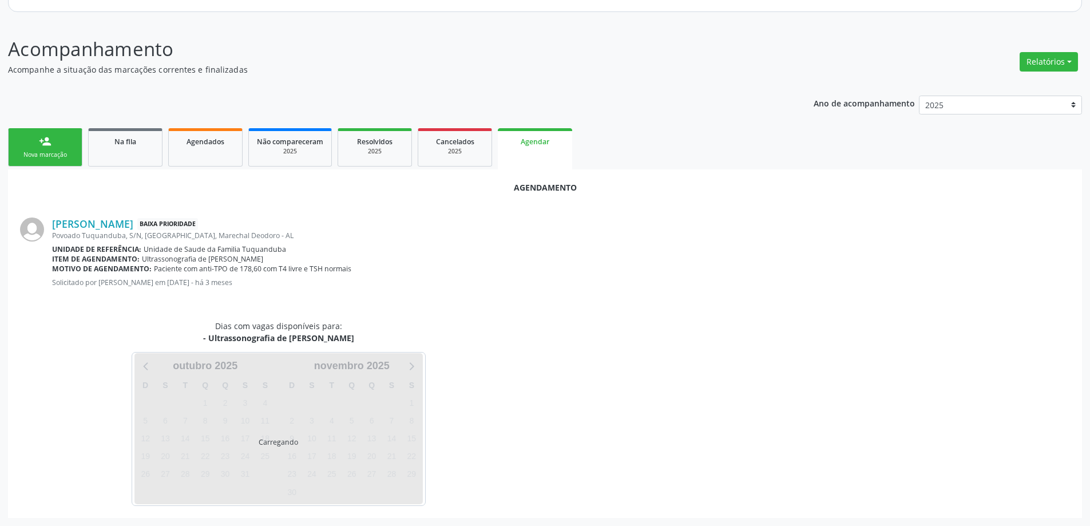
scroll to position [152, 0]
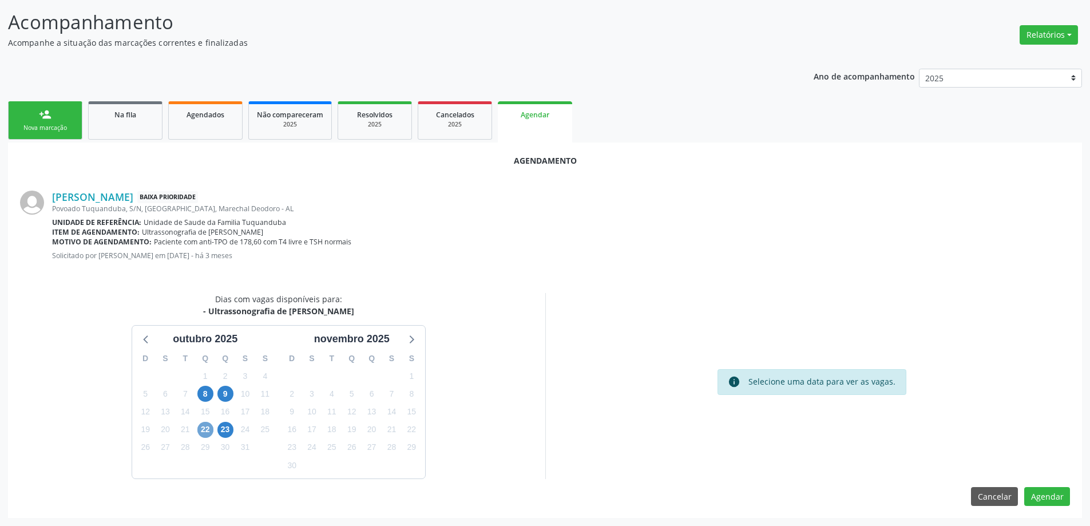
click at [209, 431] on span "22" at bounding box center [205, 430] width 16 height 16
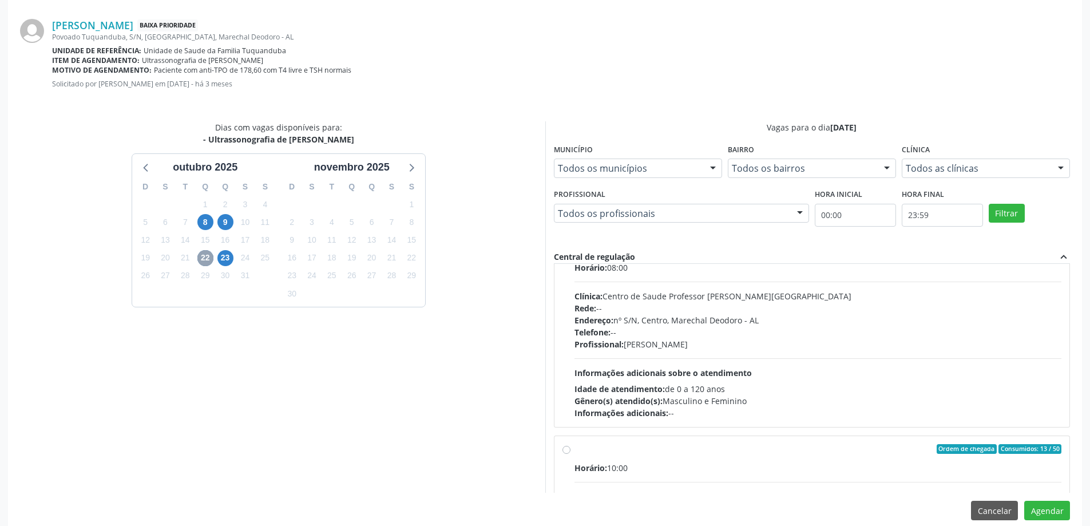
scroll to position [57, 0]
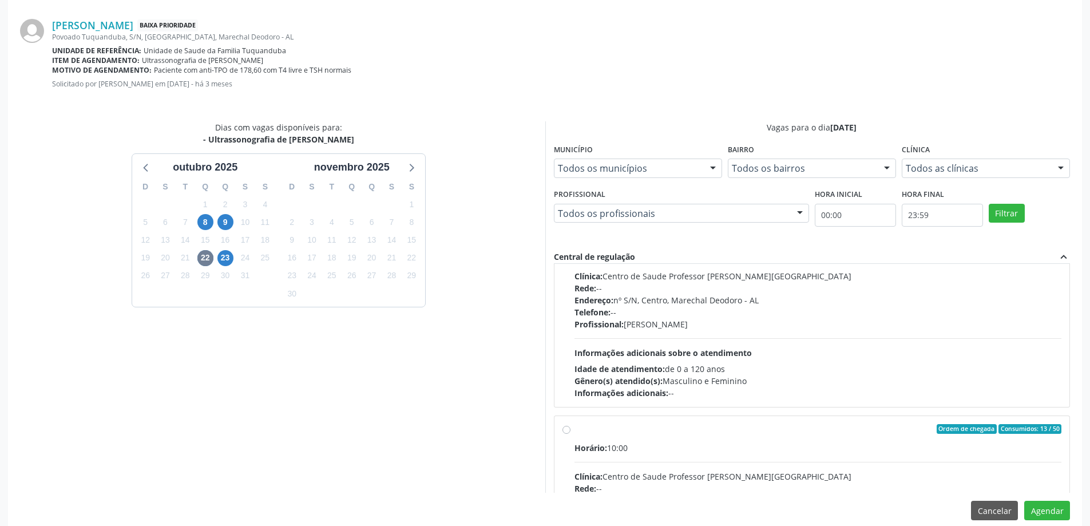
click at [575, 433] on label "Ordem de chegada Consumidos: 13 / 50 Horário: 10:00 Clínica: Centro de Saude Pr…" at bounding box center [819, 512] width 488 height 176
click at [569, 433] on input "Ordem de chegada Consumidos: 13 / 50 Horário: 10:00 Clínica: Centro de Saude Pr…" at bounding box center [566, 429] width 8 height 10
radio input "true"
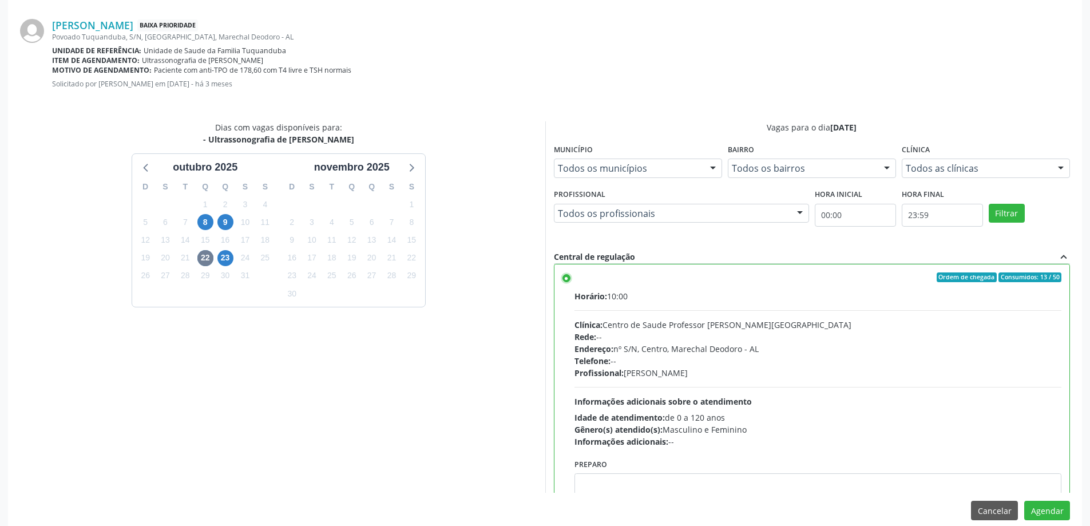
scroll to position [258, 0]
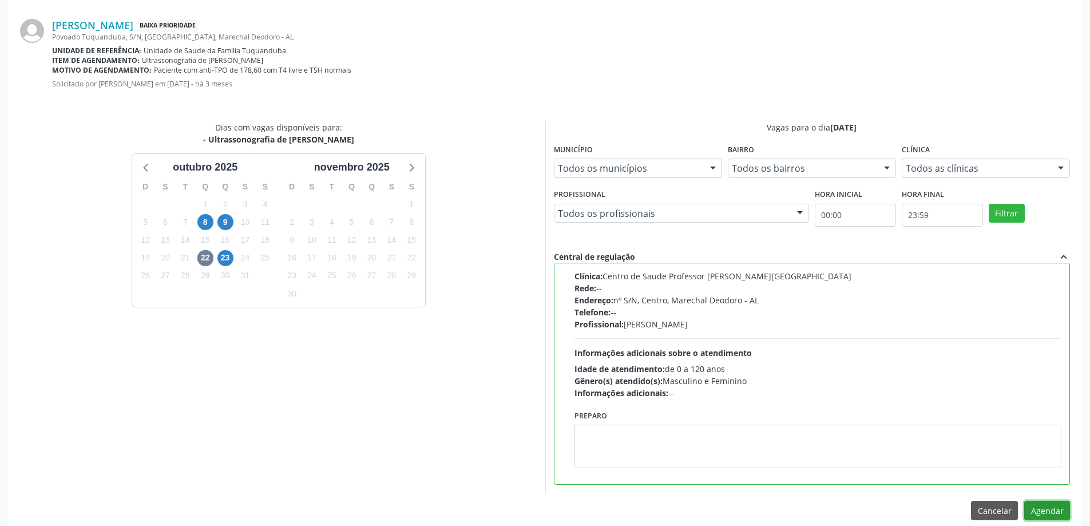
click at [1037, 512] on button "Agendar" at bounding box center [1047, 510] width 46 height 19
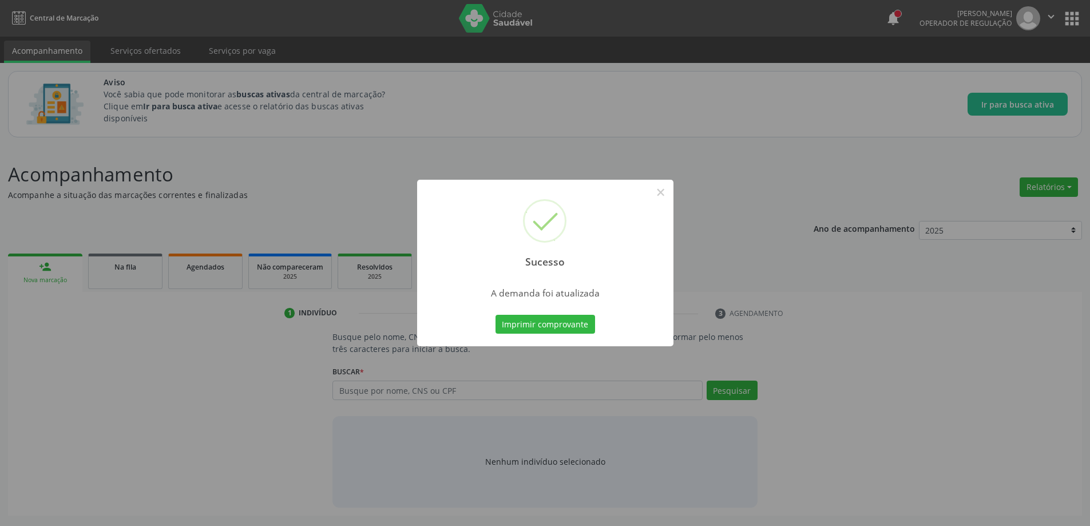
scroll to position [0, 0]
click at [661, 189] on button "×" at bounding box center [664, 192] width 19 height 19
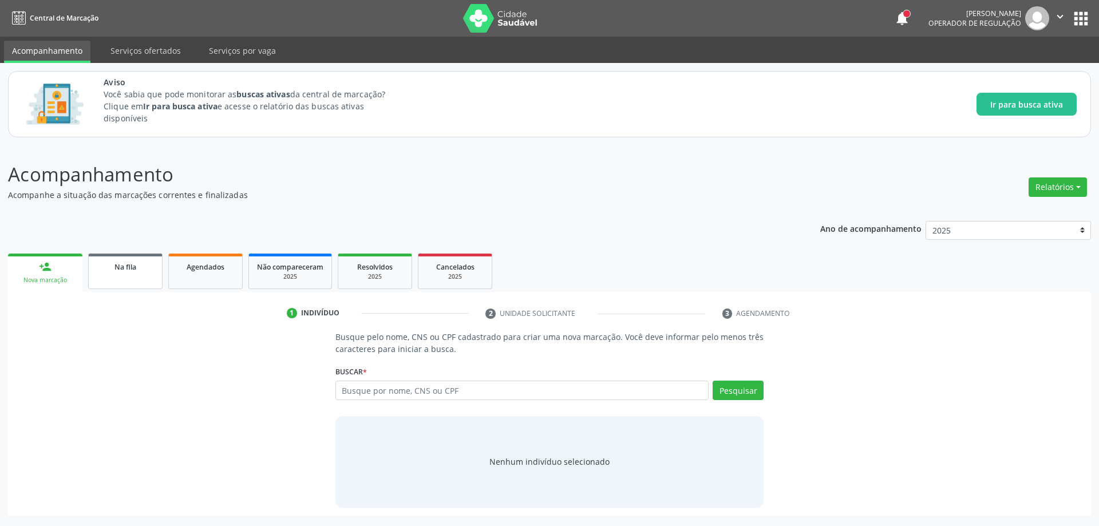
click at [134, 275] on link "Na fila" at bounding box center [125, 270] width 74 height 35
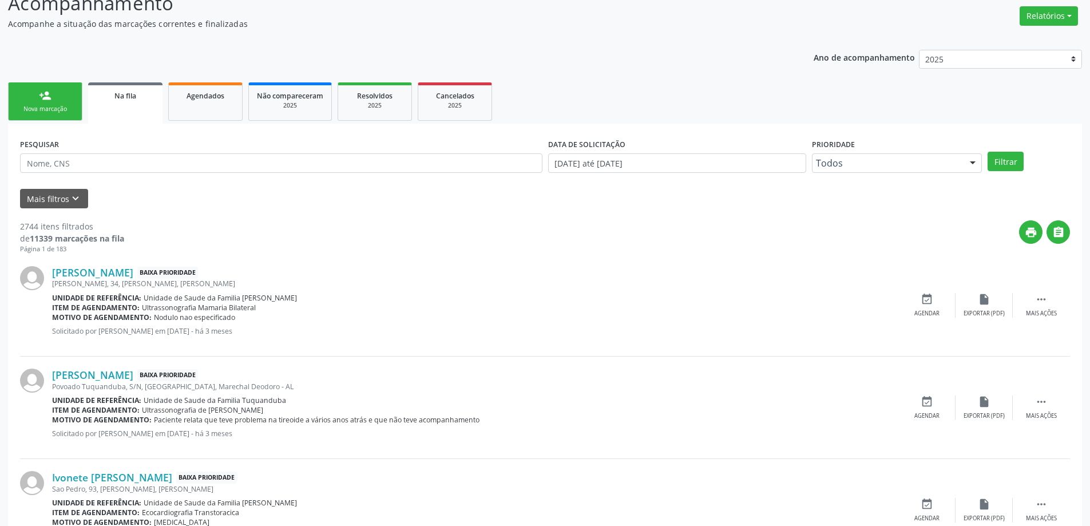
scroll to position [172, 0]
click at [72, 272] on link "[PERSON_NAME]" at bounding box center [92, 272] width 81 height 13
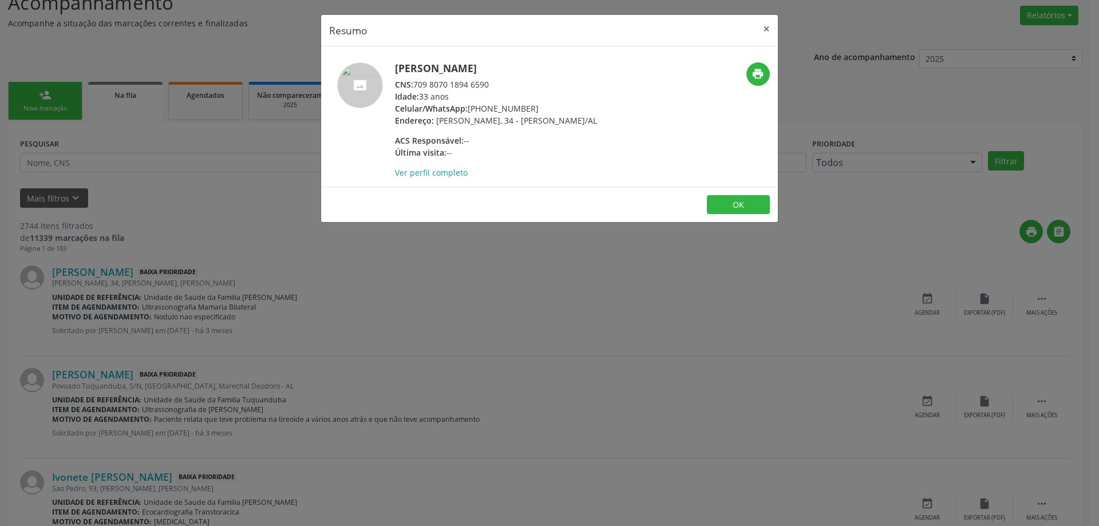
drag, startPoint x: 490, startPoint y: 87, endPoint x: 415, endPoint y: 86, distance: 75.0
click at [415, 86] on div "CNS: 709 8070 1894 6590" at bounding box center [496, 84] width 202 height 12
click at [766, 29] on button "×" at bounding box center [766, 29] width 23 height 28
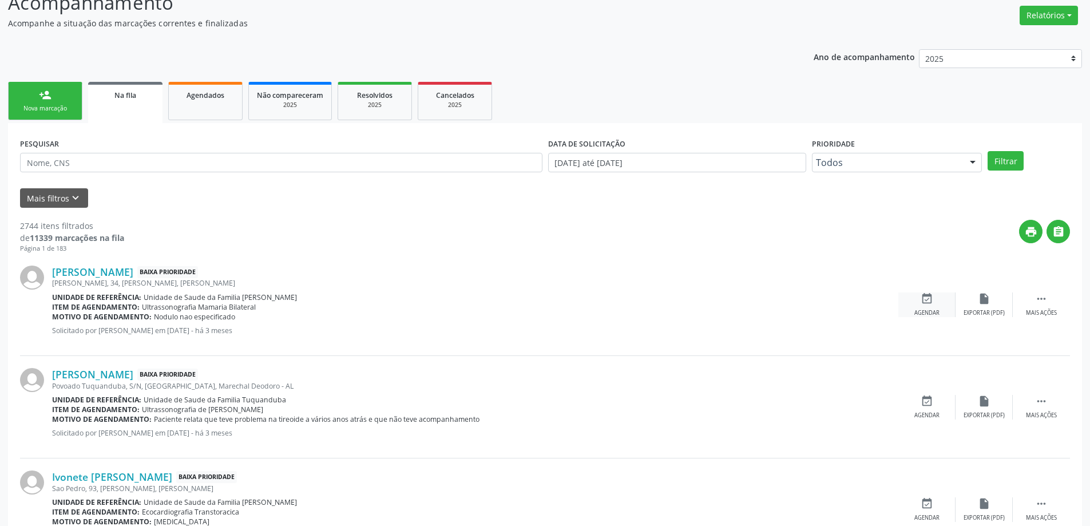
click at [932, 298] on icon "event_available" at bounding box center [927, 298] width 13 height 13
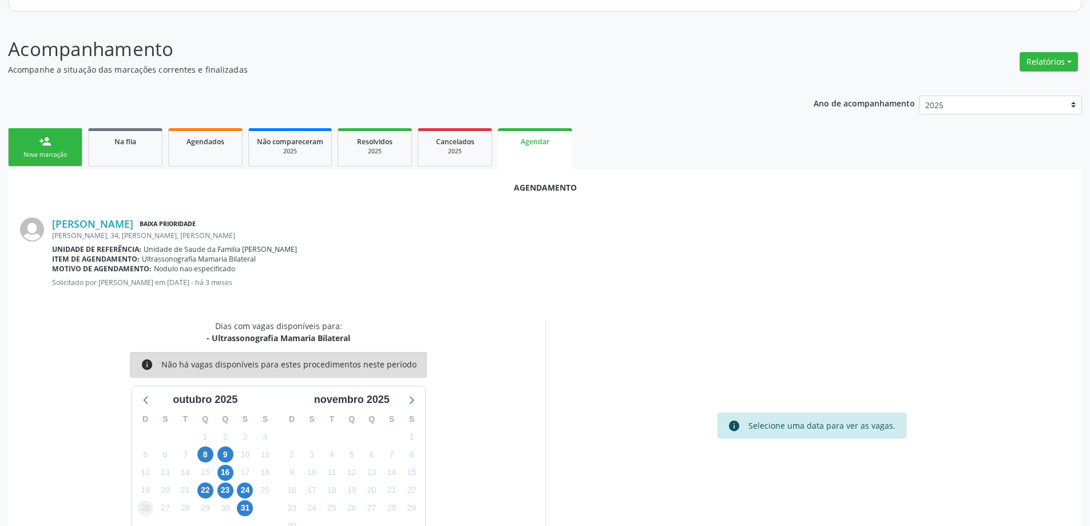
scroll to position [152, 0]
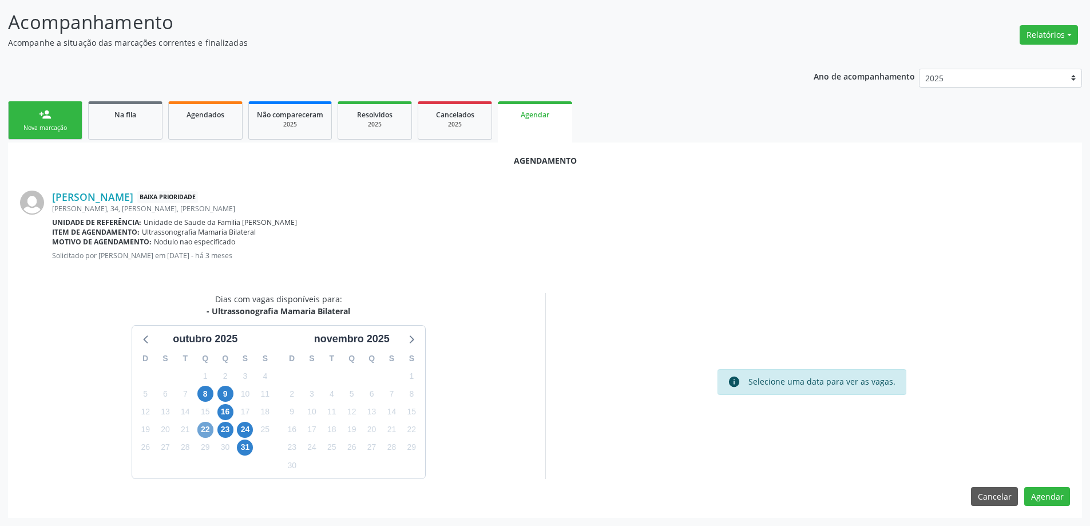
click at [201, 431] on span "22" at bounding box center [205, 430] width 16 height 16
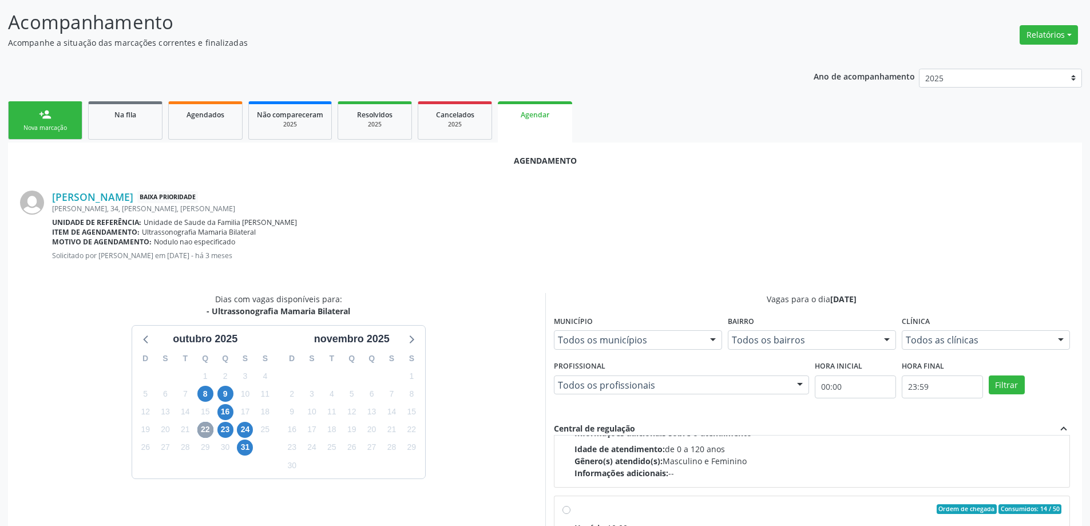
scroll to position [172, 0]
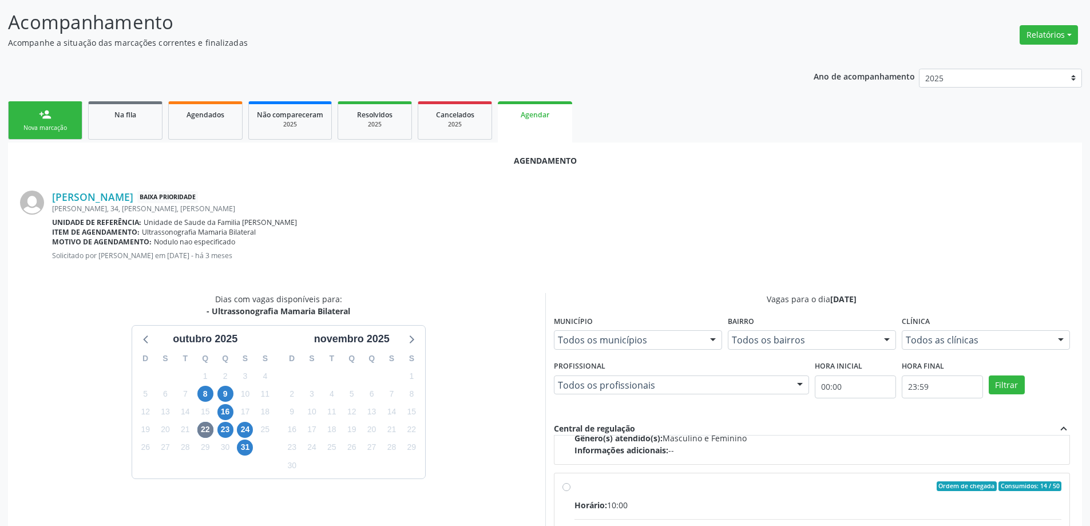
click at [567, 488] on input "Ordem de chegada Consumidos: 14 / 50 Horário: 10:00 Clínica: Centro de Saude Pr…" at bounding box center [566, 486] width 8 height 10
radio input "true"
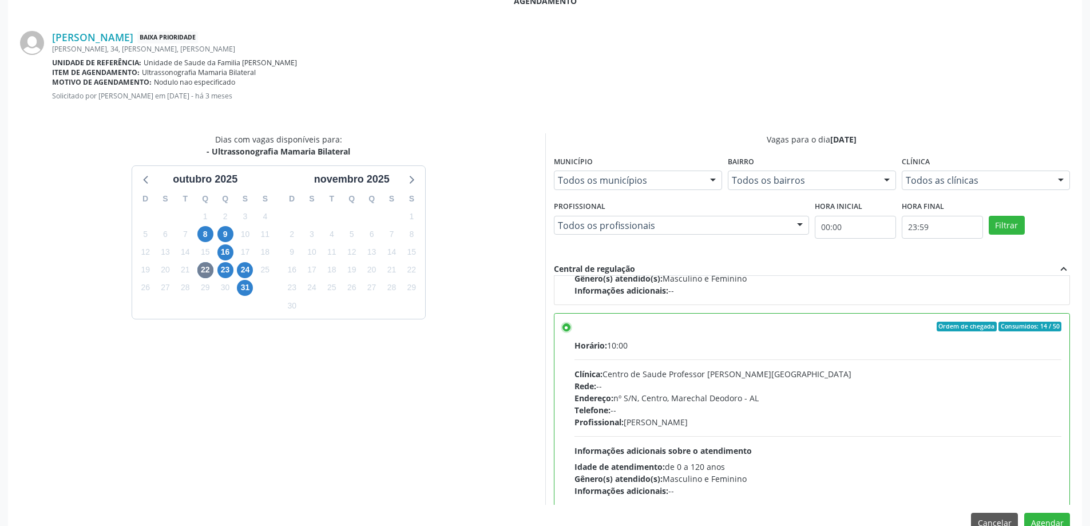
scroll to position [338, 0]
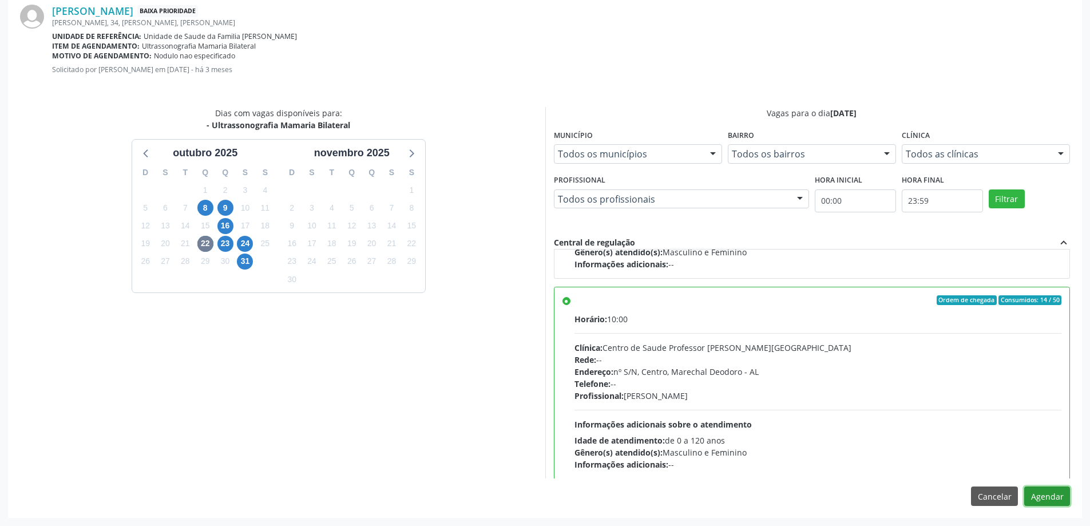
click at [1060, 502] on button "Agendar" at bounding box center [1047, 495] width 46 height 19
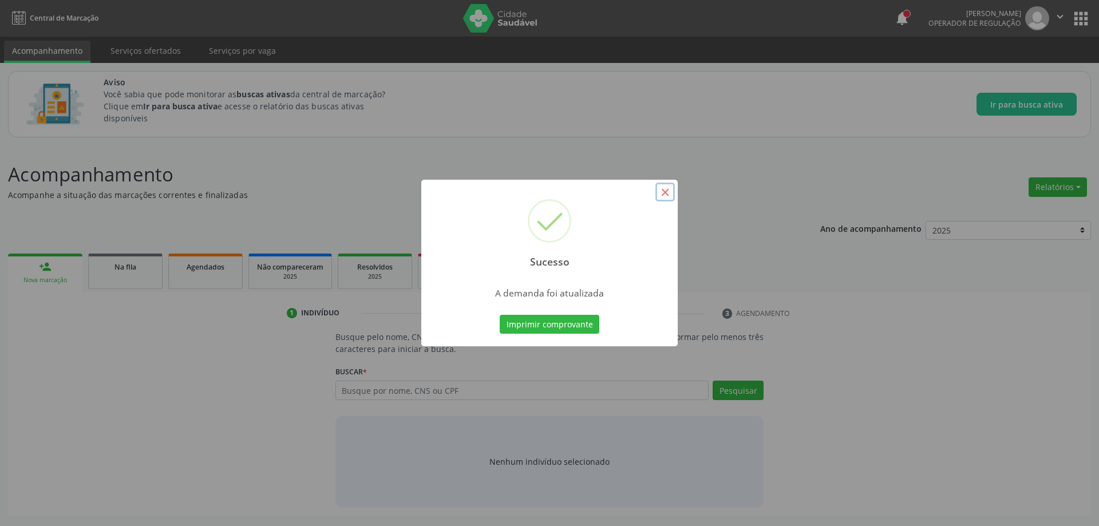
click at [665, 193] on button "×" at bounding box center [664, 192] width 19 height 19
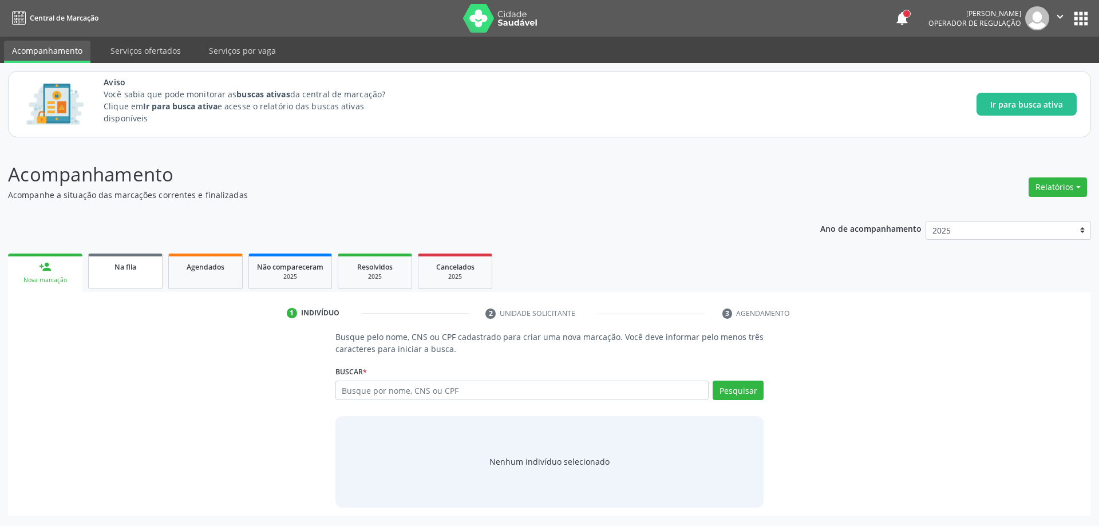
click at [104, 272] on div "Na fila" at bounding box center [125, 266] width 57 height 12
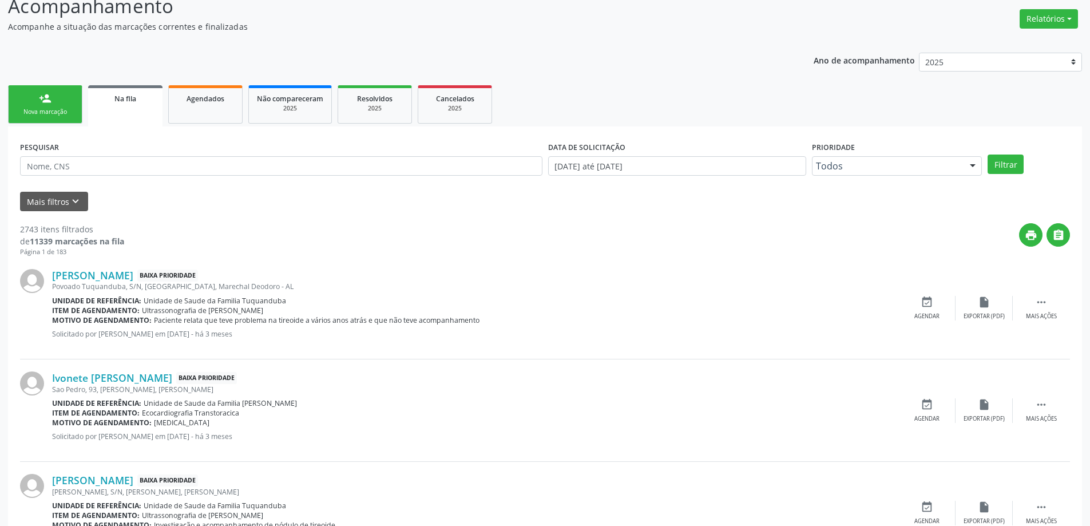
scroll to position [172, 0]
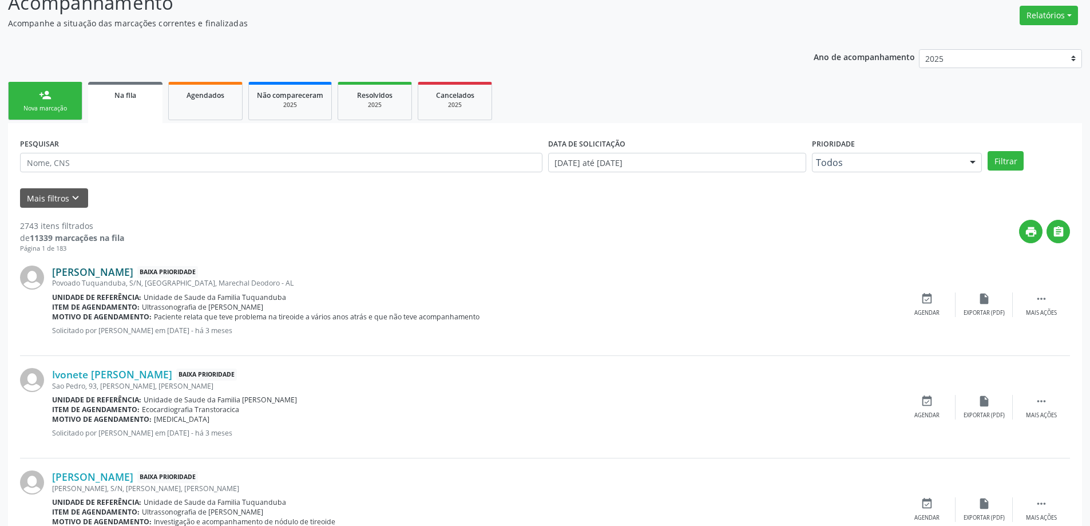
click at [100, 275] on link "[PERSON_NAME]" at bounding box center [92, 272] width 81 height 13
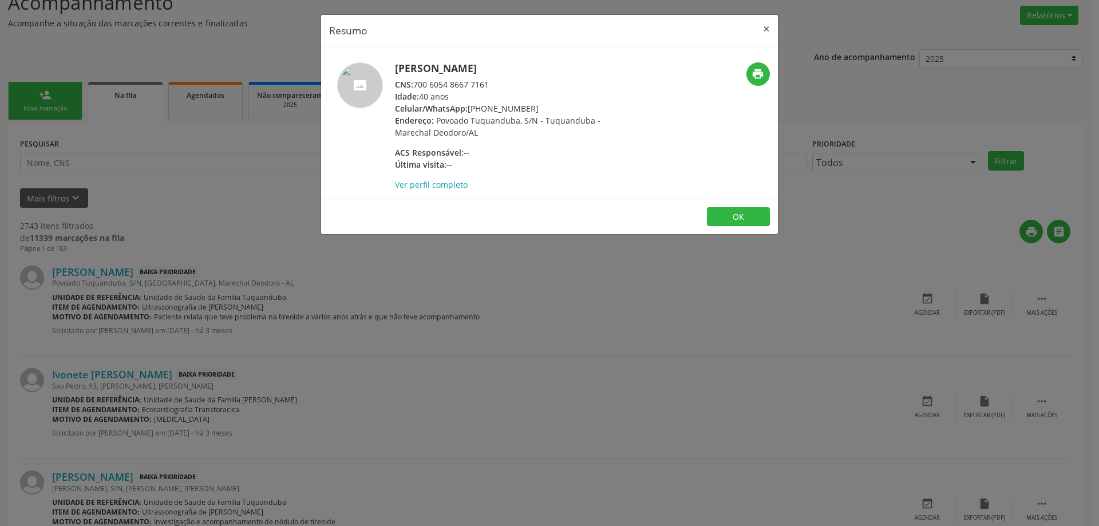
drag, startPoint x: 493, startPoint y: 83, endPoint x: 417, endPoint y: 84, distance: 76.1
click at [417, 84] on div "CNS: 700 6054 8667 7161" at bounding box center [506, 84] width 223 height 12
click at [766, 31] on button "×" at bounding box center [766, 29] width 23 height 28
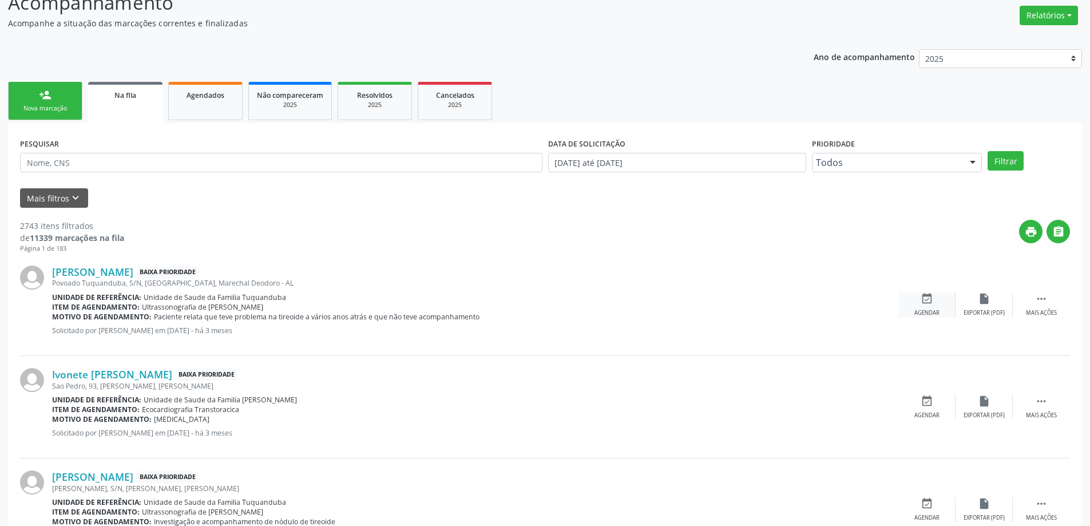
click at [932, 312] on div "Agendar" at bounding box center [926, 313] width 25 height 8
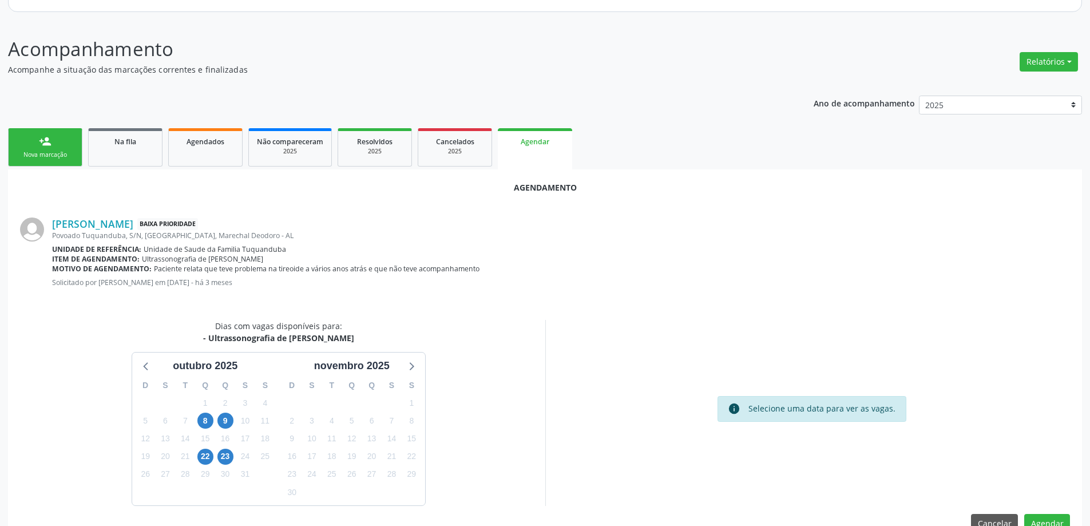
scroll to position [152, 0]
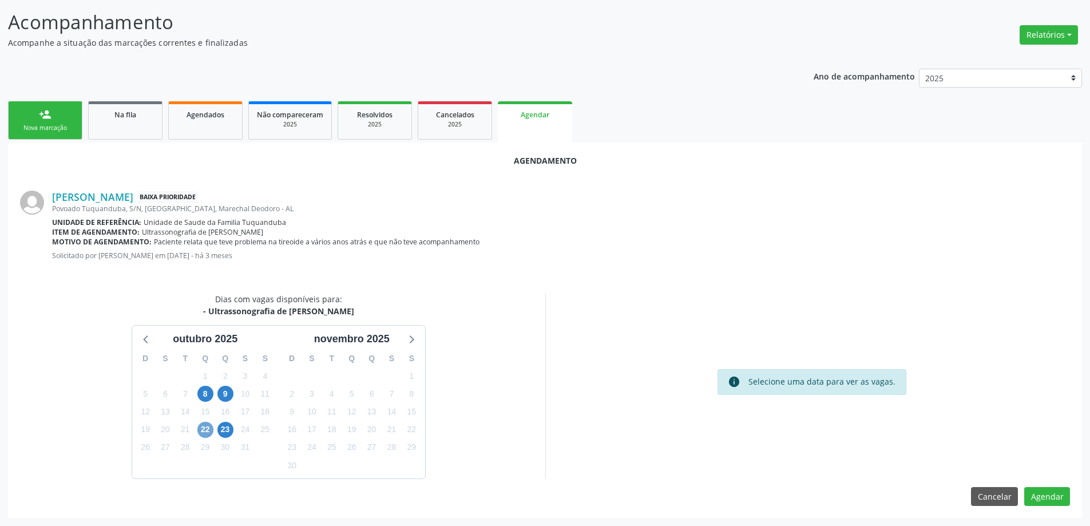
click at [203, 434] on span "22" at bounding box center [205, 430] width 16 height 16
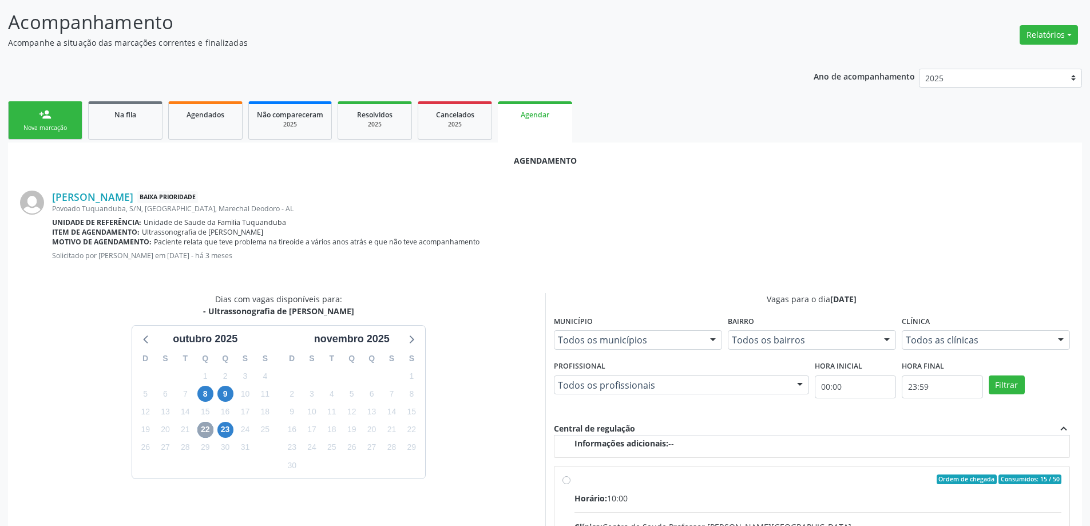
scroll to position [180, 0]
click at [564, 479] on input "Ordem de chegada Consumidos: 15 / 50 Horário: 10:00 Clínica: Centro de Saude Pr…" at bounding box center [566, 478] width 8 height 10
radio input "true"
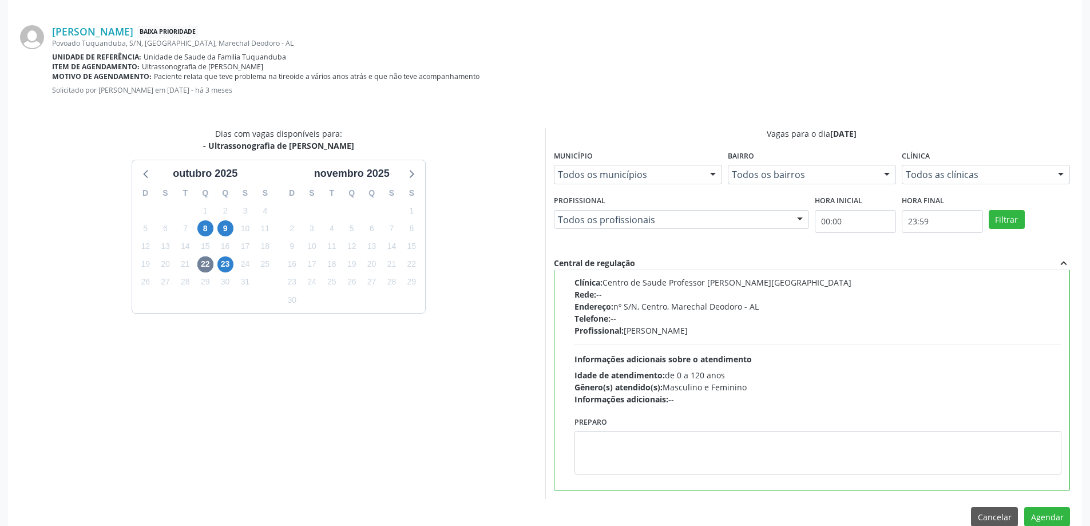
scroll to position [338, 0]
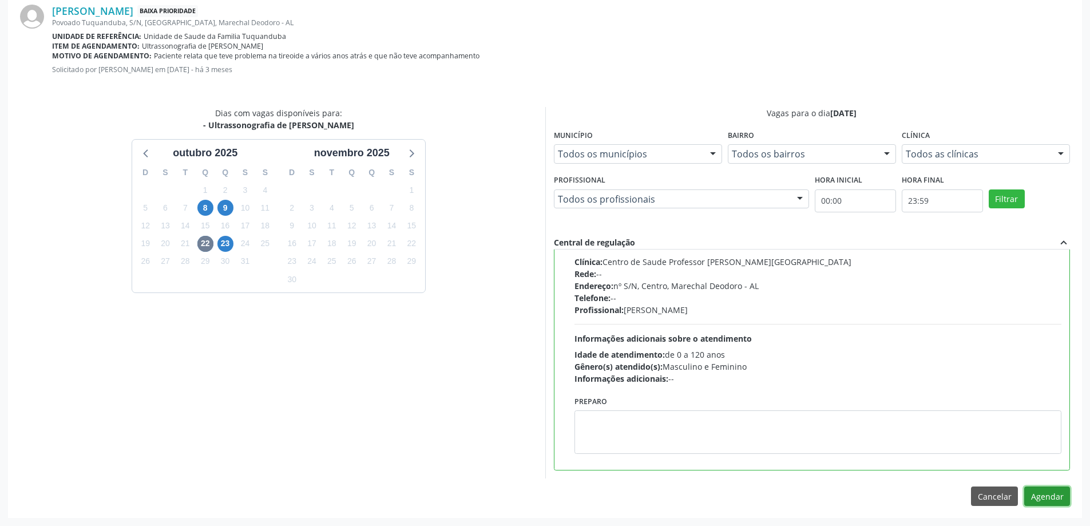
click at [1045, 494] on button "Agendar" at bounding box center [1047, 495] width 46 height 19
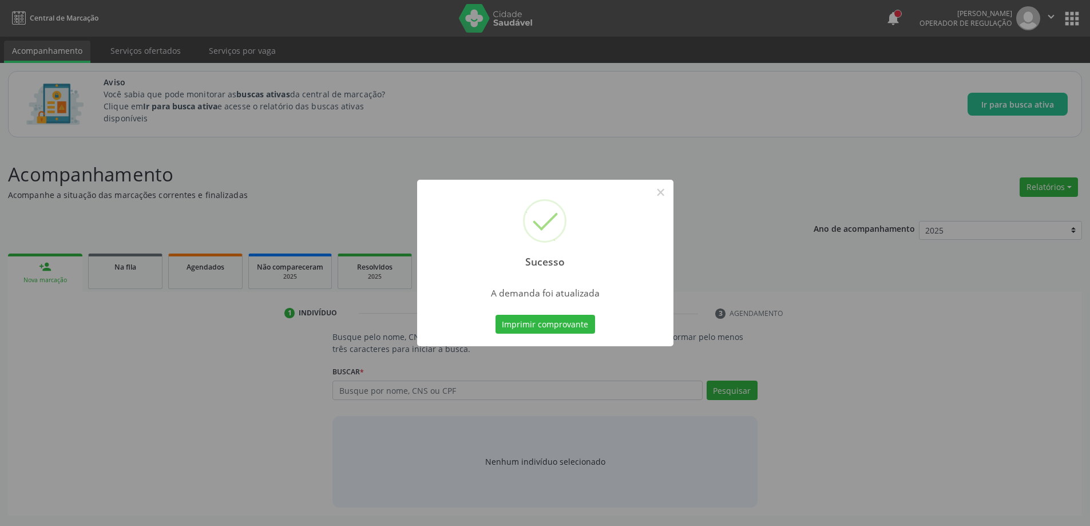
scroll to position [0, 0]
click at [663, 193] on button "×" at bounding box center [664, 192] width 19 height 19
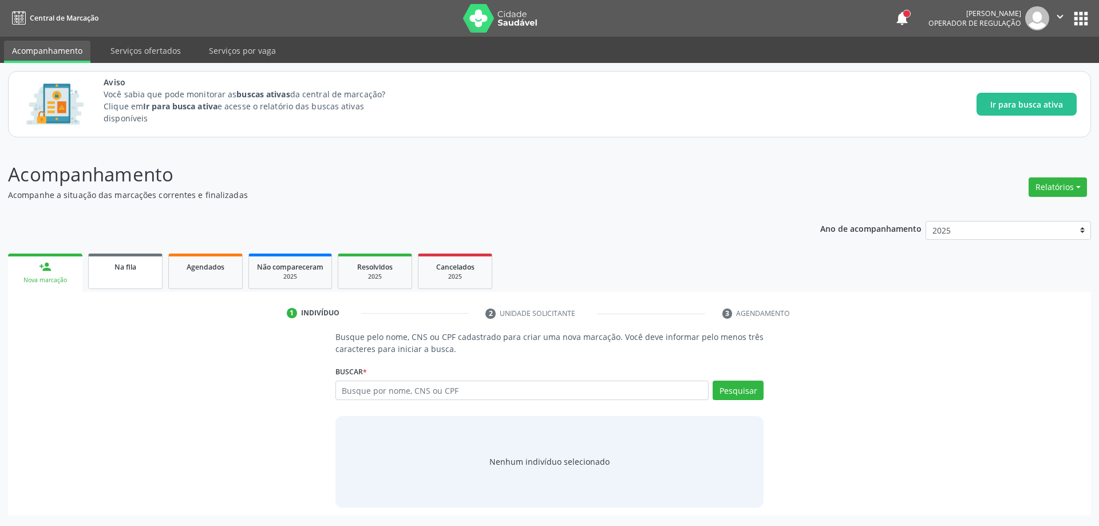
click at [136, 275] on link "Na fila" at bounding box center [125, 270] width 74 height 35
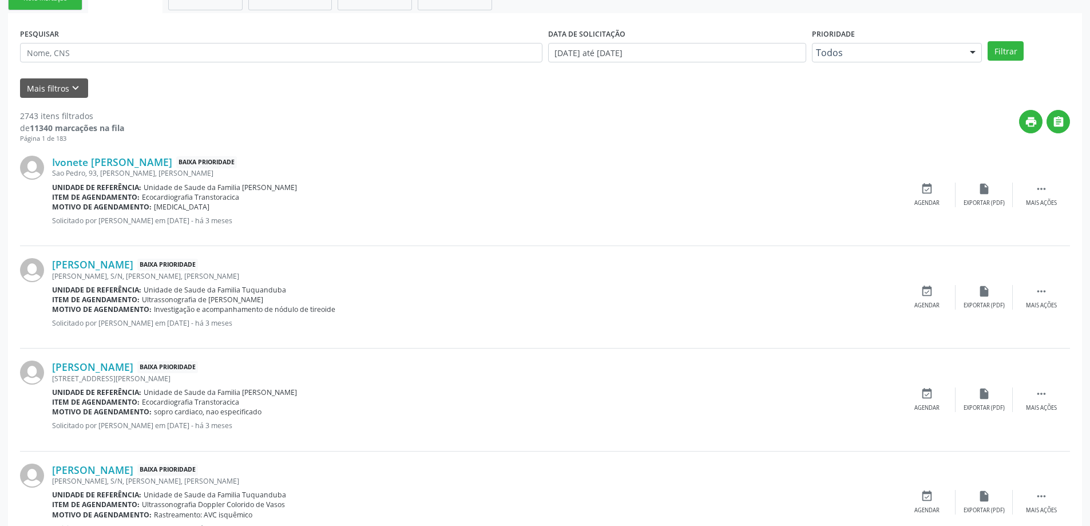
scroll to position [286, 0]
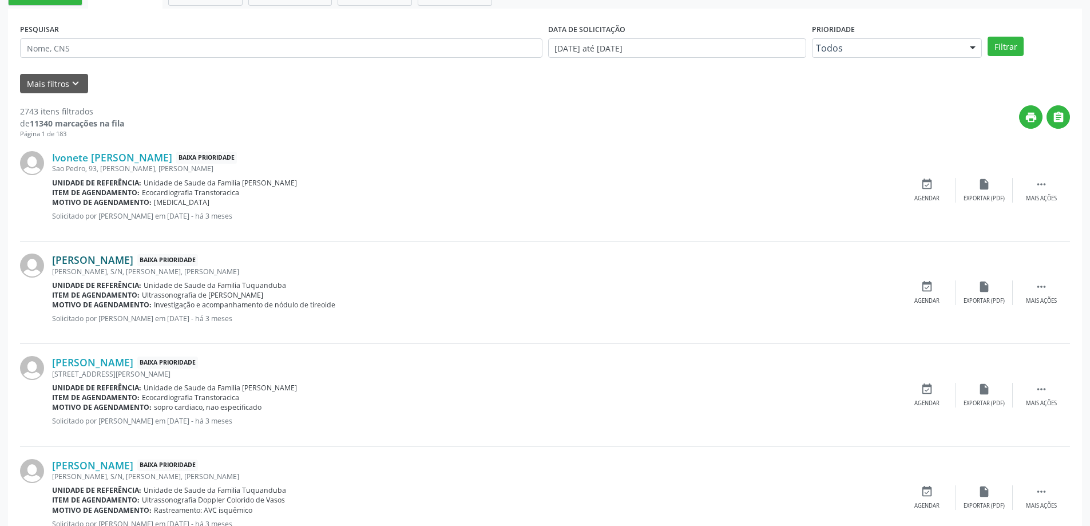
click at [88, 261] on link "[PERSON_NAME]" at bounding box center [92, 259] width 81 height 13
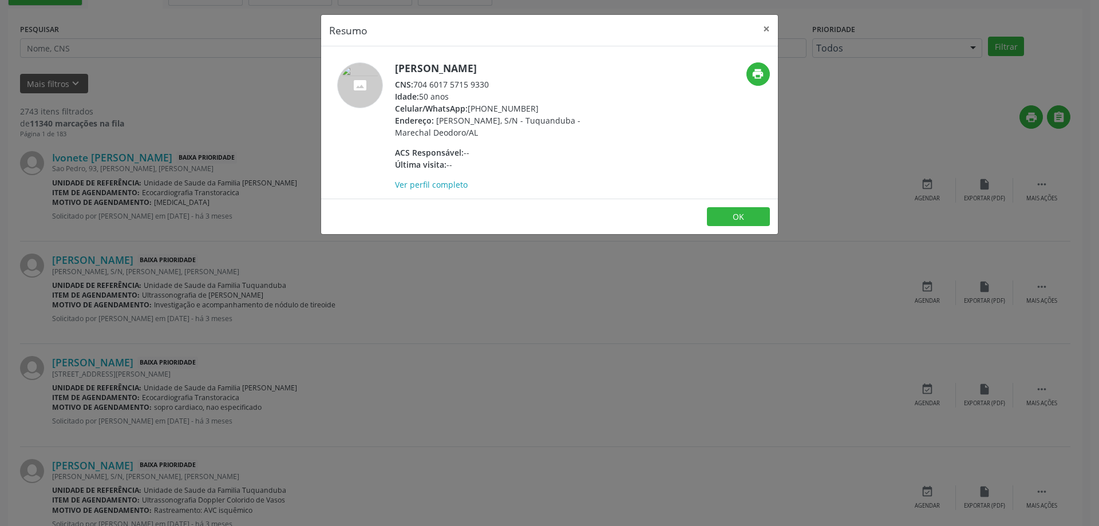
drag, startPoint x: 493, startPoint y: 84, endPoint x: 417, endPoint y: 83, distance: 76.1
click at [417, 83] on div "CNS: 704 6017 5715 9330" at bounding box center [506, 84] width 223 height 12
click at [764, 25] on button "×" at bounding box center [766, 29] width 23 height 28
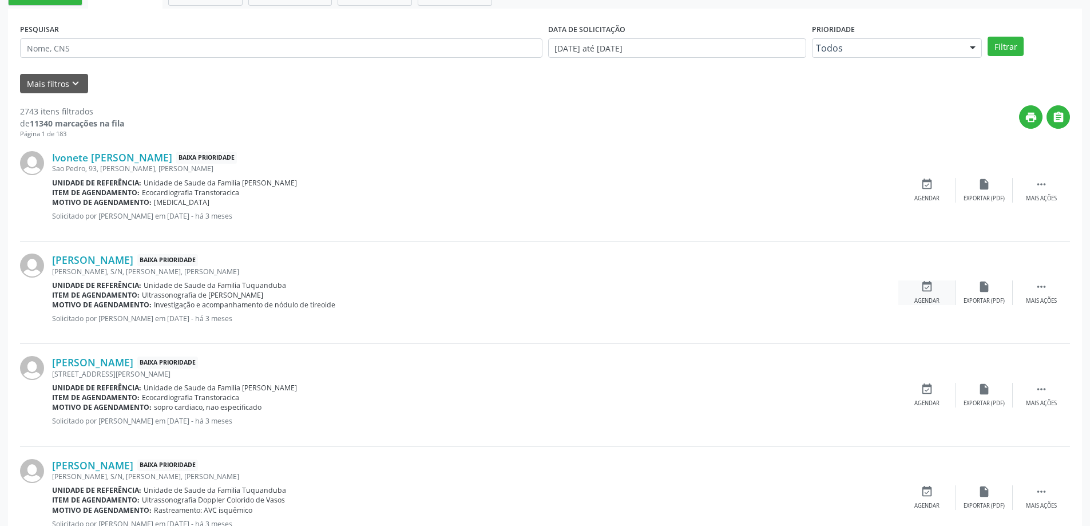
click at [923, 294] on div "event_available Agendar" at bounding box center [926, 292] width 57 height 25
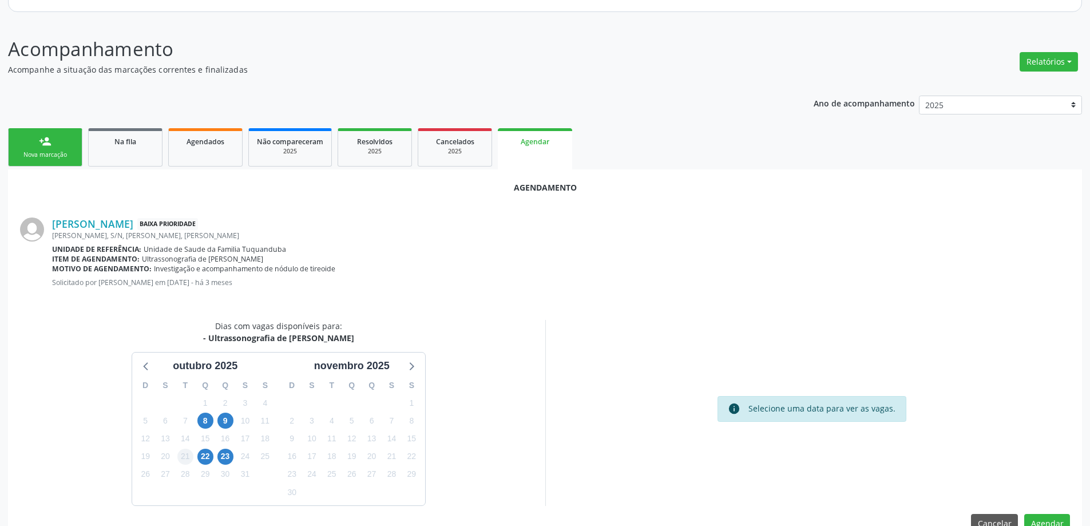
scroll to position [152, 0]
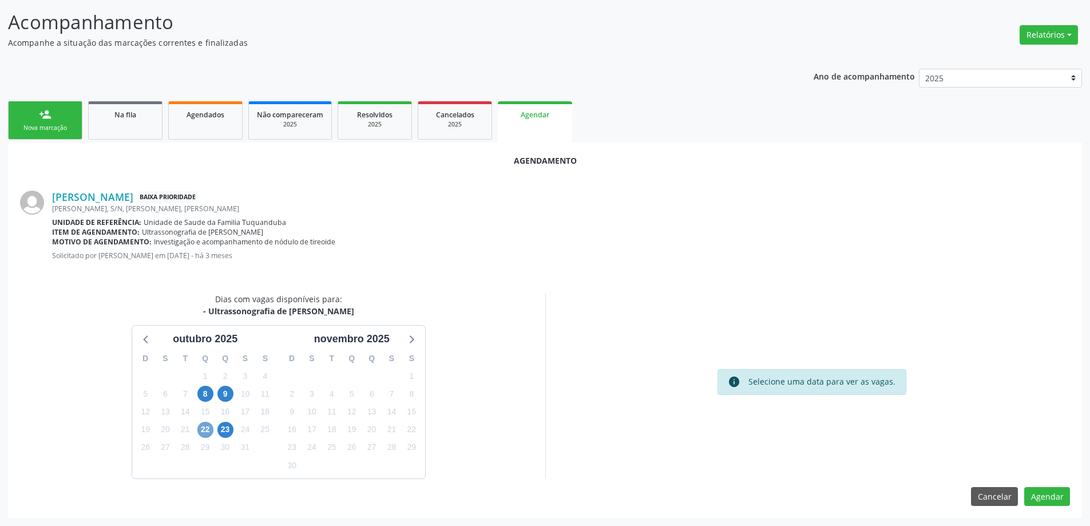
click at [207, 431] on span "22" at bounding box center [205, 430] width 16 height 16
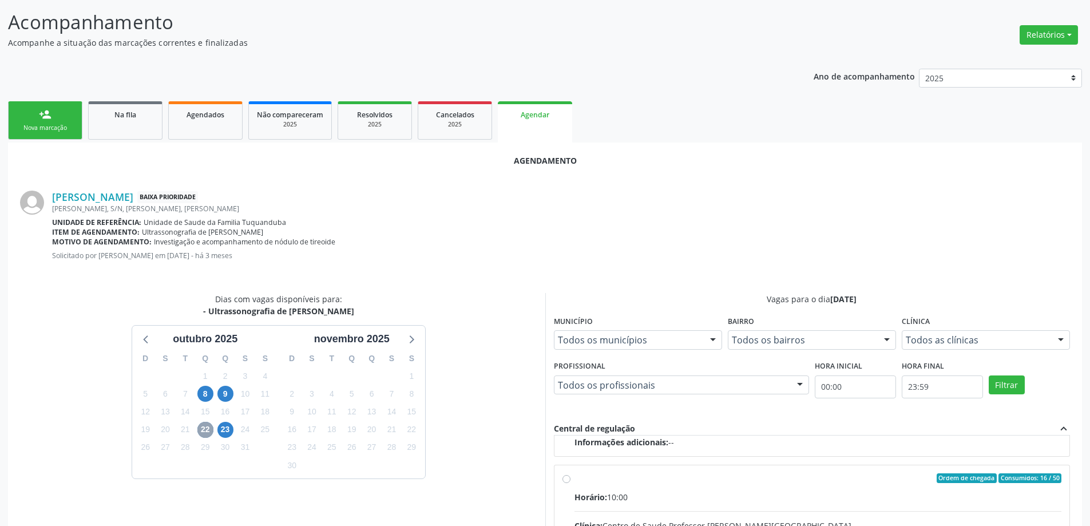
scroll to position [180, 0]
drag, startPoint x: 565, startPoint y: 478, endPoint x: 615, endPoint y: 488, distance: 50.8
click at [565, 479] on input "Ordem de chegada Consumidos: 16 / 50 Horário: 10:00 Clínica: Centro de Saude Pr…" at bounding box center [566, 478] width 8 height 10
radio input "true"
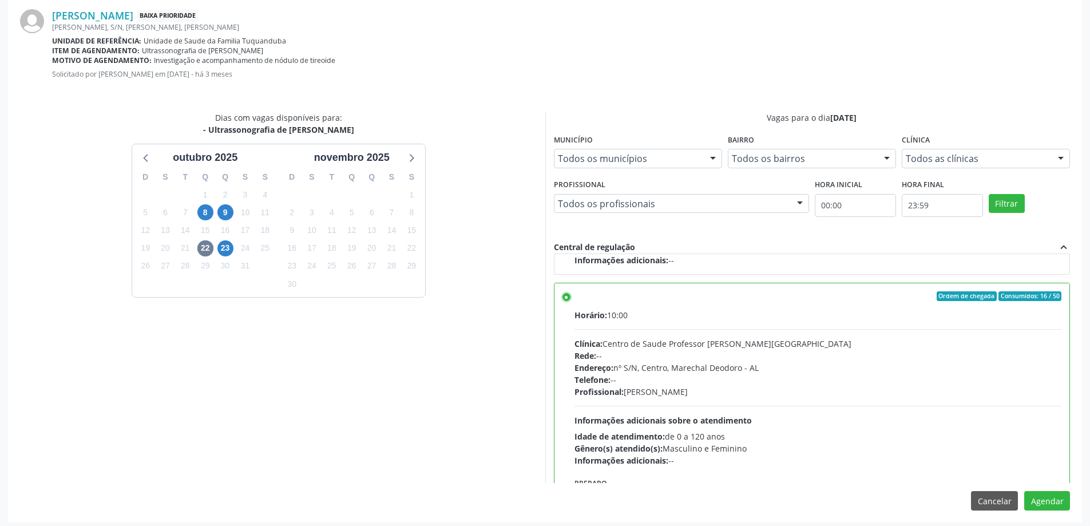
scroll to position [338, 0]
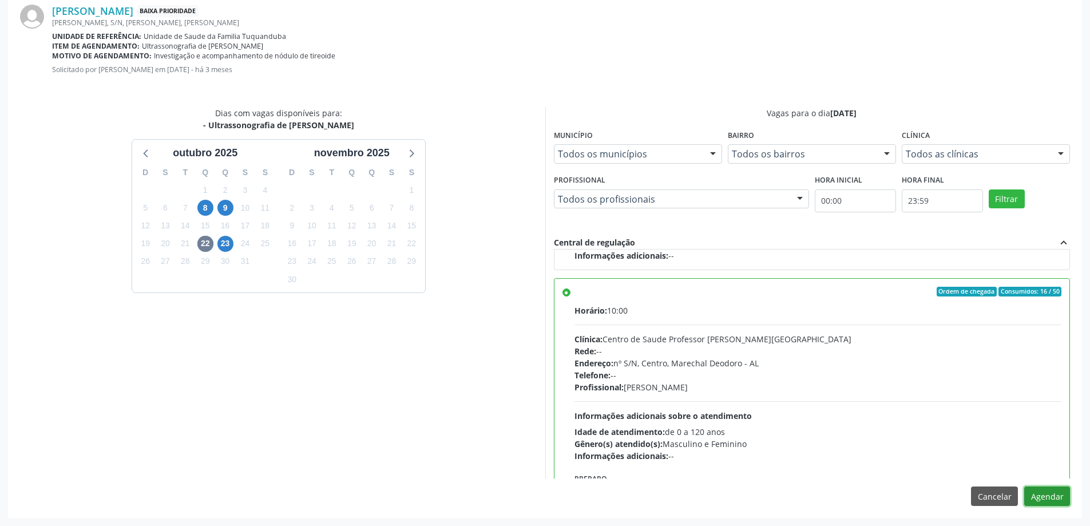
click at [1064, 503] on button "Agendar" at bounding box center [1047, 495] width 46 height 19
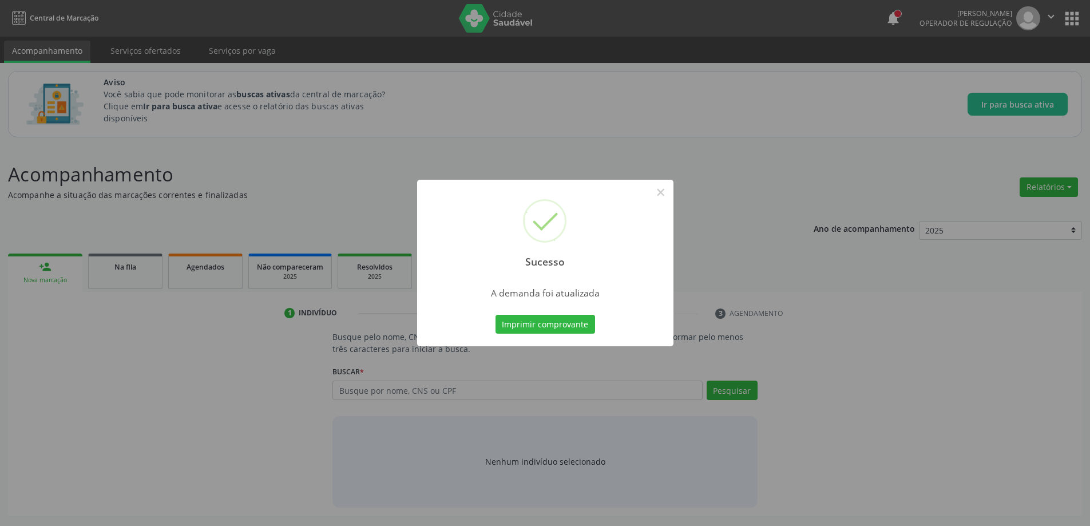
scroll to position [0, 0]
click at [658, 195] on button "×" at bounding box center [664, 192] width 19 height 19
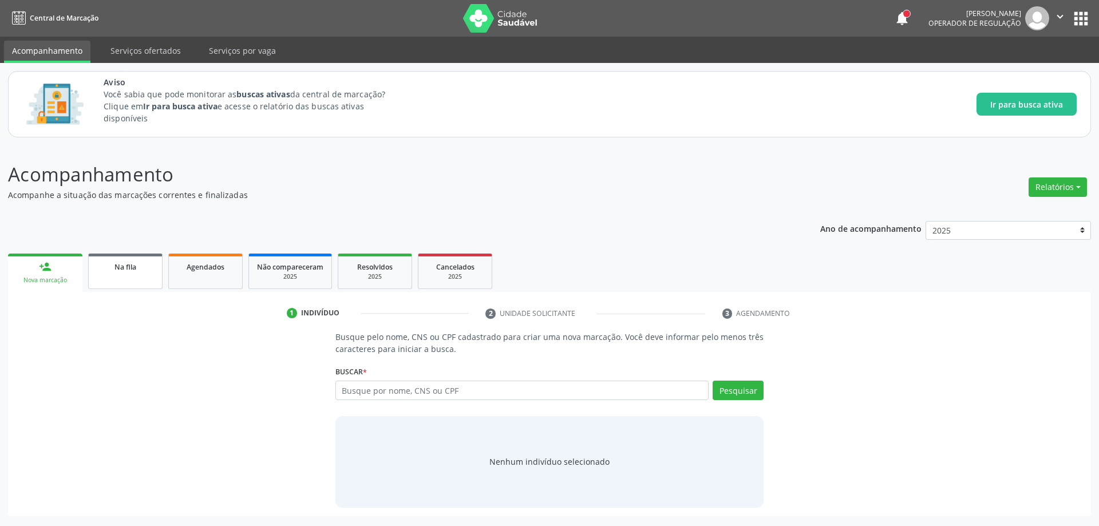
click at [110, 267] on div "Na fila" at bounding box center [125, 266] width 57 height 12
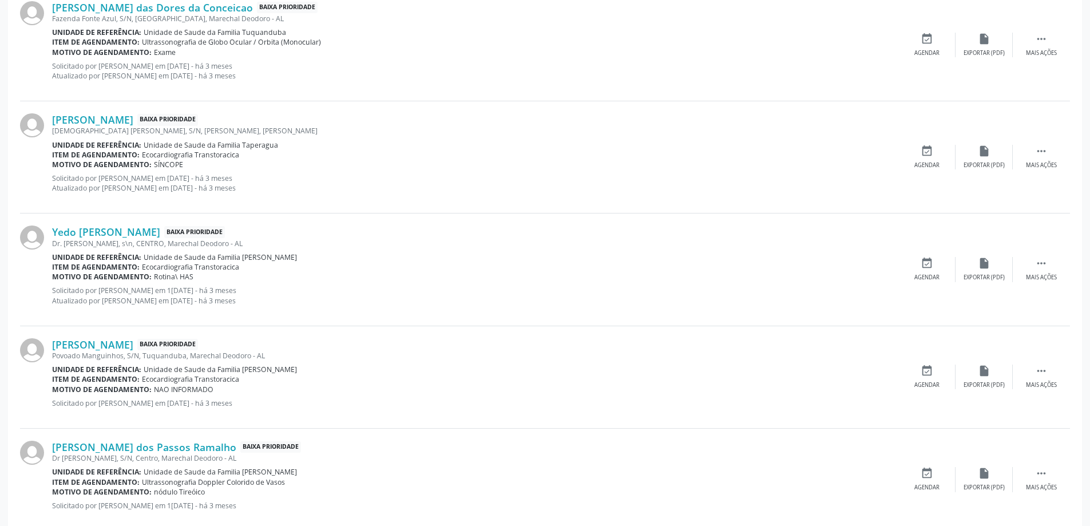
scroll to position [801, 0]
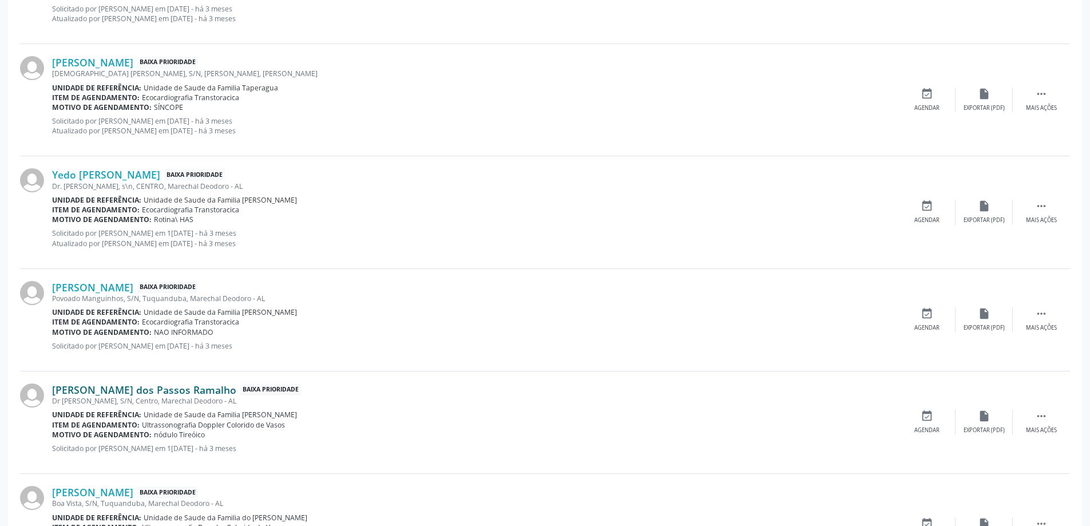
click at [138, 390] on link "[PERSON_NAME] dos Passos Ramalho" at bounding box center [144, 389] width 184 height 13
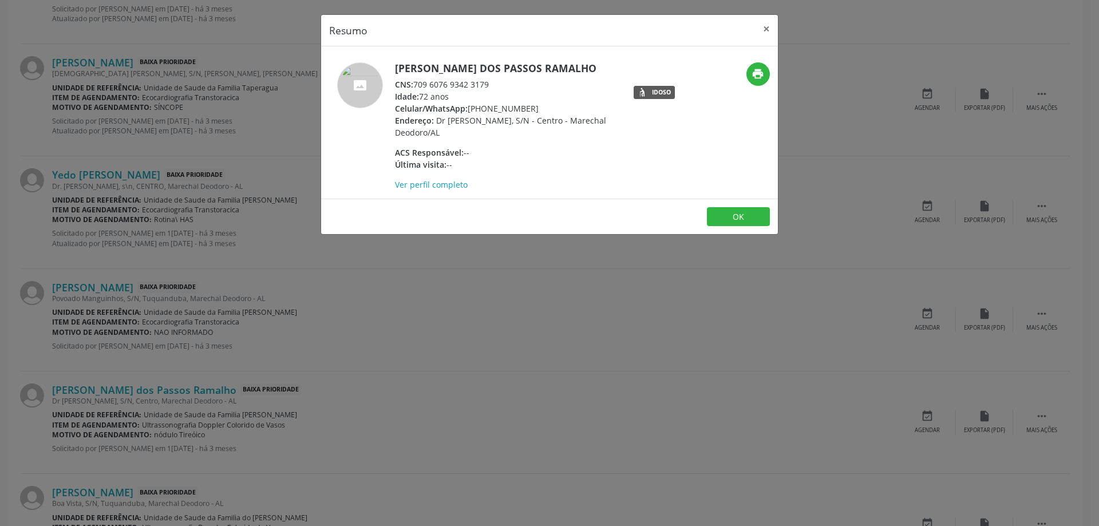
drag, startPoint x: 489, startPoint y: 86, endPoint x: 417, endPoint y: 89, distance: 72.2
click at [417, 89] on div "CNS: 709 6076 9342 3179" at bounding box center [506, 84] width 223 height 12
click at [766, 29] on button "×" at bounding box center [766, 29] width 23 height 28
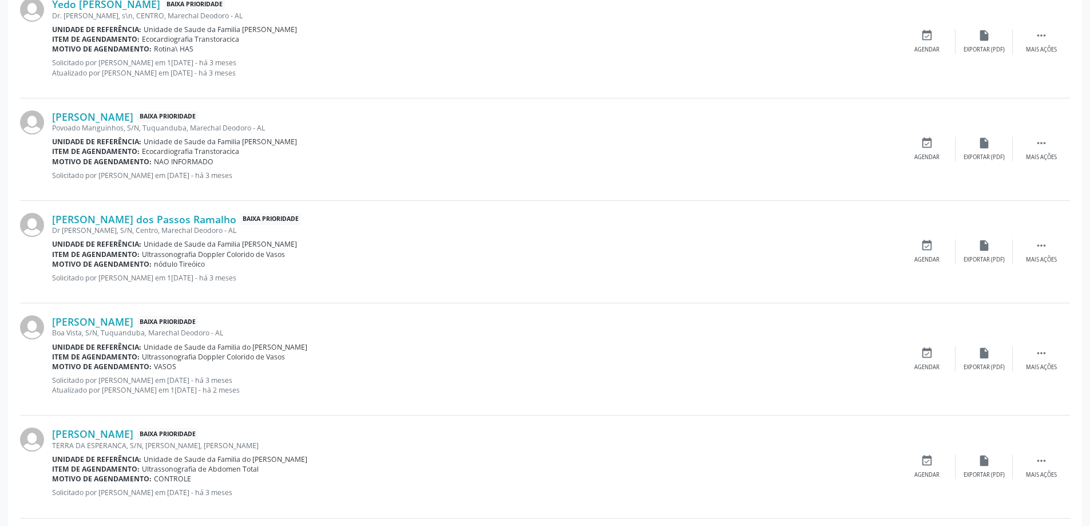
scroll to position [973, 0]
click at [118, 325] on link "[PERSON_NAME]" at bounding box center [92, 320] width 81 height 13
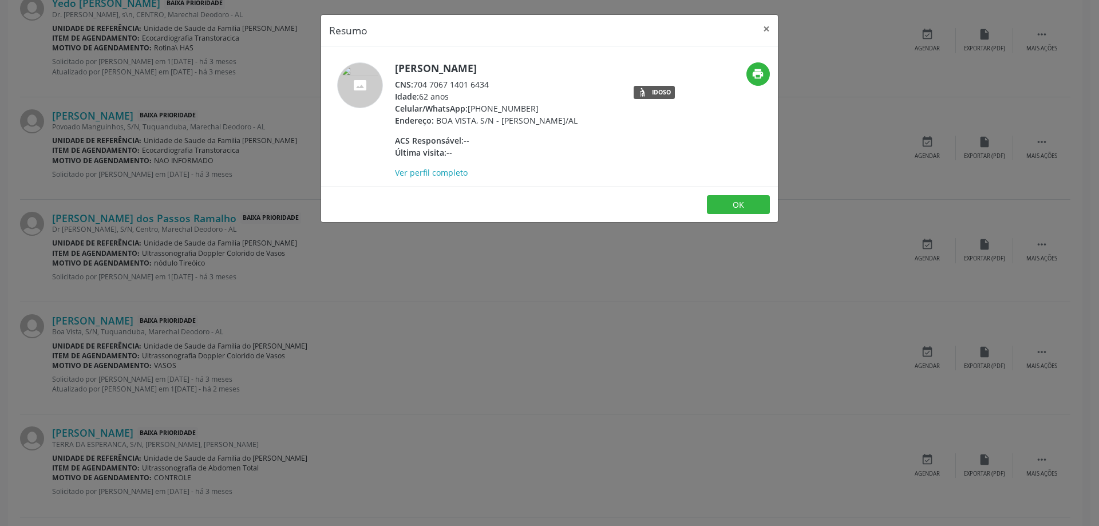
drag, startPoint x: 493, startPoint y: 83, endPoint x: 414, endPoint y: 86, distance: 78.4
click at [414, 86] on div "CNS: 704 7067 1401 6434" at bounding box center [486, 84] width 183 height 12
click at [769, 29] on button "×" at bounding box center [766, 29] width 23 height 28
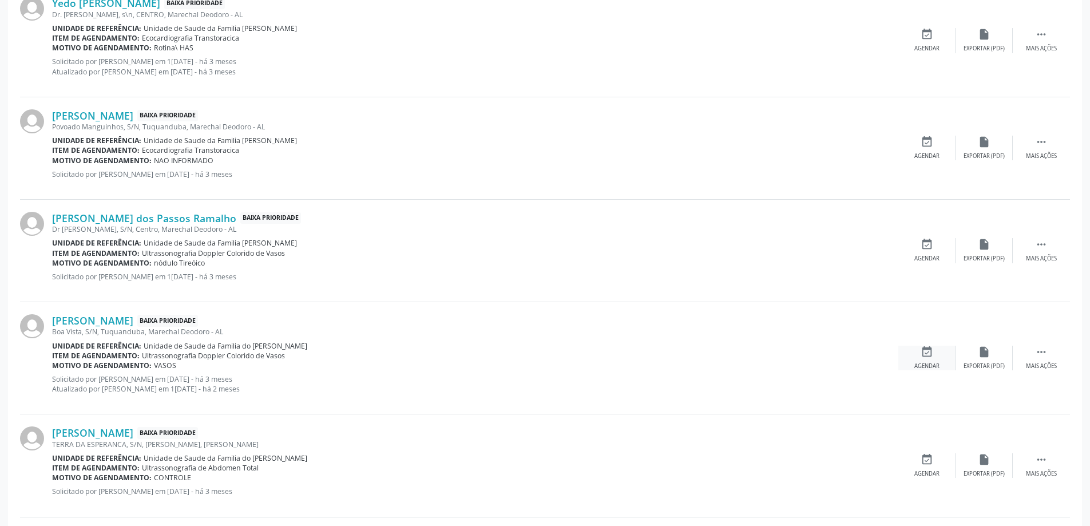
click at [916, 358] on div "event_available Agendar" at bounding box center [926, 358] width 57 height 25
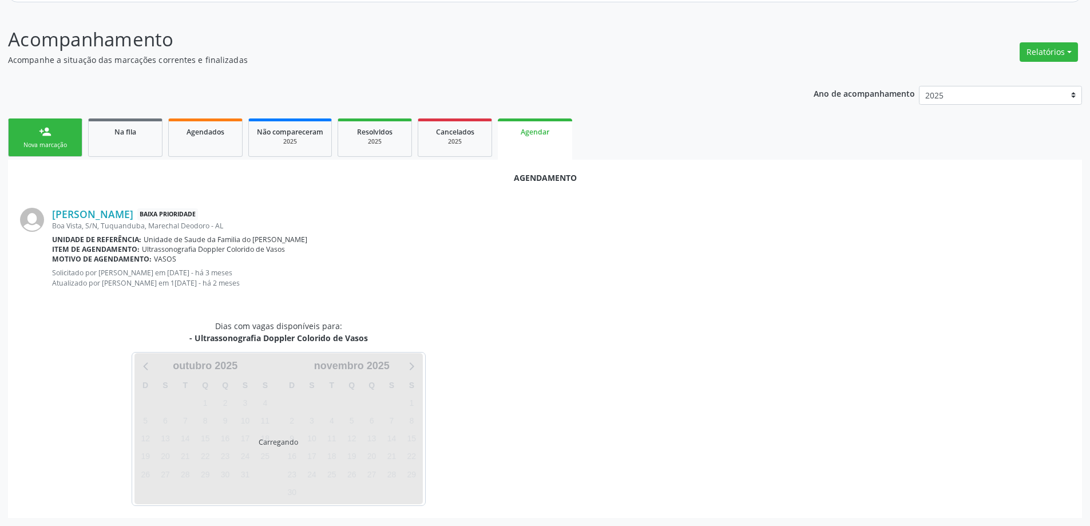
scroll to position [162, 0]
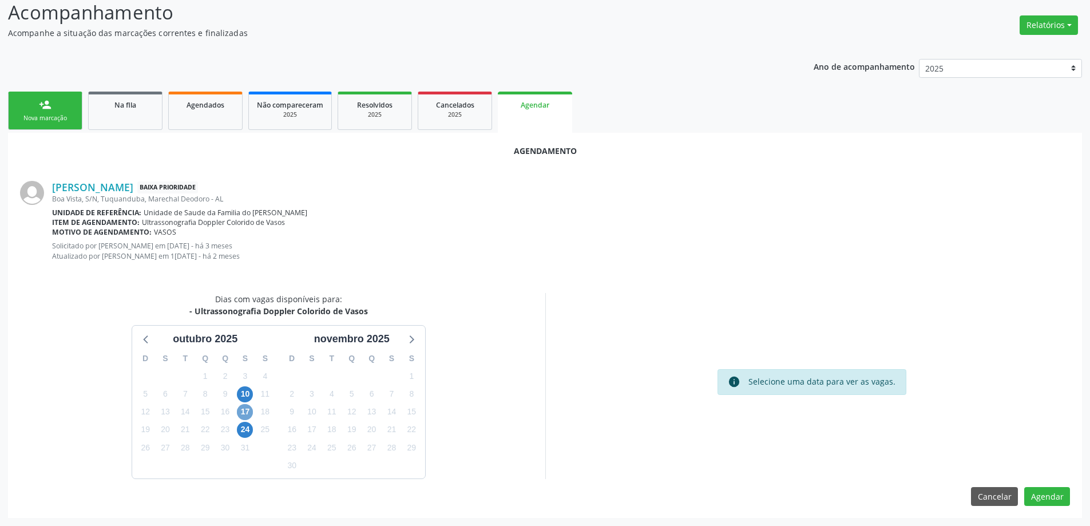
click at [239, 415] on span "17" at bounding box center [245, 412] width 16 height 16
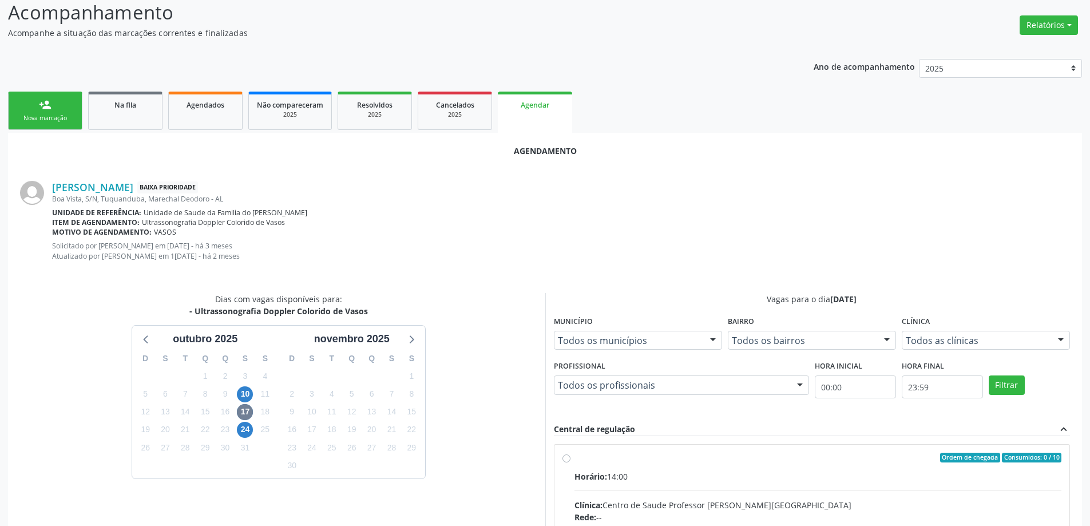
click at [564, 461] on input "Ordem de chegada Consumidos: 0 / 10 Horário: 14:00 Clínica: Centro de Saude Pro…" at bounding box center [566, 458] width 8 height 10
radio input "true"
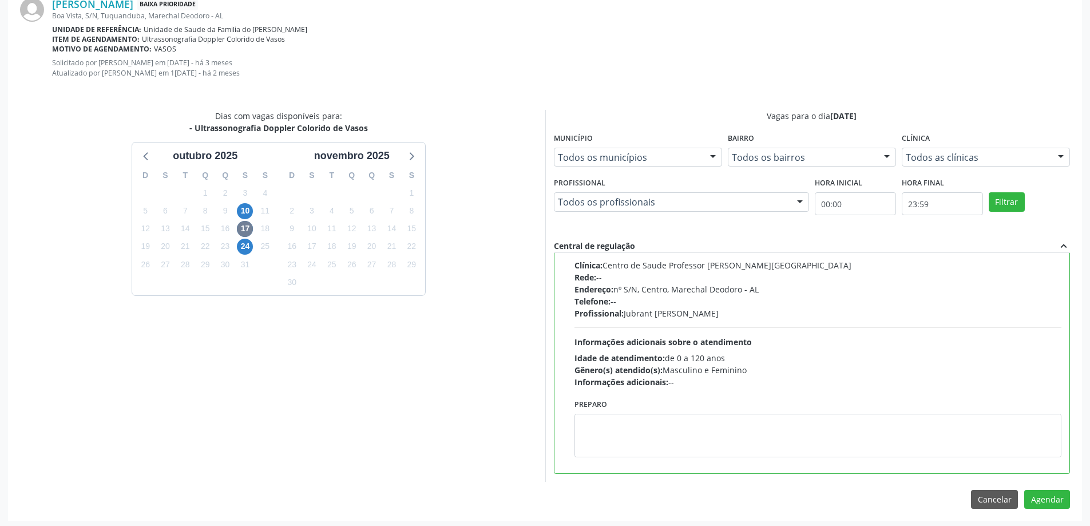
scroll to position [348, 0]
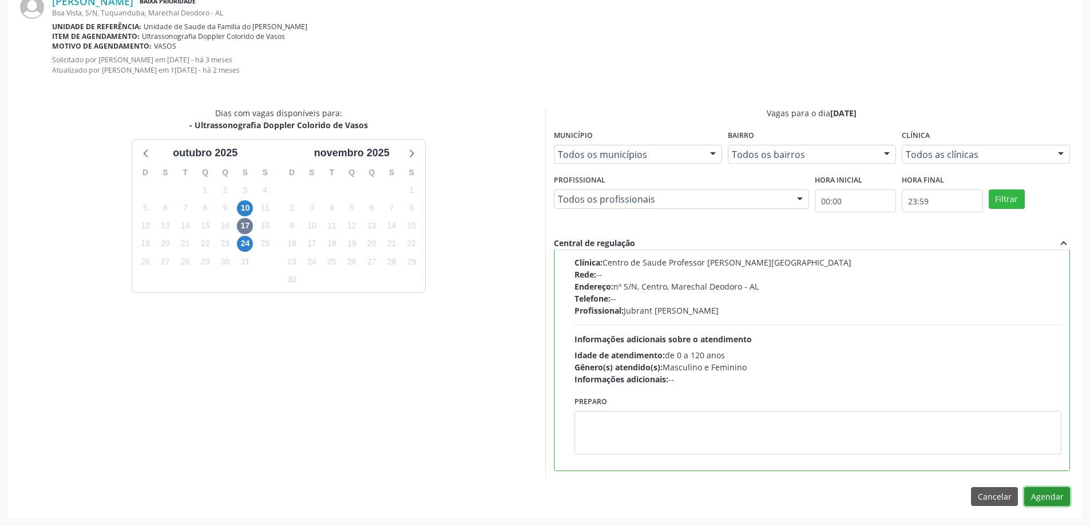
click at [1046, 498] on button "Agendar" at bounding box center [1047, 496] width 46 height 19
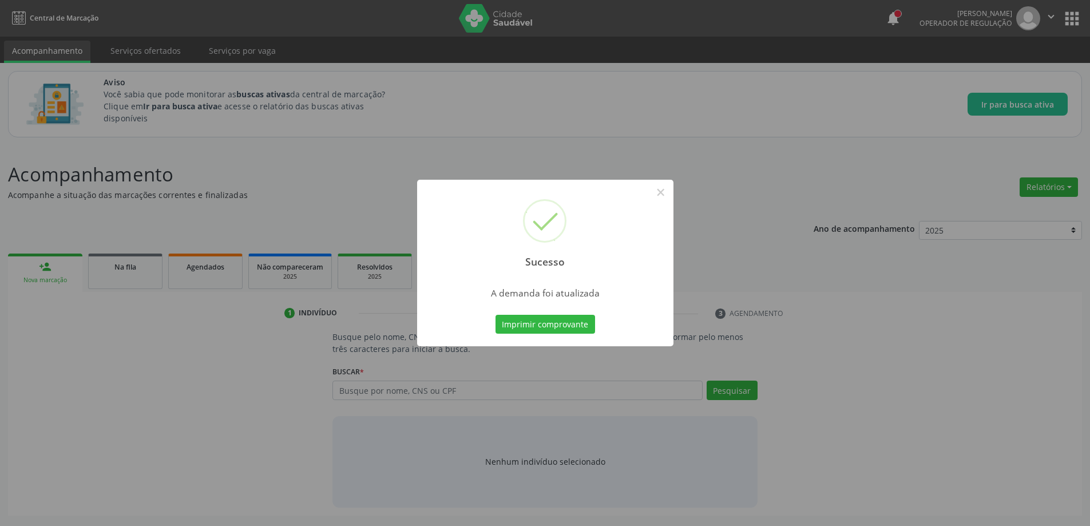
scroll to position [0, 0]
click at [669, 193] on button "×" at bounding box center [664, 192] width 19 height 19
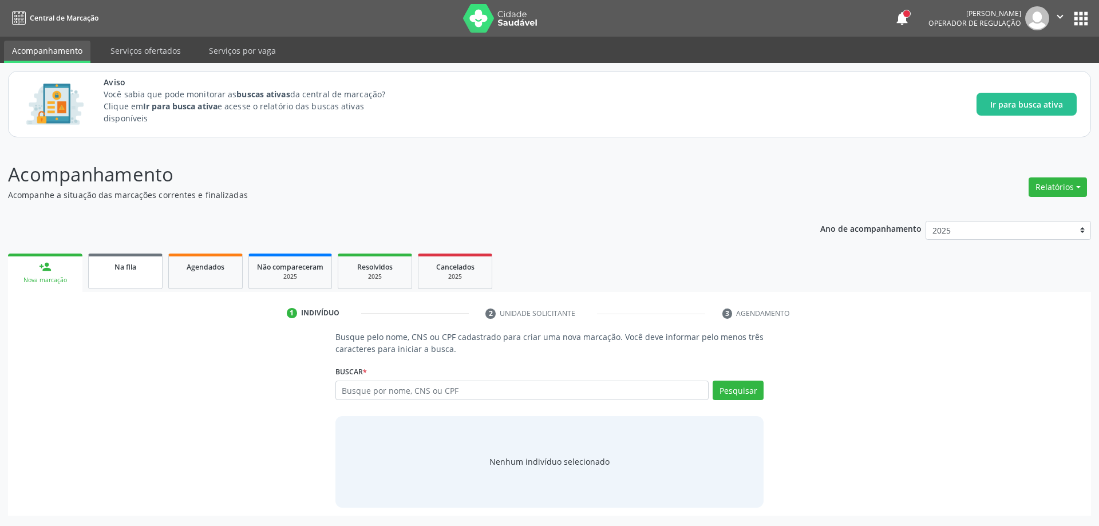
click at [127, 271] on span "Na fila" at bounding box center [125, 267] width 22 height 10
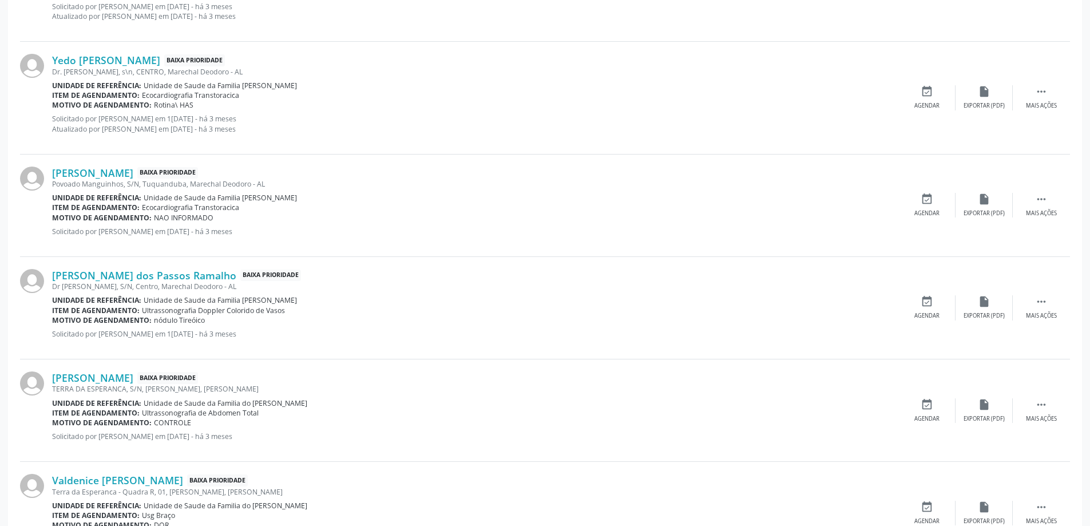
scroll to position [973, 0]
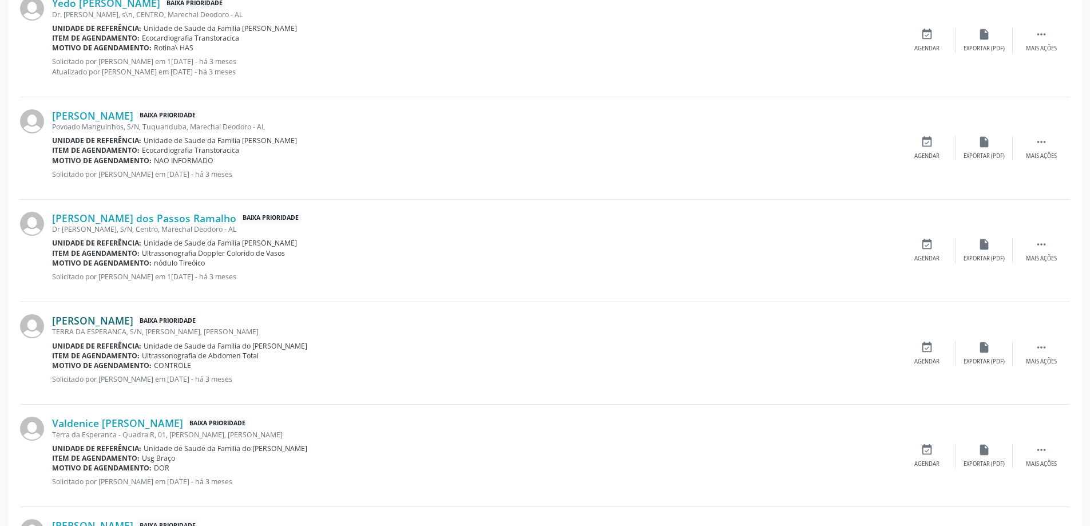
click at [132, 323] on link "[PERSON_NAME]" at bounding box center [92, 320] width 81 height 13
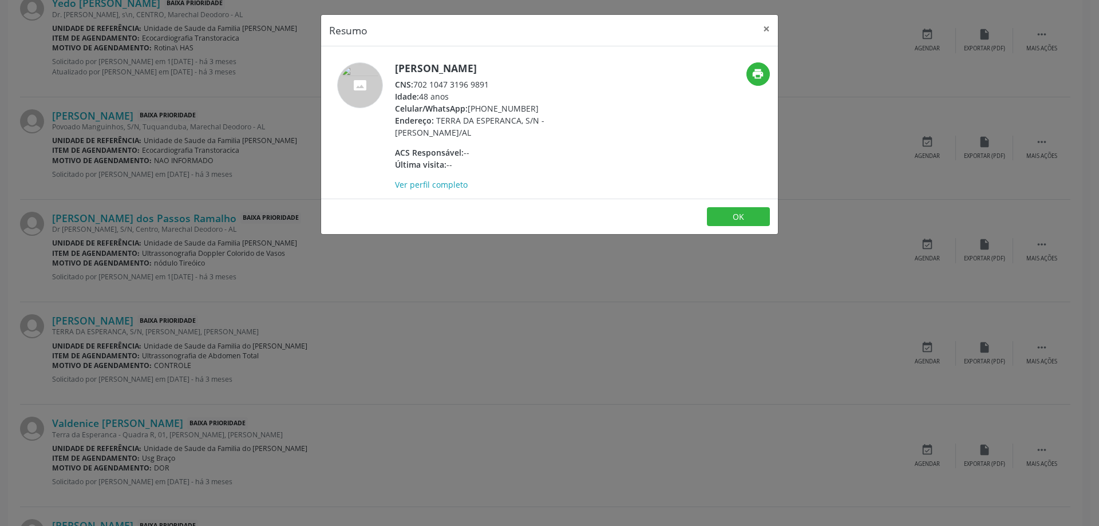
drag, startPoint x: 488, startPoint y: 83, endPoint x: 414, endPoint y: 84, distance: 74.4
click at [414, 84] on div "CNS: 702 1047 3196 9891" at bounding box center [506, 84] width 223 height 12
click at [766, 33] on button "×" at bounding box center [766, 29] width 23 height 28
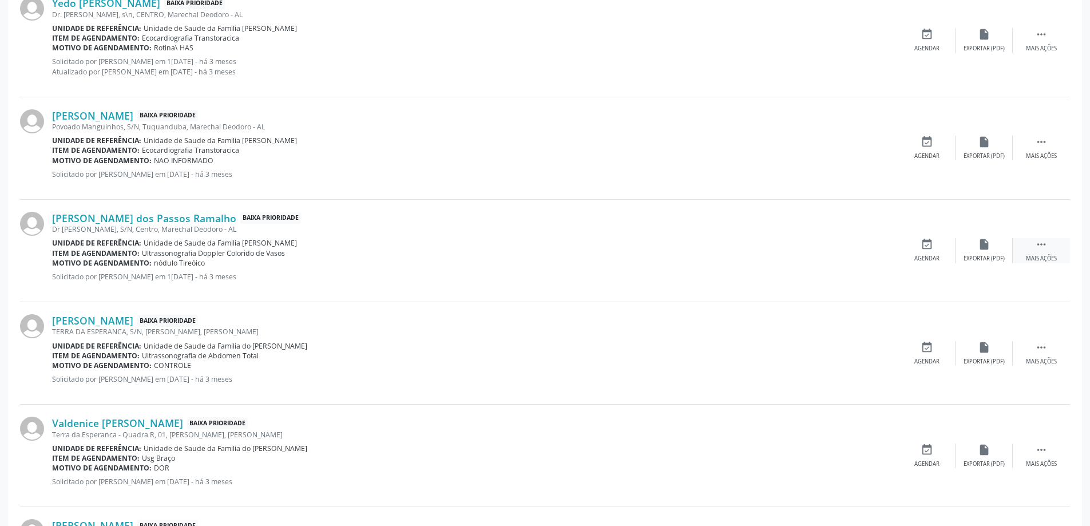
click at [1041, 256] on div "Mais ações" at bounding box center [1041, 259] width 31 height 8
click at [79, 322] on link "[PERSON_NAME]" at bounding box center [92, 320] width 81 height 13
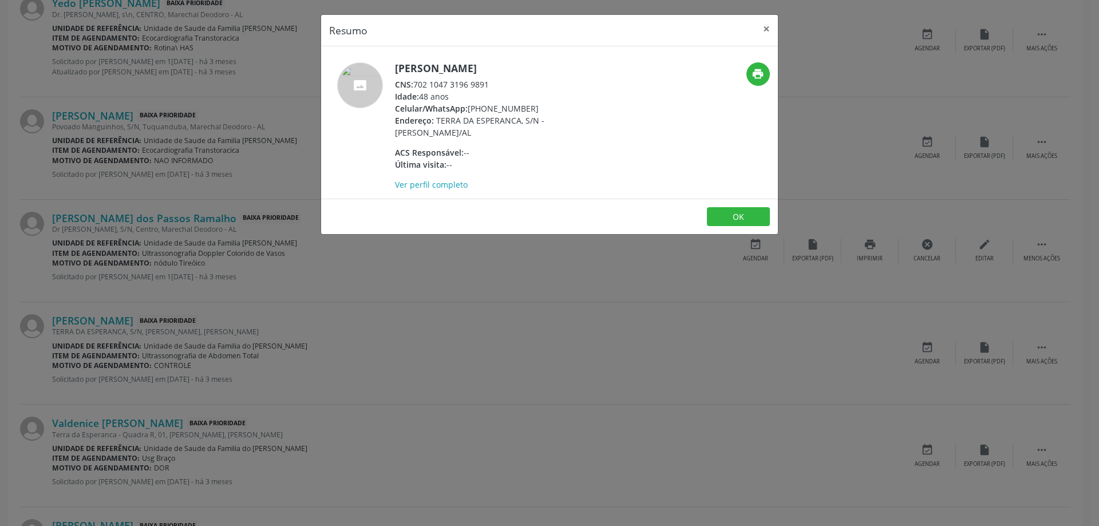
drag, startPoint x: 491, startPoint y: 86, endPoint x: 417, endPoint y: 85, distance: 73.8
click at [417, 85] on div "CNS: 702 1047 3196 9891" at bounding box center [506, 84] width 223 height 12
click at [772, 34] on button "×" at bounding box center [766, 29] width 23 height 28
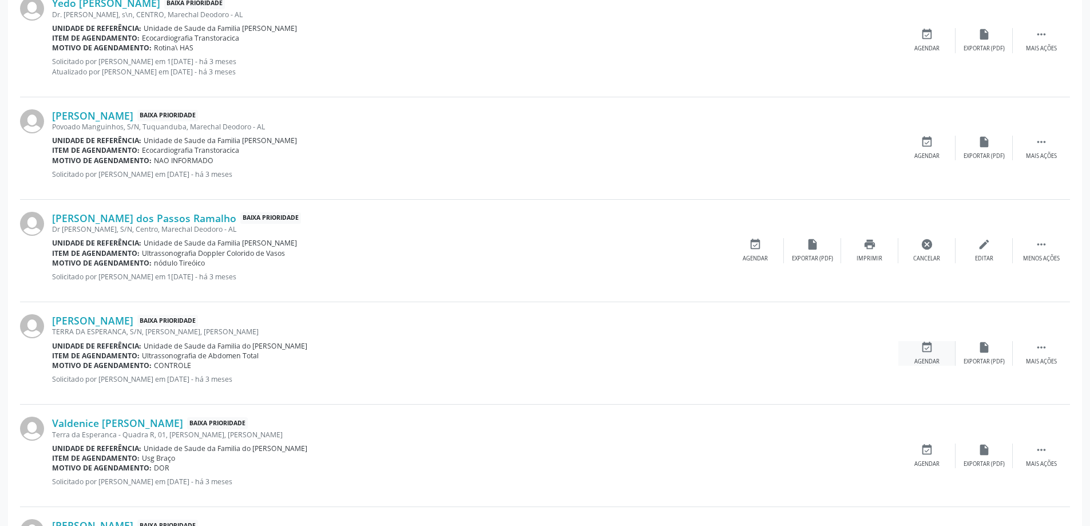
click at [934, 348] on div "event_available Agendar" at bounding box center [926, 353] width 57 height 25
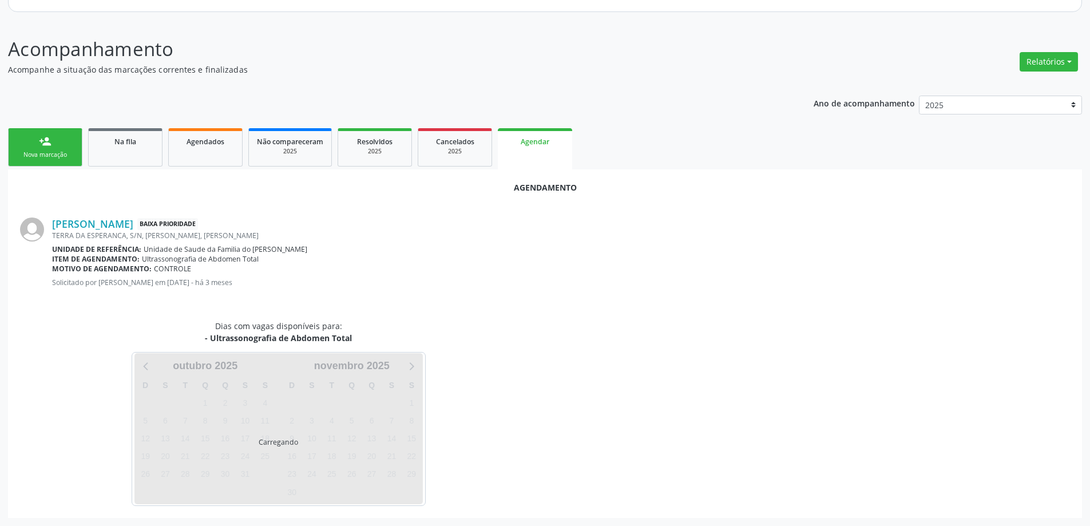
scroll to position [152, 0]
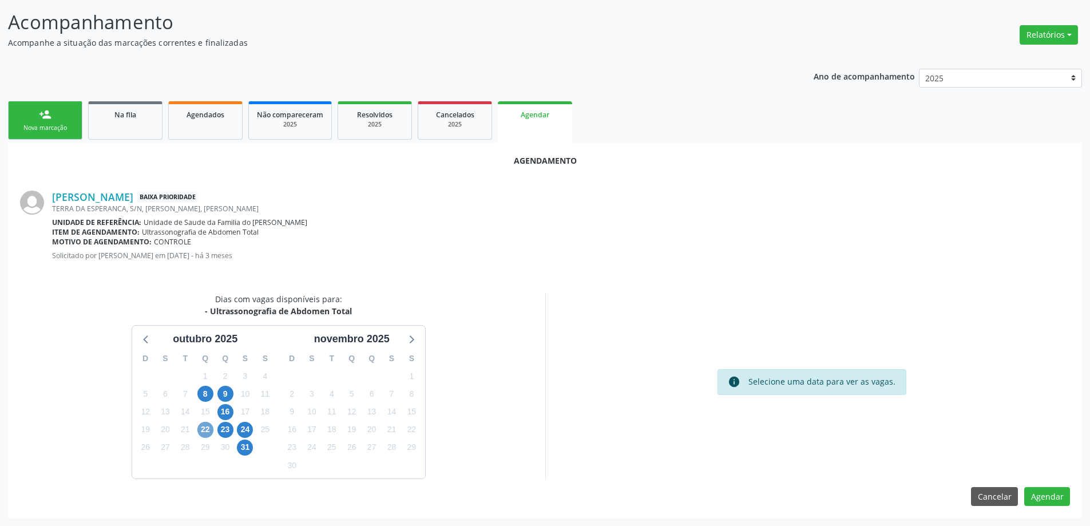
click at [206, 433] on span "22" at bounding box center [205, 430] width 16 height 16
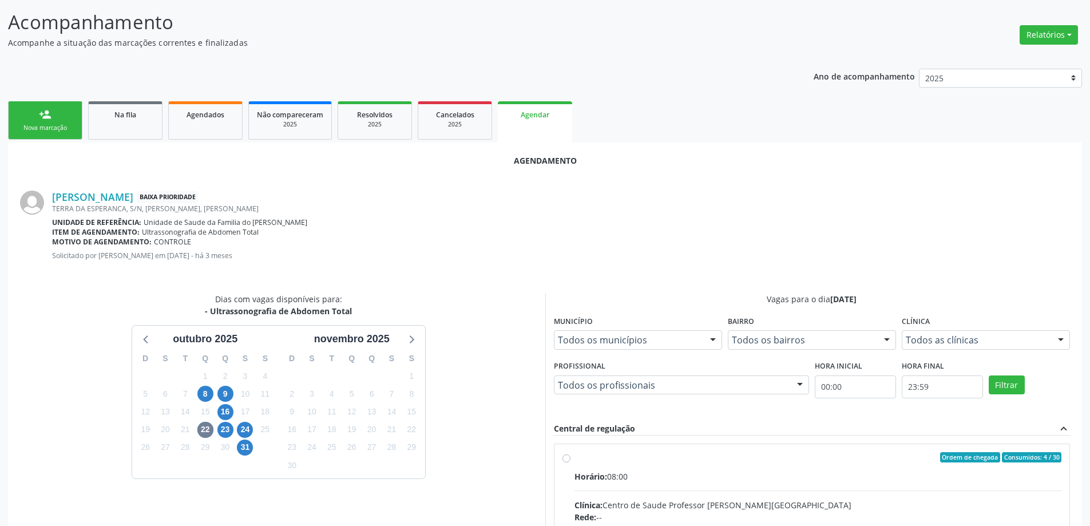
radio input "true"
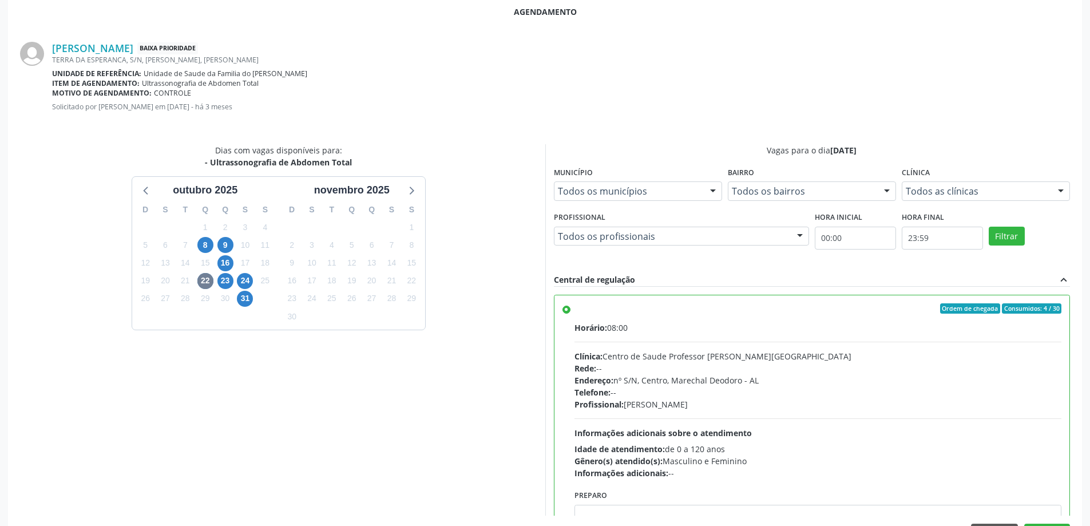
scroll to position [338, 0]
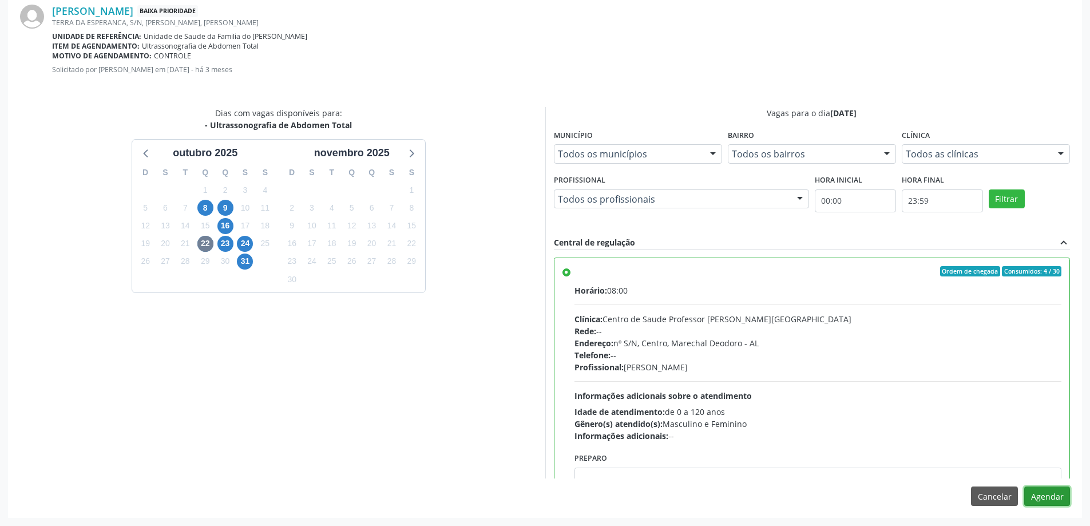
click at [1064, 496] on button "Agendar" at bounding box center [1047, 495] width 46 height 19
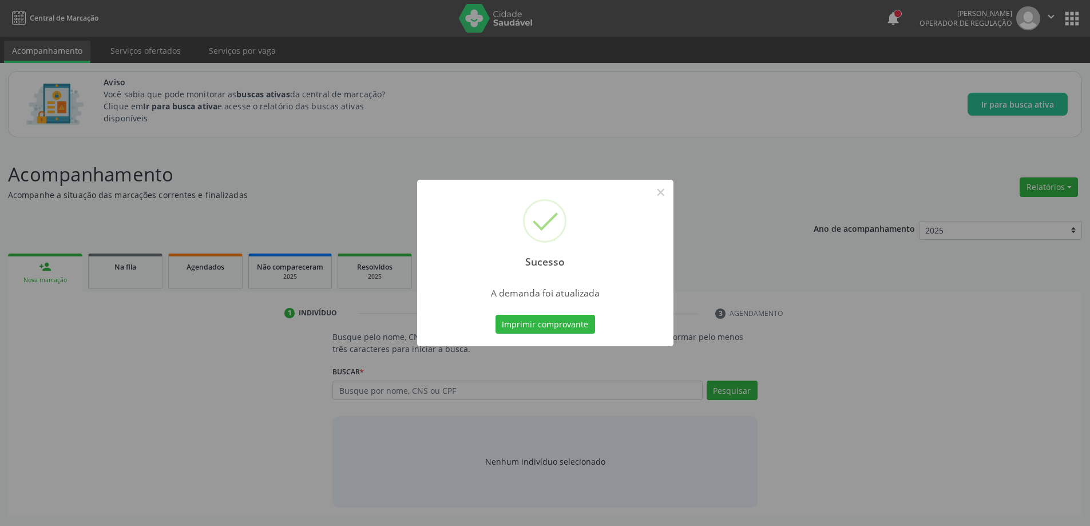
scroll to position [0, 0]
click at [659, 191] on button "×" at bounding box center [664, 192] width 19 height 19
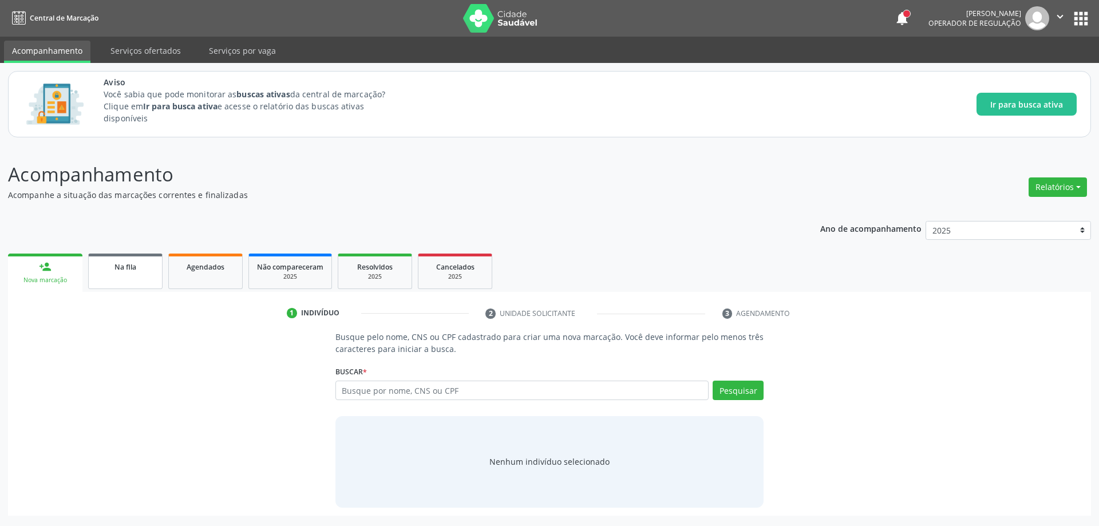
click at [141, 278] on link "Na fila" at bounding box center [125, 270] width 74 height 35
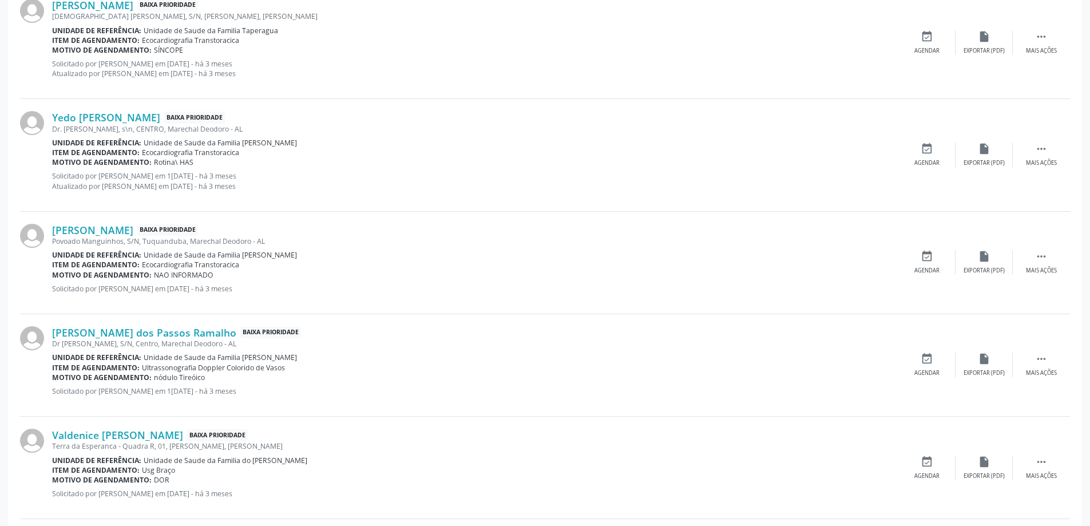
scroll to position [916, 0]
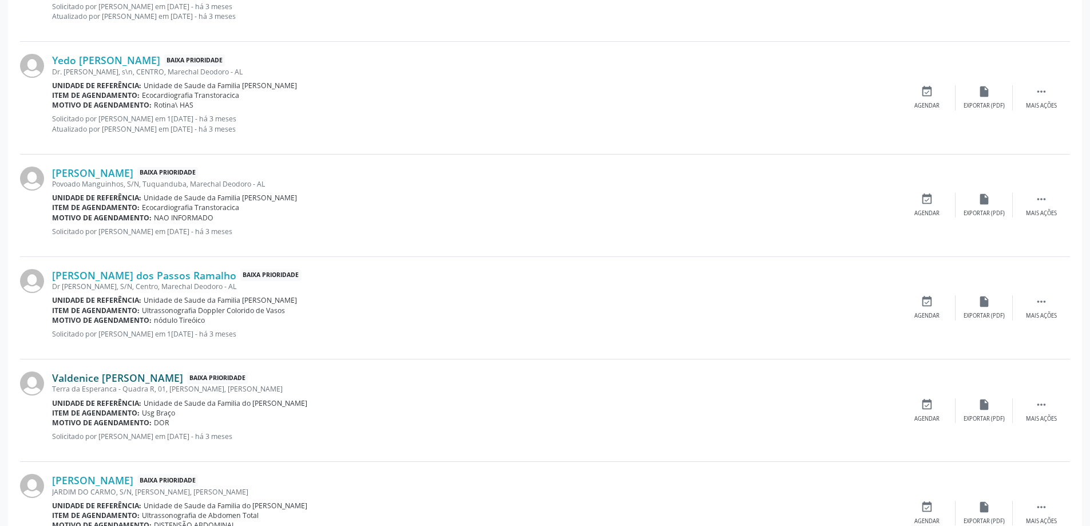
click at [116, 380] on link "Valdenice [PERSON_NAME]" at bounding box center [117, 377] width 131 height 13
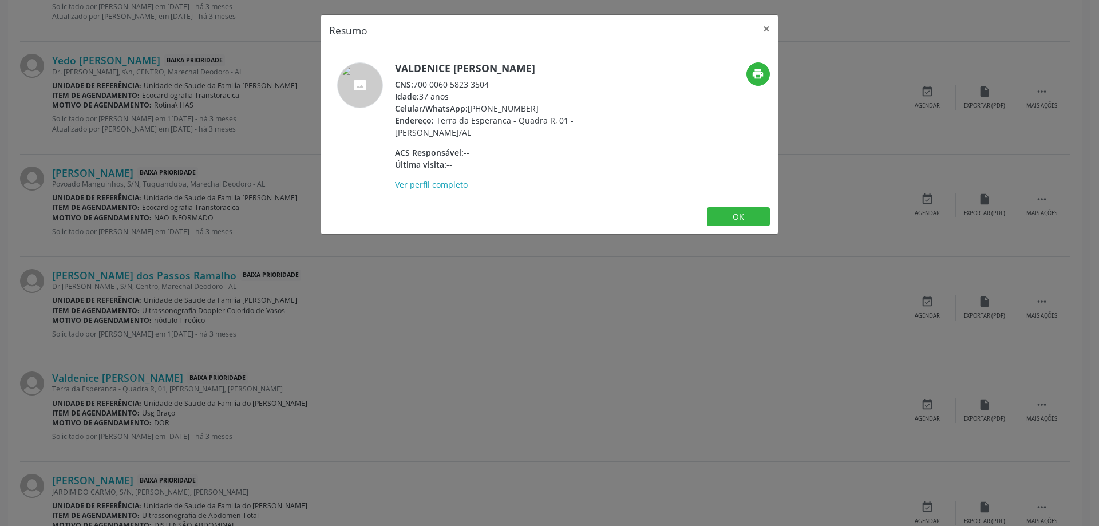
drag, startPoint x: 491, startPoint y: 84, endPoint x: 417, endPoint y: 86, distance: 73.8
click at [417, 86] on div "CNS: 700 0060 5823 3504" at bounding box center [506, 84] width 223 height 12
click at [766, 31] on button "×" at bounding box center [766, 29] width 23 height 28
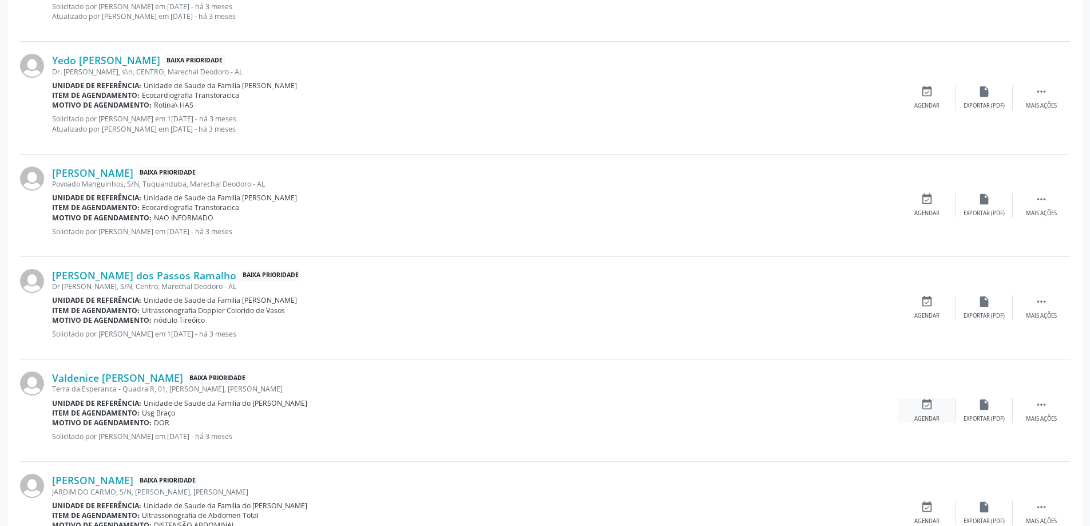
click at [939, 406] on div "event_available Agendar" at bounding box center [926, 410] width 57 height 25
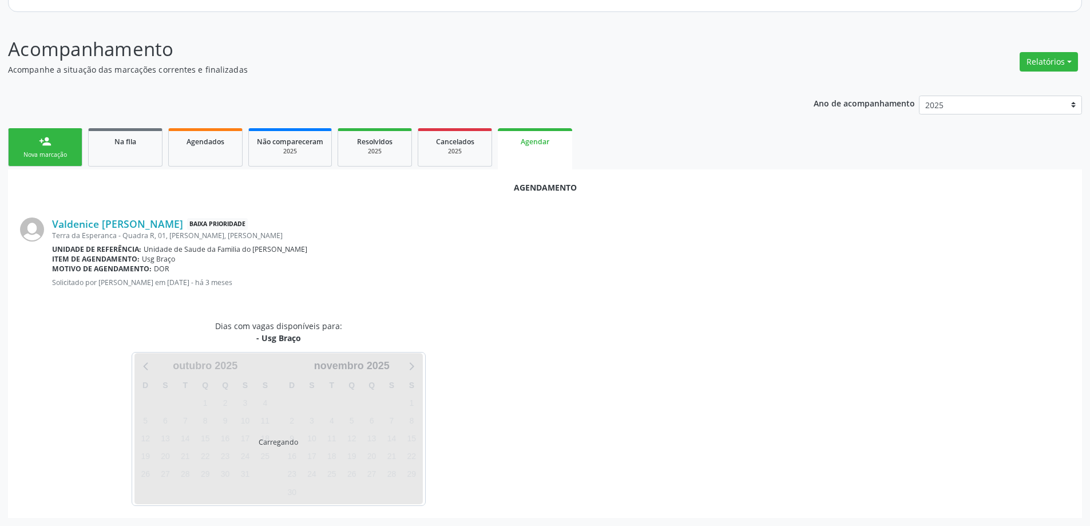
scroll to position [152, 0]
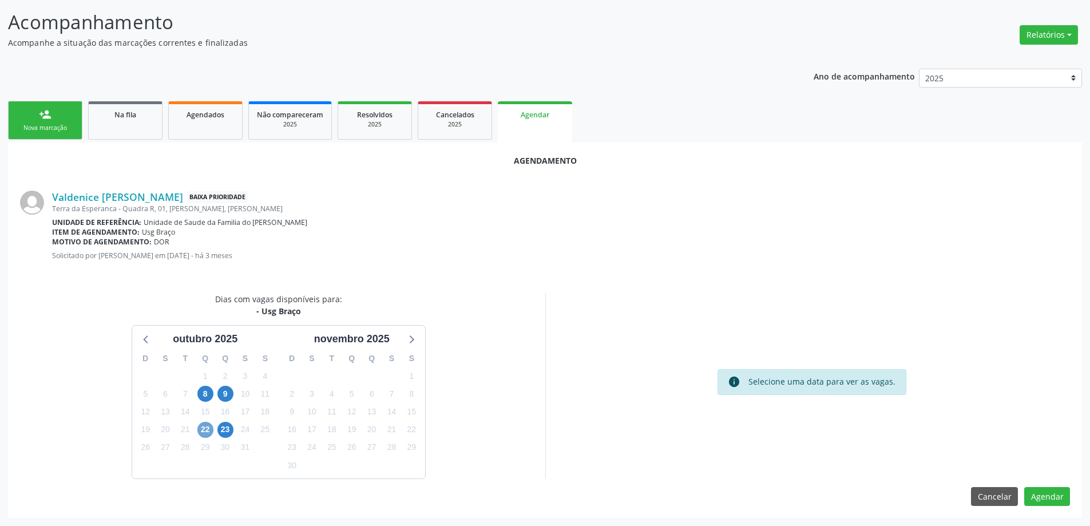
click at [211, 431] on span "22" at bounding box center [205, 430] width 16 height 16
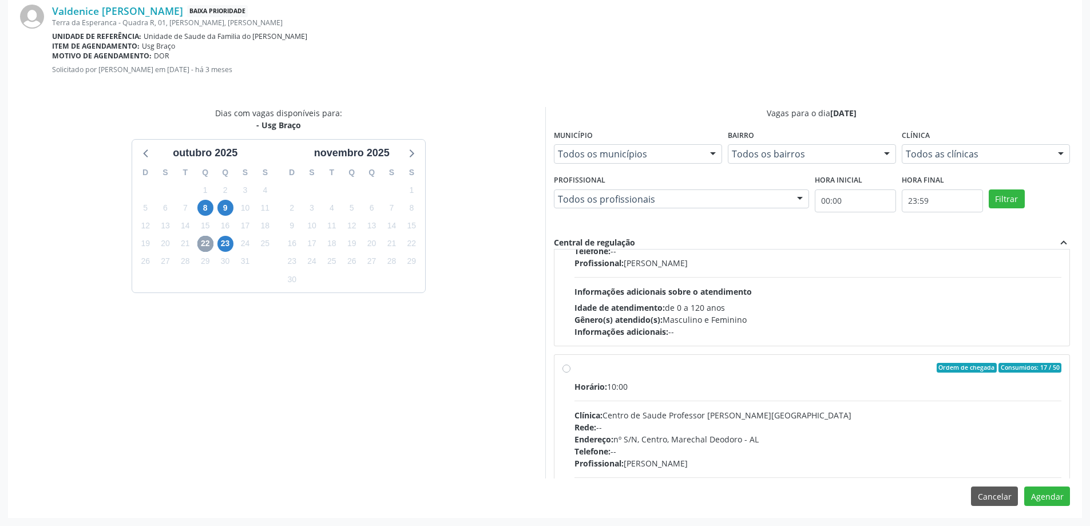
scroll to position [114, 0]
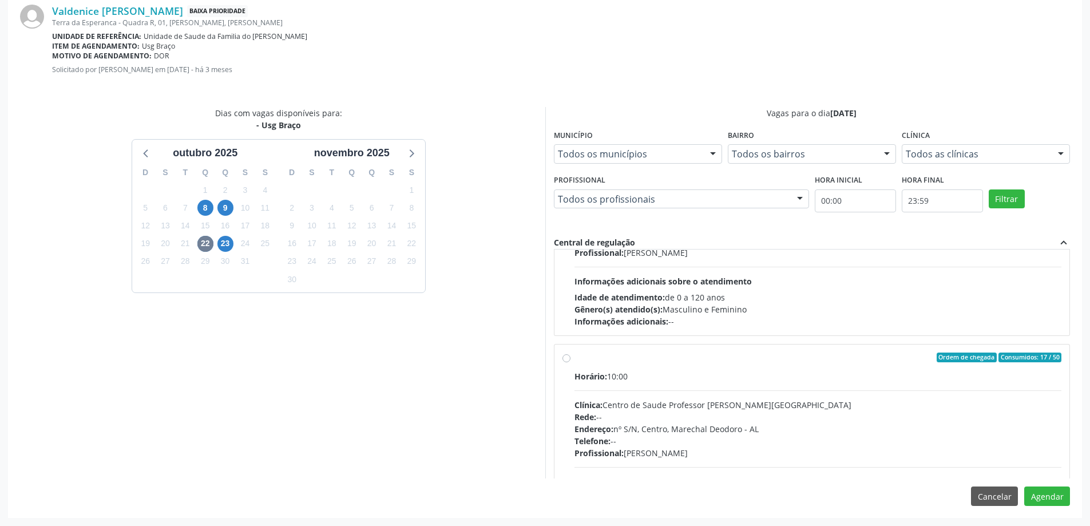
click at [575, 360] on label "Ordem de chegada Consumidos: 17 / 50 Horário: 10:00 Clínica: Centro de Saude Pr…" at bounding box center [819, 440] width 488 height 176
click at [563, 360] on input "Ordem de chegada Consumidos: 17 / 50 Horário: 10:00 Clínica: Centro de Saude Pr…" at bounding box center [566, 357] width 8 height 10
radio input "true"
click at [1041, 495] on button "Agendar" at bounding box center [1047, 495] width 46 height 19
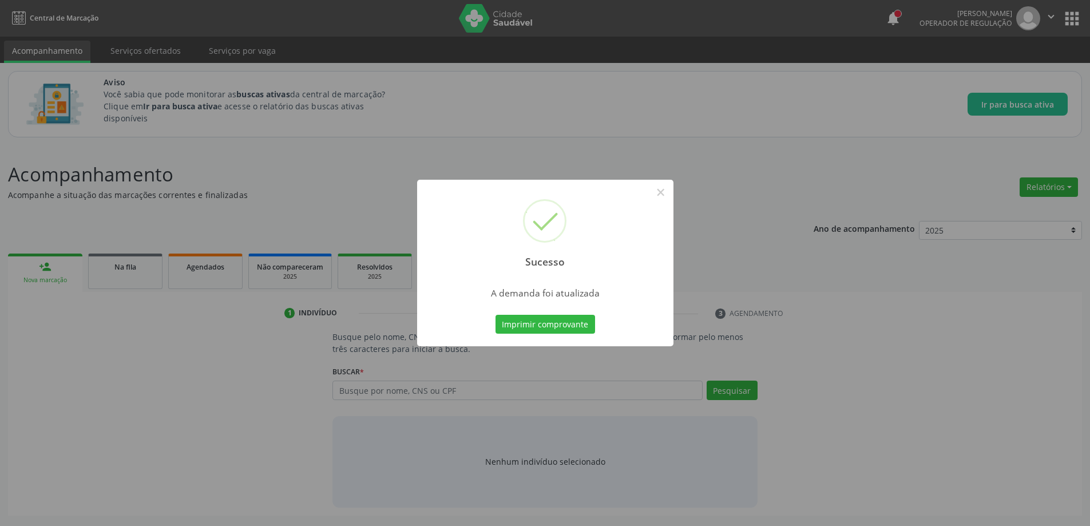
scroll to position [0, 0]
click at [667, 191] on button "×" at bounding box center [664, 192] width 19 height 19
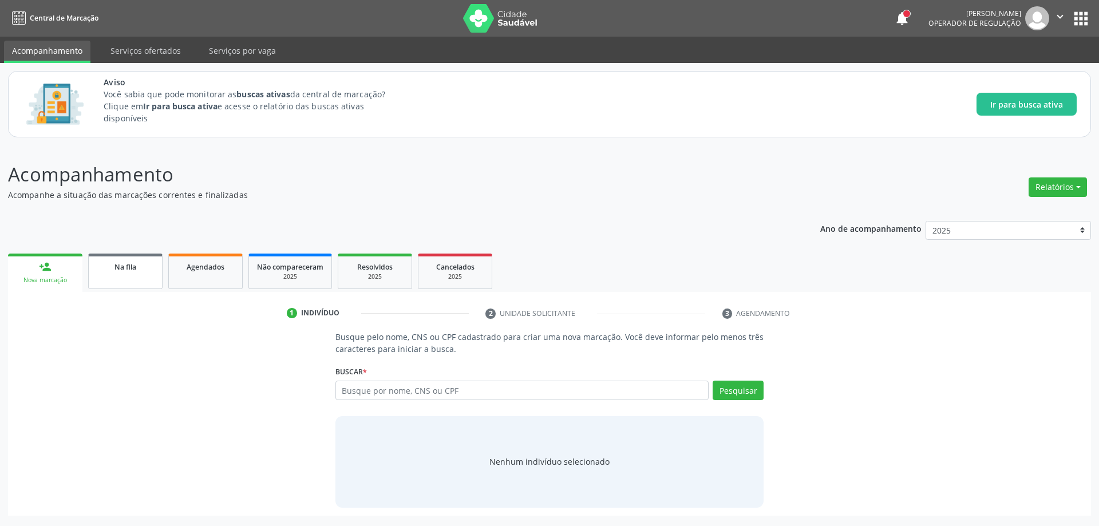
click at [111, 264] on div "Na fila" at bounding box center [125, 266] width 57 height 12
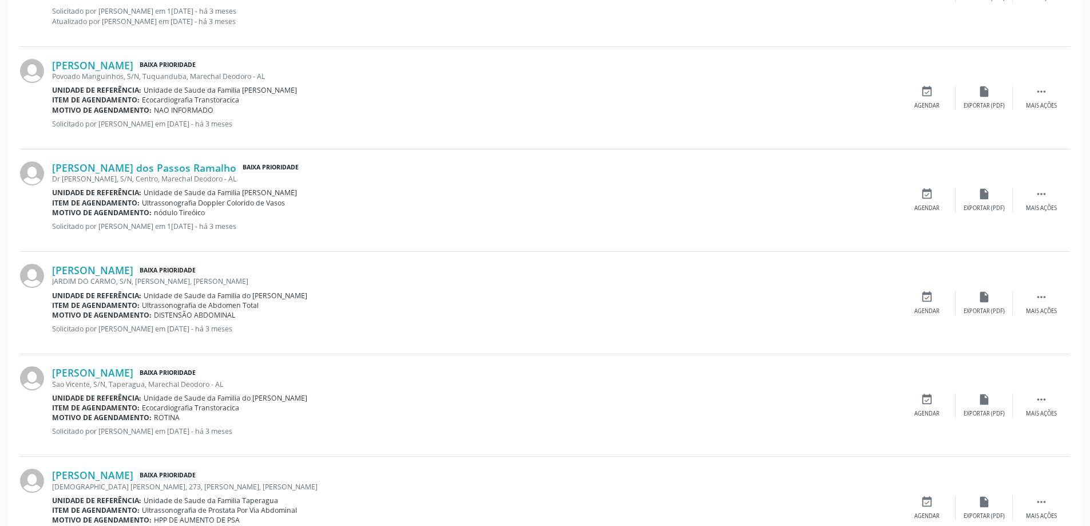
scroll to position [1030, 0]
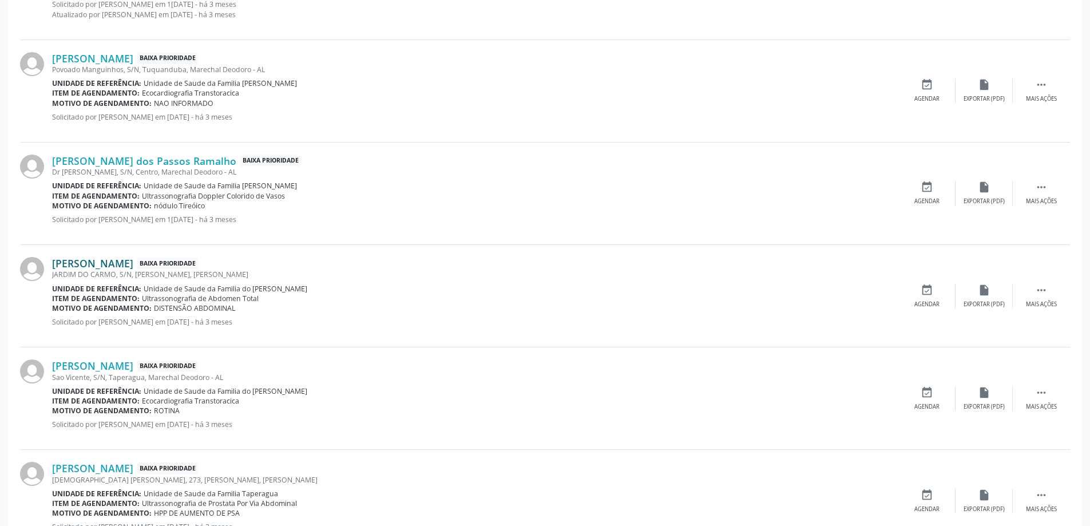
click at [95, 266] on link "[PERSON_NAME]" at bounding box center [92, 263] width 81 height 13
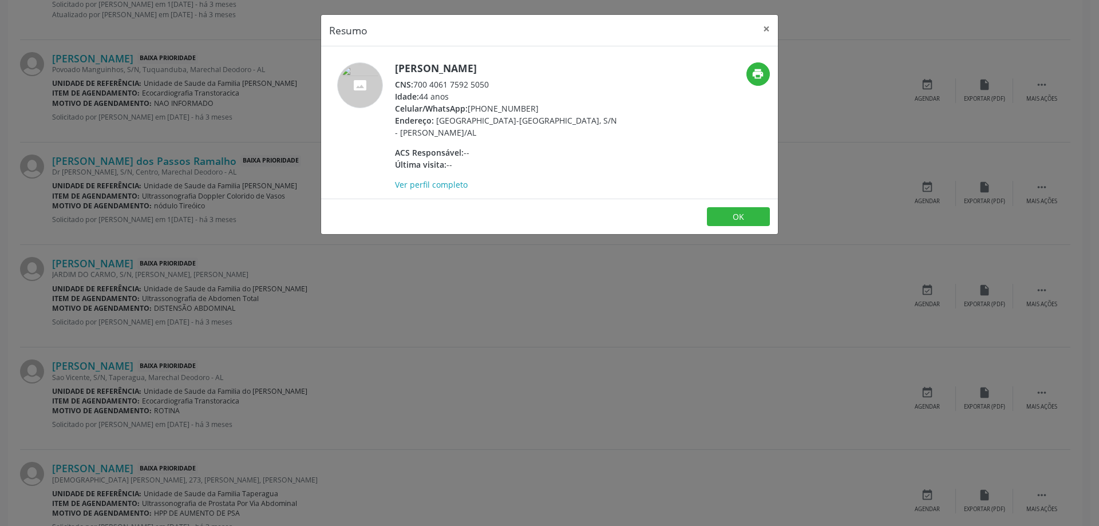
drag, startPoint x: 490, startPoint y: 84, endPoint x: 415, endPoint y: 84, distance: 75.0
click at [415, 84] on div "CNS: 700 4061 7592 5050" at bounding box center [506, 84] width 223 height 12
click at [763, 31] on button "×" at bounding box center [766, 29] width 23 height 28
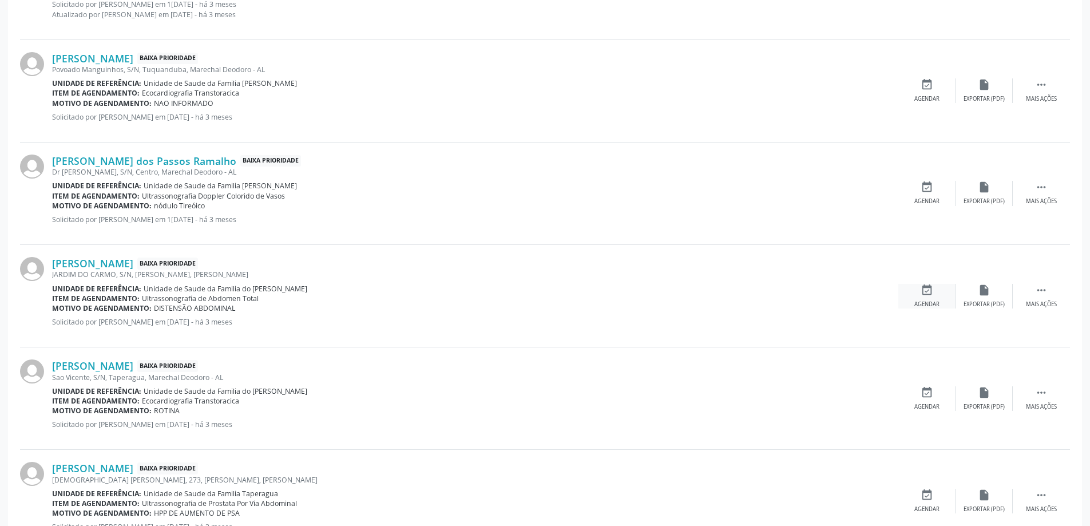
click at [925, 292] on icon "event_available" at bounding box center [927, 290] width 13 height 13
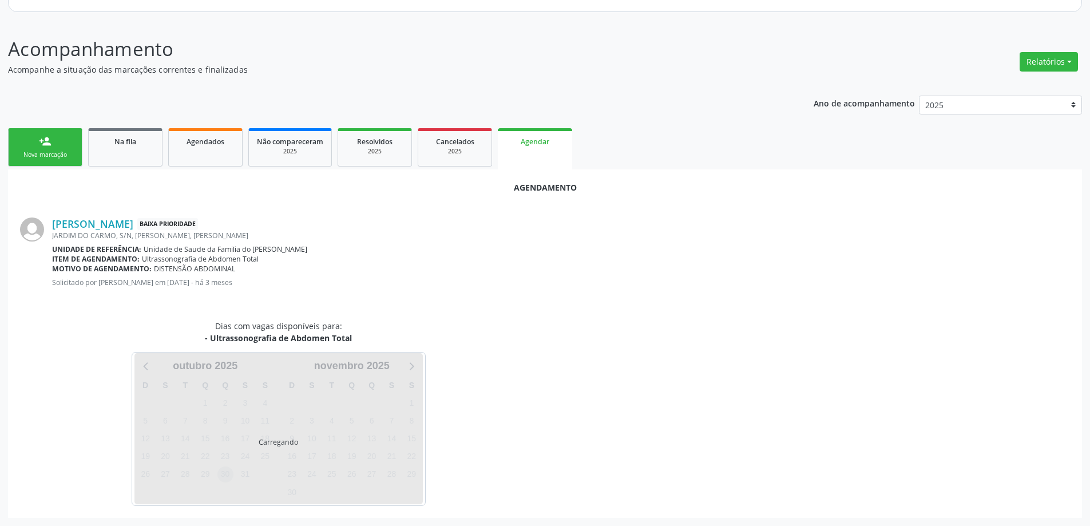
scroll to position [152, 0]
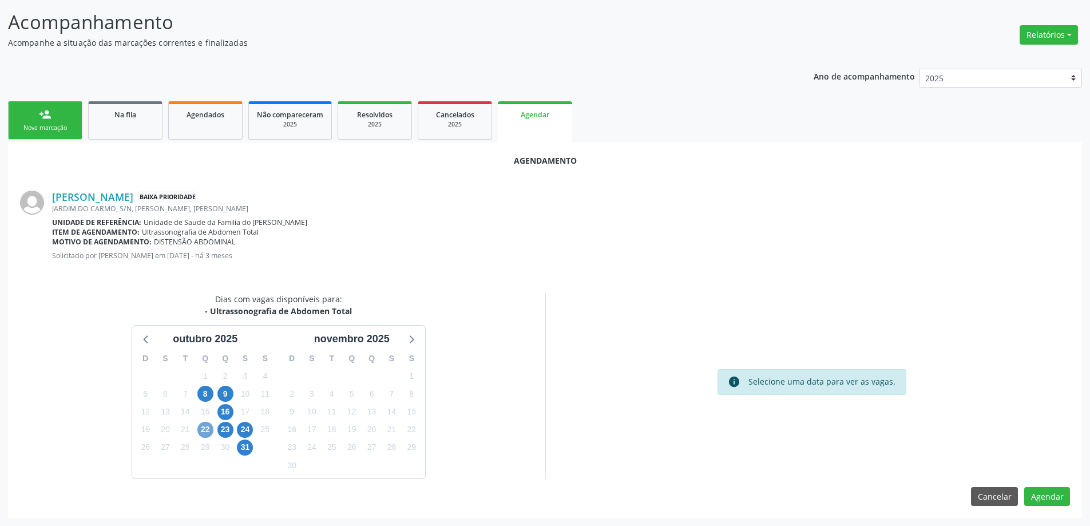
click at [207, 430] on span "22" at bounding box center [205, 430] width 16 height 16
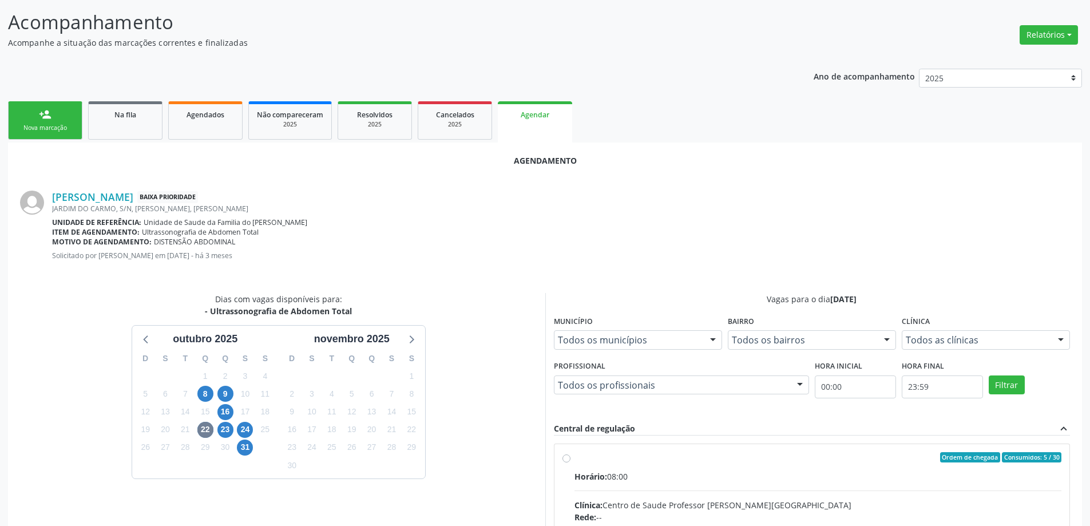
click at [569, 457] on input "Ordem de chegada Consumidos: 5 / 30 Horário: 08:00 Clínica: Centro de Saude Pro…" at bounding box center [566, 457] width 8 height 10
radio input "true"
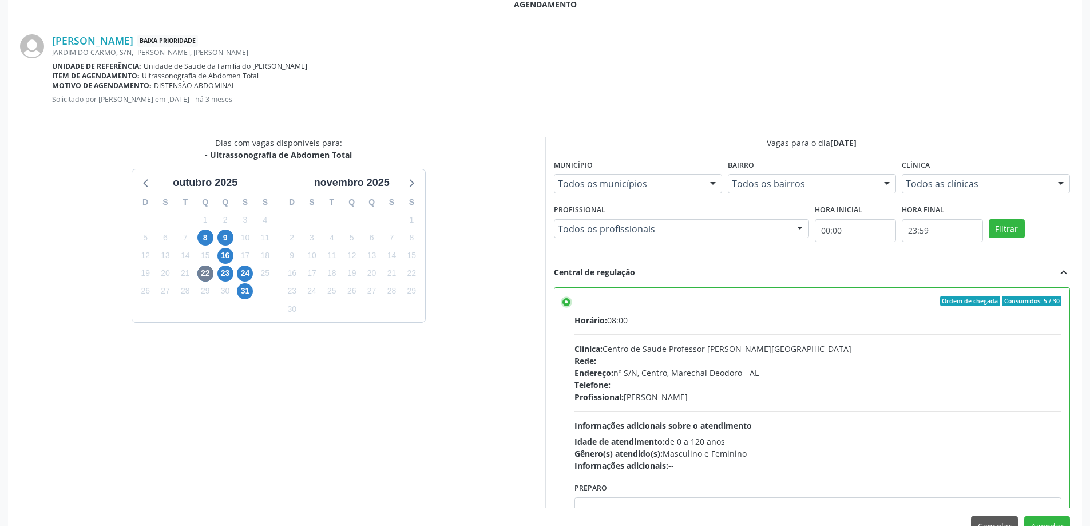
scroll to position [338, 0]
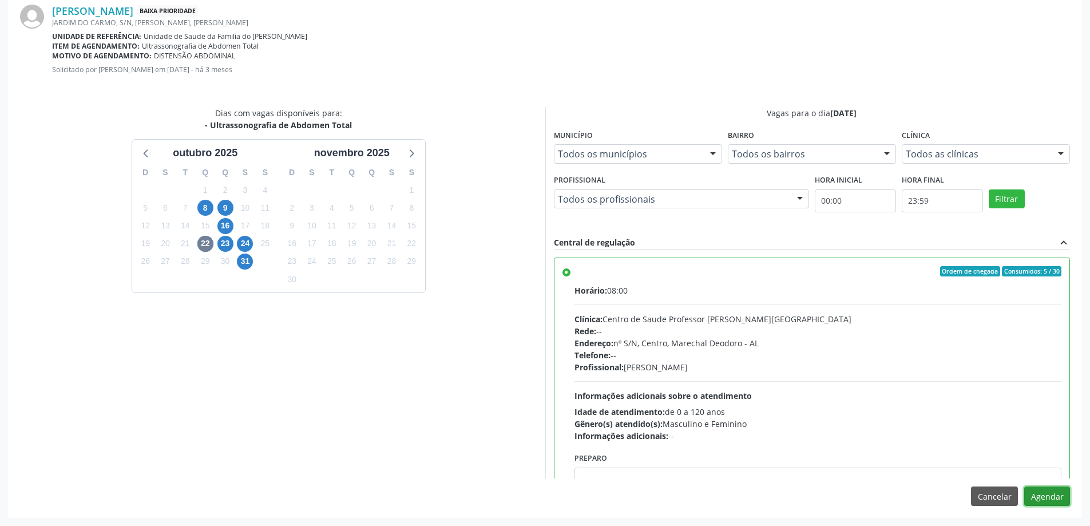
click at [1037, 490] on button "Agendar" at bounding box center [1047, 495] width 46 height 19
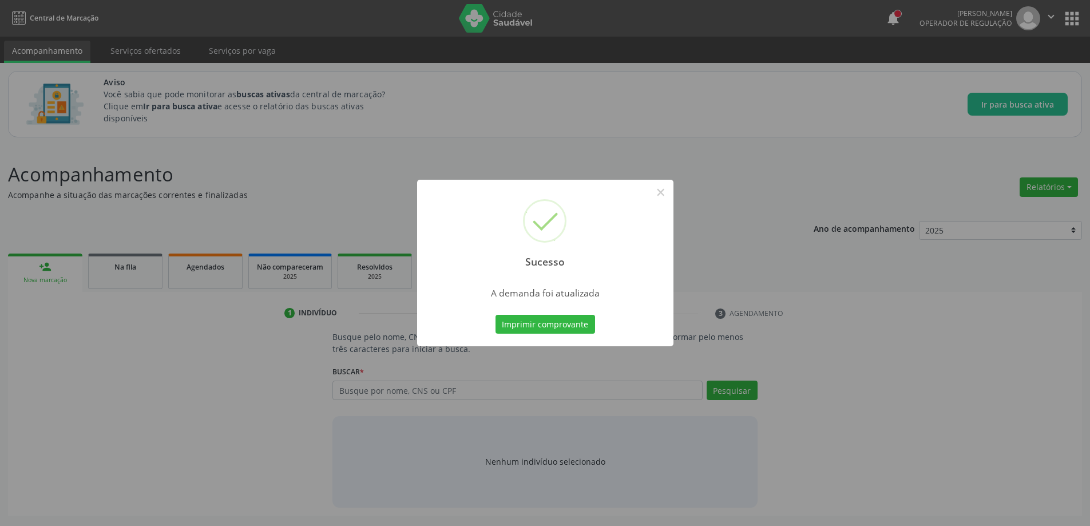
scroll to position [0, 0]
click at [663, 197] on button "×" at bounding box center [664, 192] width 19 height 19
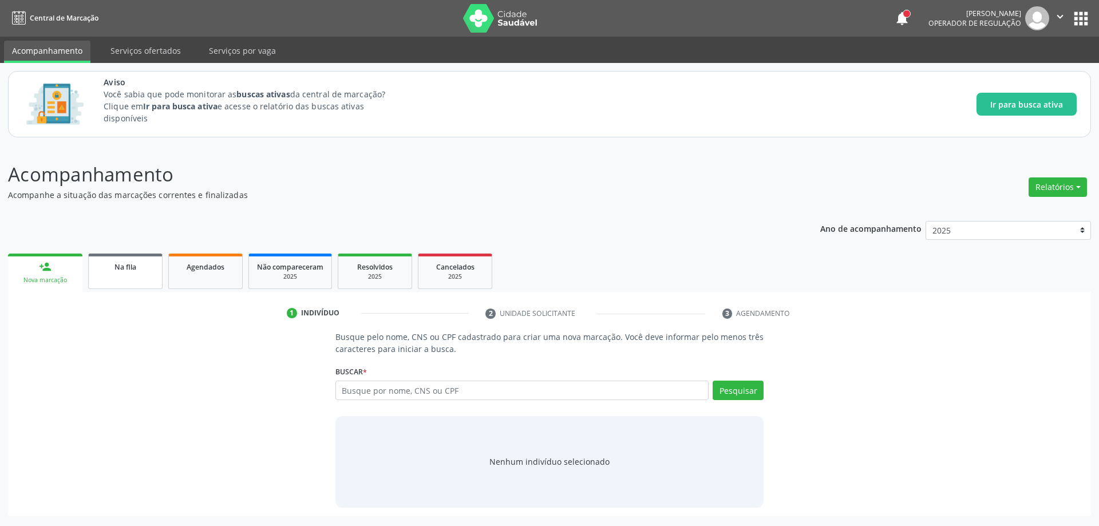
click at [118, 277] on link "Na fila" at bounding box center [125, 270] width 74 height 35
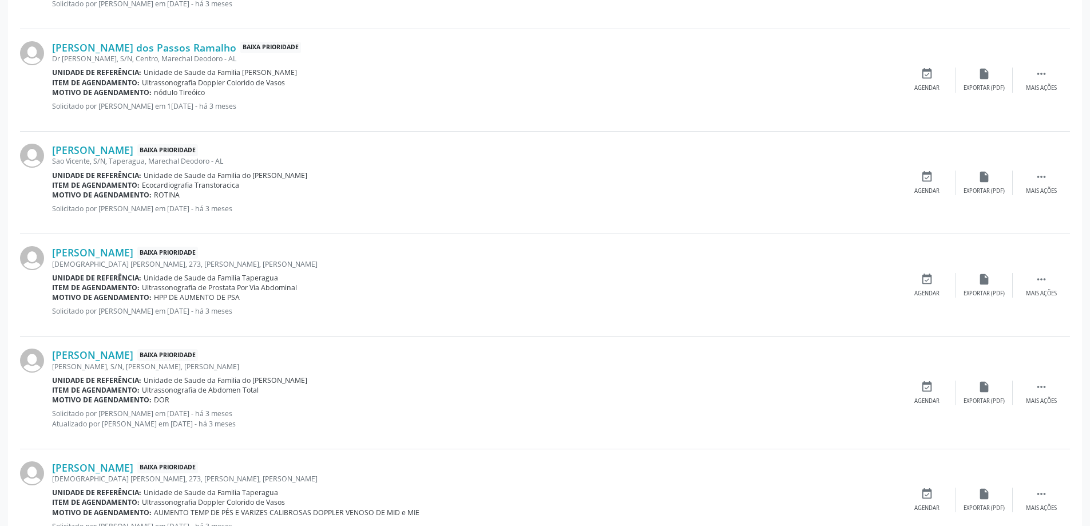
scroll to position [1144, 0]
click at [118, 254] on link "[PERSON_NAME]" at bounding box center [92, 251] width 81 height 13
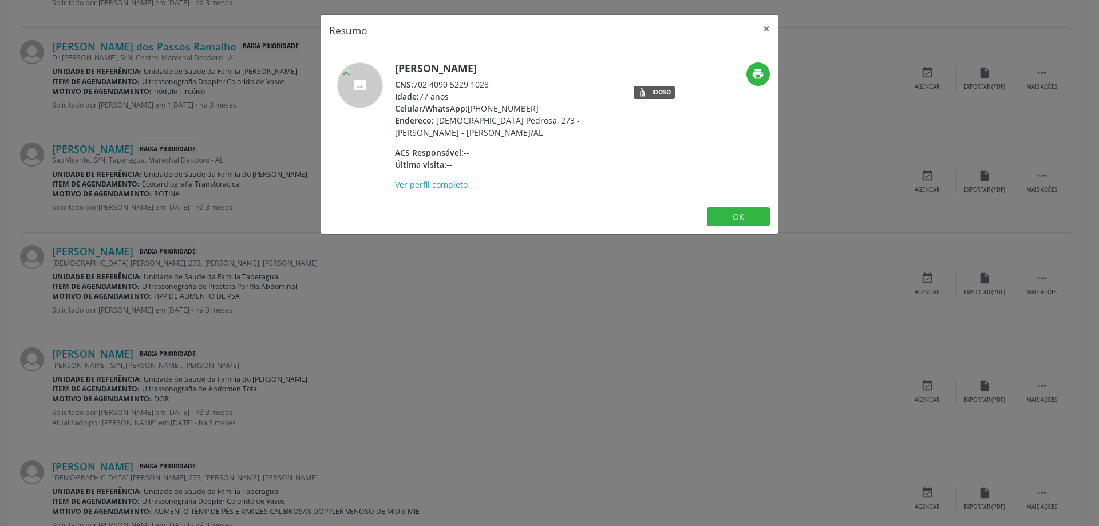
drag, startPoint x: 488, startPoint y: 86, endPoint x: 417, endPoint y: 89, distance: 71.6
click at [417, 89] on div "CNS: 702 4090 5229 1028" at bounding box center [506, 84] width 223 height 12
click at [768, 27] on button "×" at bounding box center [766, 29] width 23 height 28
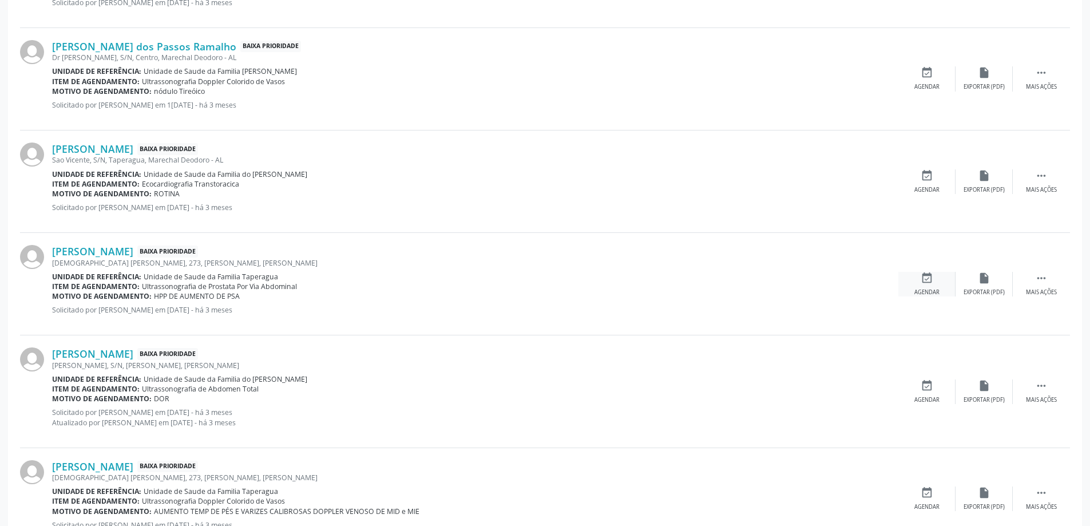
click at [927, 280] on icon "event_available" at bounding box center [927, 278] width 13 height 13
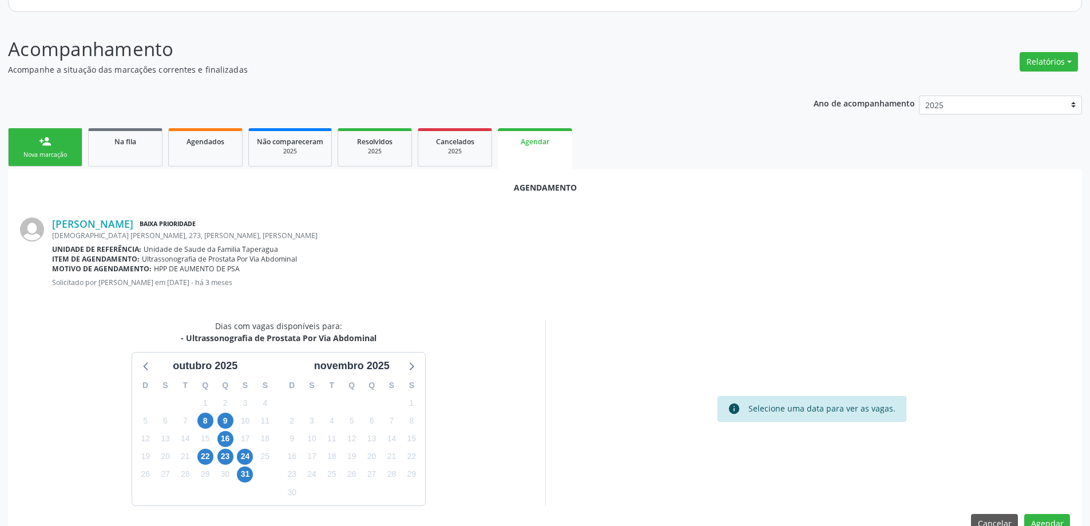
scroll to position [152, 0]
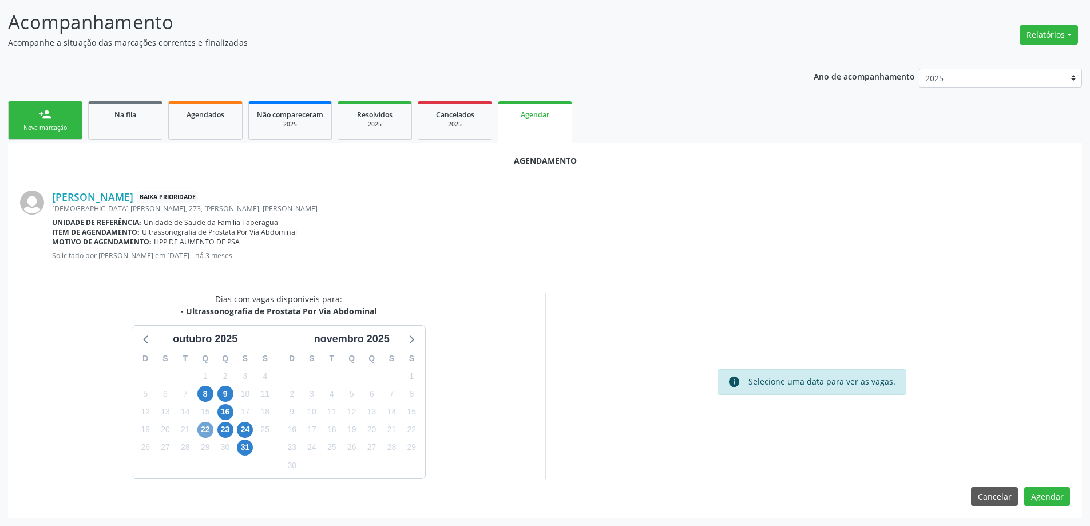
click at [206, 434] on span "22" at bounding box center [205, 430] width 16 height 16
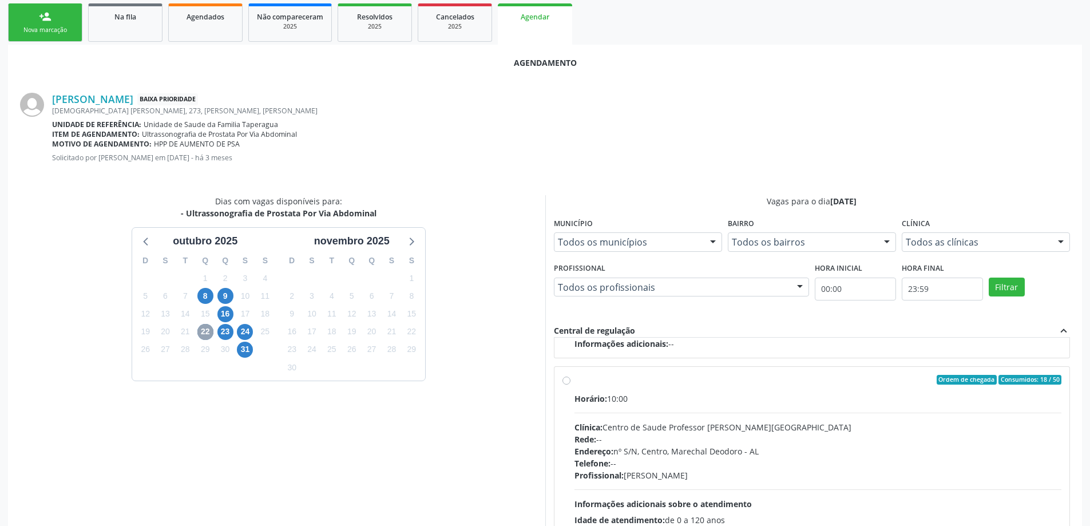
scroll to position [267, 0]
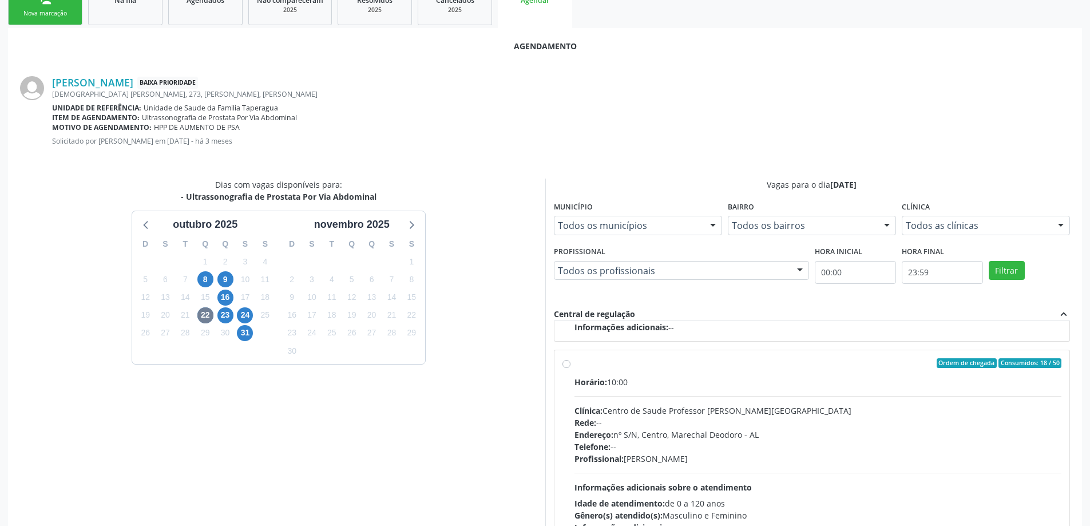
click at [575, 365] on label "Ordem de chegada Consumidos: 18 / 50 Horário: 10:00 Clínica: Centro de Saude Pr…" at bounding box center [819, 446] width 488 height 176
click at [568, 365] on input "Ordem de chegada Consumidos: 18 / 50 Horário: 10:00 Clínica: Centro de Saude Pr…" at bounding box center [566, 363] width 8 height 10
radio input "true"
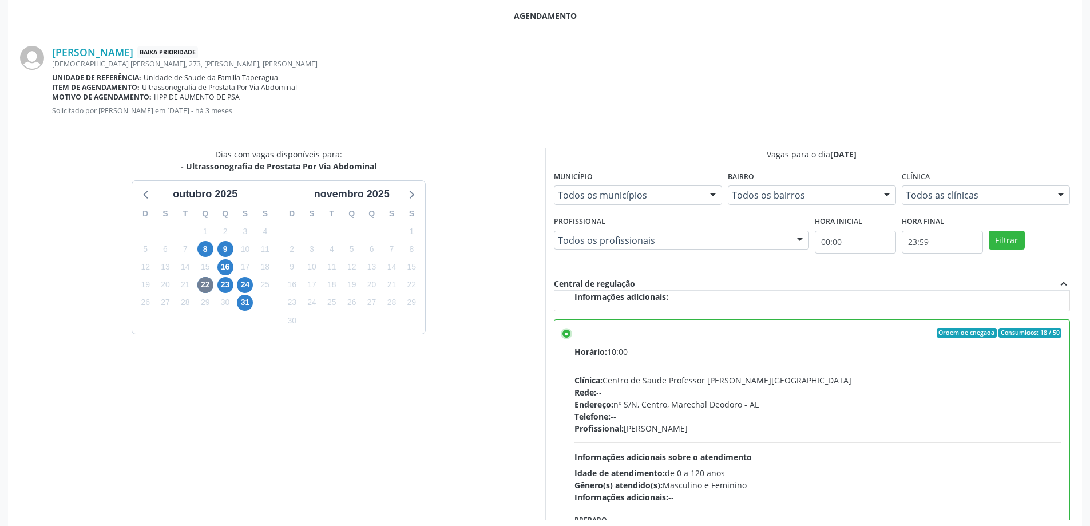
scroll to position [338, 0]
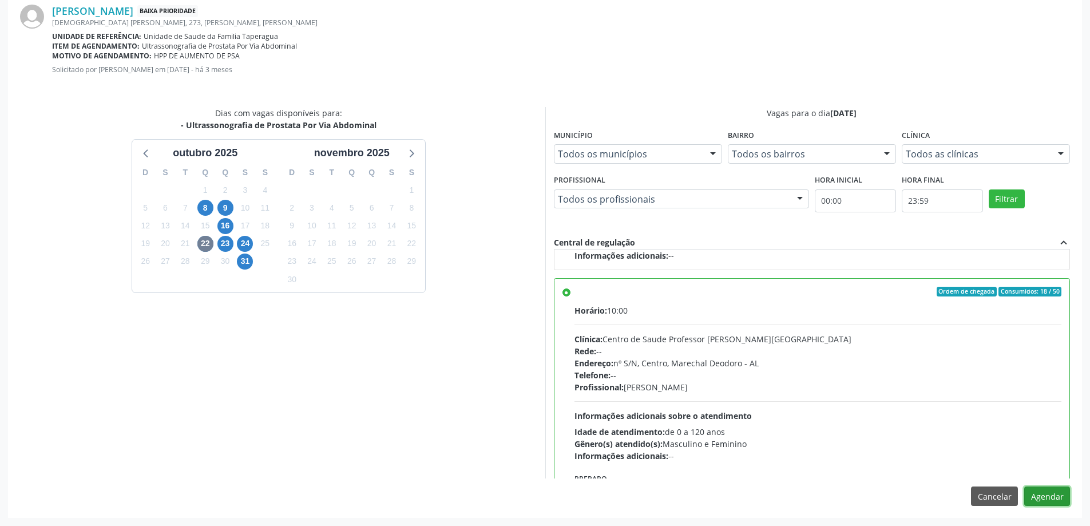
click at [1051, 499] on button "Agendar" at bounding box center [1047, 495] width 46 height 19
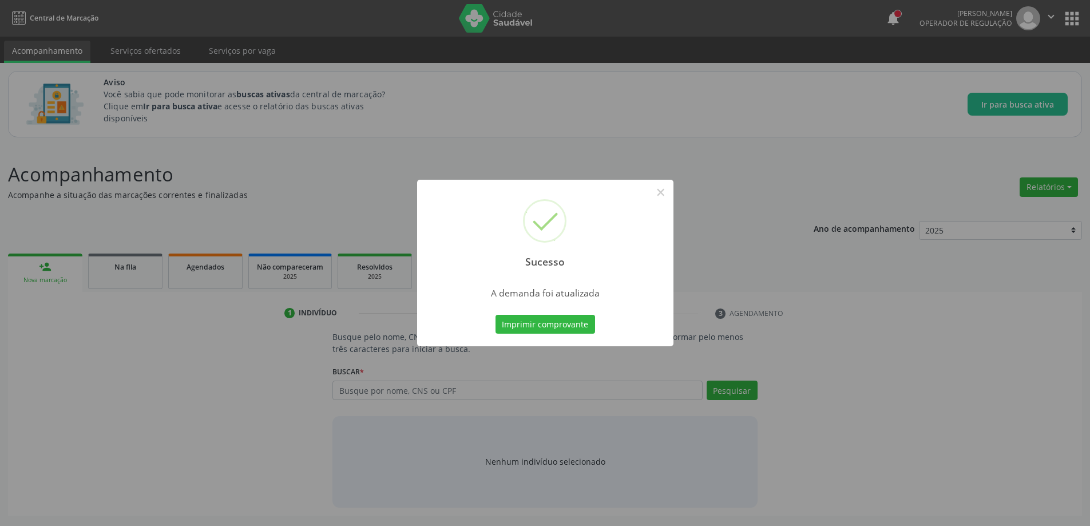
scroll to position [0, 0]
click at [666, 192] on button "×" at bounding box center [664, 192] width 19 height 19
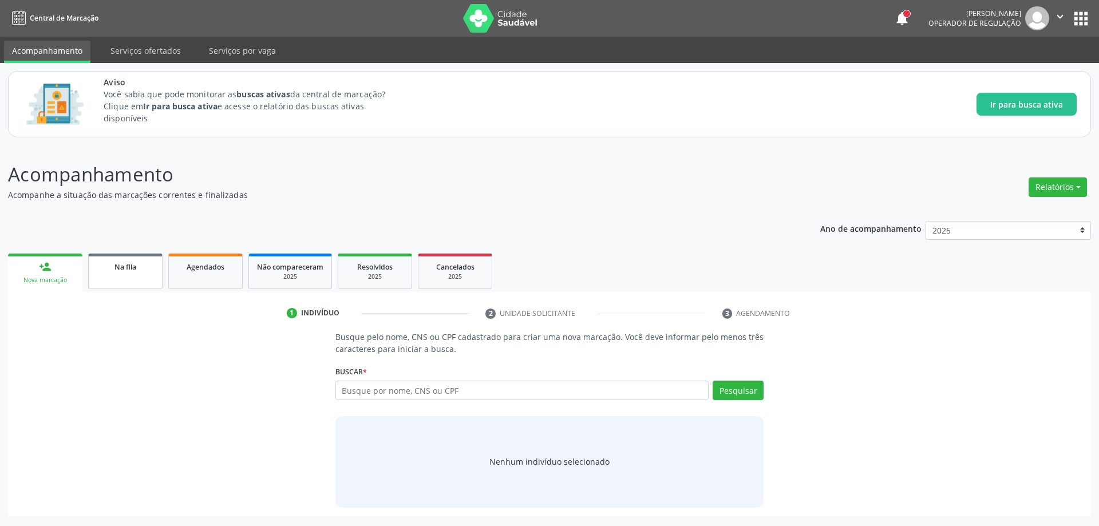
click at [124, 275] on link "Na fila" at bounding box center [125, 270] width 74 height 35
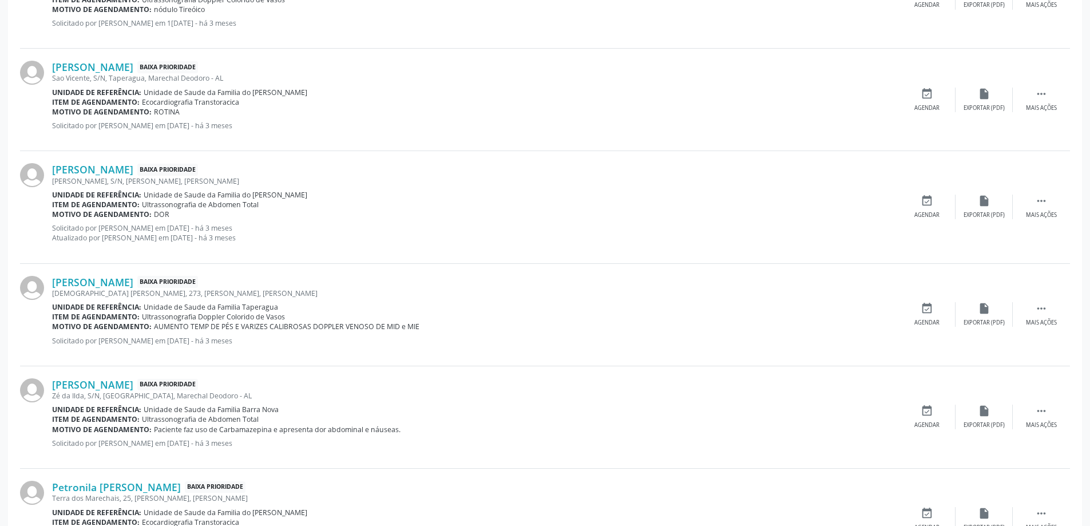
scroll to position [1259, 0]
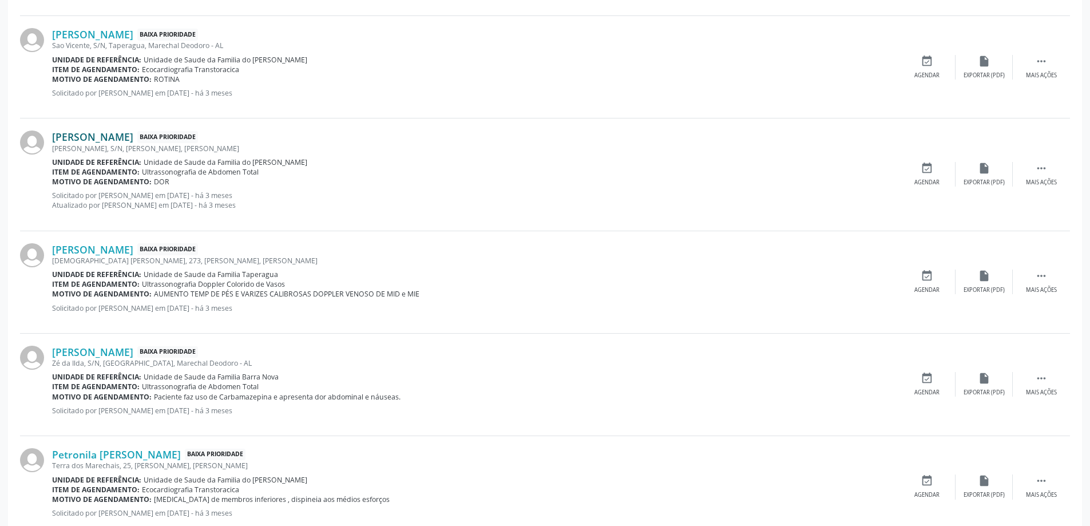
click at [133, 142] on link "[PERSON_NAME]" at bounding box center [92, 136] width 81 height 13
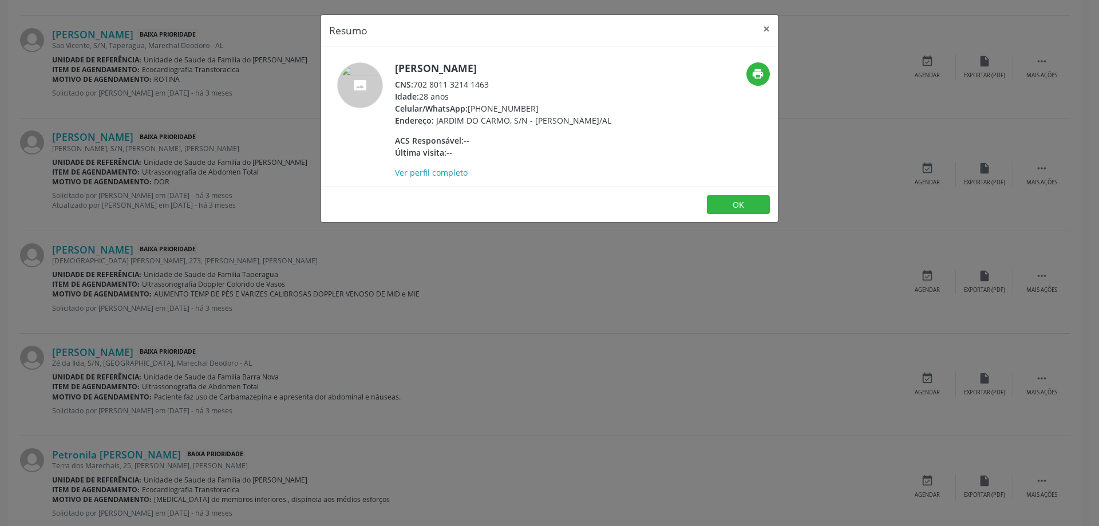
drag, startPoint x: 413, startPoint y: 83, endPoint x: 489, endPoint y: 83, distance: 76.1
click at [489, 83] on div "CNS: 702 8011 3214 1463" at bounding box center [503, 84] width 216 height 12
click at [413, 85] on span "CNS:" at bounding box center [404, 84] width 18 height 11
drag, startPoint x: 414, startPoint y: 85, endPoint x: 489, endPoint y: 85, distance: 75.0
click at [489, 85] on div "CNS: 702 8011 3214 1463" at bounding box center [503, 84] width 216 height 12
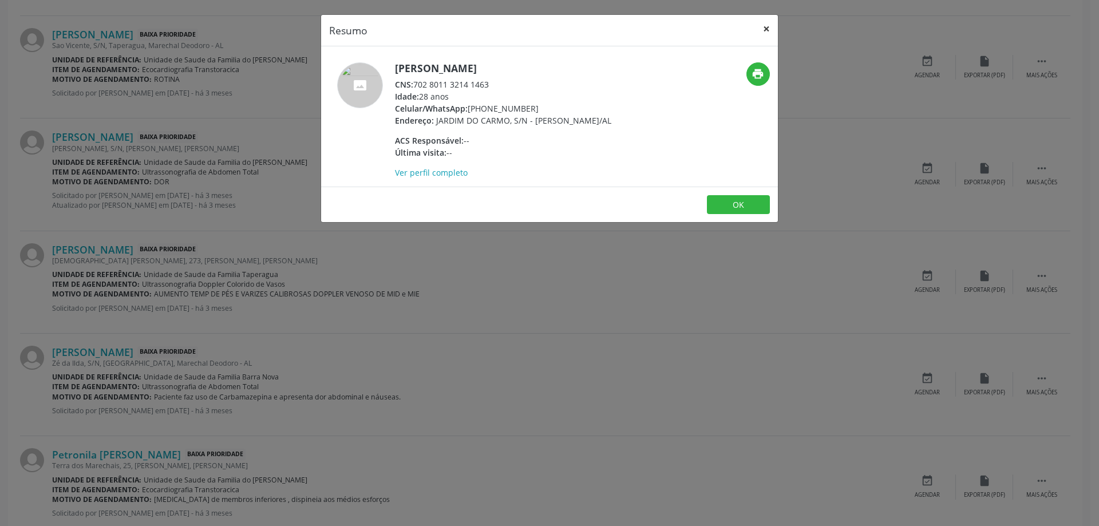
click at [763, 32] on button "×" at bounding box center [766, 29] width 23 height 28
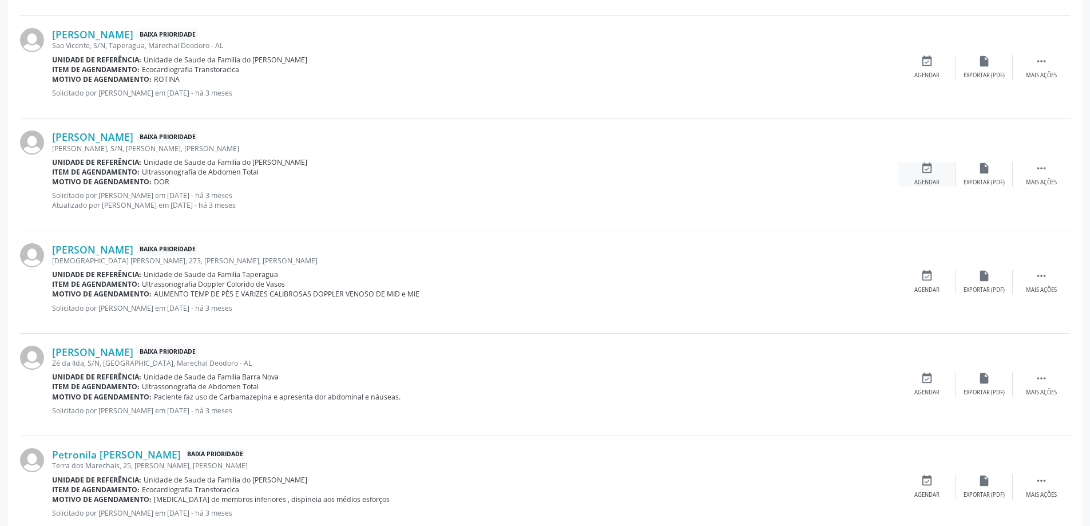
click at [926, 181] on div "Agendar" at bounding box center [926, 183] width 25 height 8
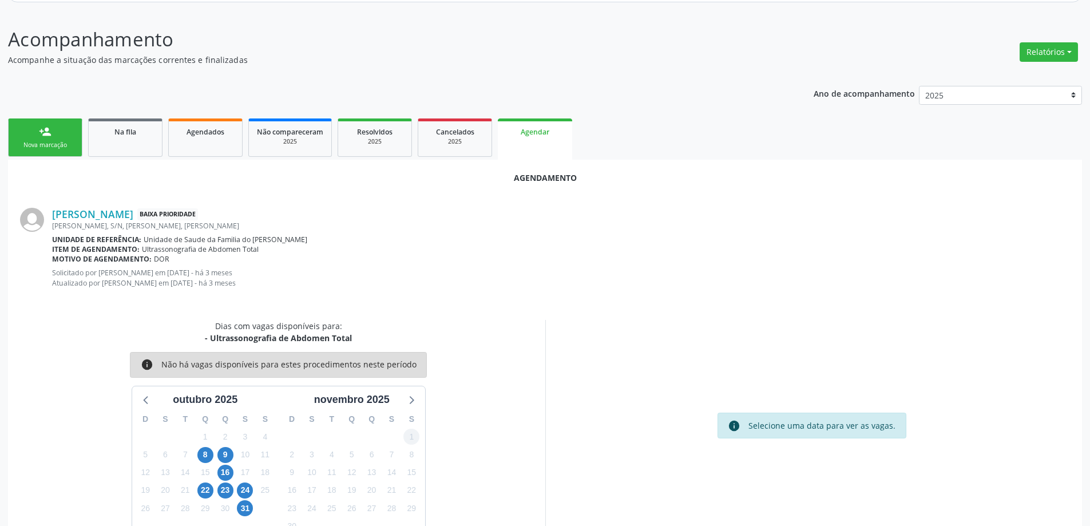
scroll to position [162, 0]
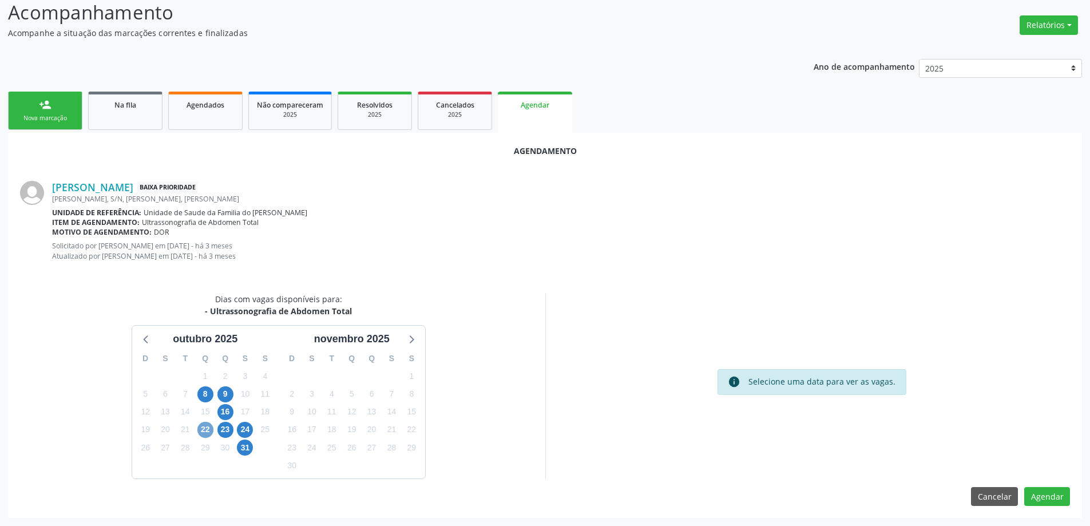
click at [211, 430] on span "22" at bounding box center [205, 430] width 16 height 16
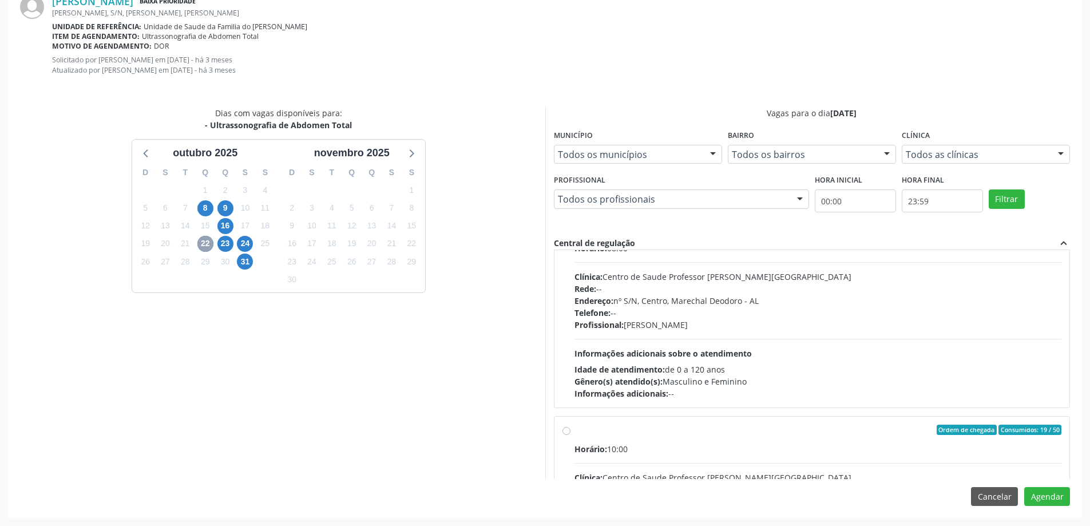
scroll to position [172, 0]
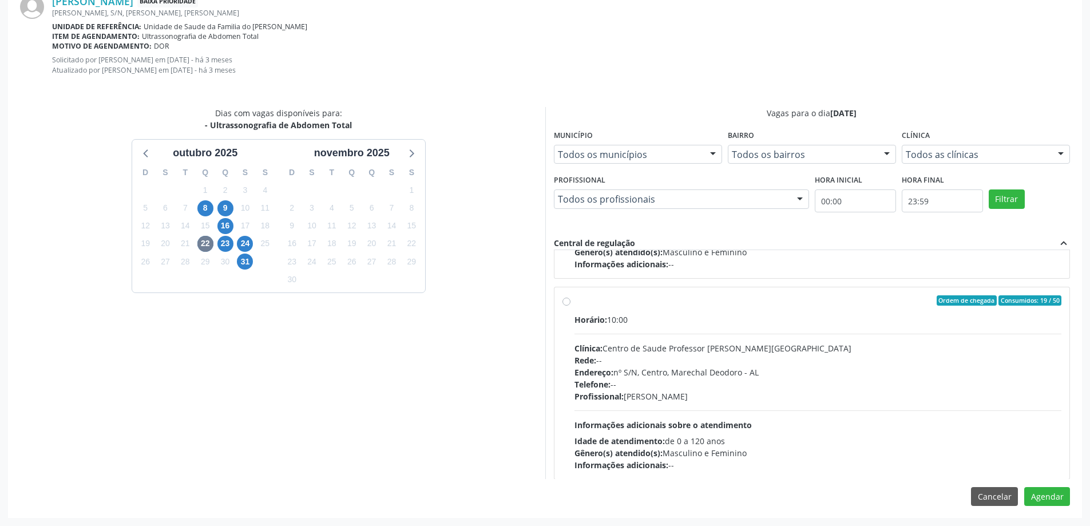
click at [571, 300] on div "Ordem de chegada Consumidos: 19 / 50 Horário: 10:00 Clínica: Centro de Saude Pr…" at bounding box center [812, 383] width 500 height 176
radio input "true"
click at [1051, 495] on button "Agendar" at bounding box center [1047, 496] width 46 height 19
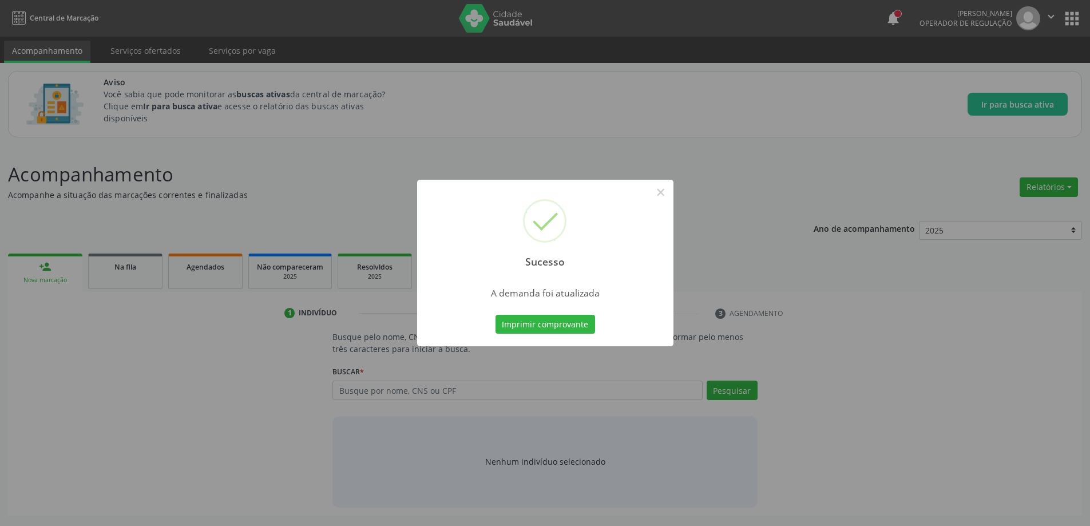
scroll to position [0, 0]
click at [666, 194] on button "×" at bounding box center [664, 192] width 19 height 19
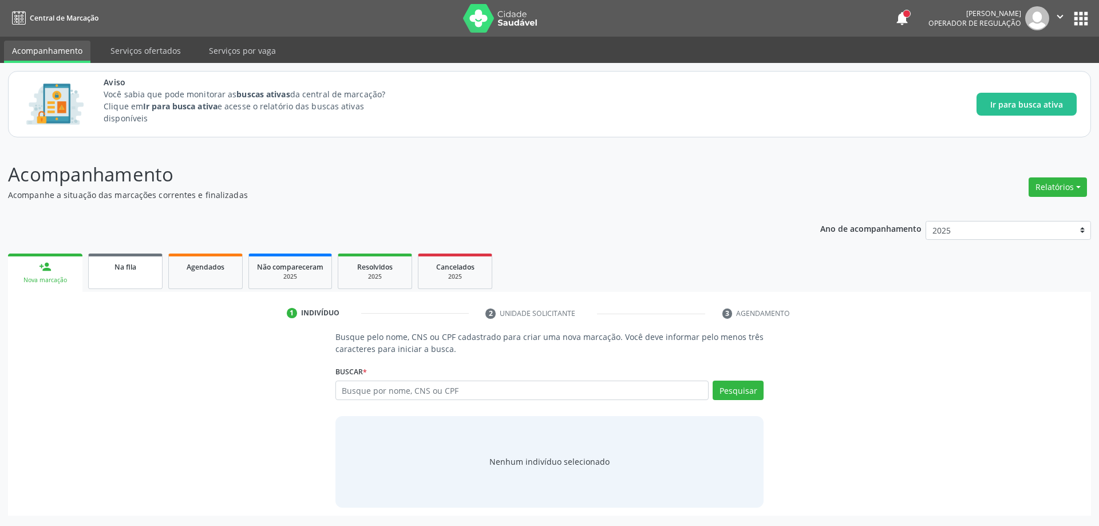
click at [105, 274] on link "Na fila" at bounding box center [125, 270] width 74 height 35
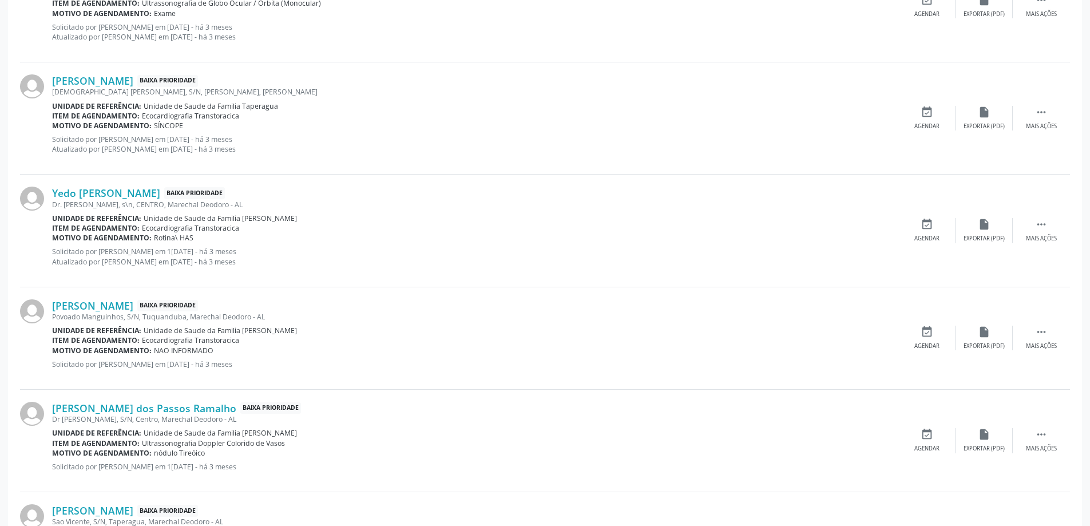
scroll to position [801, 0]
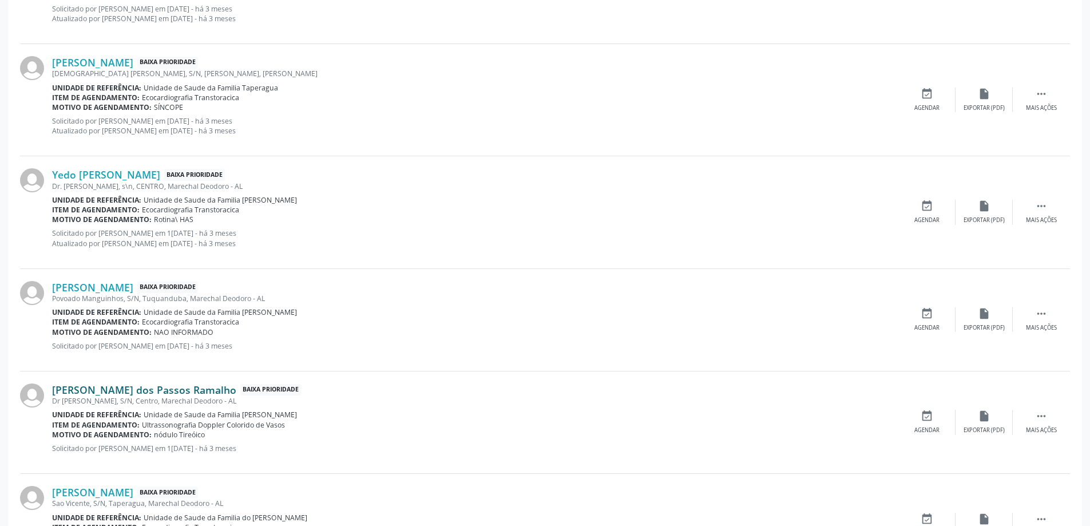
click at [159, 391] on link "[PERSON_NAME] dos Passos Ramalho" at bounding box center [144, 389] width 184 height 13
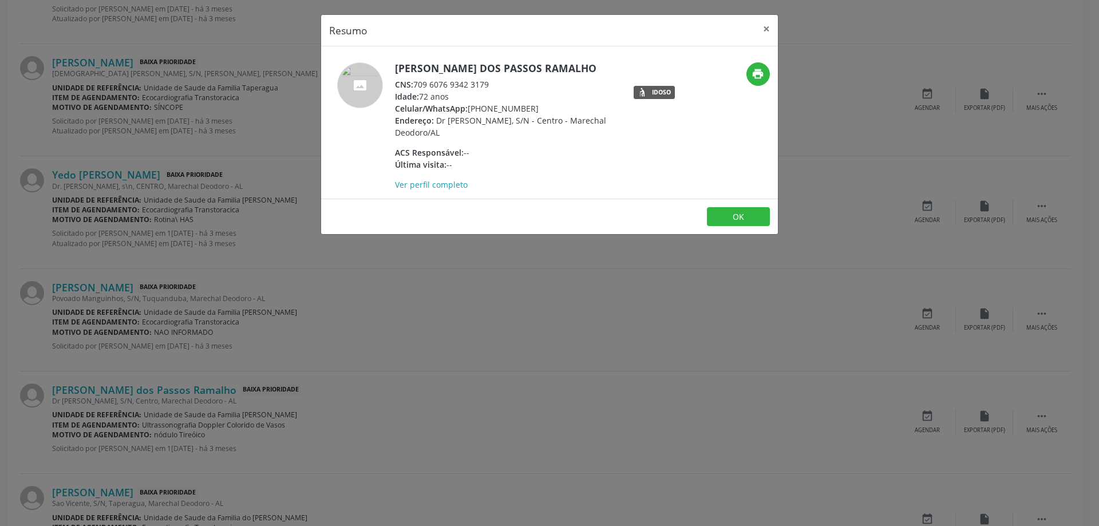
drag, startPoint x: 490, startPoint y: 86, endPoint x: 415, endPoint y: 86, distance: 75.0
click at [415, 86] on div "CNS: 709 6076 9342 3179" at bounding box center [506, 84] width 223 height 12
click at [763, 31] on button "×" at bounding box center [766, 29] width 23 height 28
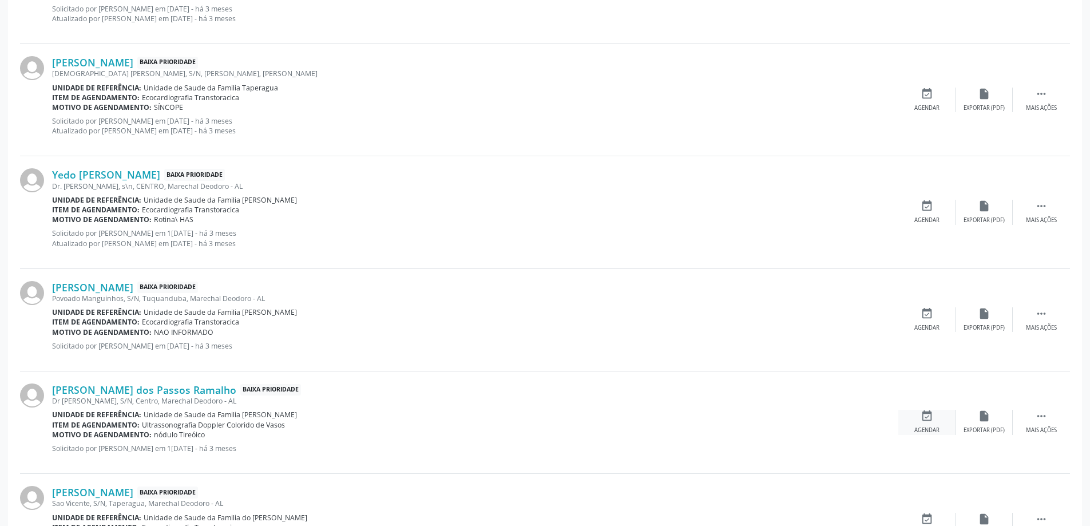
click at [918, 417] on div "event_available Agendar" at bounding box center [926, 422] width 57 height 25
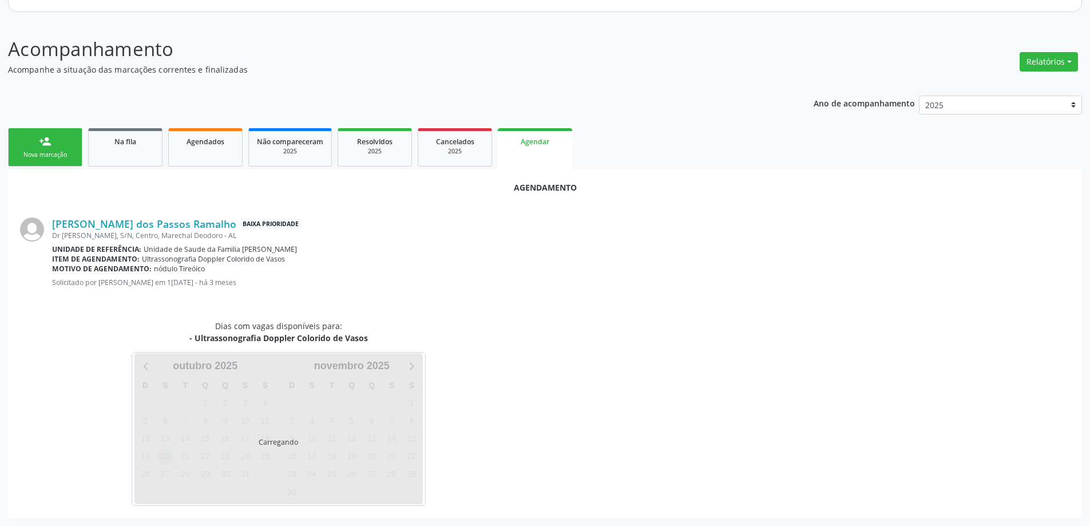
scroll to position [152, 0]
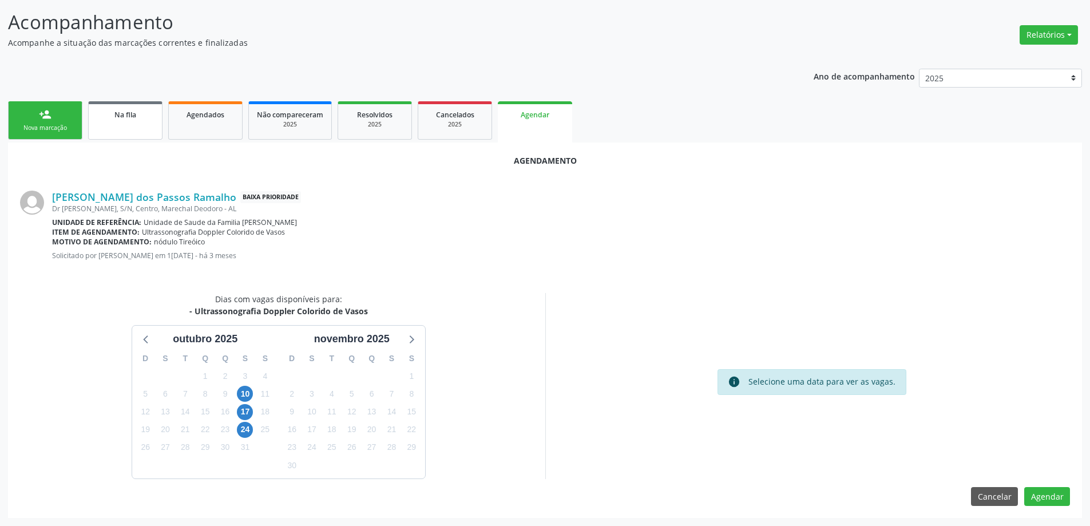
click at [132, 120] on div "Na fila" at bounding box center [125, 114] width 57 height 12
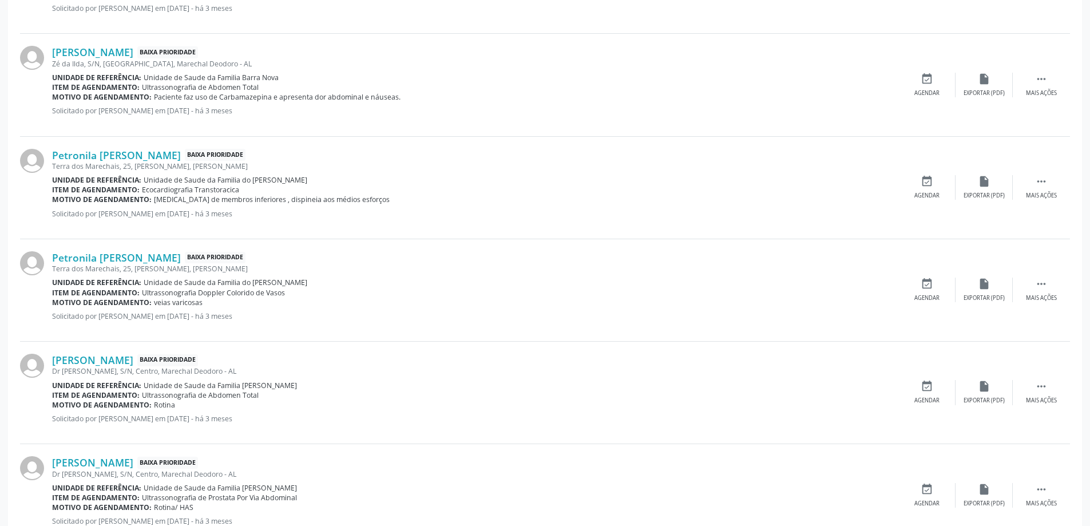
scroll to position [1519, 0]
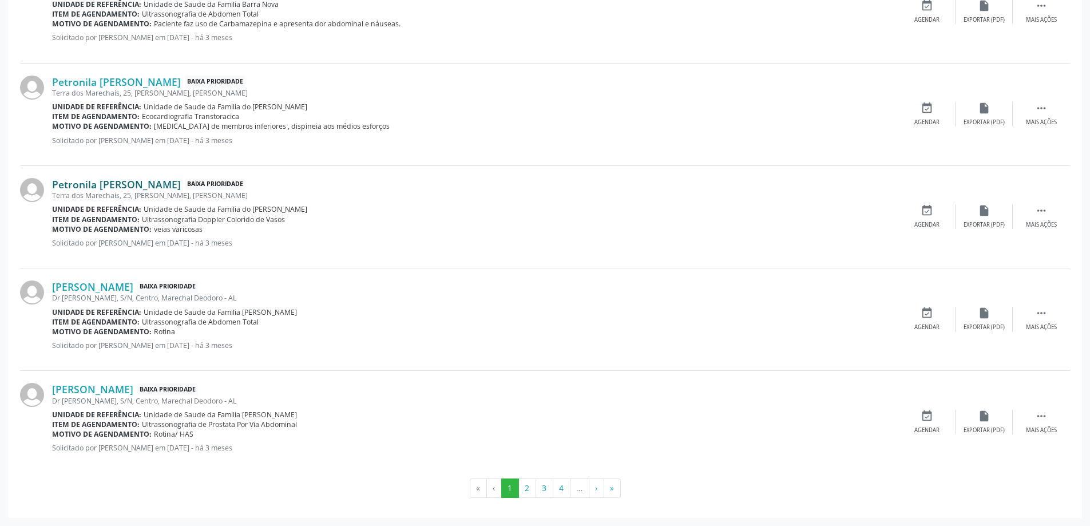
click at [116, 187] on link "Petronila [PERSON_NAME]" at bounding box center [116, 184] width 129 height 13
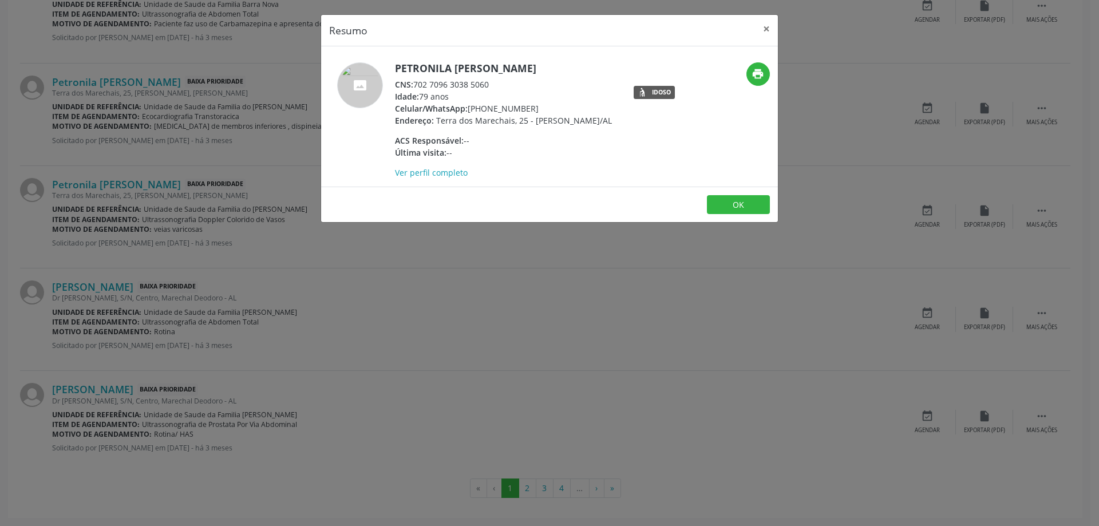
drag, startPoint x: 492, startPoint y: 87, endPoint x: 415, endPoint y: 83, distance: 76.8
click at [415, 83] on div "CNS: 702 7096 3038 5060" at bounding box center [503, 84] width 217 height 12
click at [434, 82] on div "CNS: 702 7096 3038 5060" at bounding box center [503, 84] width 217 height 12
drag, startPoint x: 414, startPoint y: 84, endPoint x: 502, endPoint y: 84, distance: 87.6
click at [502, 84] on div "CNS: 702 7096 3038 5060" at bounding box center [503, 84] width 217 height 12
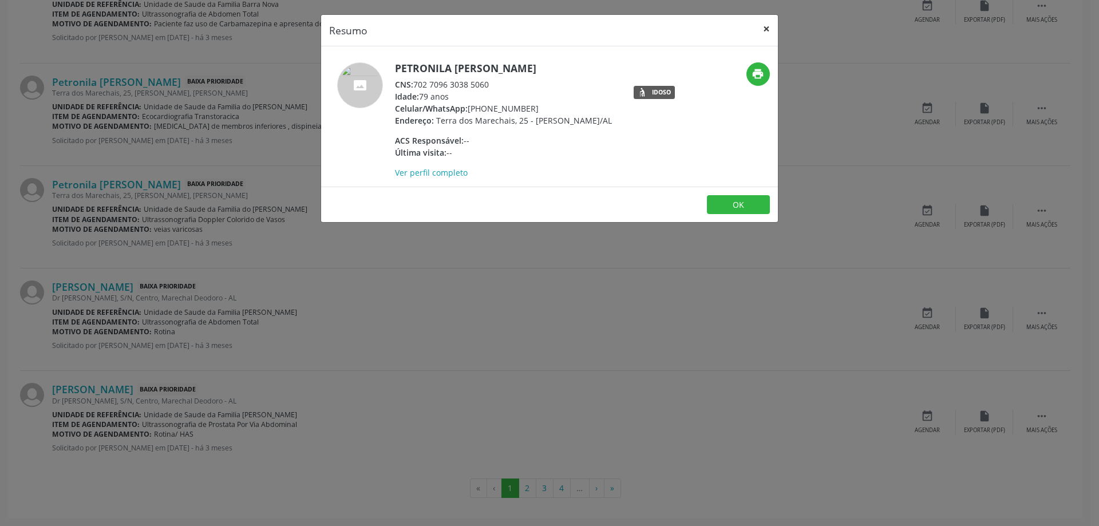
click at [764, 29] on button "×" at bounding box center [766, 29] width 23 height 28
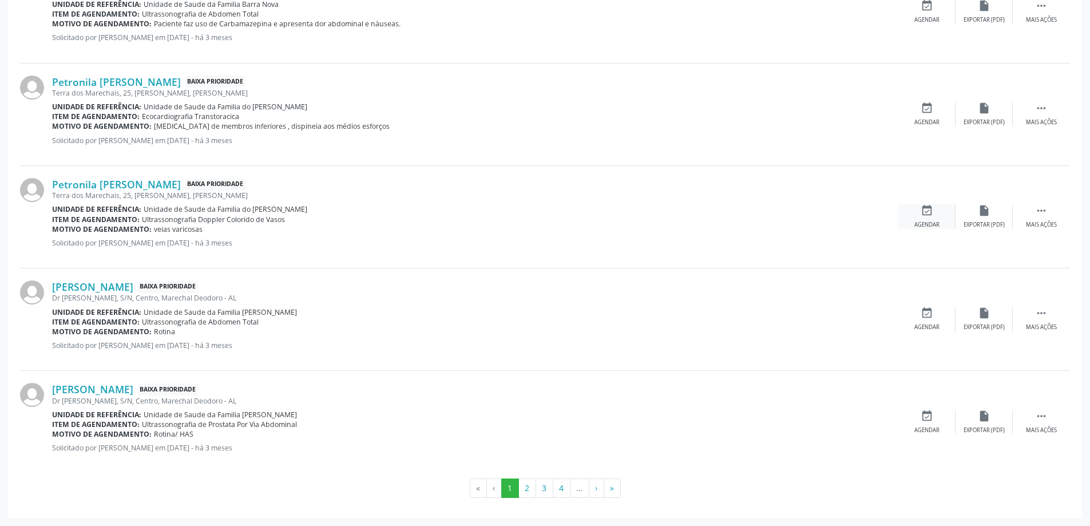
click at [931, 212] on icon "event_available" at bounding box center [927, 210] width 13 height 13
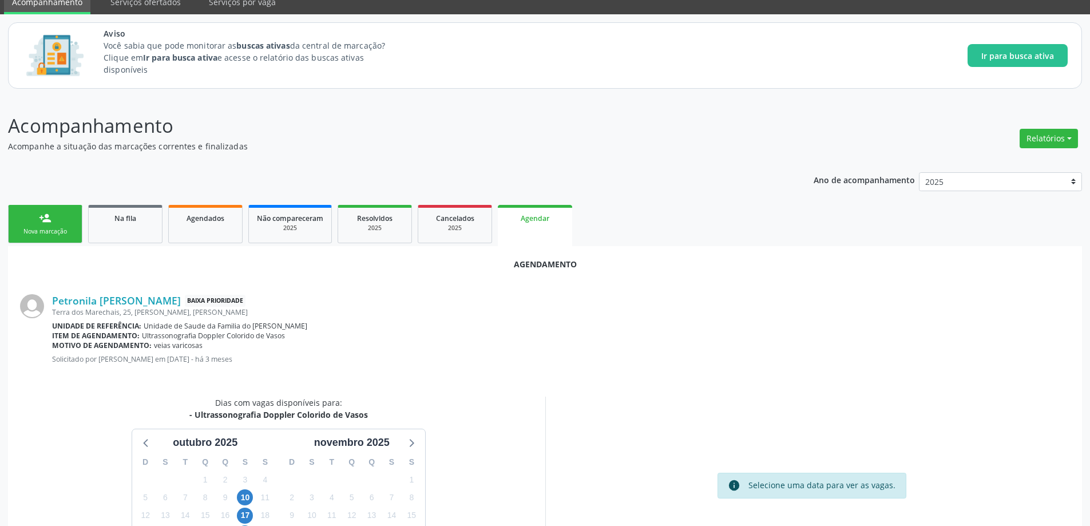
scroll to position [114, 0]
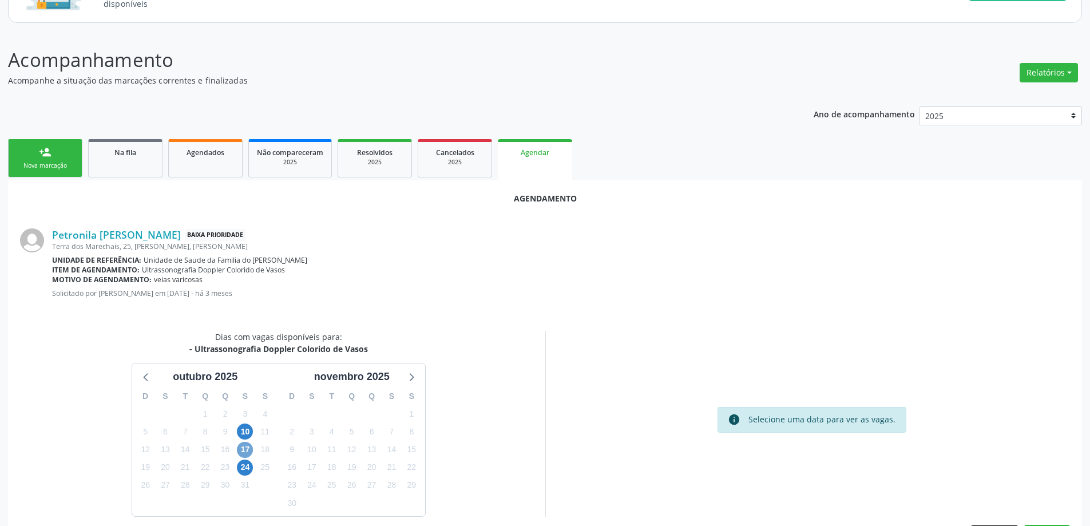
click at [247, 451] on span "17" at bounding box center [245, 450] width 16 height 16
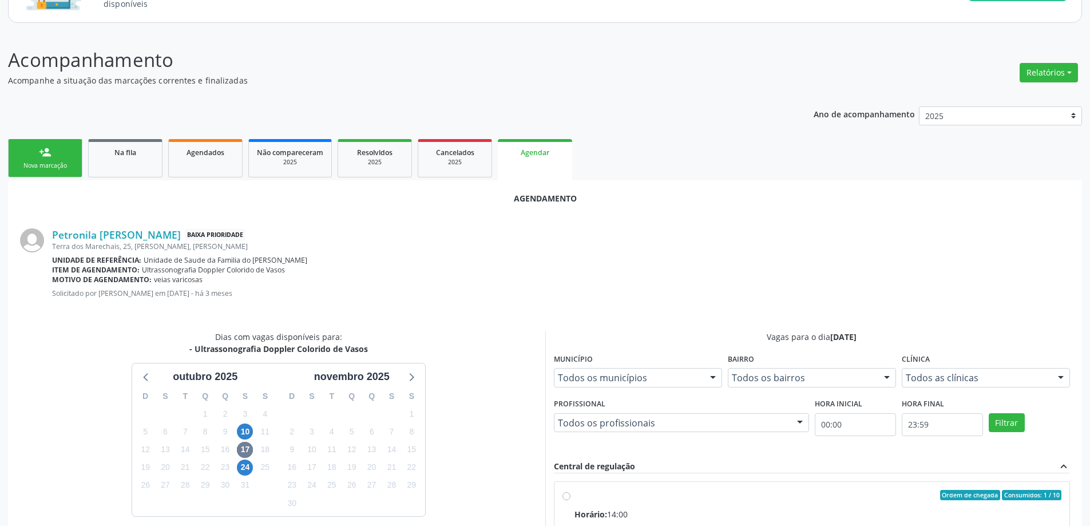
click at [564, 494] on input "Ordem de chegada Consumidos: 1 / 10 Horário: 14:00 Clínica: Centro de Saude Pro…" at bounding box center [566, 495] width 8 height 10
radio input "true"
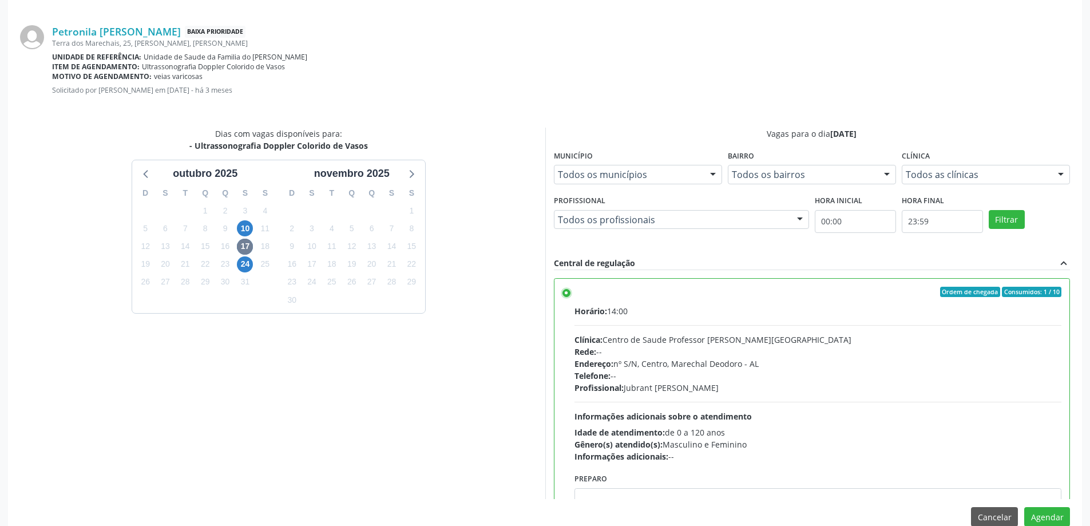
scroll to position [338, 0]
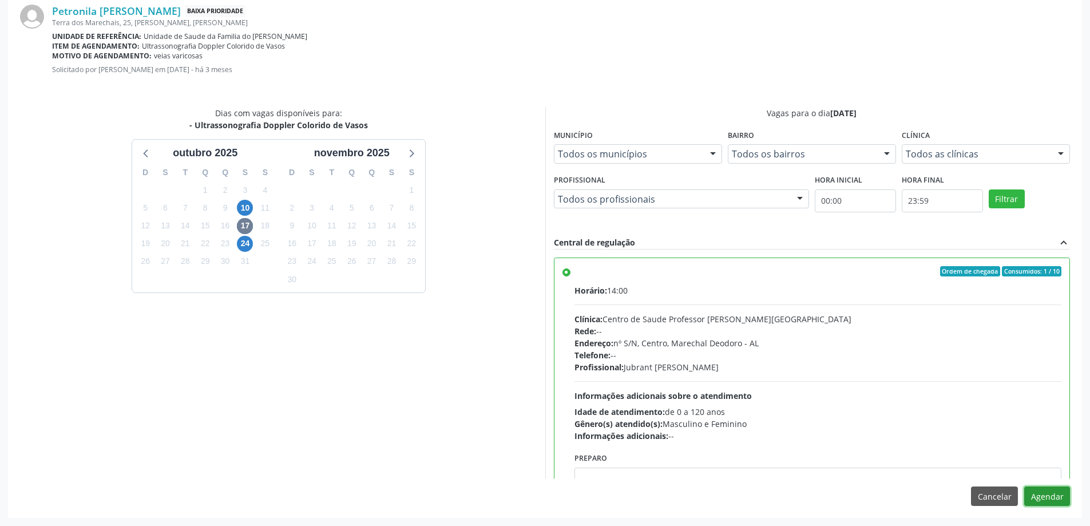
click at [1054, 500] on button "Agendar" at bounding box center [1047, 495] width 46 height 19
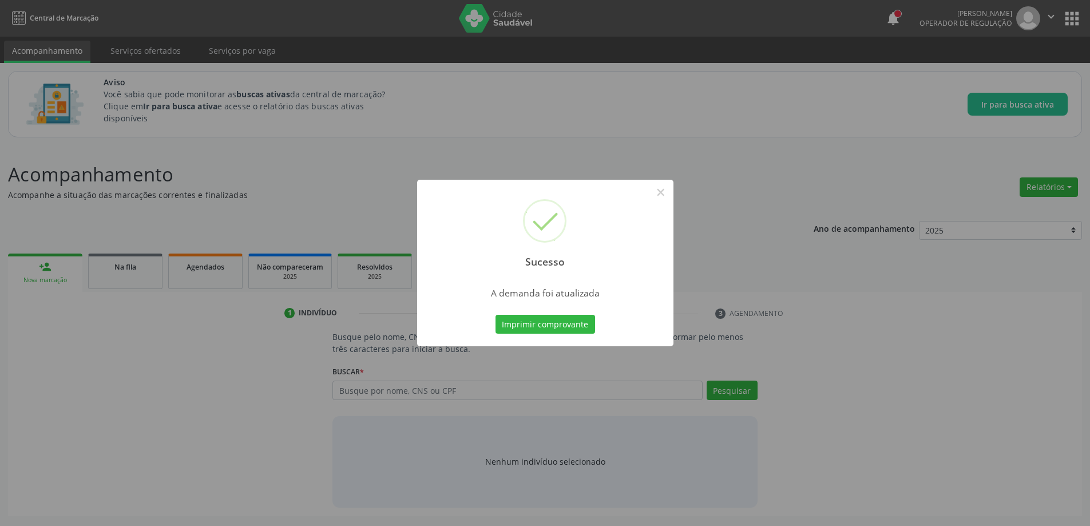
scroll to position [0, 0]
click at [659, 192] on button "×" at bounding box center [664, 192] width 19 height 19
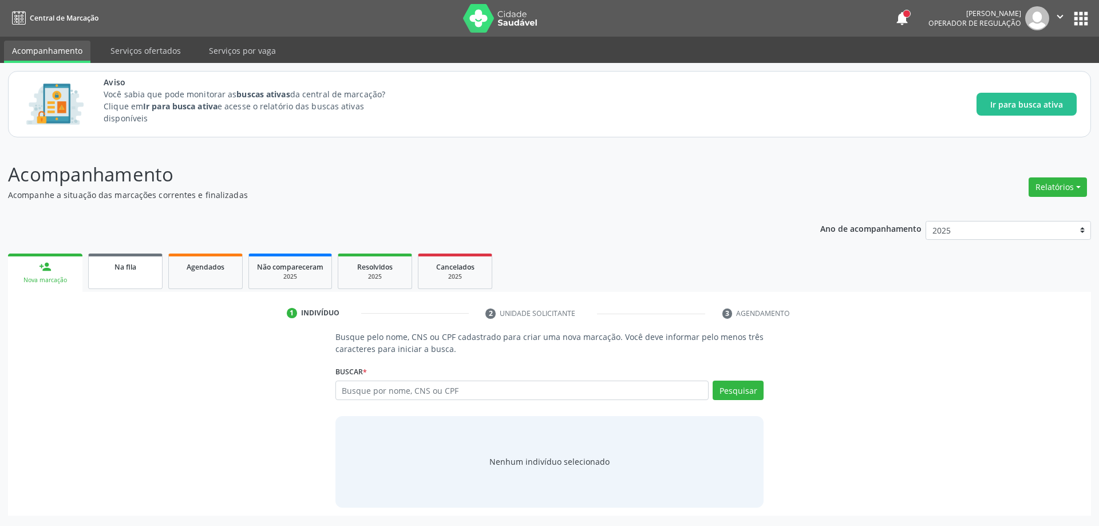
click at [133, 278] on link "Na fila" at bounding box center [125, 270] width 74 height 35
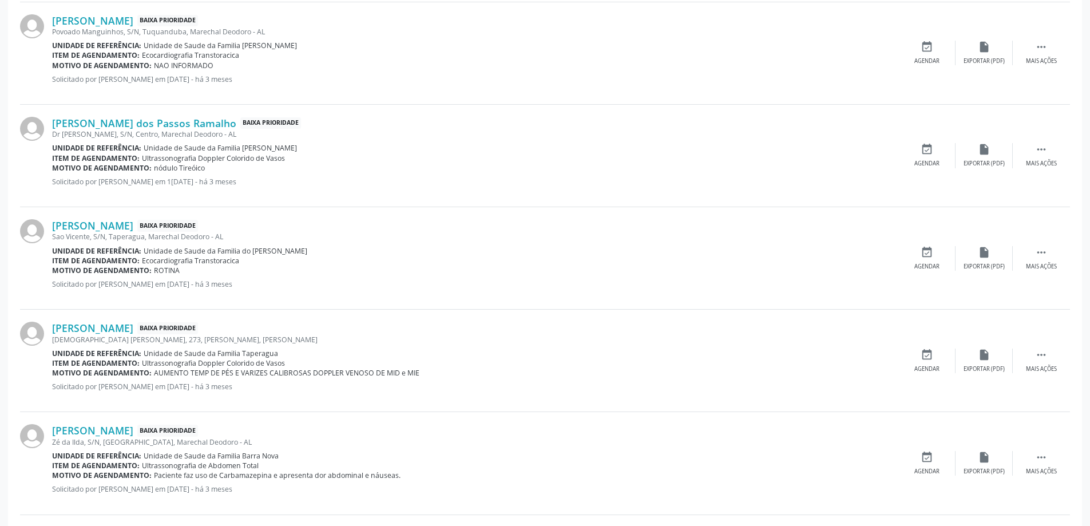
scroll to position [1087, 0]
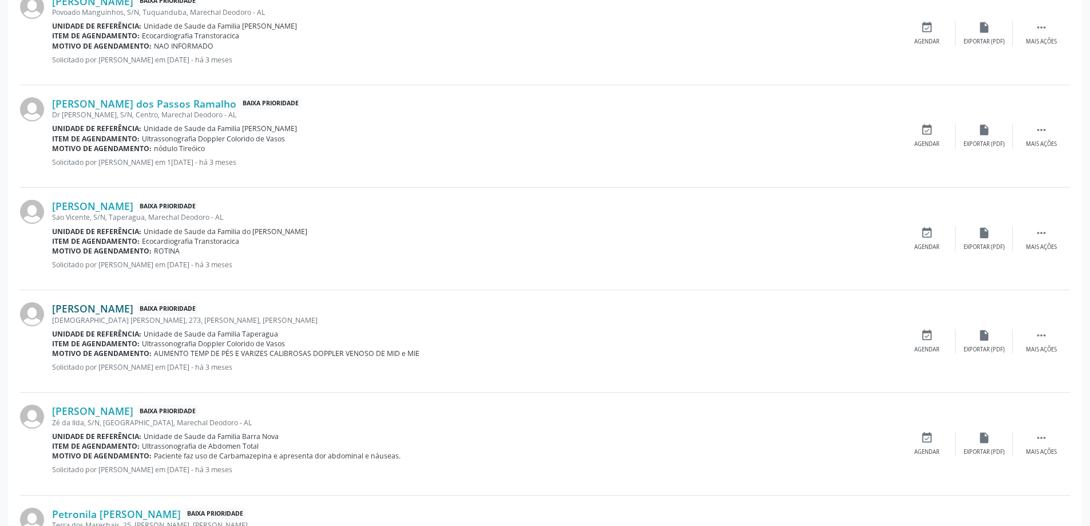
click at [121, 310] on link "[PERSON_NAME]" at bounding box center [92, 308] width 81 height 13
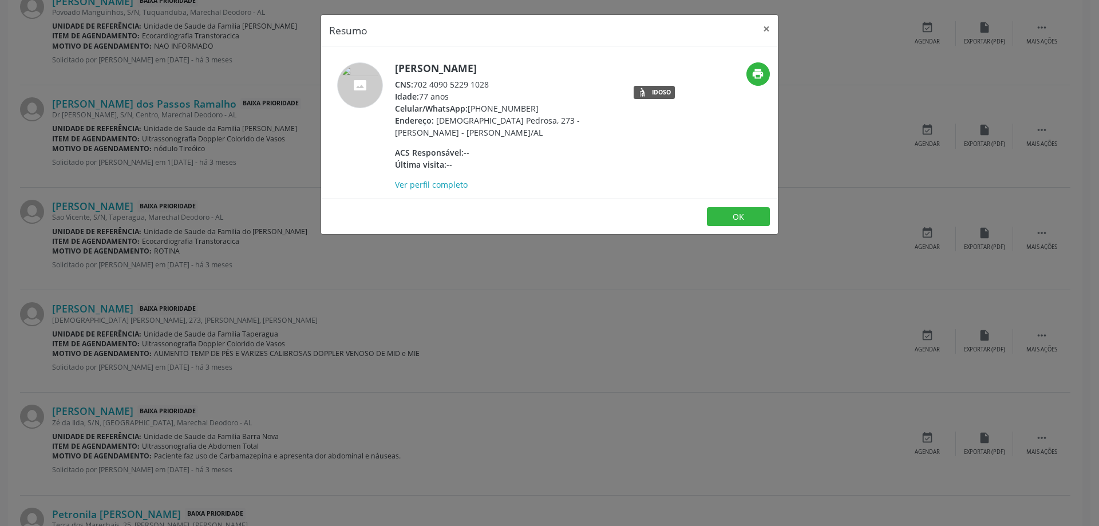
drag, startPoint x: 492, startPoint y: 84, endPoint x: 416, endPoint y: 85, distance: 75.5
click at [416, 85] on div "CNS: 702 4090 5229 1028" at bounding box center [506, 84] width 223 height 12
click at [759, 27] on button "×" at bounding box center [766, 29] width 23 height 28
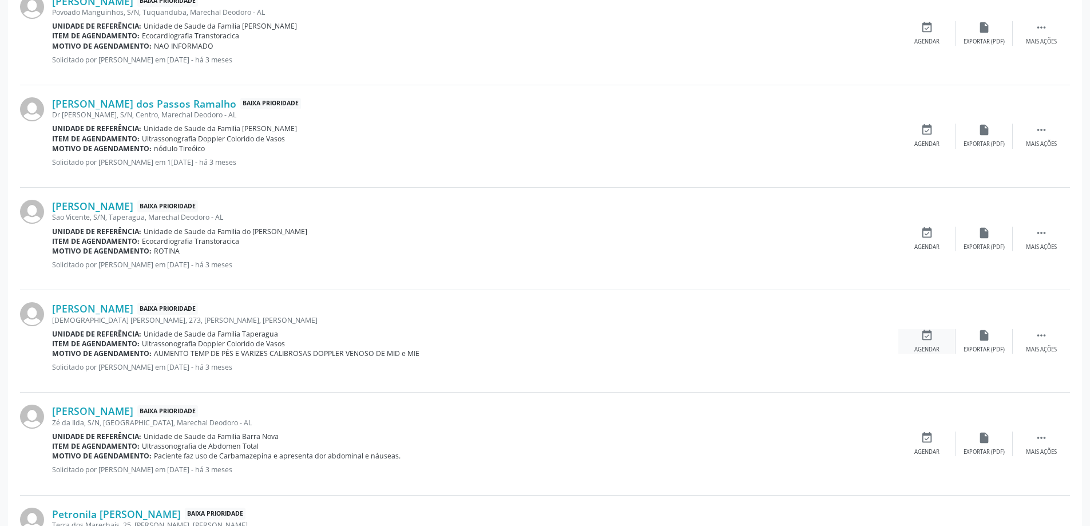
click at [934, 344] on div "event_available Agendar" at bounding box center [926, 341] width 57 height 25
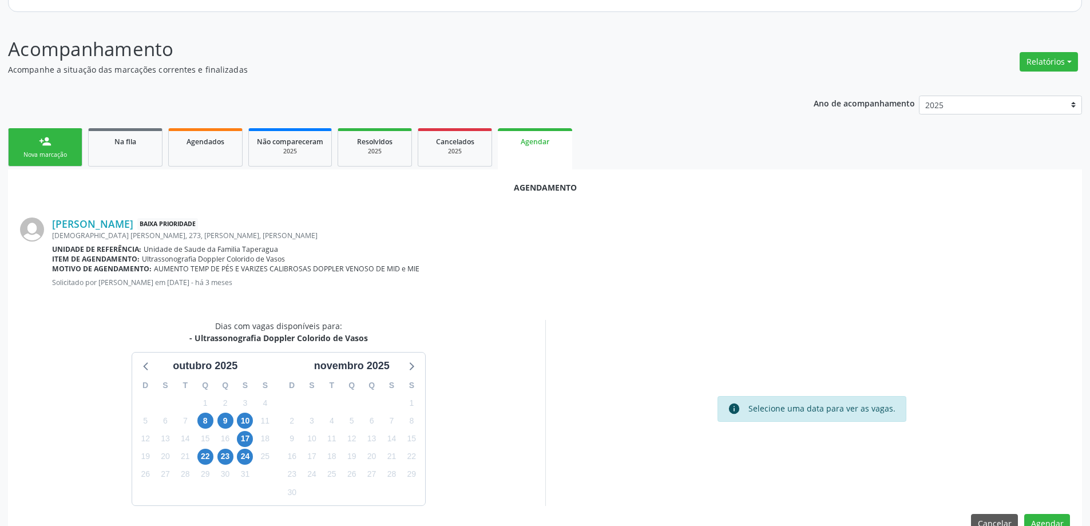
scroll to position [152, 0]
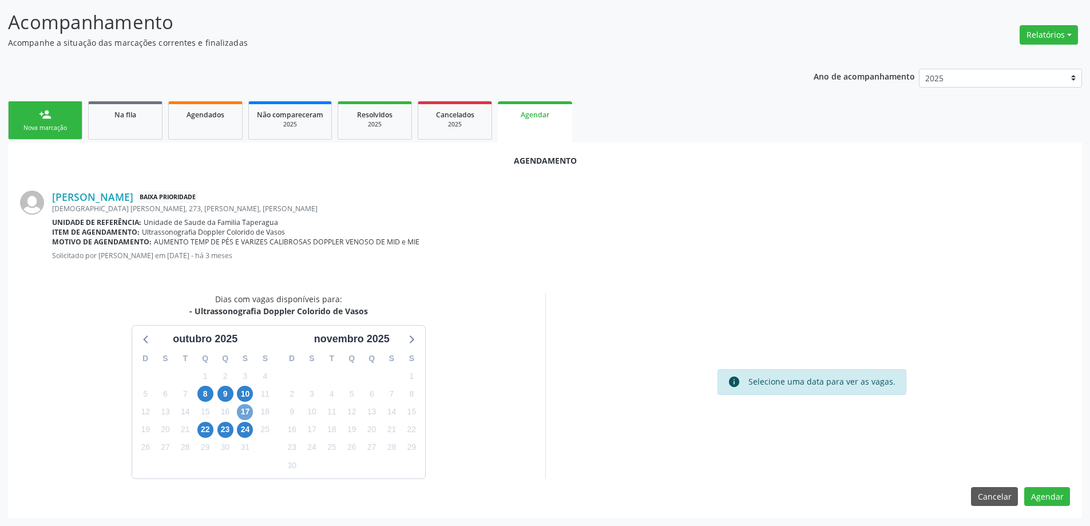
click at [247, 417] on span "17" at bounding box center [245, 412] width 16 height 16
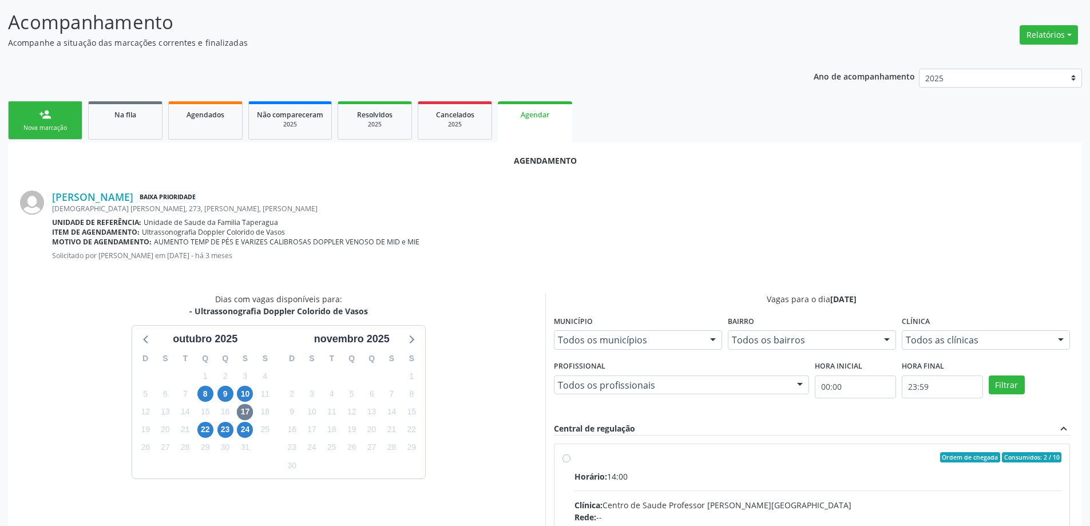
click at [569, 457] on input "Ordem de chegada Consumidos: 2 / 10 Horário: 14:00 Clínica: Centro de Saude Pro…" at bounding box center [566, 457] width 8 height 10
radio input "true"
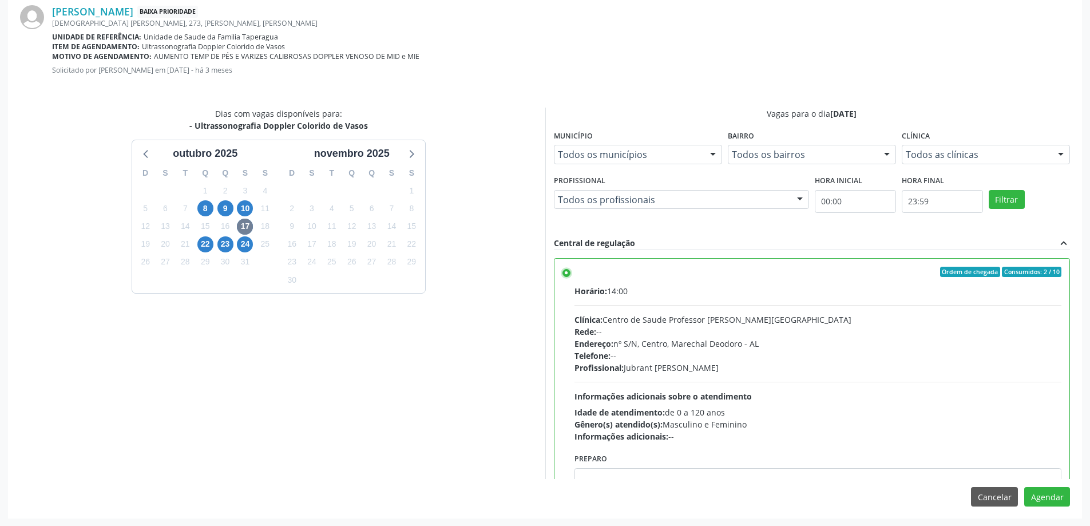
scroll to position [338, 0]
click at [1057, 500] on button "Agendar" at bounding box center [1047, 495] width 46 height 19
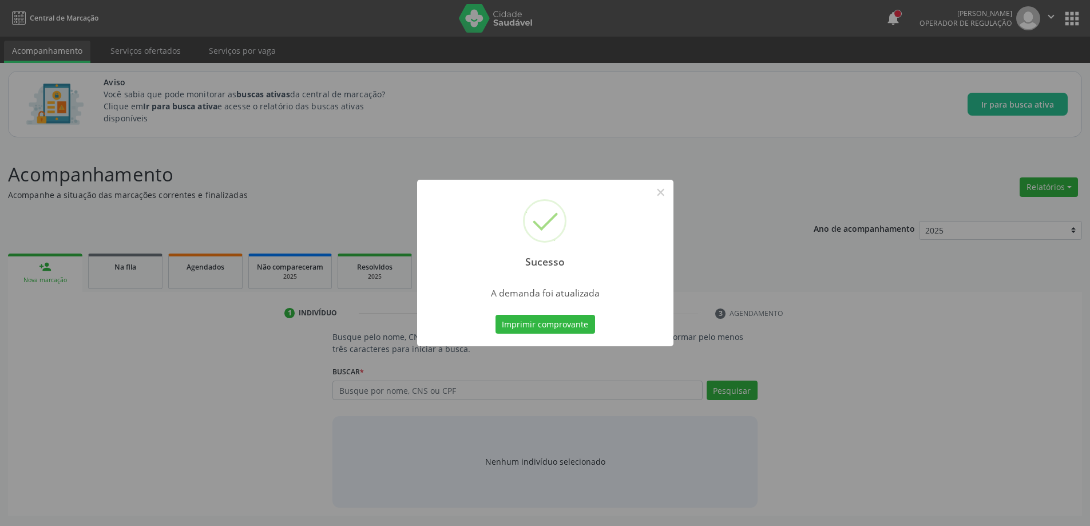
scroll to position [0, 0]
click at [663, 195] on button "×" at bounding box center [664, 192] width 19 height 19
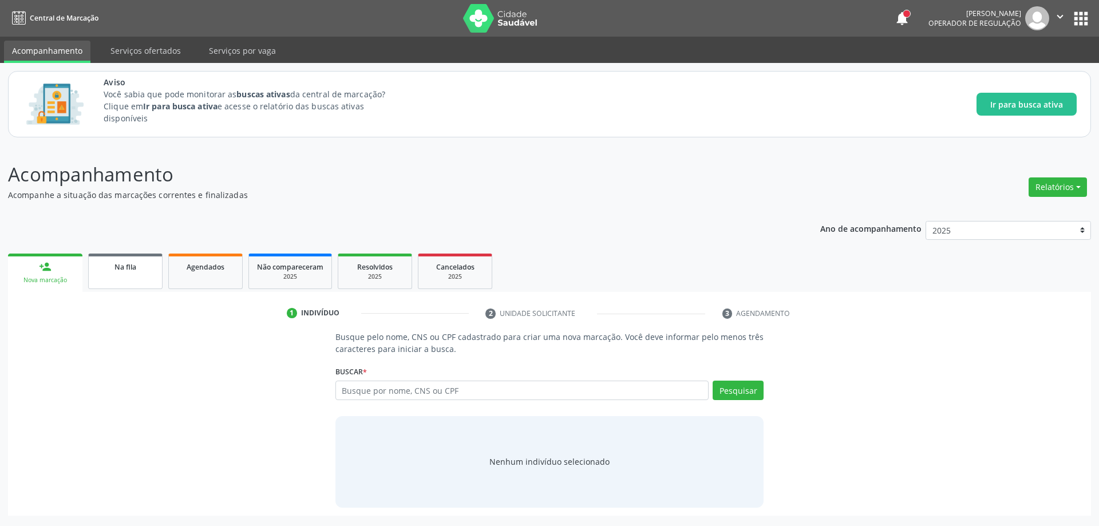
click at [125, 277] on link "Na fila" at bounding box center [125, 270] width 74 height 35
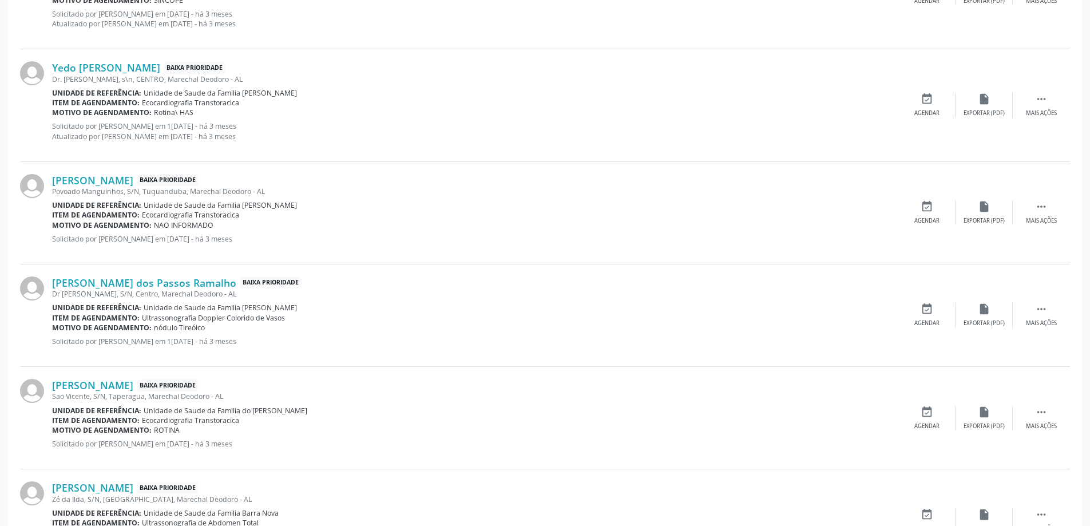
scroll to position [916, 0]
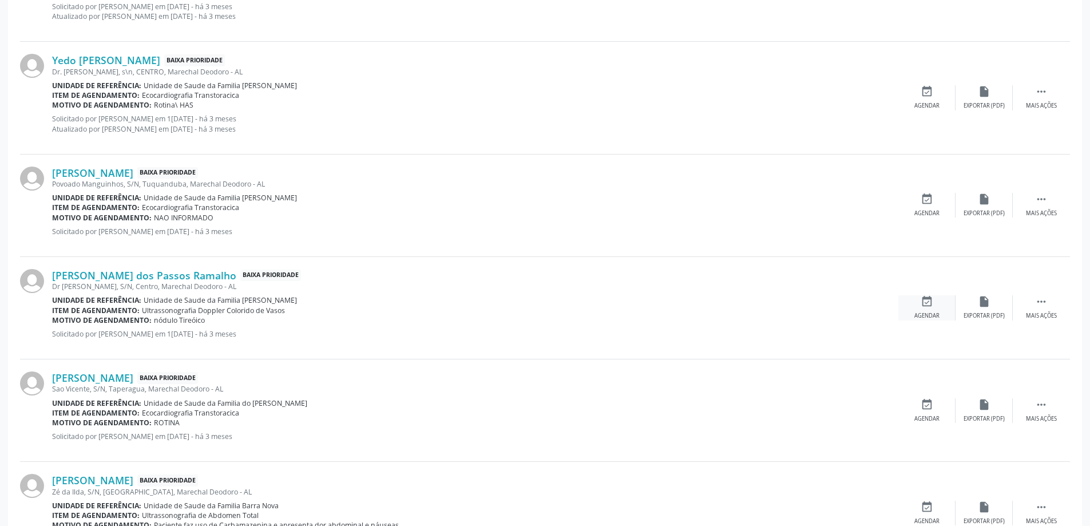
click at [913, 308] on div "event_available Agendar" at bounding box center [926, 307] width 57 height 25
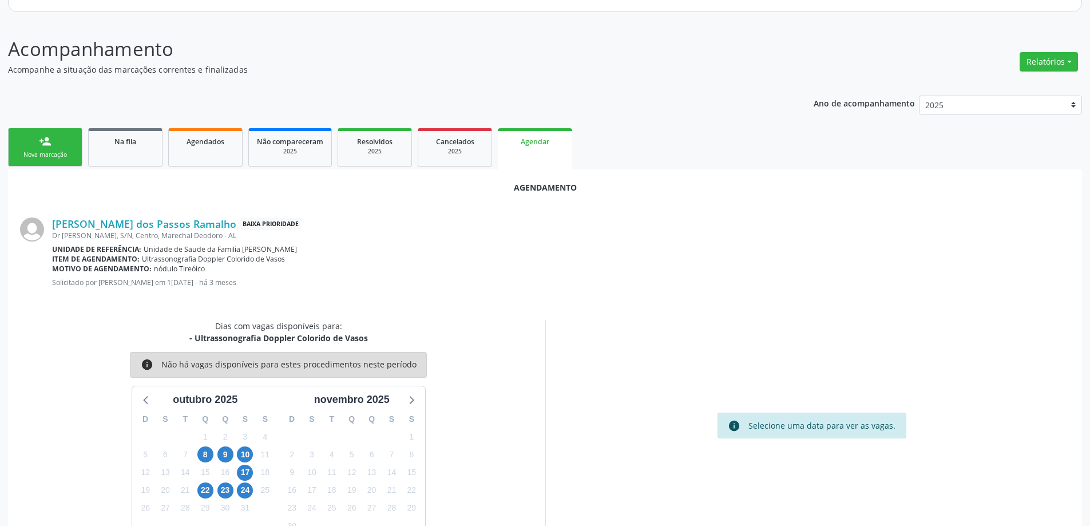
scroll to position [152, 0]
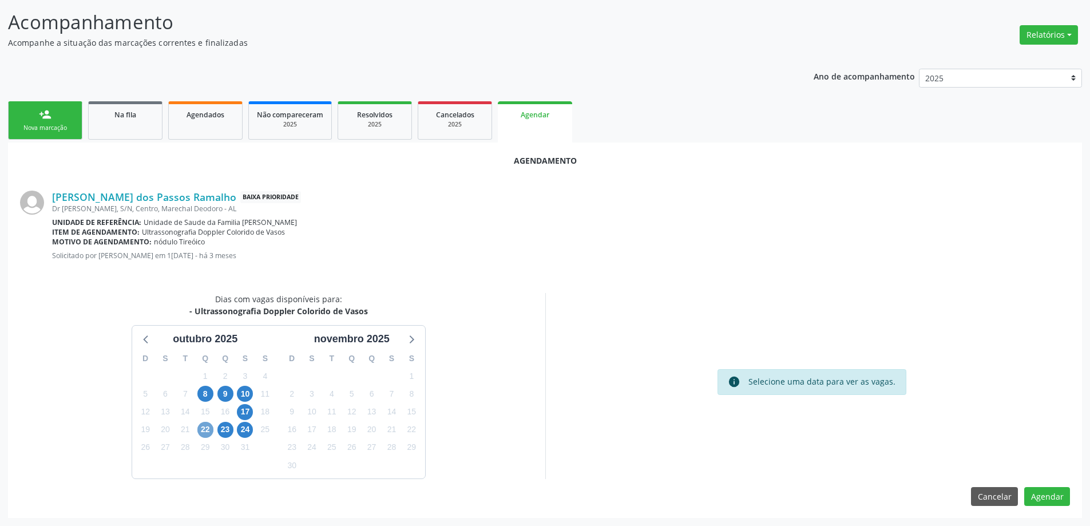
click at [212, 426] on span "22" at bounding box center [205, 430] width 16 height 16
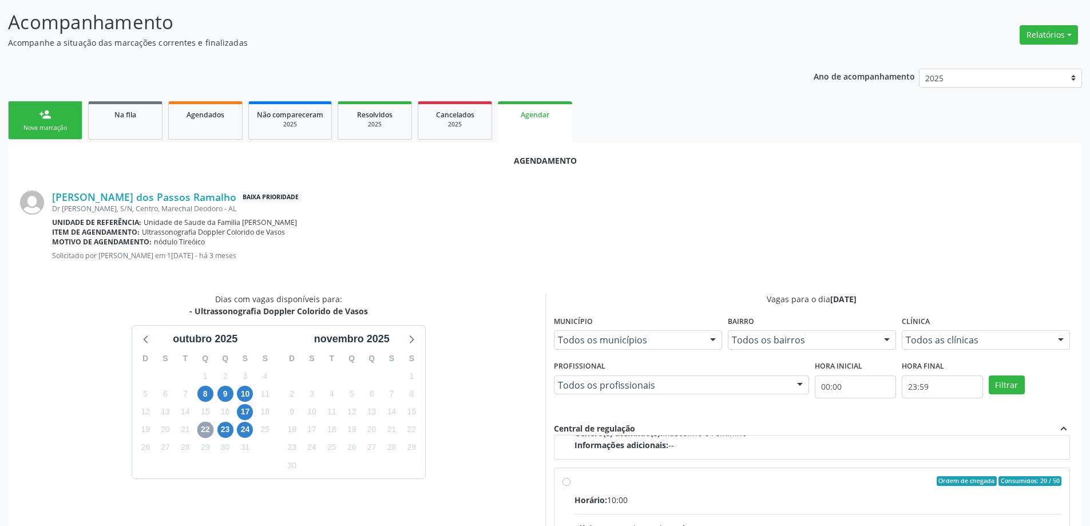
scroll to position [180, 0]
radio input "true"
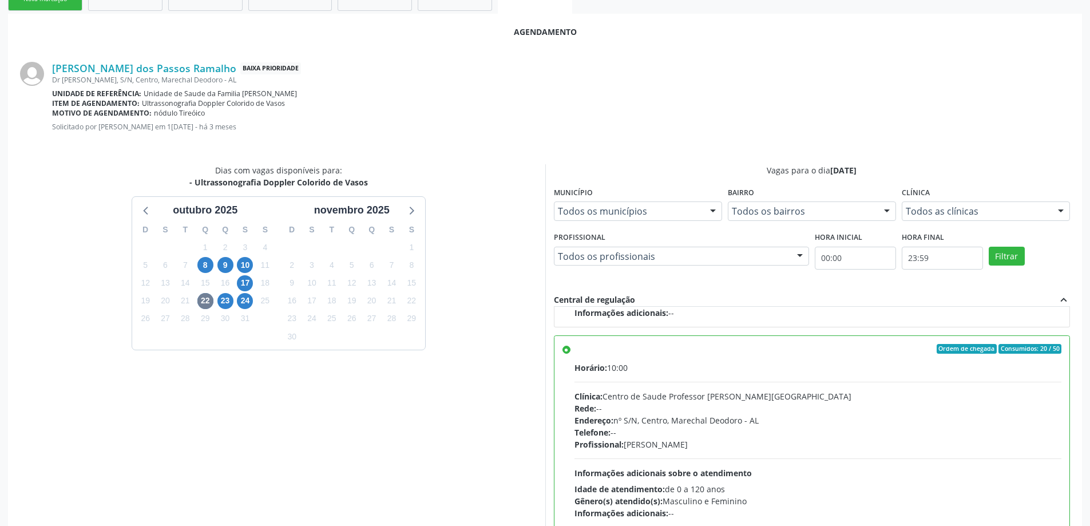
scroll to position [338, 0]
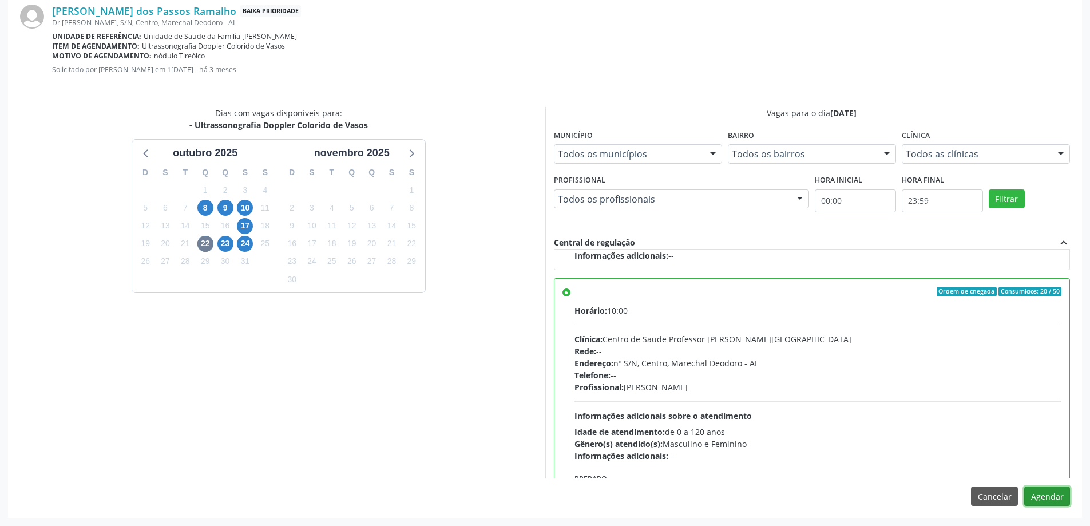
click at [1047, 496] on button "Agendar" at bounding box center [1047, 495] width 46 height 19
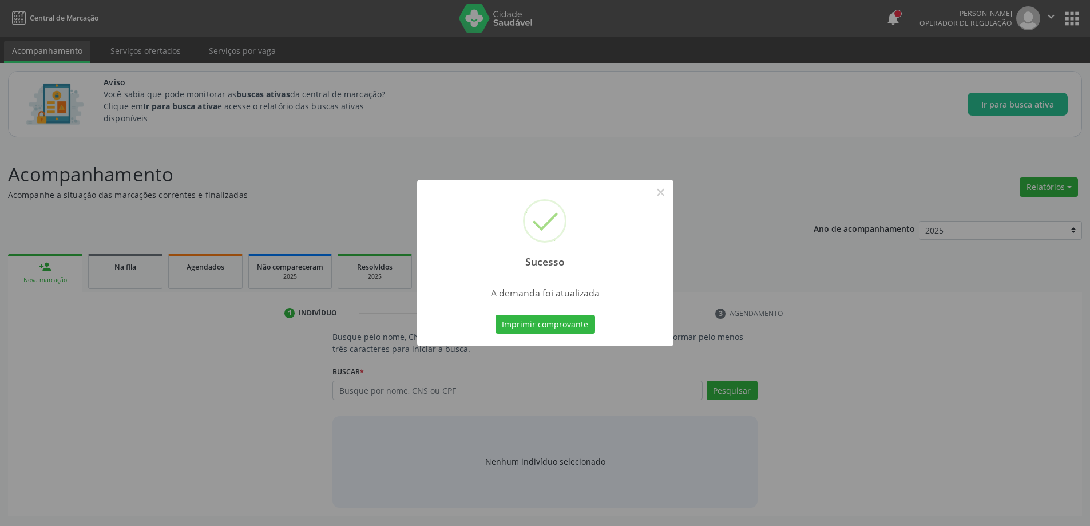
scroll to position [0, 0]
click at [669, 195] on button "×" at bounding box center [664, 192] width 19 height 19
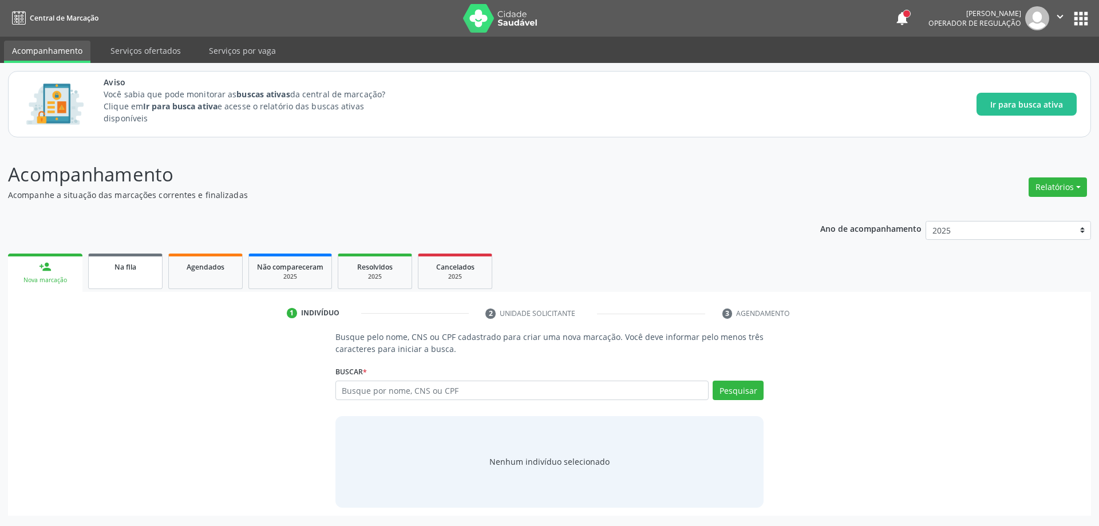
click at [126, 262] on span "Na fila" at bounding box center [125, 267] width 22 height 10
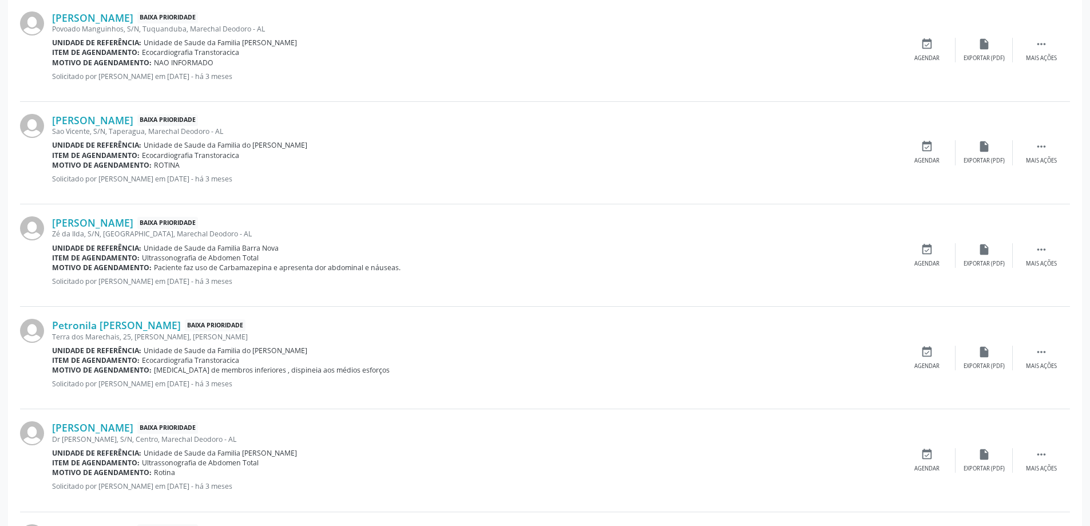
scroll to position [1087, 0]
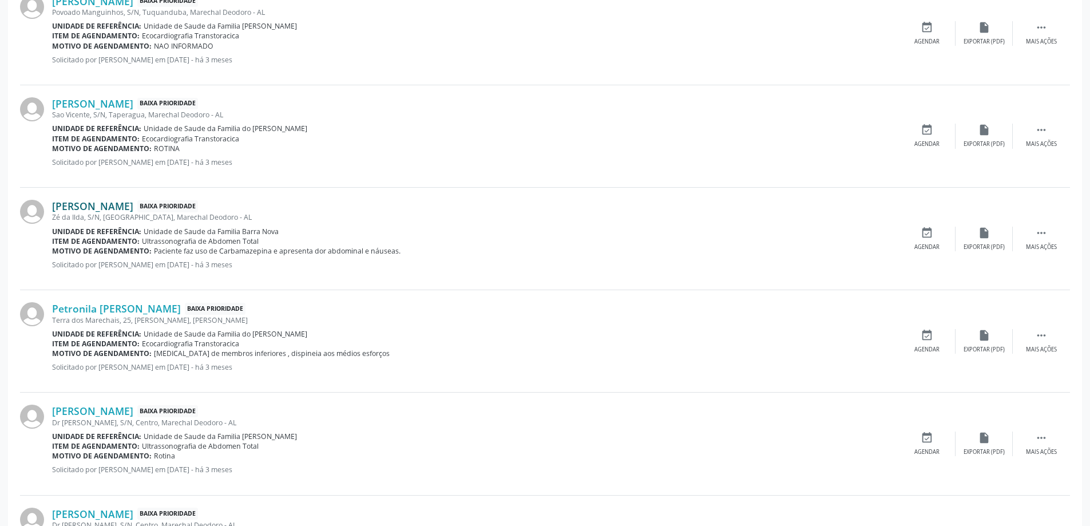
click at [122, 203] on link "[PERSON_NAME]" at bounding box center [92, 206] width 81 height 13
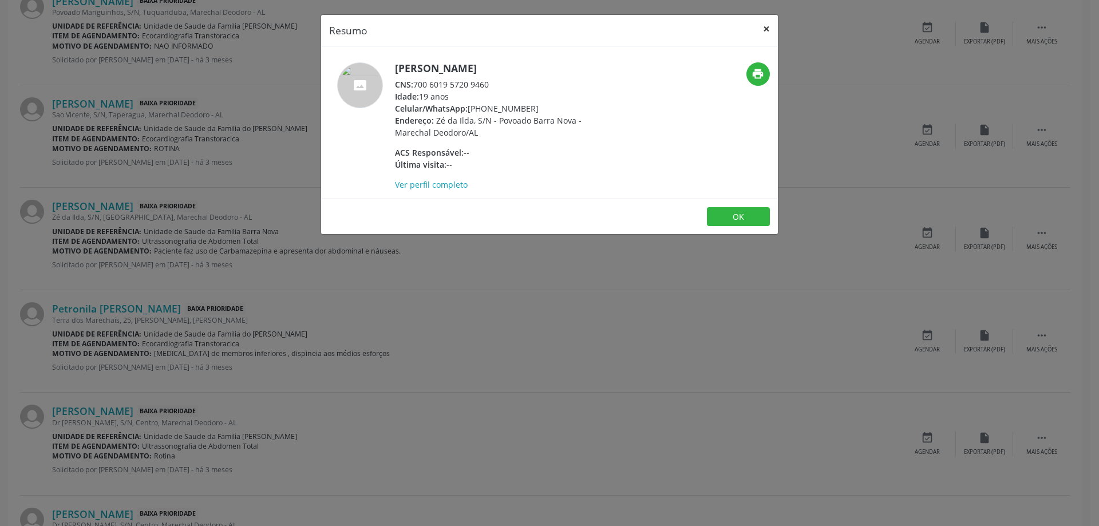
click at [769, 34] on button "×" at bounding box center [766, 29] width 23 height 28
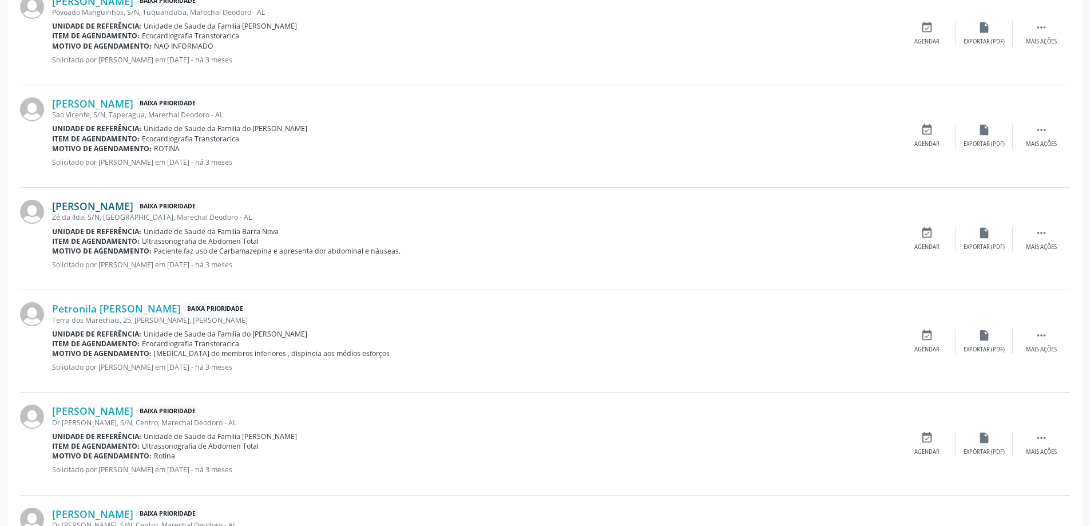
click at [133, 210] on link "[PERSON_NAME]" at bounding box center [92, 206] width 81 height 13
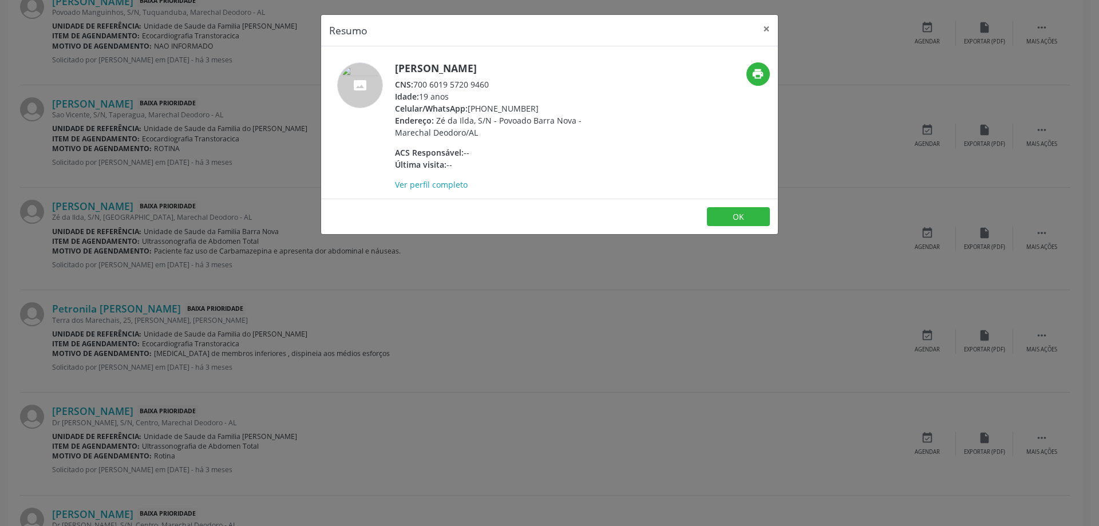
drag, startPoint x: 490, startPoint y: 84, endPoint x: 414, endPoint y: 83, distance: 76.1
click at [414, 83] on div "CNS: 700 6019 5720 9460" at bounding box center [506, 84] width 223 height 12
click at [765, 29] on button "×" at bounding box center [766, 29] width 23 height 28
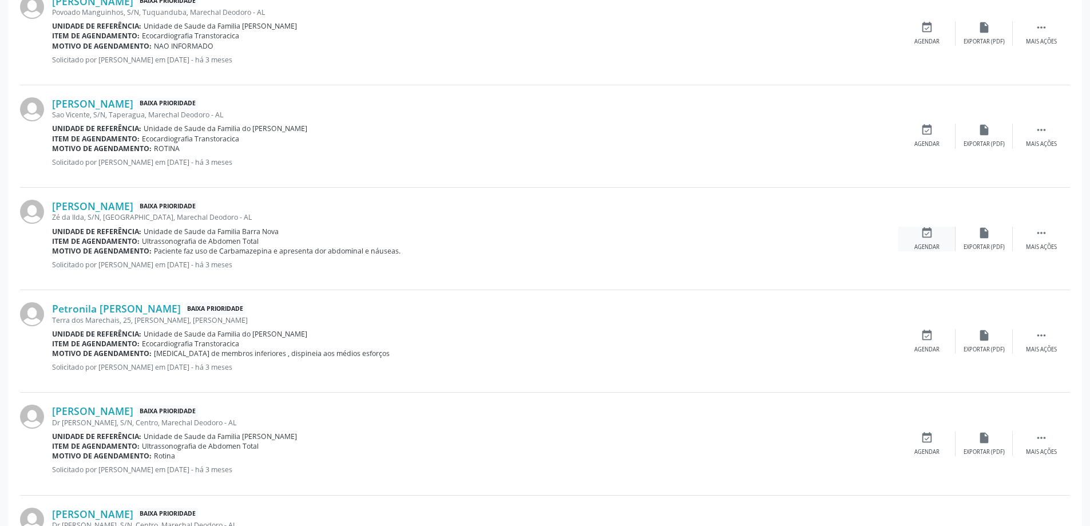
click at [921, 239] on div "event_available Agendar" at bounding box center [926, 239] width 57 height 25
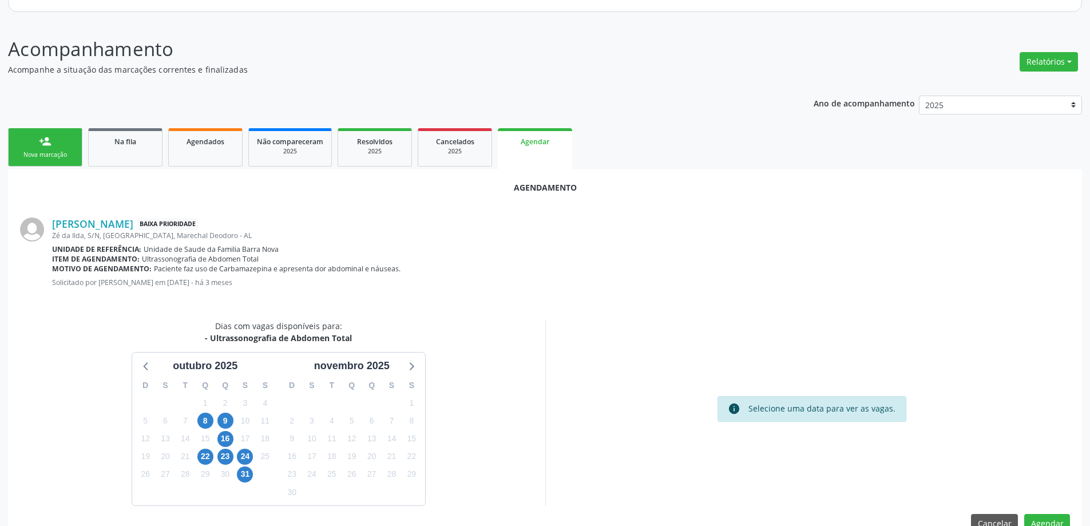
scroll to position [152, 0]
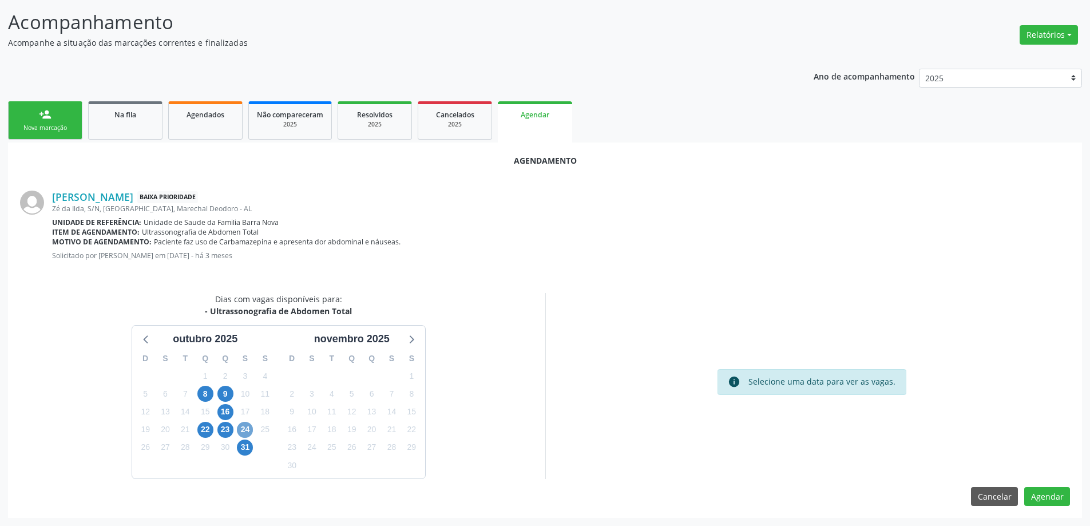
click at [243, 428] on span "24" at bounding box center [245, 430] width 16 height 16
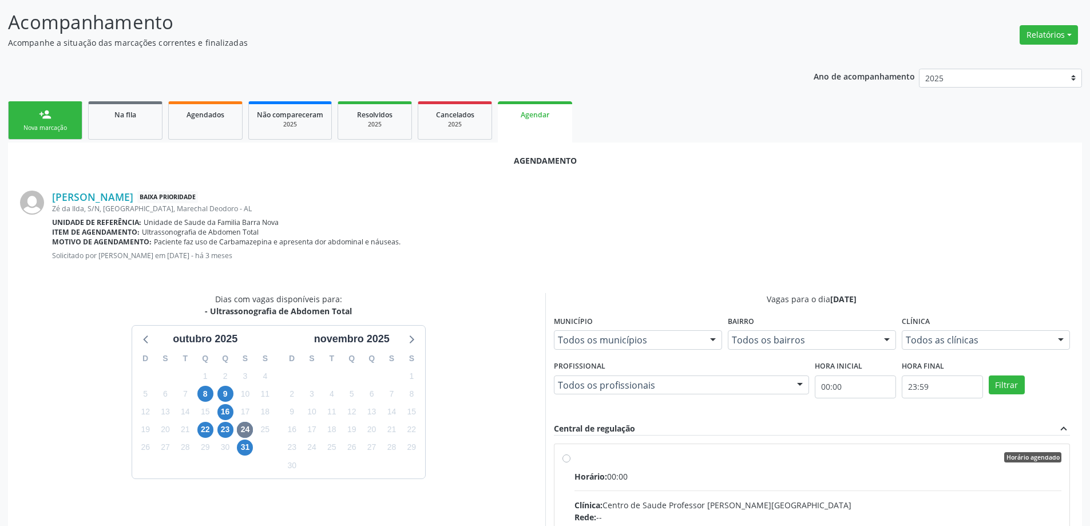
click at [564, 458] on input "Horário agendado Horário: 00:00 Clínica: [GEOGRAPHIC_DATA] Professor [PERSON_NA…" at bounding box center [566, 457] width 8 height 10
radio input "true"
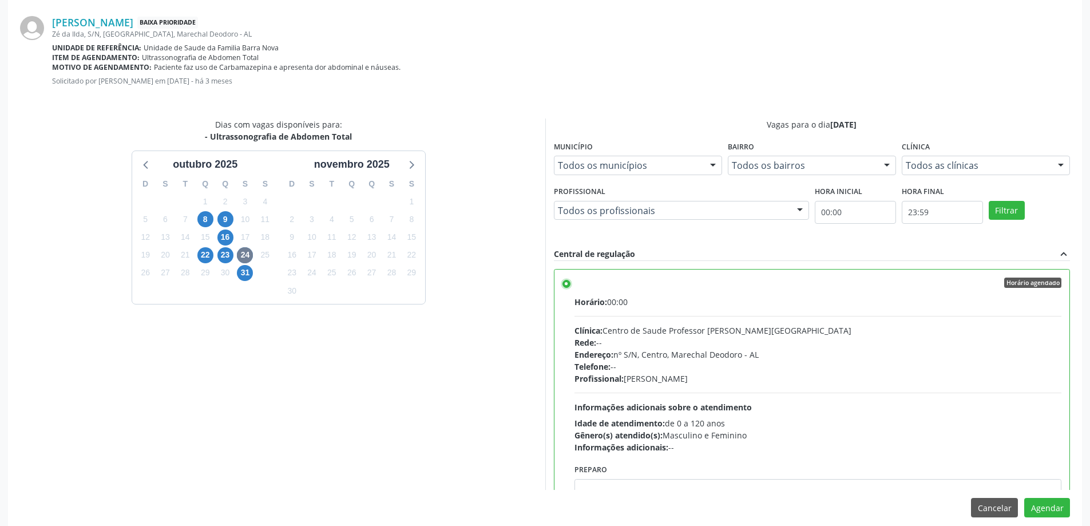
scroll to position [338, 0]
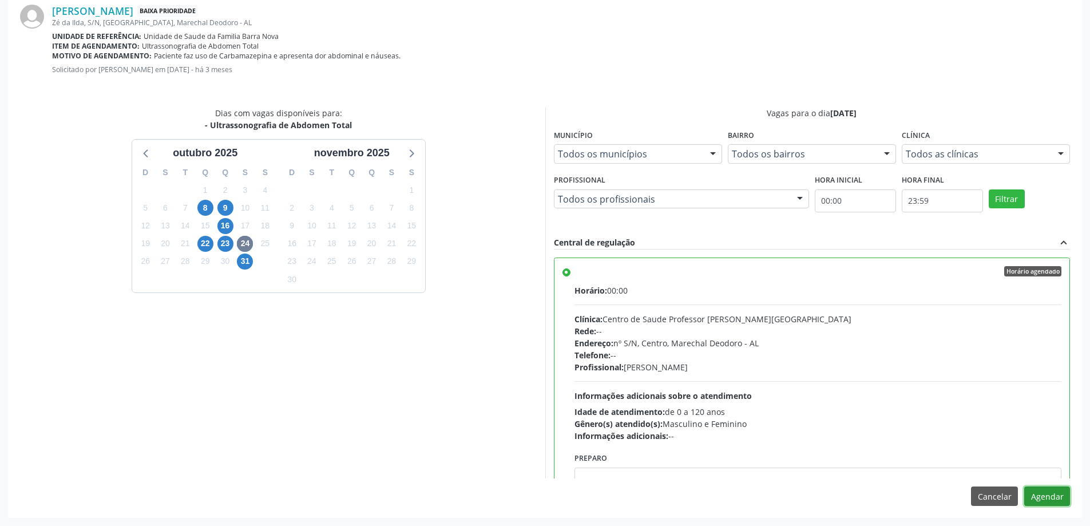
click at [1046, 497] on button "Agendar" at bounding box center [1047, 495] width 46 height 19
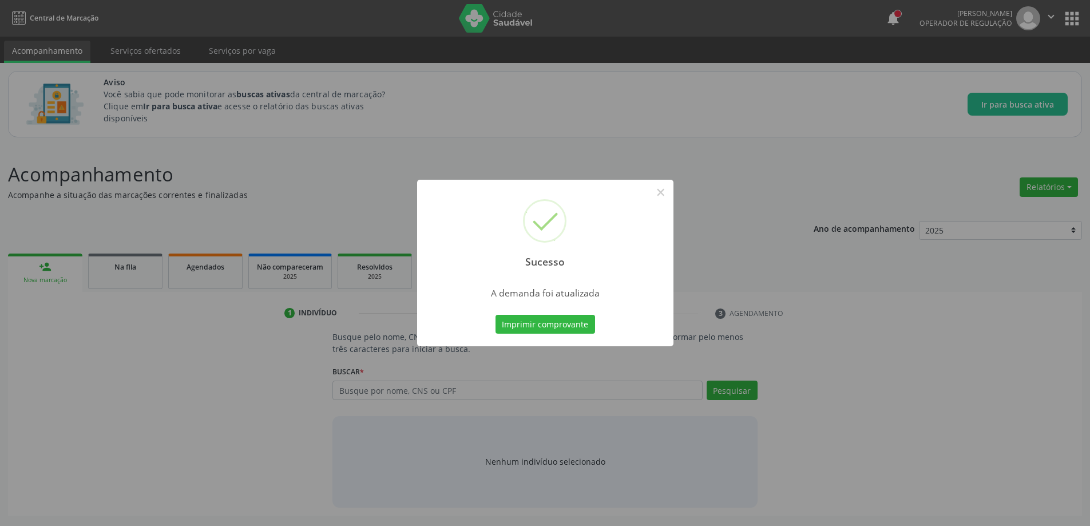
scroll to position [0, 0]
click at [668, 197] on button "×" at bounding box center [664, 192] width 19 height 19
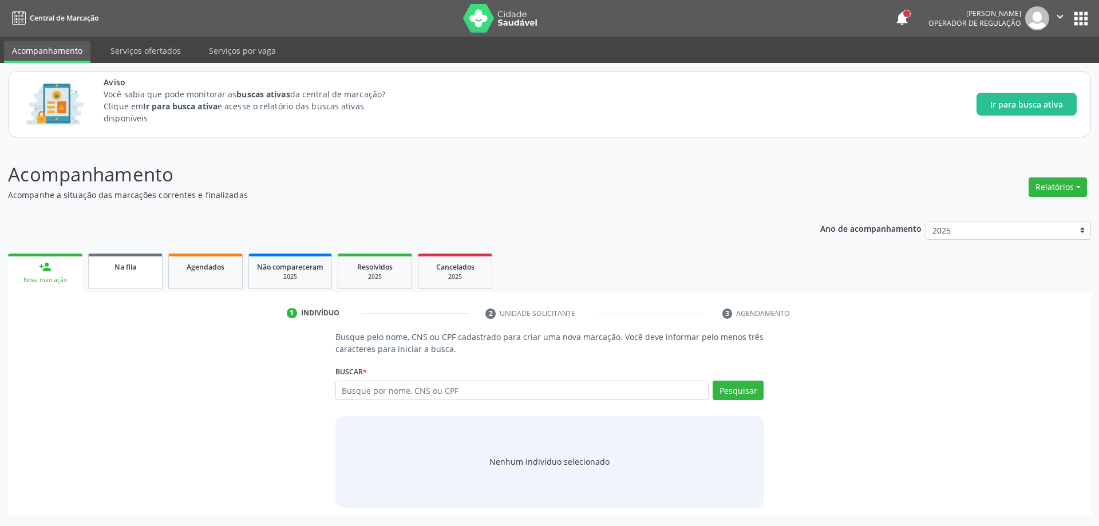
click at [126, 281] on link "Na fila" at bounding box center [125, 270] width 74 height 35
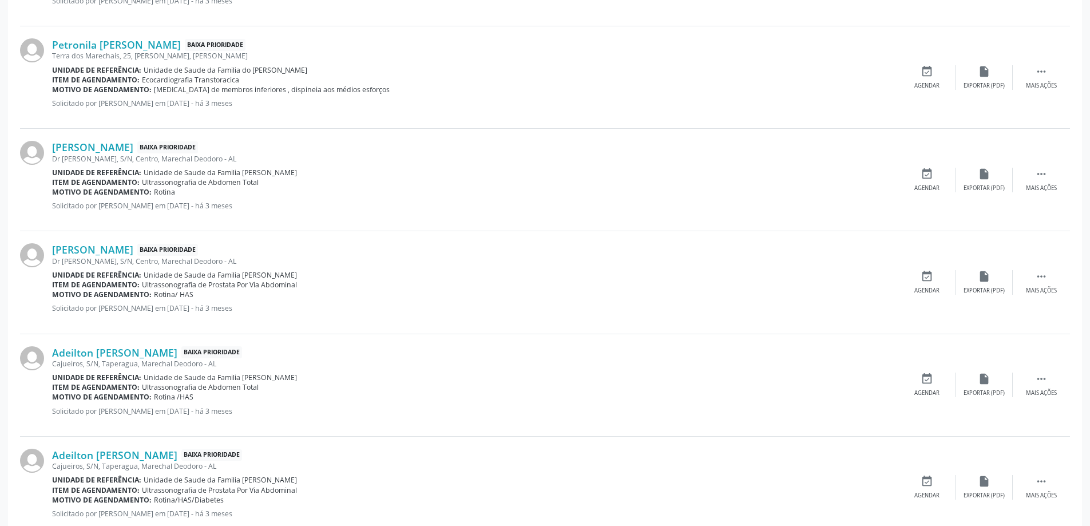
scroll to position [1233, 0]
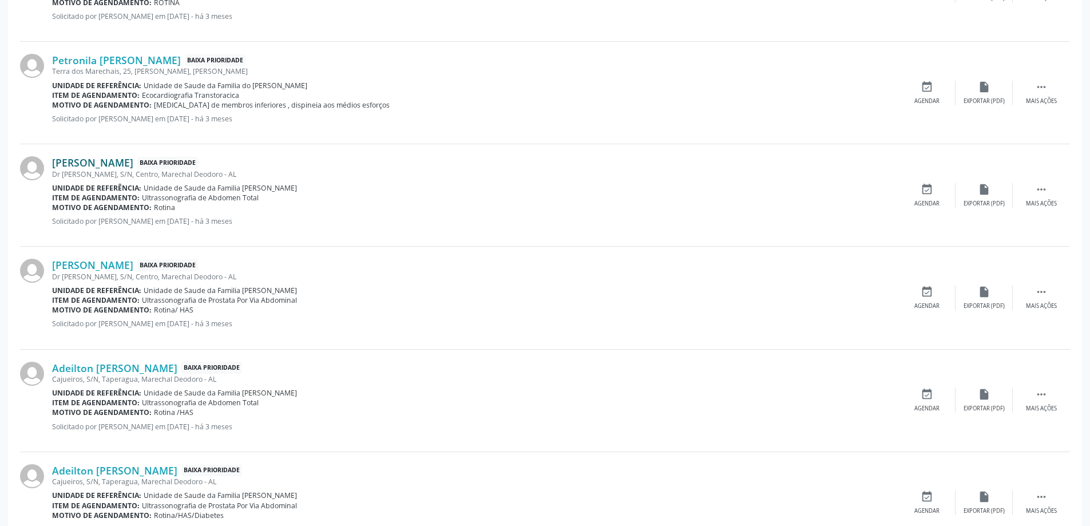
click at [133, 163] on link "[PERSON_NAME]" at bounding box center [92, 162] width 81 height 13
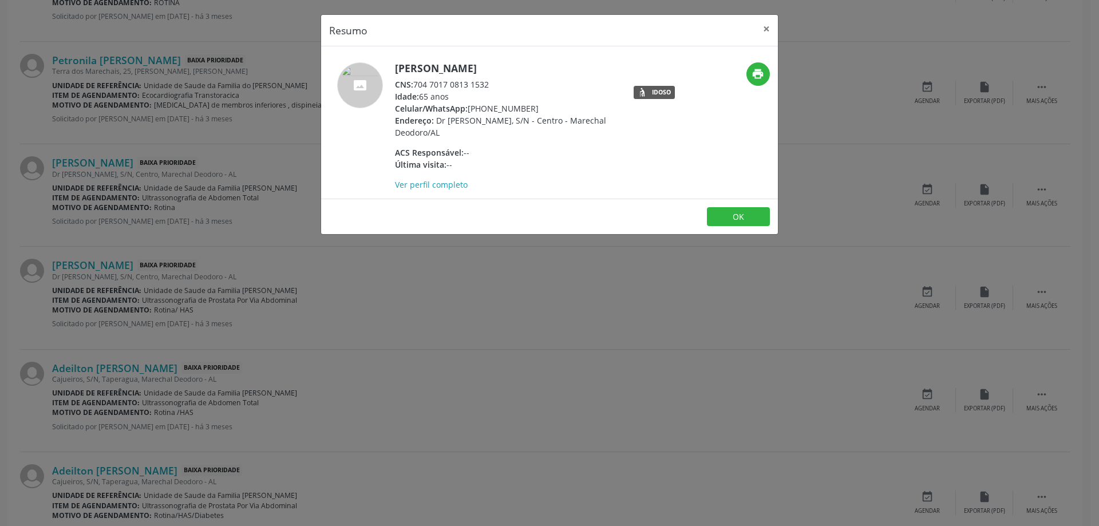
drag, startPoint x: 496, startPoint y: 85, endPoint x: 414, endPoint y: 87, distance: 81.9
click at [414, 87] on div "CNS: 704 7017 0813 1532" at bounding box center [506, 84] width 223 height 12
click at [760, 34] on button "×" at bounding box center [766, 29] width 23 height 28
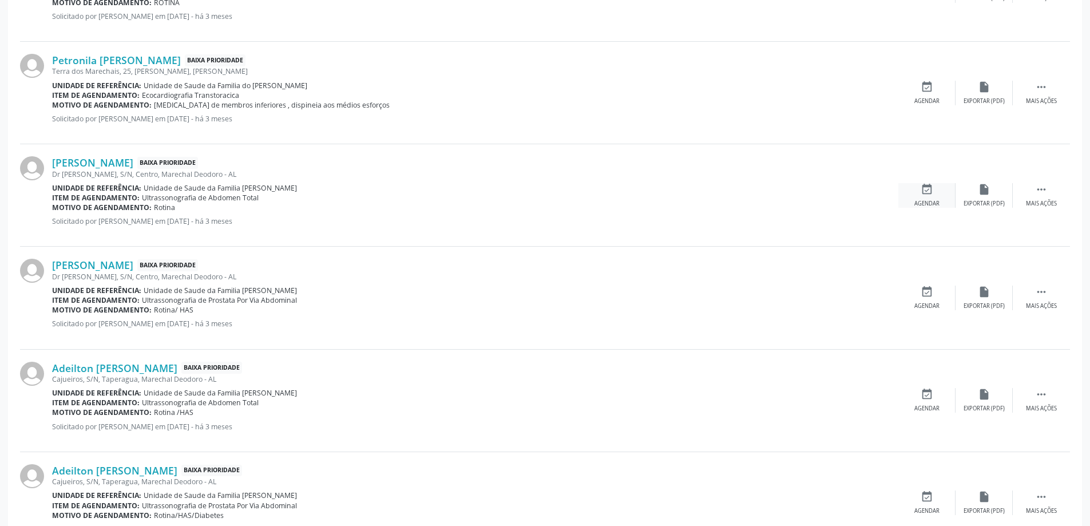
click at [922, 195] on icon "event_available" at bounding box center [927, 189] width 13 height 13
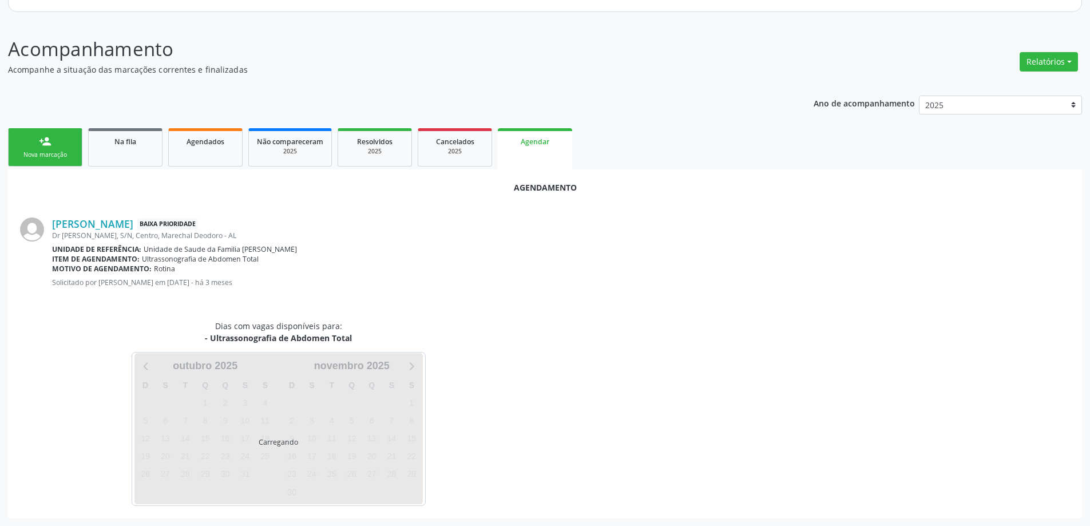
scroll to position [152, 0]
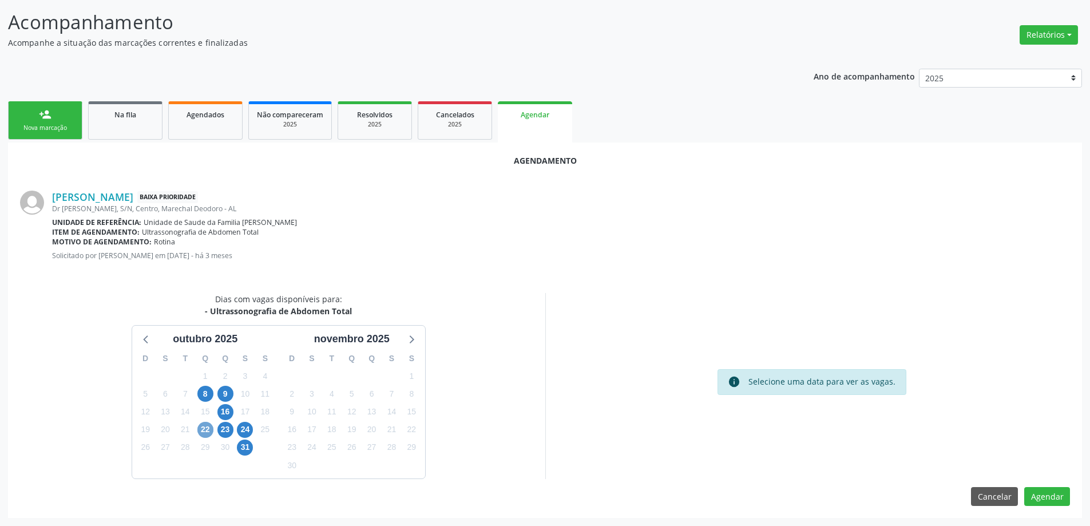
click at [202, 430] on span "22" at bounding box center [205, 430] width 16 height 16
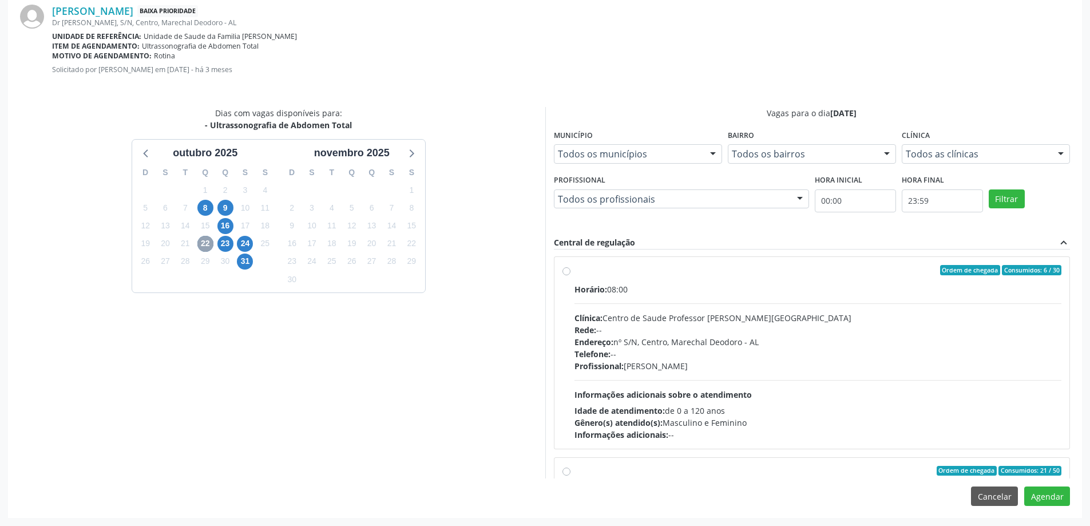
scroll to position [0, 0]
click at [575, 276] on label "Ordem de chegada Consumidos: 6 / 30 Horário: 08:00 Clínica: Centro de Saude Pro…" at bounding box center [819, 354] width 488 height 176
click at [569, 276] on input "Ordem de chegada Consumidos: 6 / 30 Horário: 08:00 Clínica: Centro de Saude Pro…" at bounding box center [566, 271] width 8 height 10
radio input "true"
click at [1053, 495] on button "Agendar" at bounding box center [1047, 495] width 46 height 19
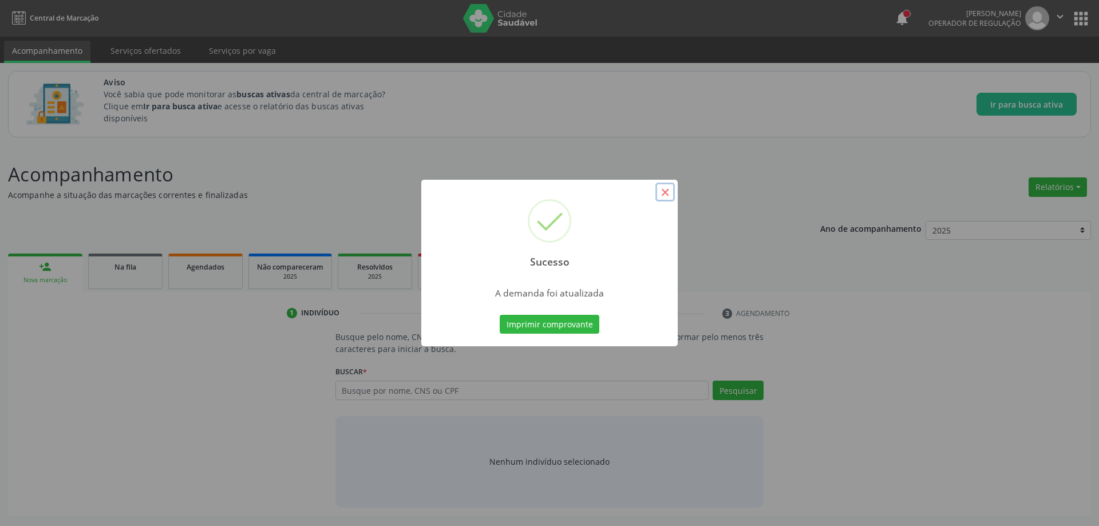
click at [668, 189] on button "×" at bounding box center [664, 192] width 19 height 19
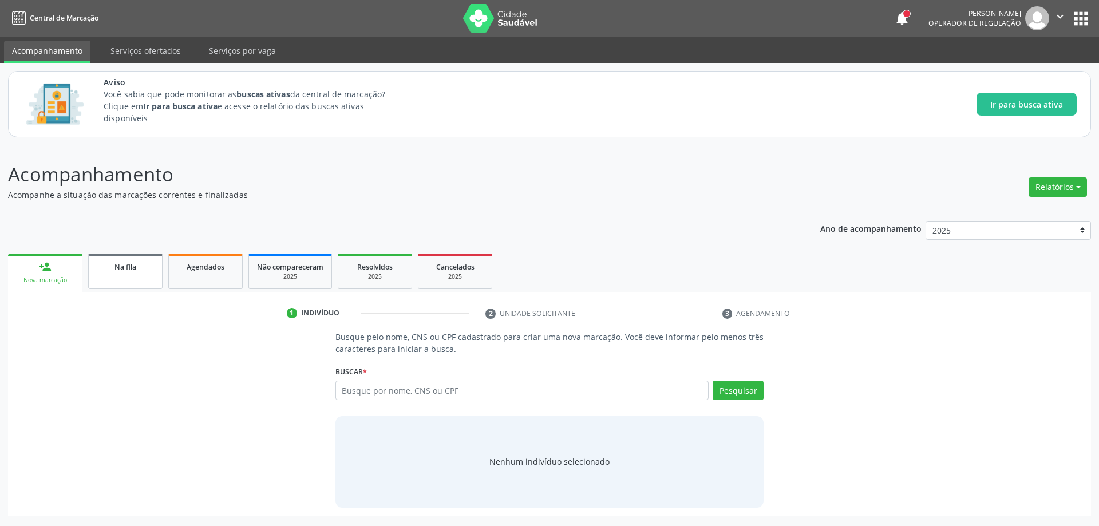
click at [118, 274] on link "Na fila" at bounding box center [125, 270] width 74 height 35
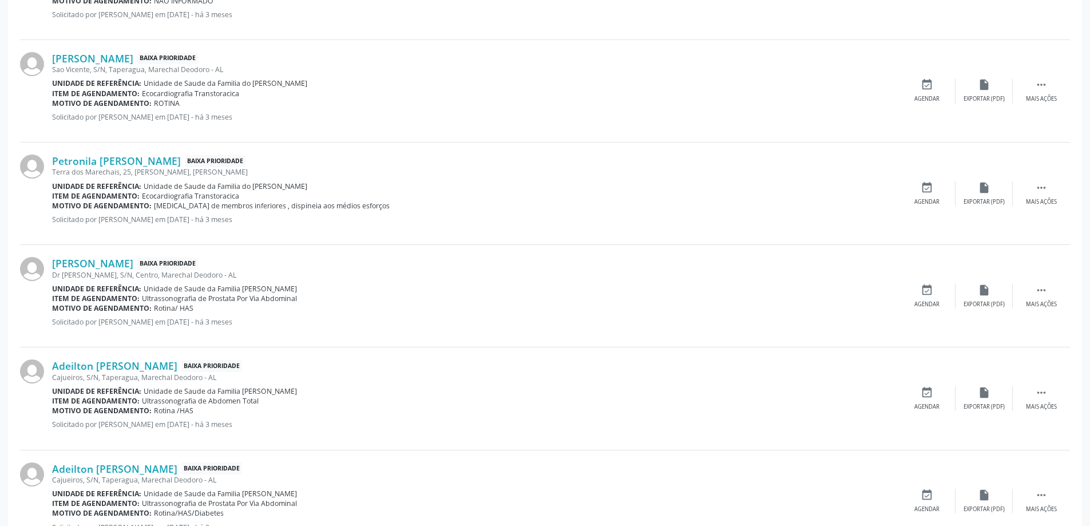
scroll to position [1144, 0]
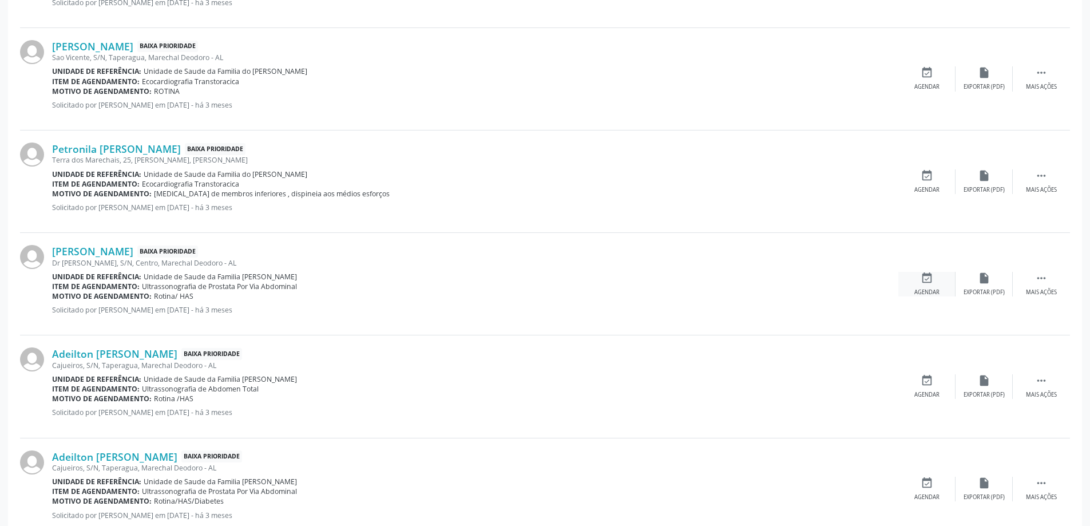
click at [926, 282] on icon "event_available" at bounding box center [927, 278] width 13 height 13
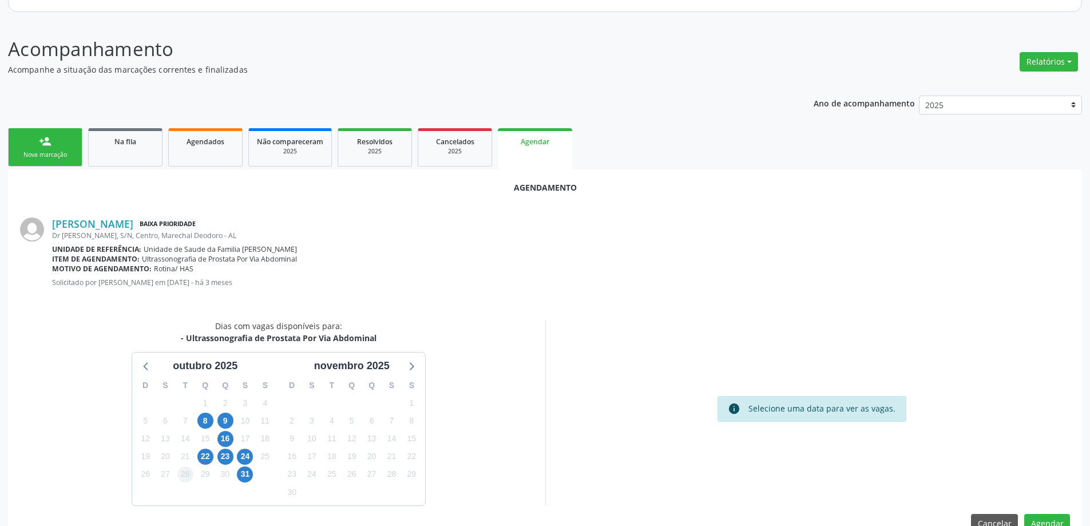
scroll to position [152, 0]
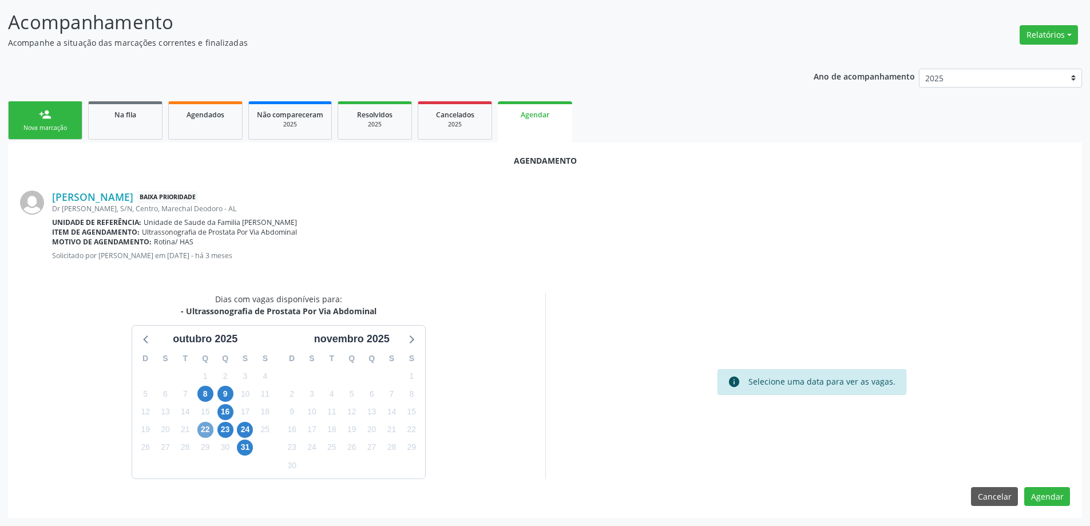
click at [203, 429] on span "22" at bounding box center [205, 430] width 16 height 16
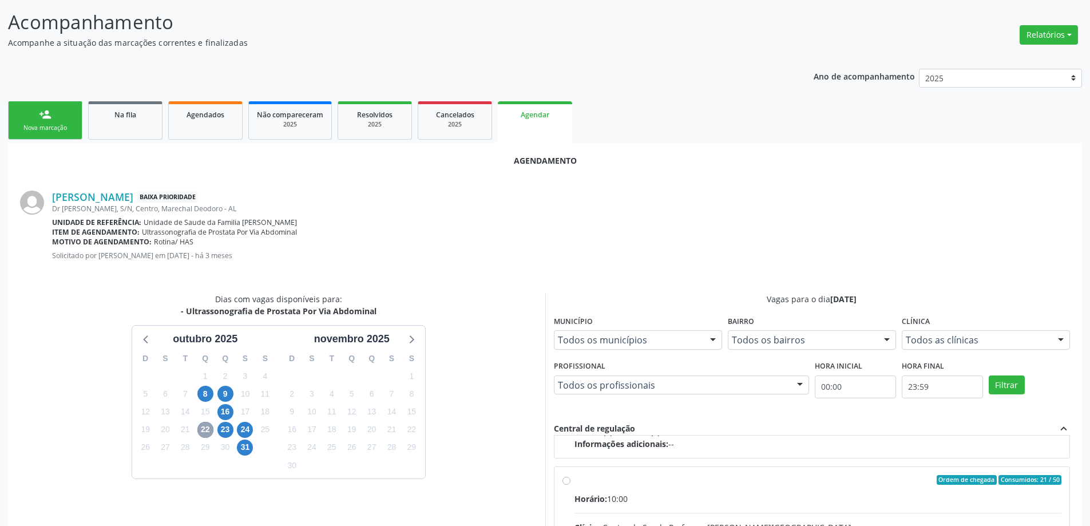
scroll to position [180, 0]
click at [569, 476] on input "Ordem de chegada Consumidos: 21 / 50 Horário: 10:00 Clínica: Centro de Saude Pr…" at bounding box center [566, 478] width 8 height 10
radio input "true"
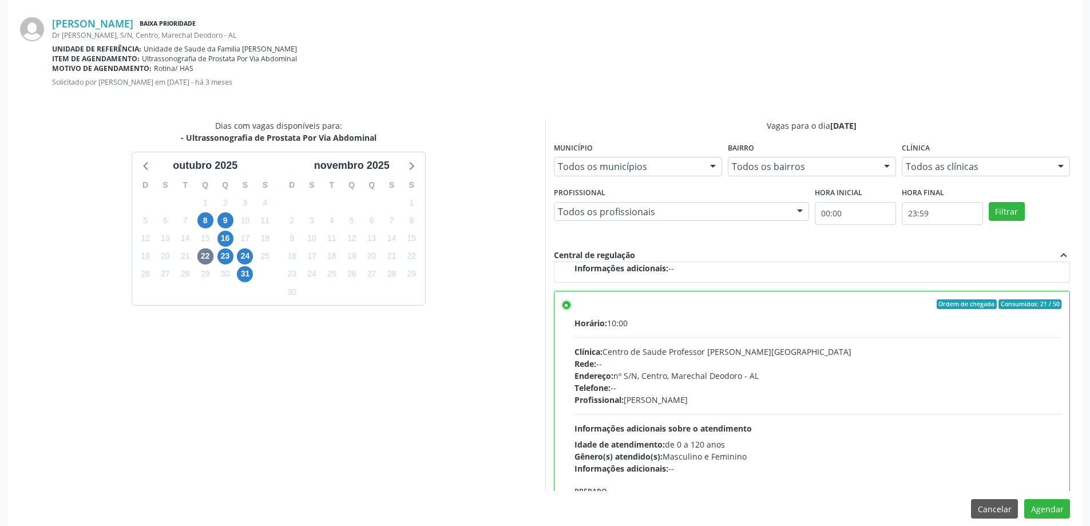
scroll to position [338, 0]
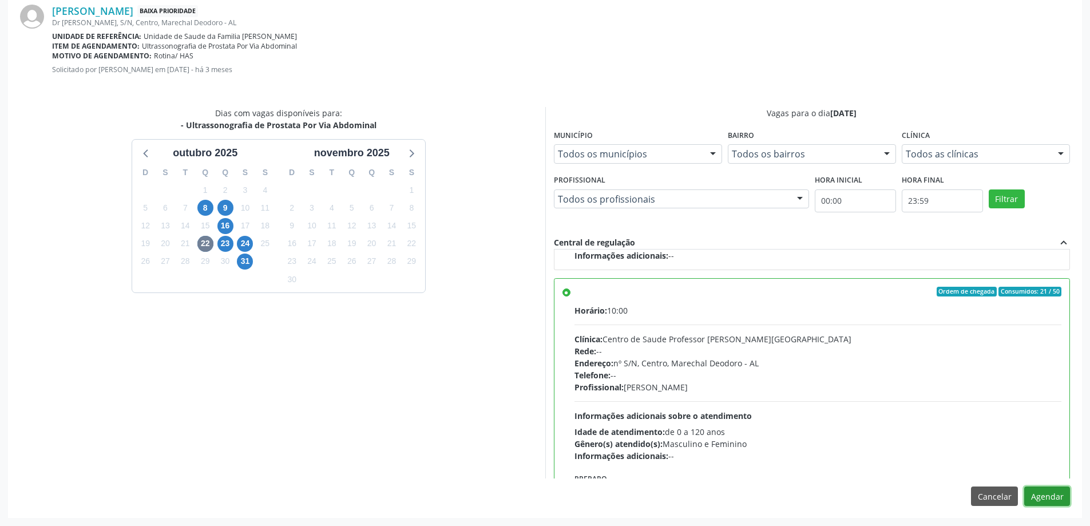
click at [1059, 502] on button "Agendar" at bounding box center [1047, 495] width 46 height 19
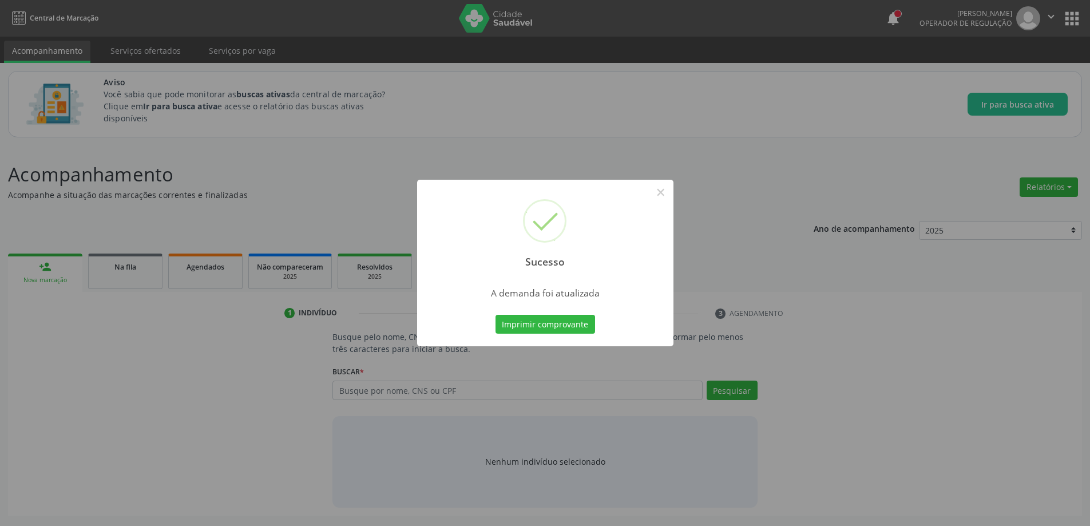
scroll to position [0, 0]
click at [664, 189] on button "×" at bounding box center [664, 192] width 19 height 19
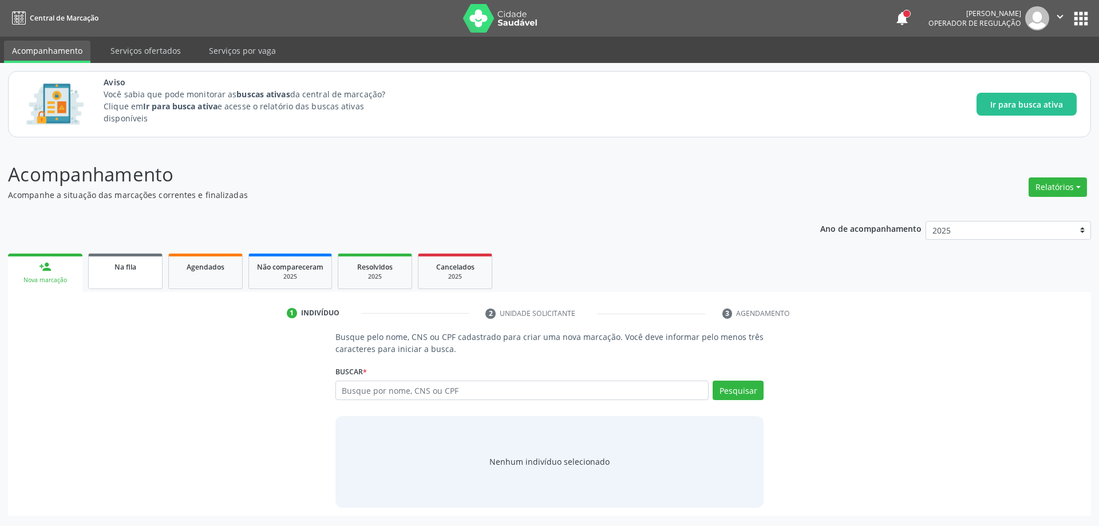
click at [120, 274] on link "Na fila" at bounding box center [125, 270] width 74 height 35
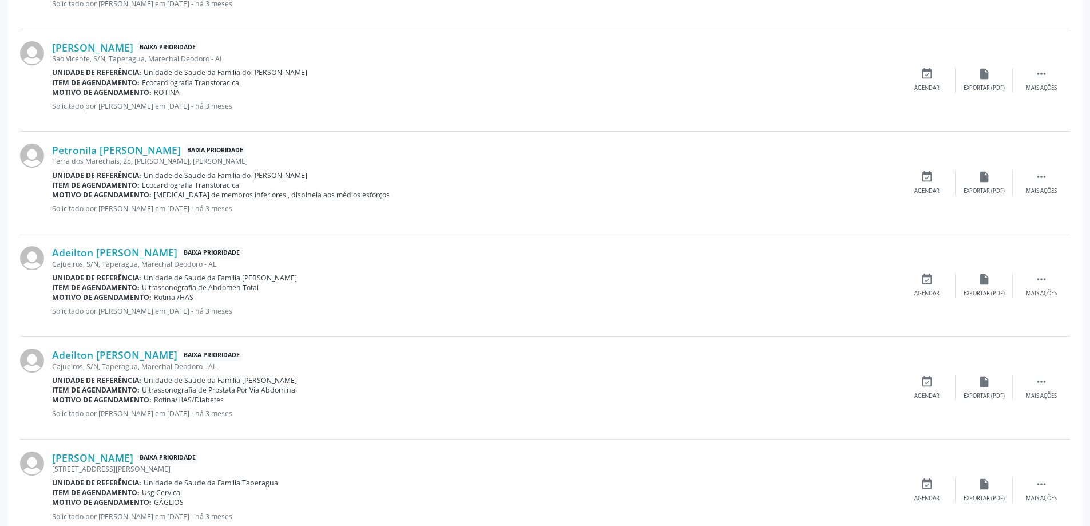
scroll to position [1144, 0]
click at [112, 253] on link "Adeilton [PERSON_NAME]" at bounding box center [114, 251] width 125 height 13
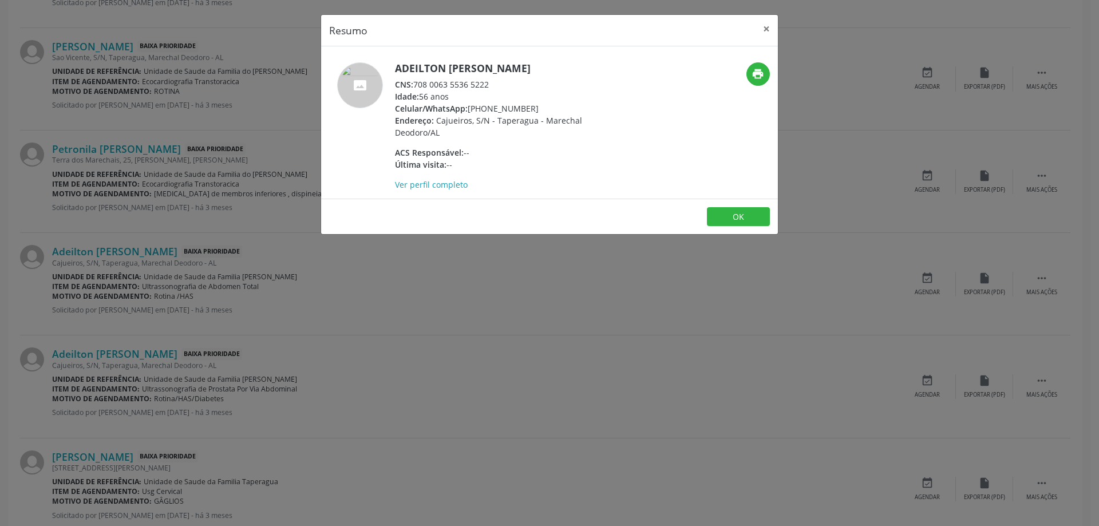
drag, startPoint x: 493, startPoint y: 84, endPoint x: 417, endPoint y: 88, distance: 76.2
click at [417, 88] on div "CNS: 708 0063 5536 5222" at bounding box center [506, 84] width 223 height 12
click at [763, 33] on button "×" at bounding box center [766, 29] width 23 height 28
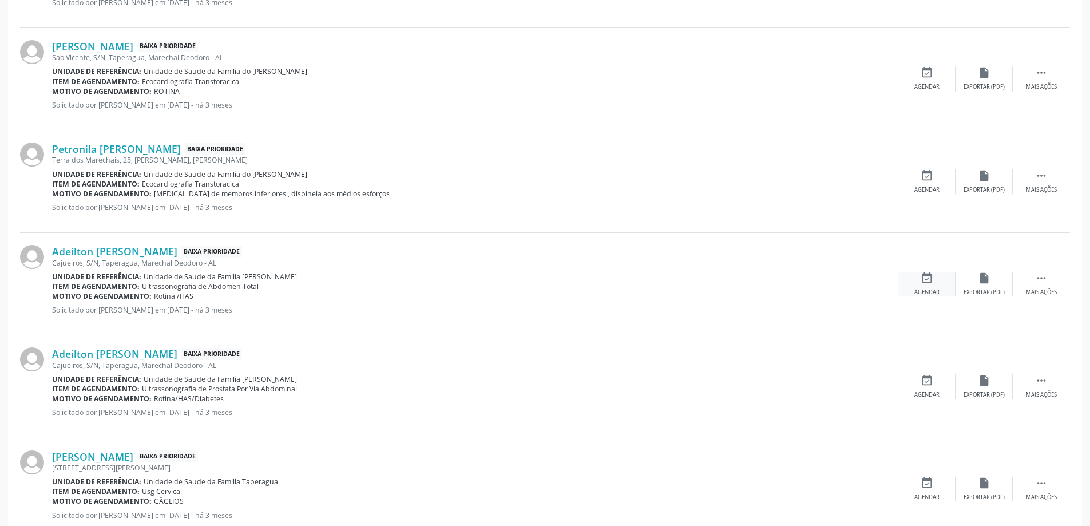
click at [921, 283] on icon "event_available" at bounding box center [927, 278] width 13 height 13
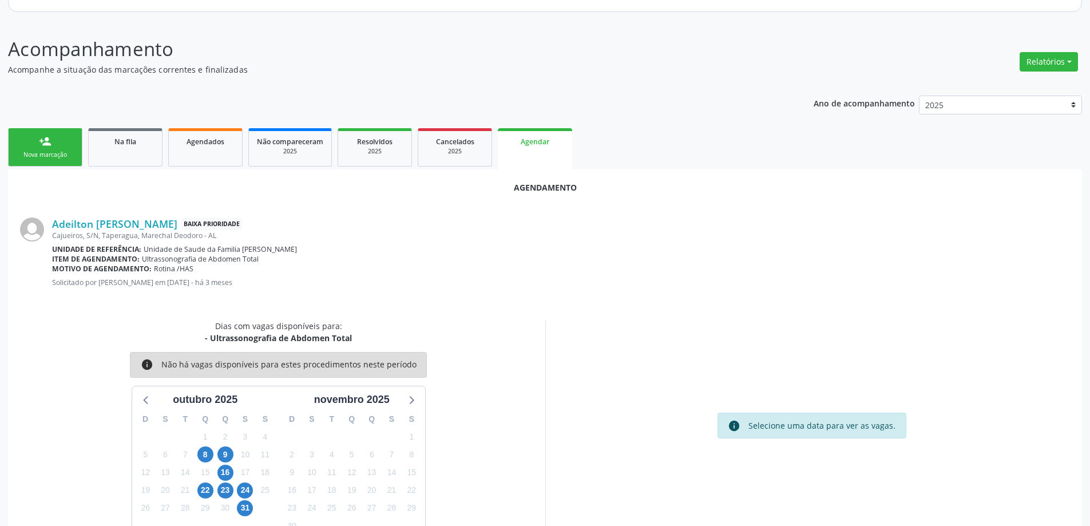
scroll to position [152, 0]
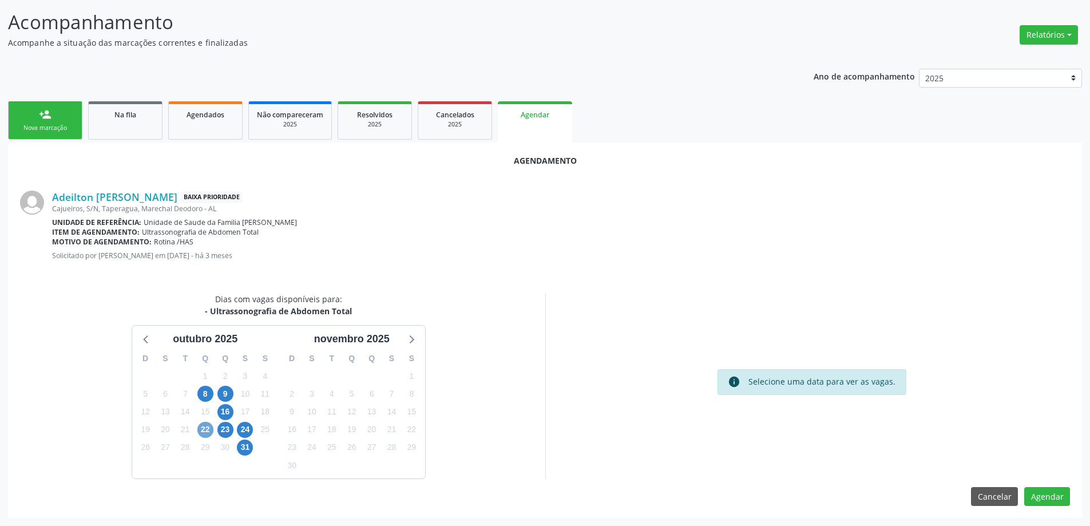
click at [209, 429] on span "22" at bounding box center [205, 430] width 16 height 16
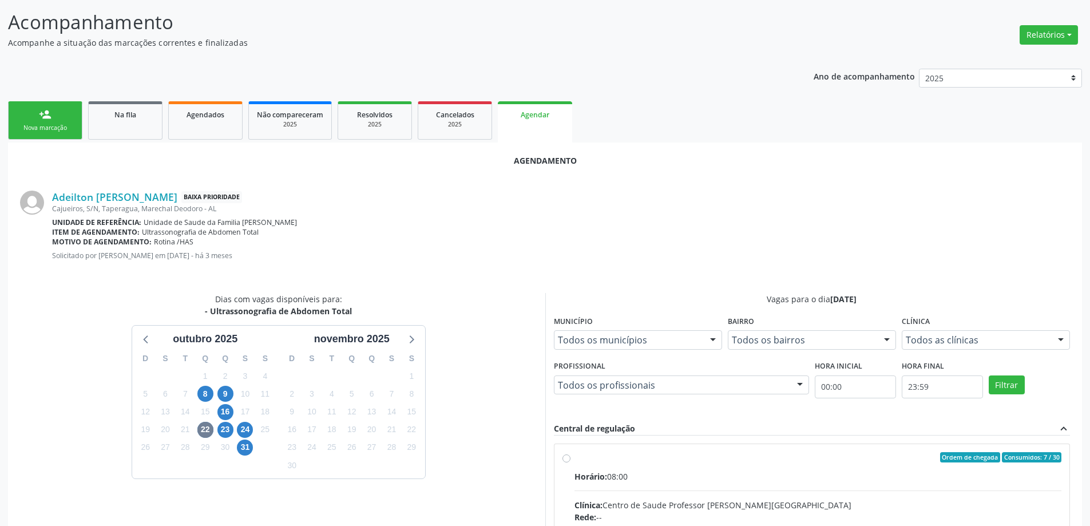
click at [563, 456] on input "Ordem de chegada Consumidos: 7 / 30 Horário: 08:00 Clínica: Centro de Saude Pro…" at bounding box center [566, 457] width 8 height 10
radio input "true"
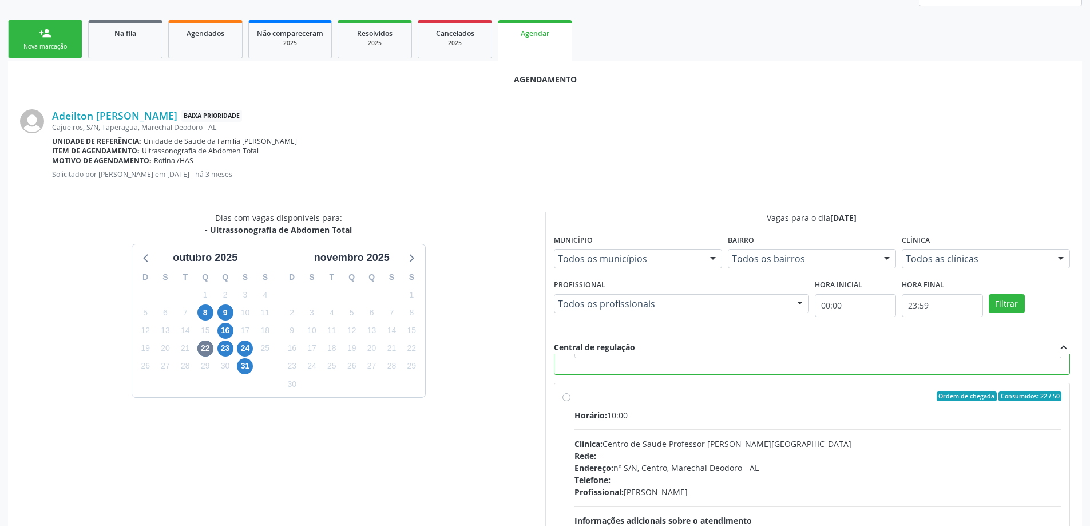
scroll to position [338, 0]
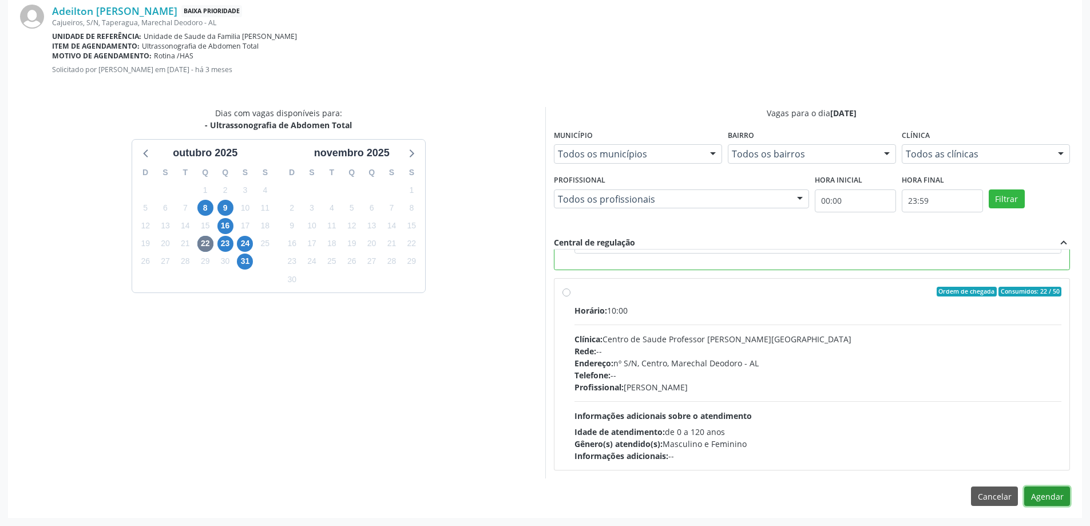
click at [1057, 490] on button "Agendar" at bounding box center [1047, 495] width 46 height 19
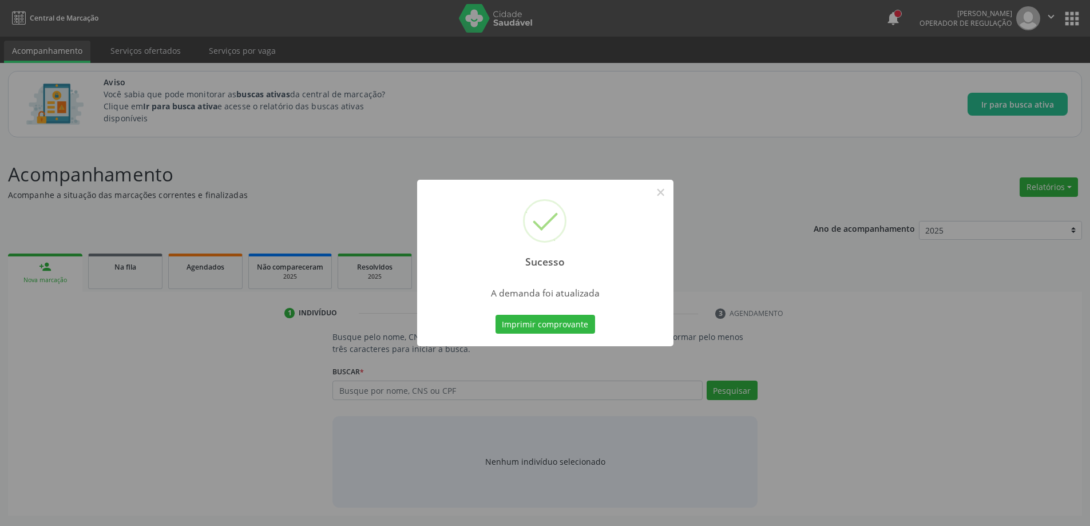
scroll to position [0, 0]
click at [665, 197] on button "×" at bounding box center [664, 192] width 19 height 19
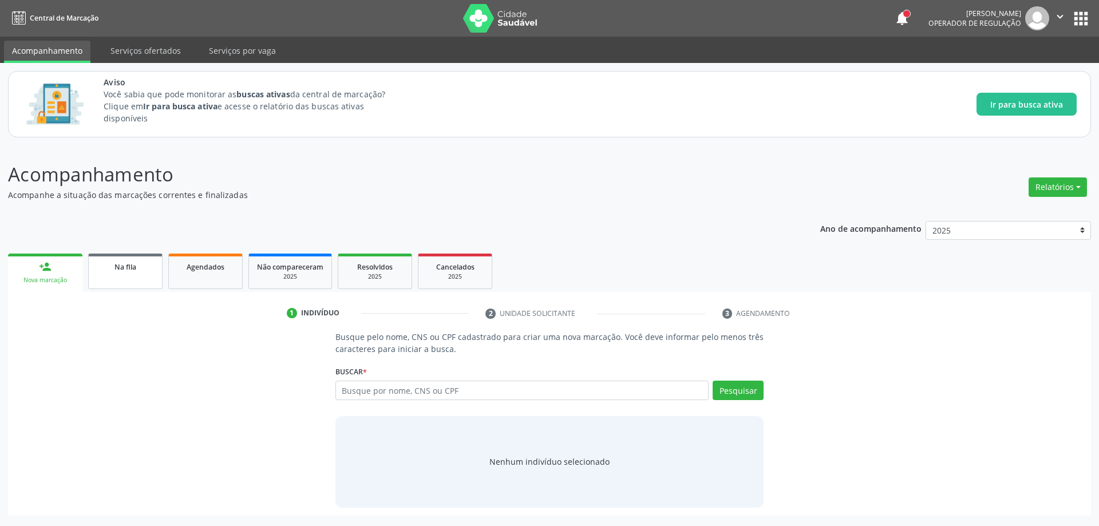
click at [110, 269] on div "Na fila" at bounding box center [125, 266] width 57 height 12
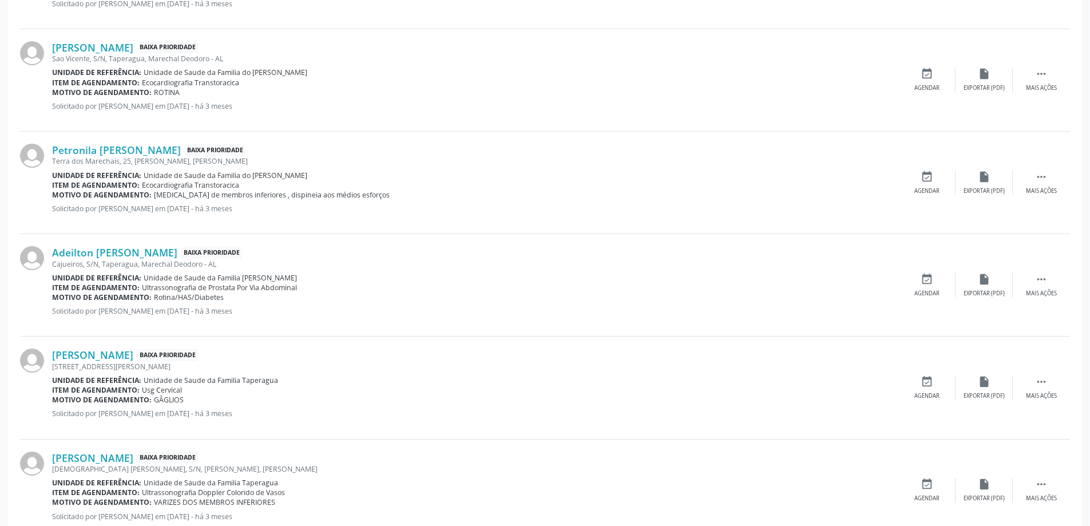
scroll to position [1144, 0]
click at [938, 284] on div "event_available Agendar" at bounding box center [926, 284] width 57 height 25
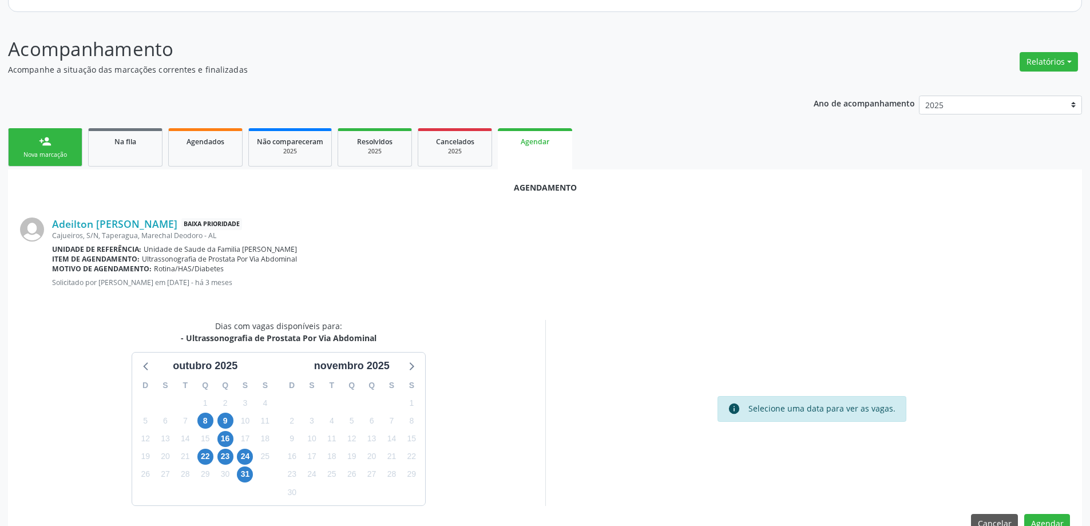
scroll to position [152, 0]
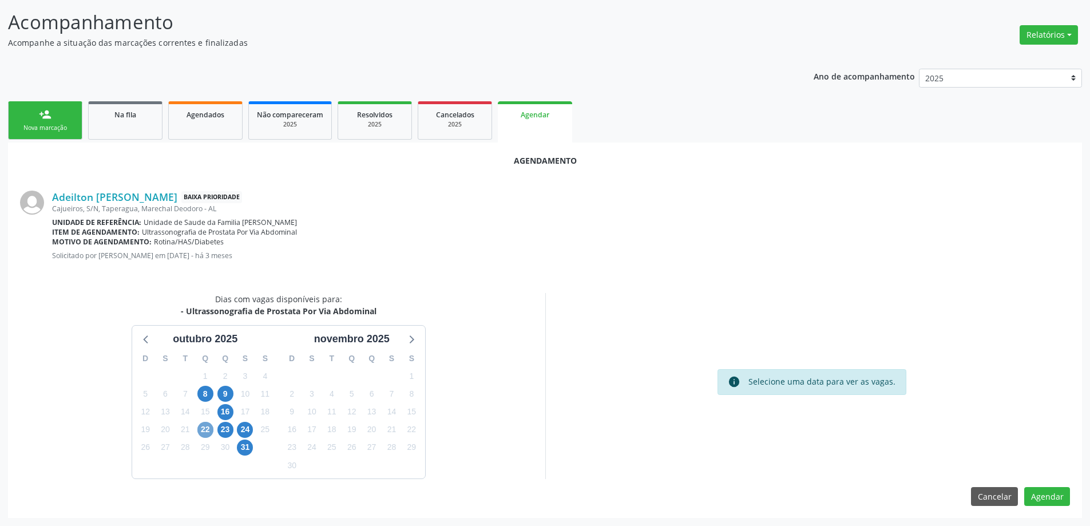
click at [208, 430] on span "22" at bounding box center [205, 430] width 16 height 16
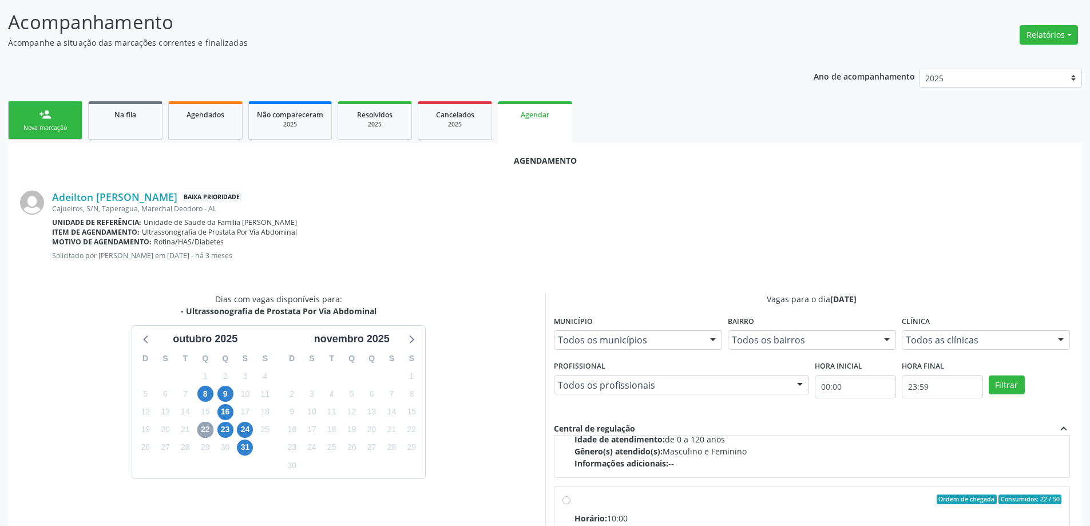
scroll to position [172, 0]
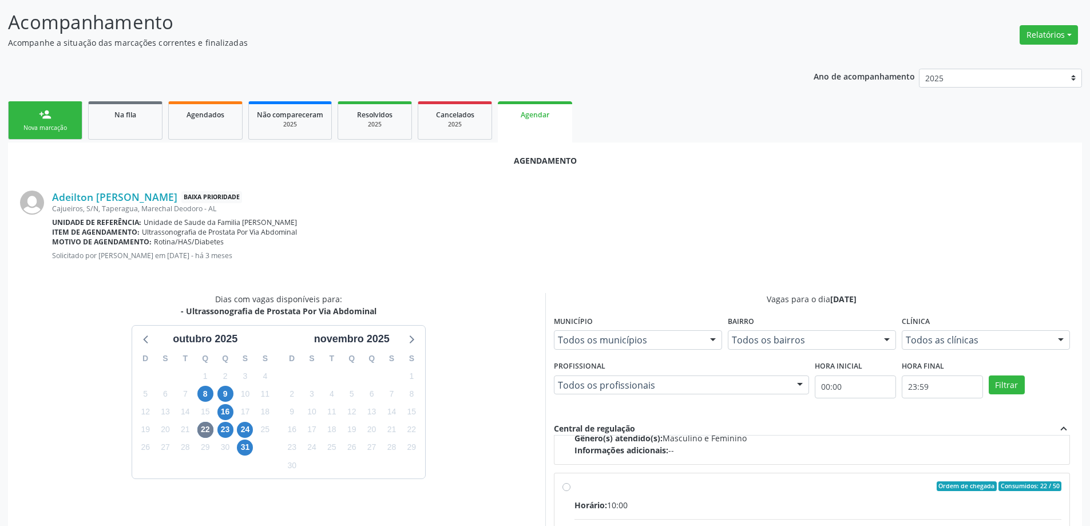
click at [569, 490] on input "Ordem de chegada Consumidos: 22 / 50 Horário: 10:00 Clínica: Centro de Saude Pr…" at bounding box center [566, 486] width 8 height 10
radio input "true"
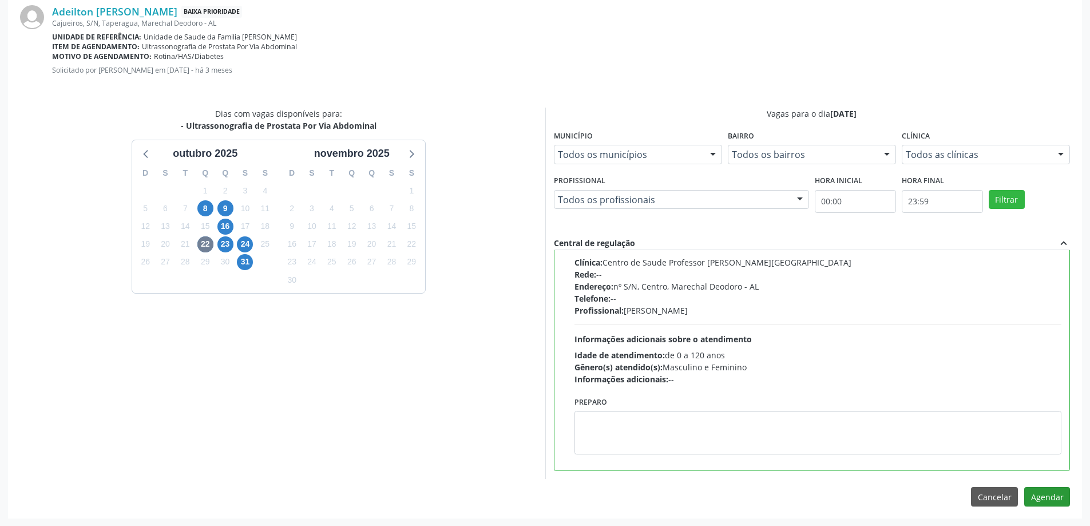
scroll to position [338, 0]
click at [1048, 497] on button "Agendar" at bounding box center [1047, 495] width 46 height 19
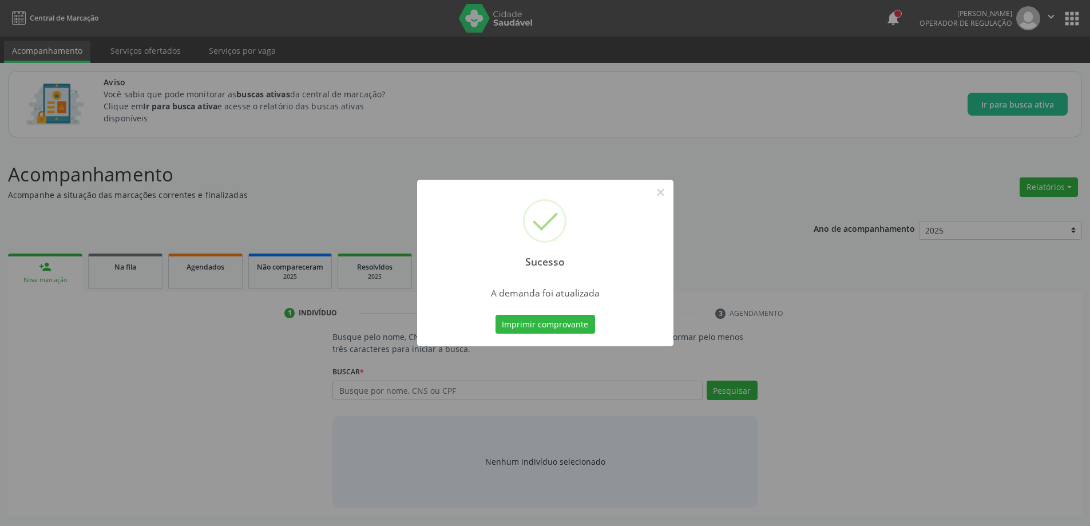
scroll to position [0, 0]
click at [670, 196] on button "×" at bounding box center [664, 192] width 19 height 19
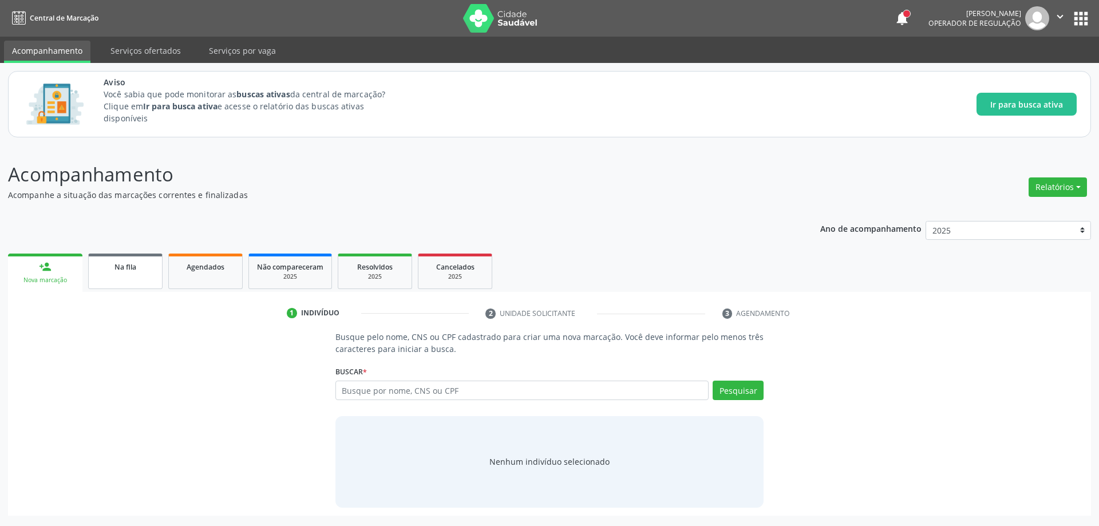
click at [118, 276] on link "Na fila" at bounding box center [125, 270] width 74 height 35
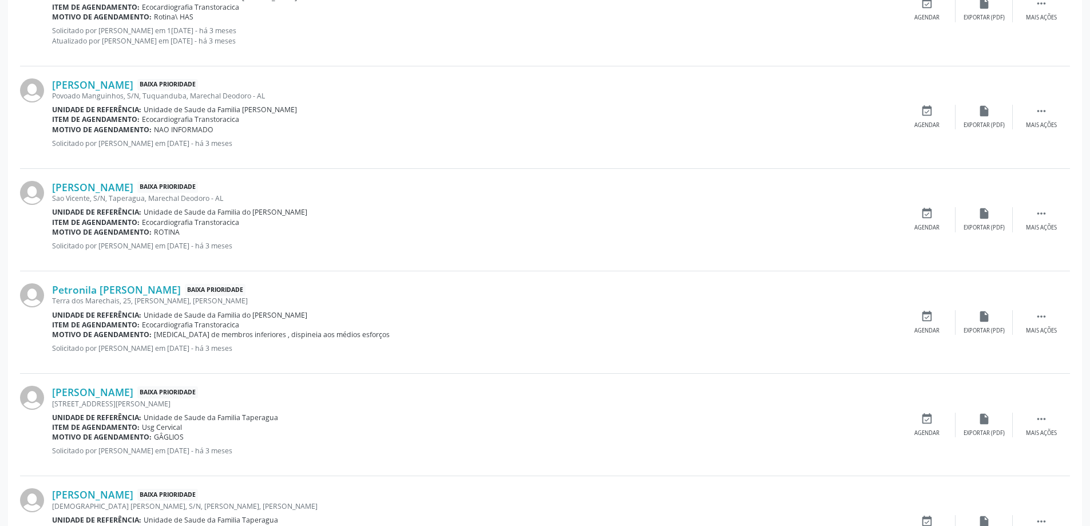
scroll to position [1030, 0]
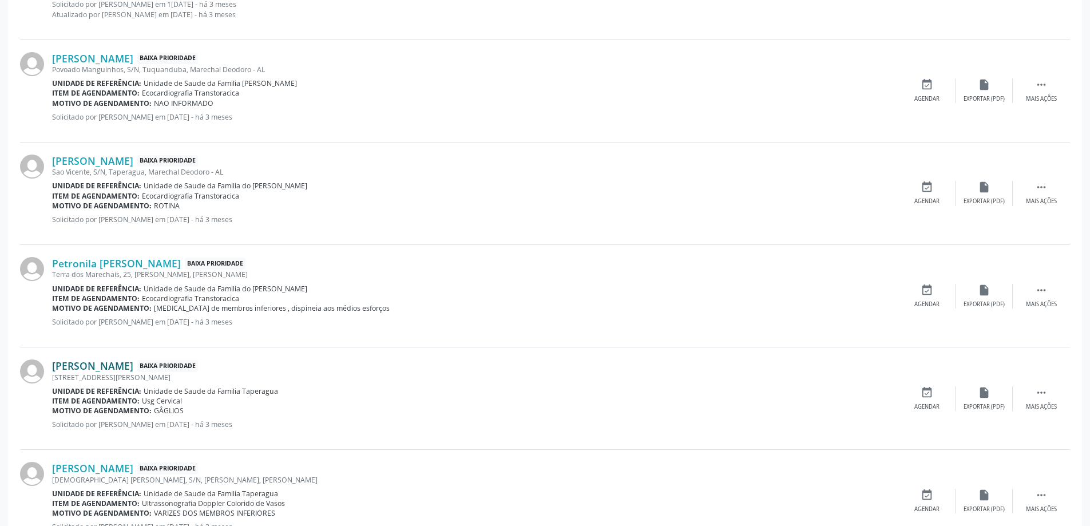
click at [84, 367] on link "[PERSON_NAME]" at bounding box center [92, 365] width 81 height 13
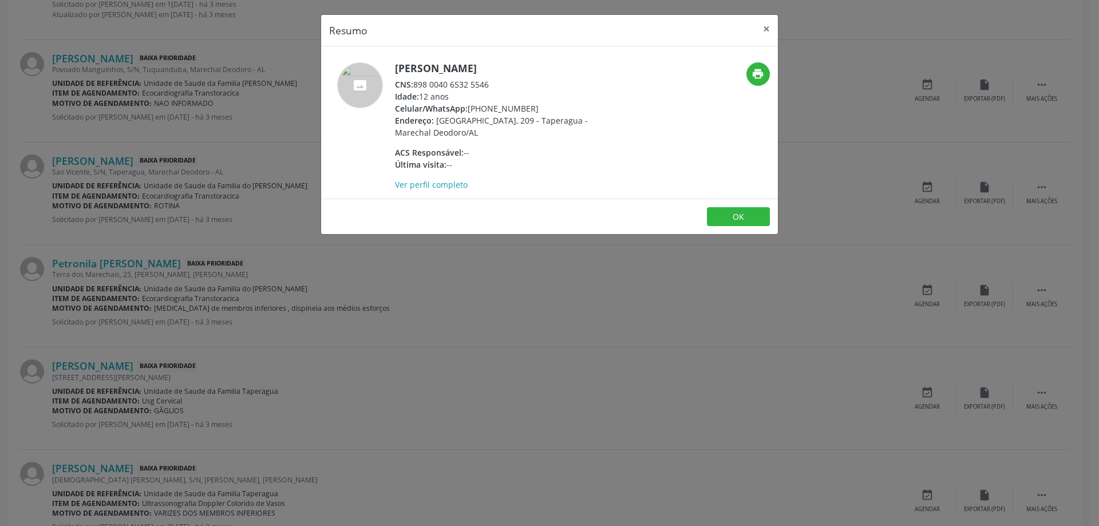
drag, startPoint x: 494, startPoint y: 84, endPoint x: 415, endPoint y: 88, distance: 79.1
click at [415, 88] on div "CNS: 898 0040 6532 5546" at bounding box center [506, 84] width 223 height 12
click at [761, 31] on button "×" at bounding box center [766, 29] width 23 height 28
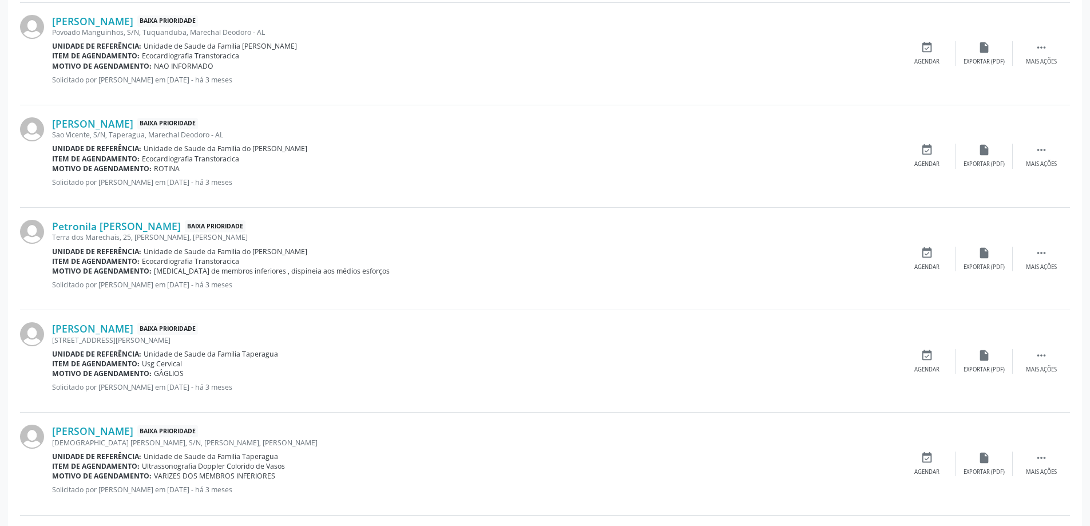
scroll to position [1087, 0]
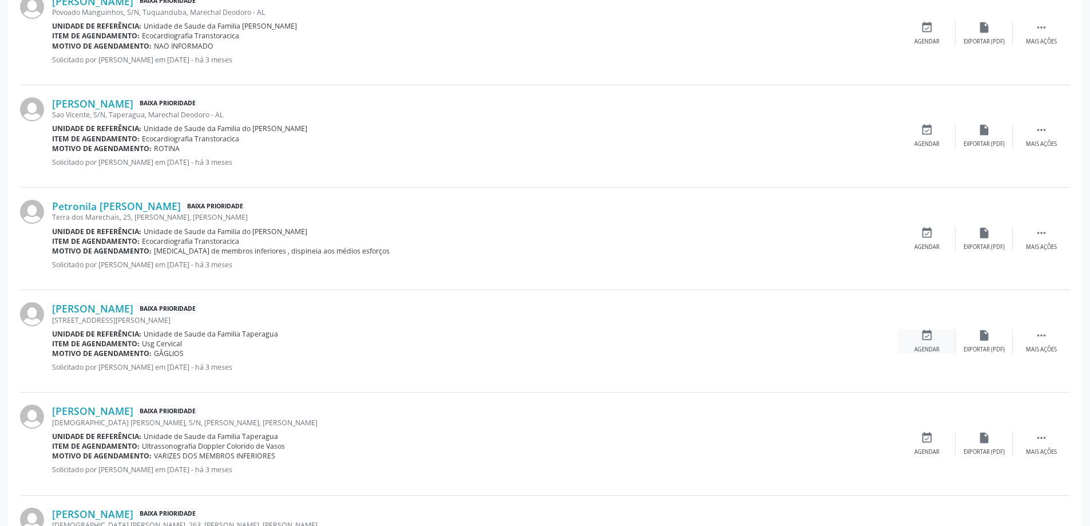
click at [927, 339] on icon "event_available" at bounding box center [927, 335] width 13 height 13
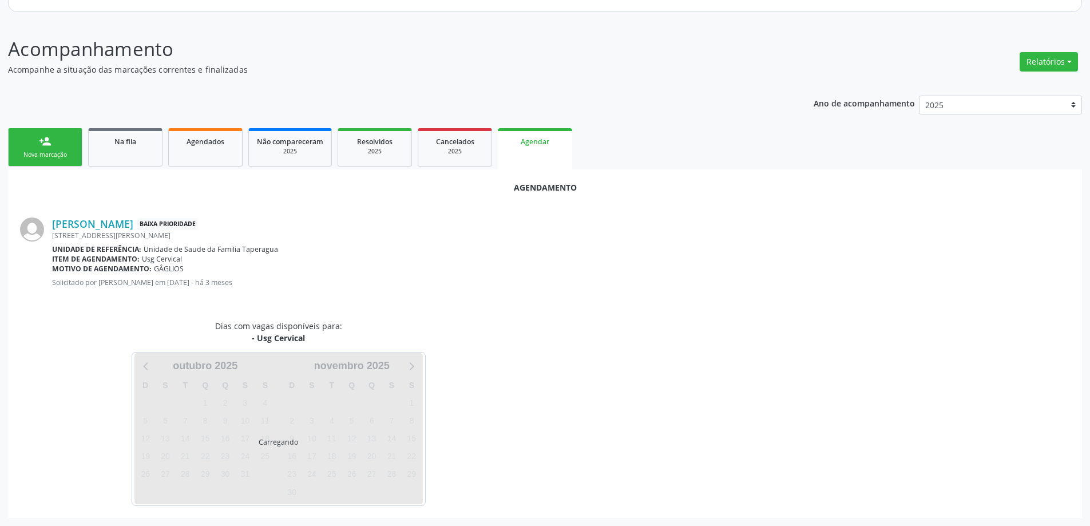
scroll to position [152, 0]
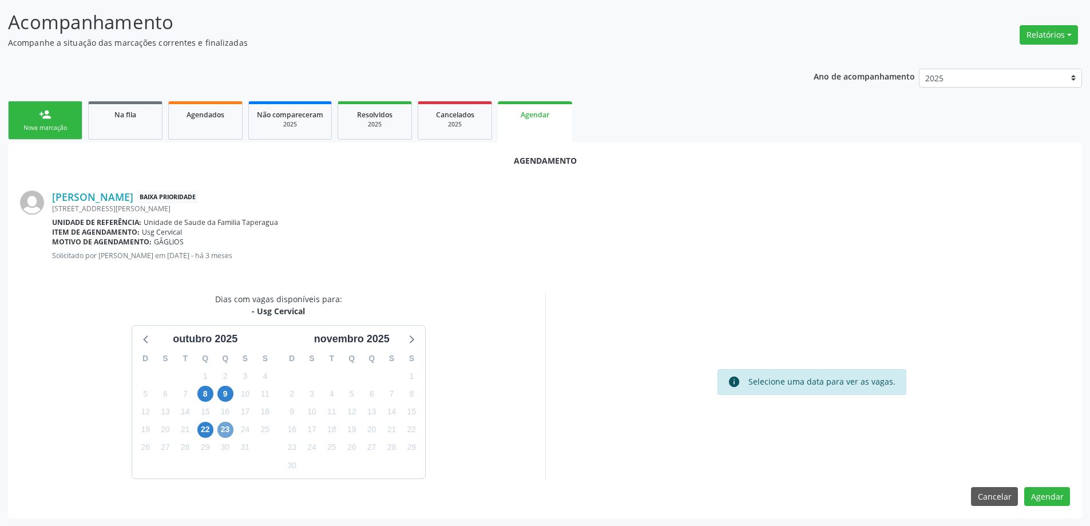
click at [226, 431] on span "23" at bounding box center [225, 430] width 16 height 16
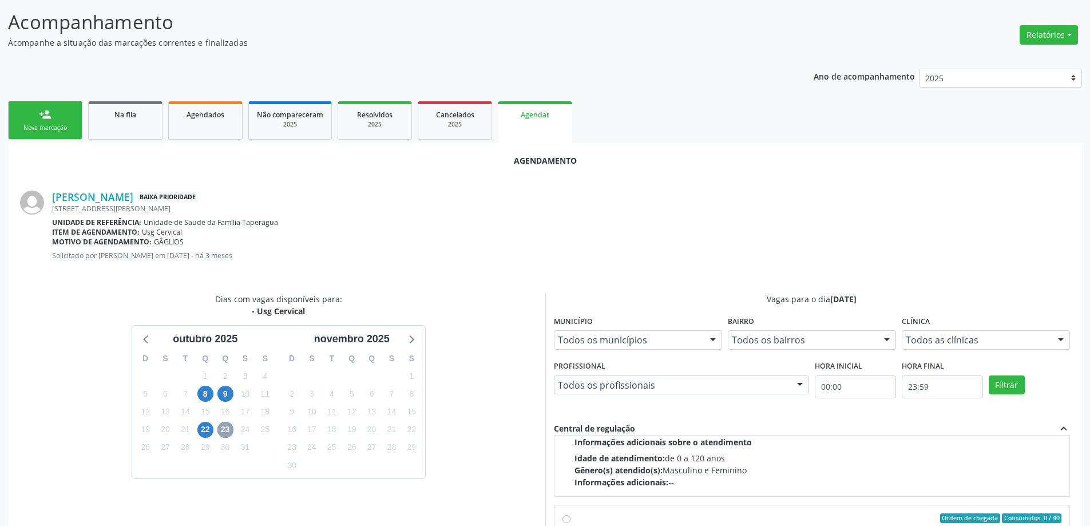
scroll to position [172, 0]
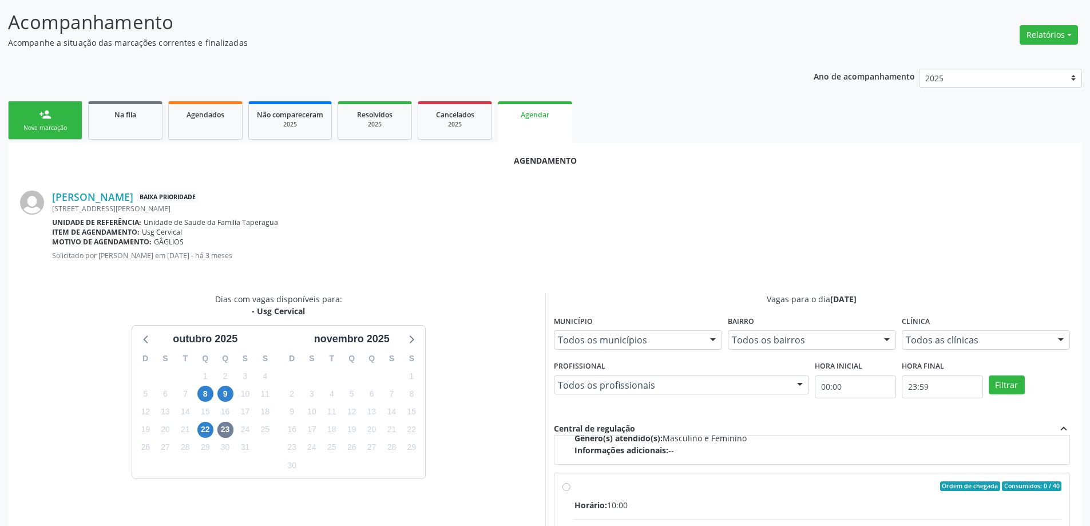
click at [562, 484] on input "Ordem de chegada Consumidos: 0 / 40 Horário: 10:00 Clínica: Centro de Saude Pro…" at bounding box center [566, 486] width 8 height 10
radio input "true"
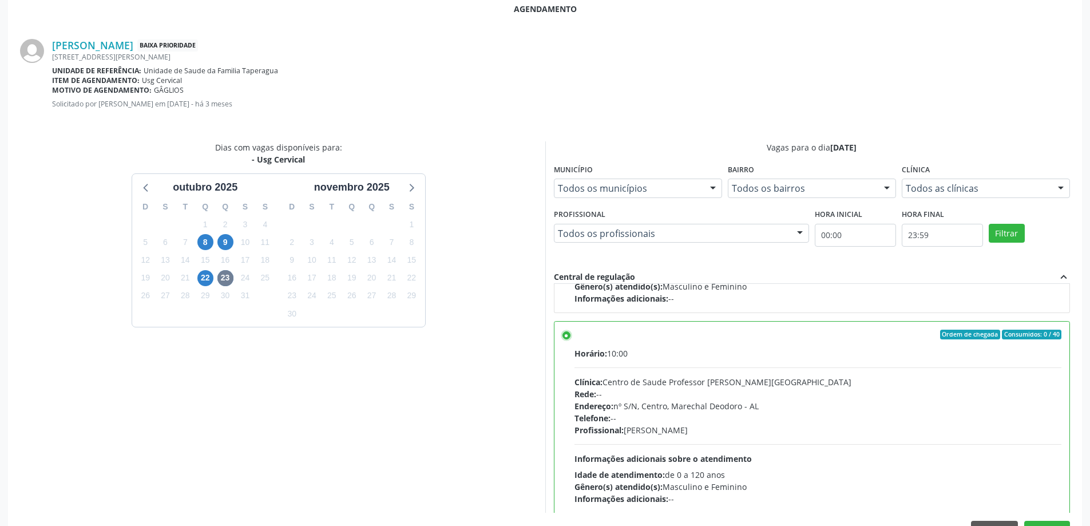
scroll to position [338, 0]
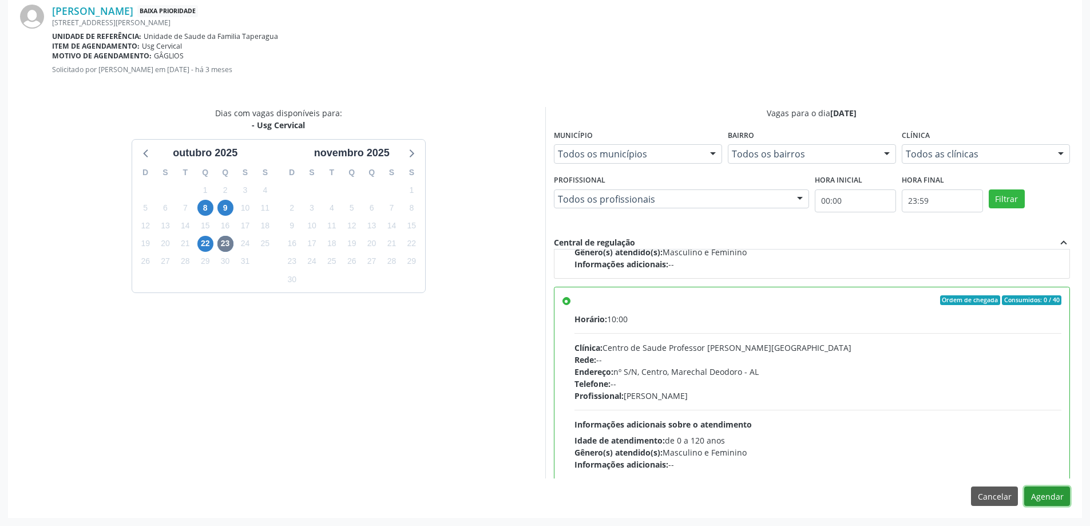
click at [1052, 497] on button "Agendar" at bounding box center [1047, 495] width 46 height 19
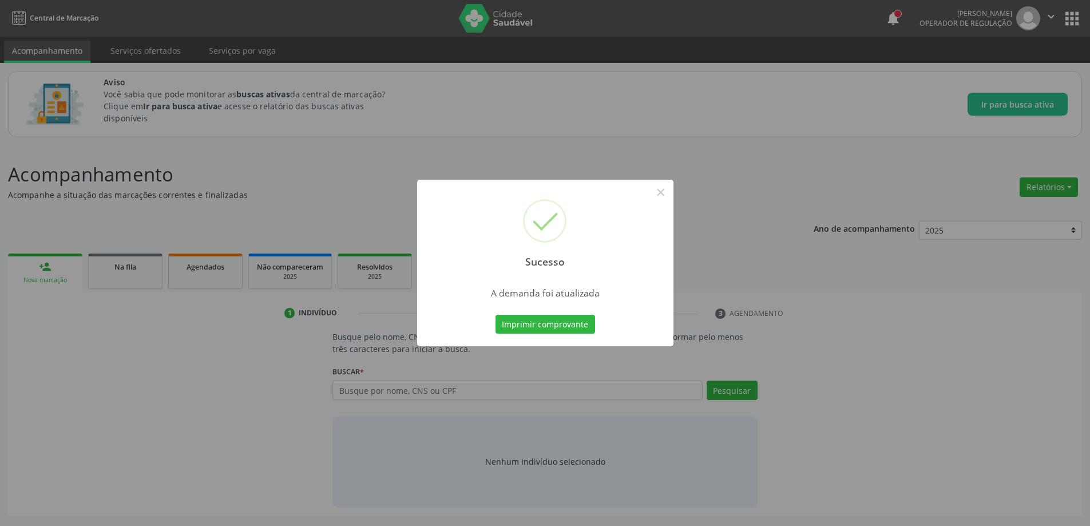
scroll to position [0, 0]
click at [665, 191] on button "×" at bounding box center [664, 192] width 19 height 19
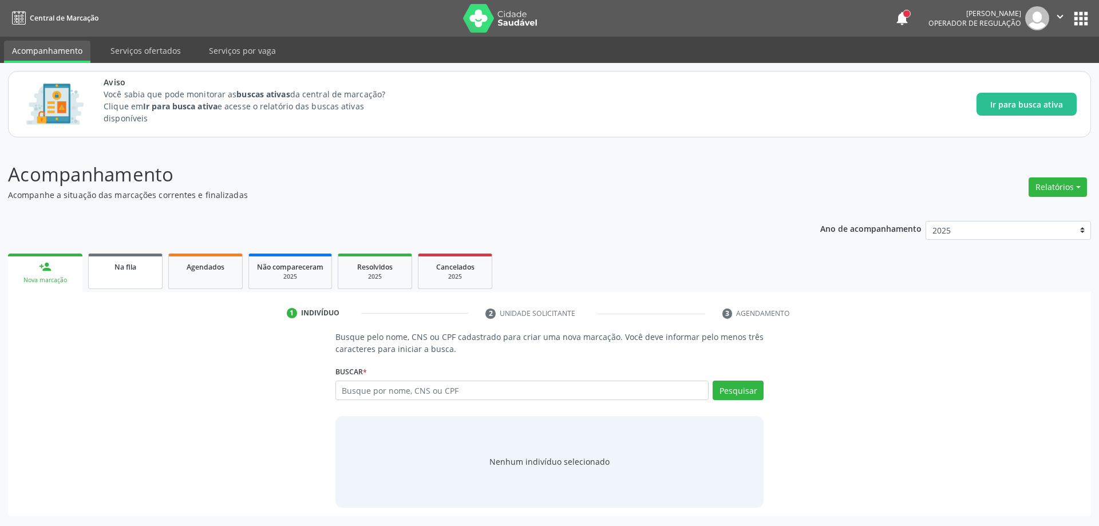
click at [124, 270] on span "Na fila" at bounding box center [125, 267] width 22 height 10
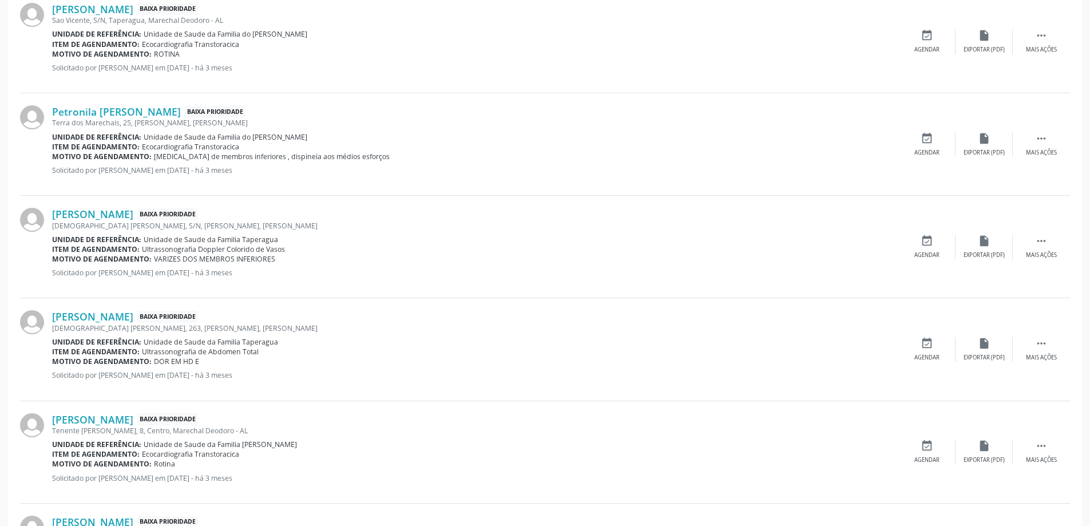
scroll to position [1202, 0]
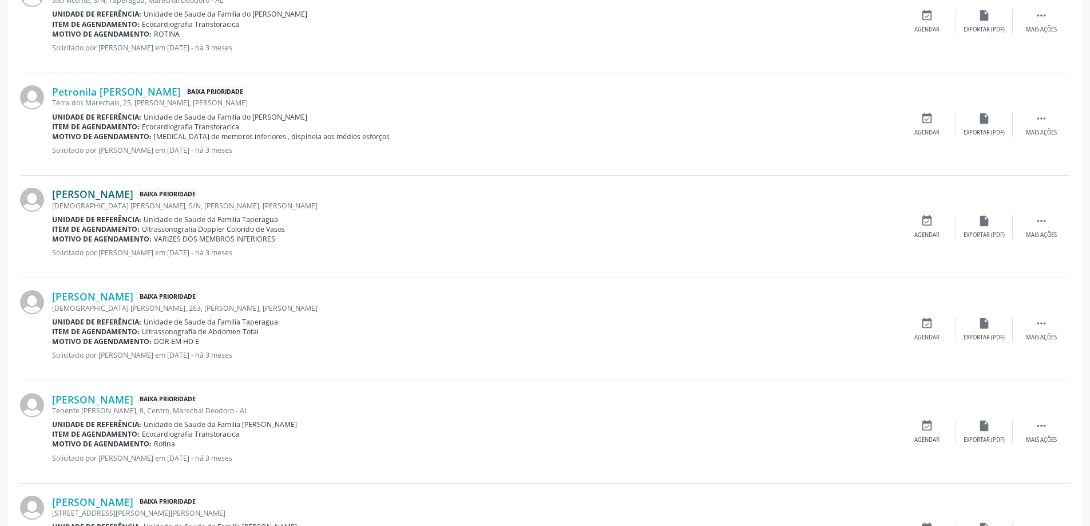
click at [93, 199] on link "[PERSON_NAME]" at bounding box center [92, 194] width 81 height 13
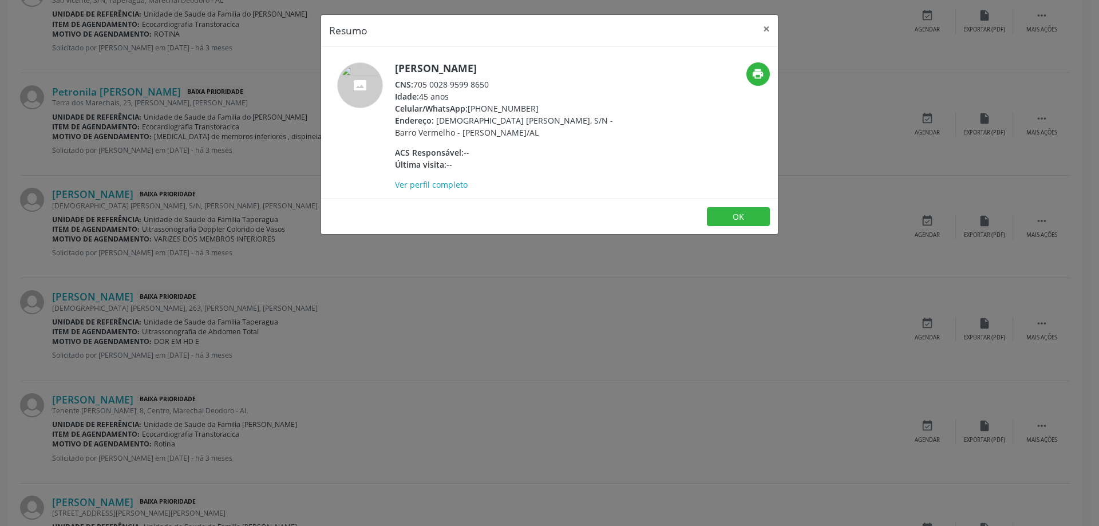
drag, startPoint x: 489, startPoint y: 81, endPoint x: 416, endPoint y: 85, distance: 73.4
click at [416, 85] on div "CNS: 705 0028 9599 8650" at bounding box center [506, 84] width 223 height 12
click at [763, 30] on button "×" at bounding box center [766, 29] width 23 height 28
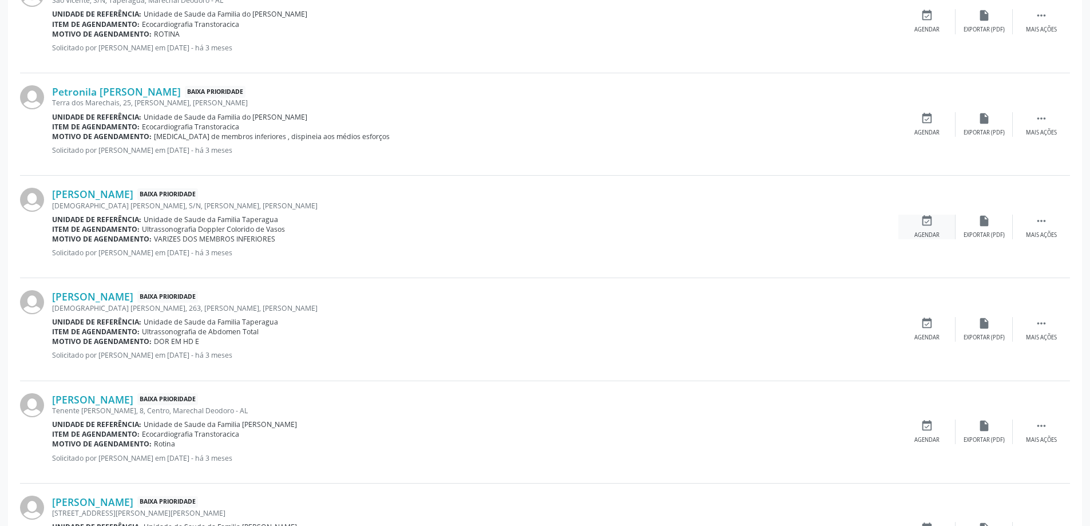
click at [930, 224] on icon "event_available" at bounding box center [927, 221] width 13 height 13
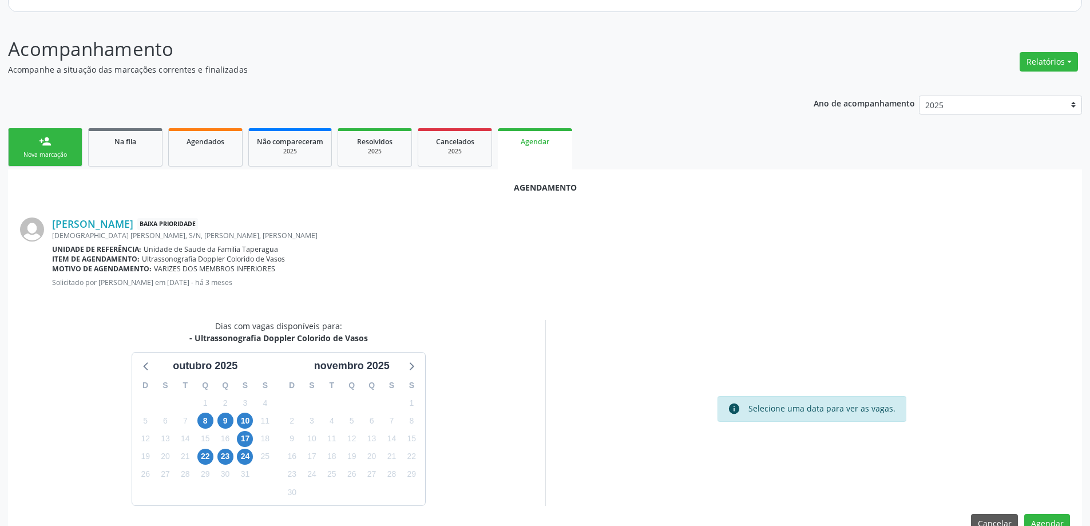
scroll to position [152, 0]
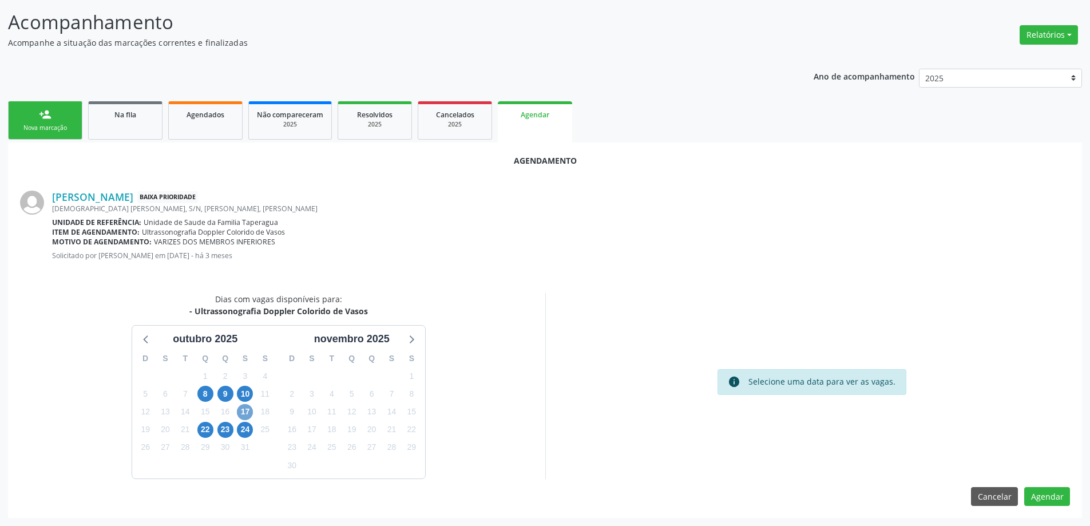
click at [243, 413] on span "17" at bounding box center [245, 412] width 16 height 16
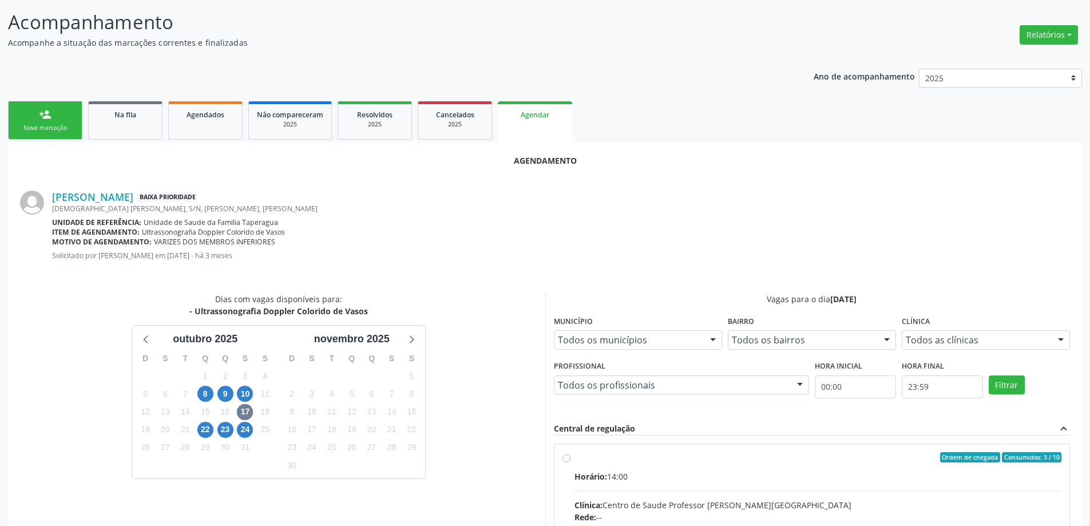
radio input "true"
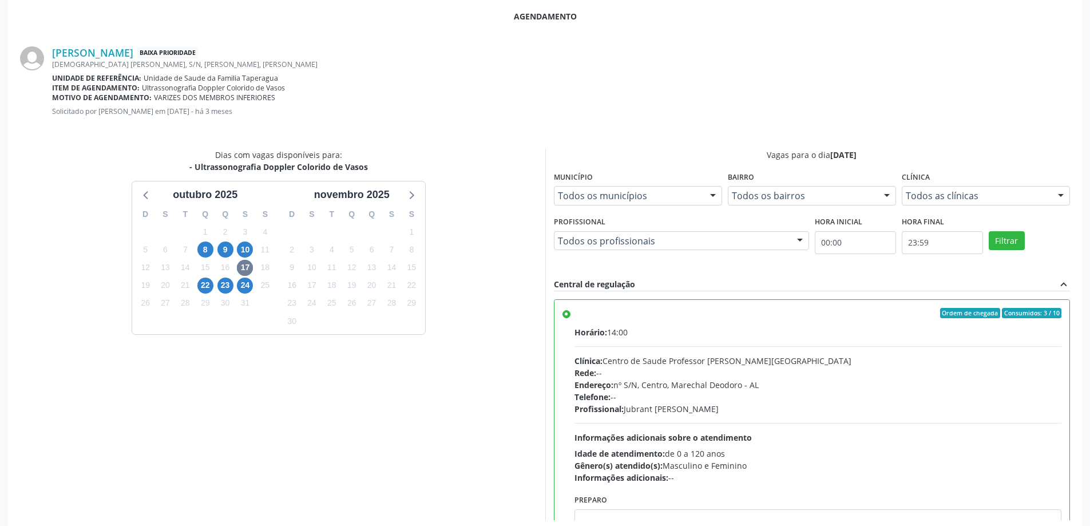
scroll to position [338, 0]
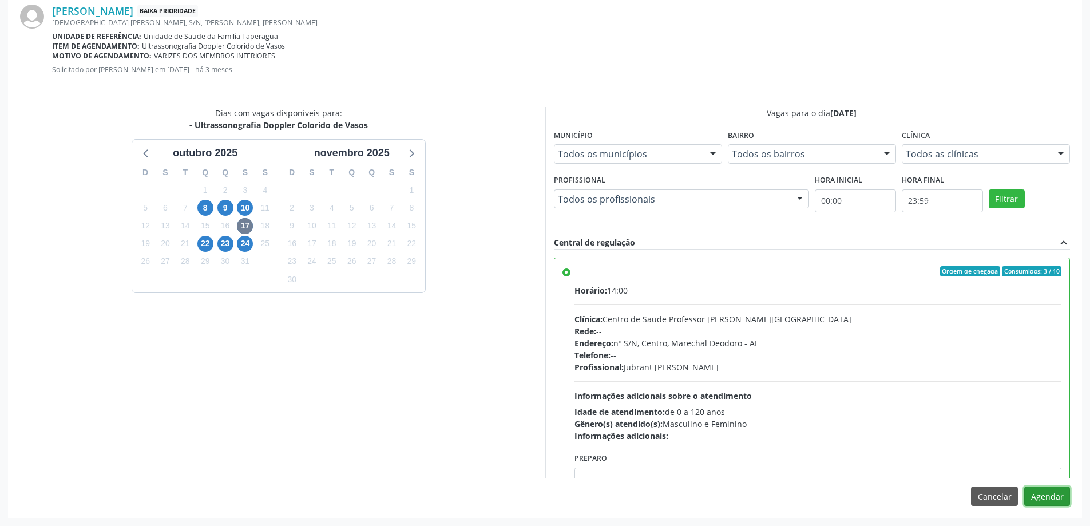
click at [1051, 501] on button "Agendar" at bounding box center [1047, 495] width 46 height 19
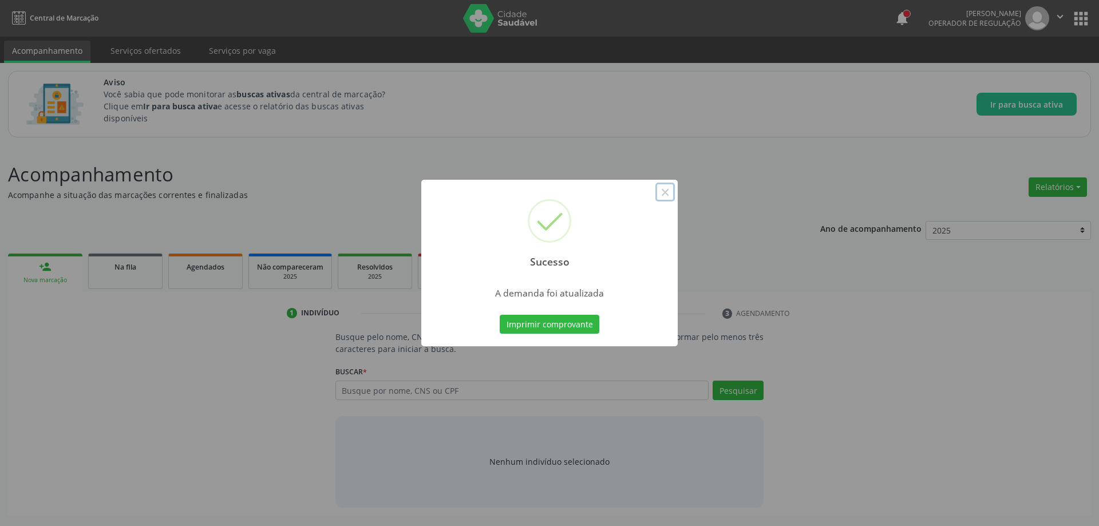
click at [665, 183] on button "×" at bounding box center [664, 192] width 19 height 19
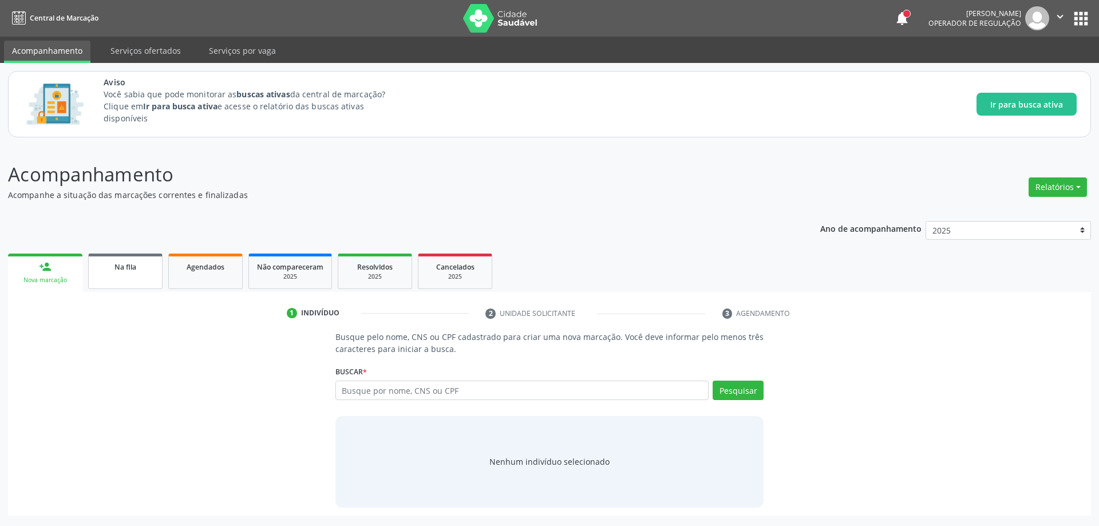
click at [117, 272] on div "Na fila" at bounding box center [125, 266] width 57 height 12
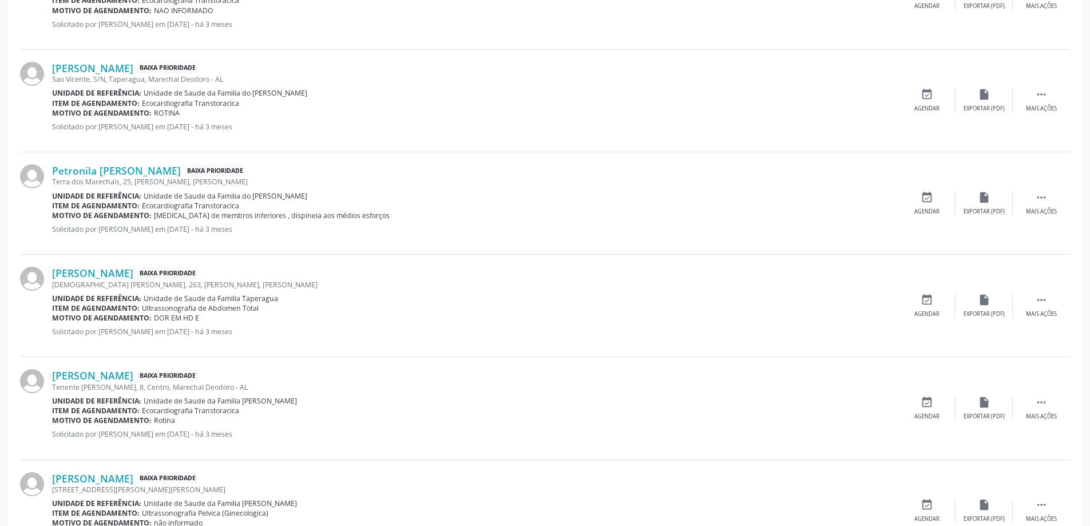
scroll to position [1144, 0]
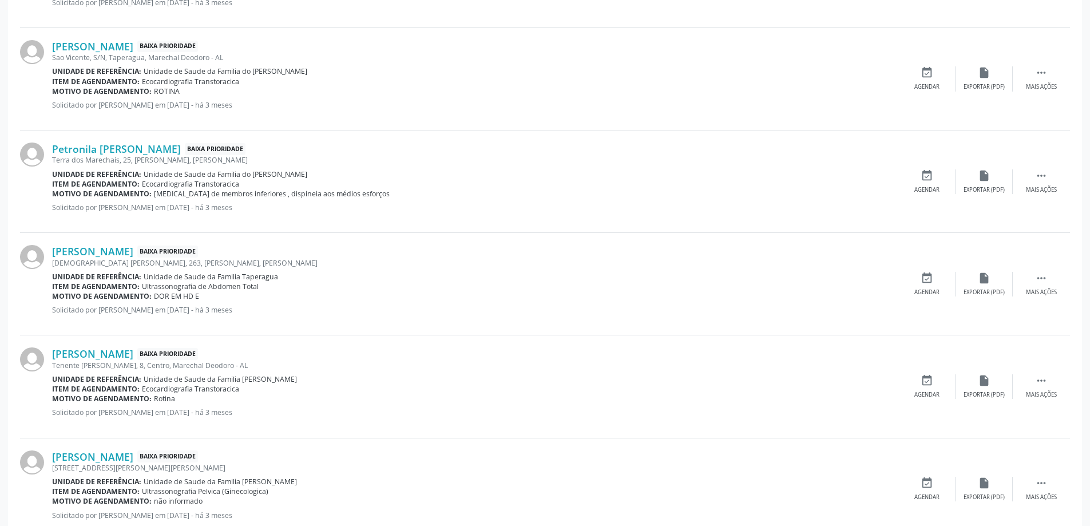
click at [157, 260] on div "[DEMOGRAPHIC_DATA] [PERSON_NAME], 263, [PERSON_NAME], [PERSON_NAME]" at bounding box center [475, 263] width 846 height 10
click at [133, 249] on link "[PERSON_NAME]" at bounding box center [92, 251] width 81 height 13
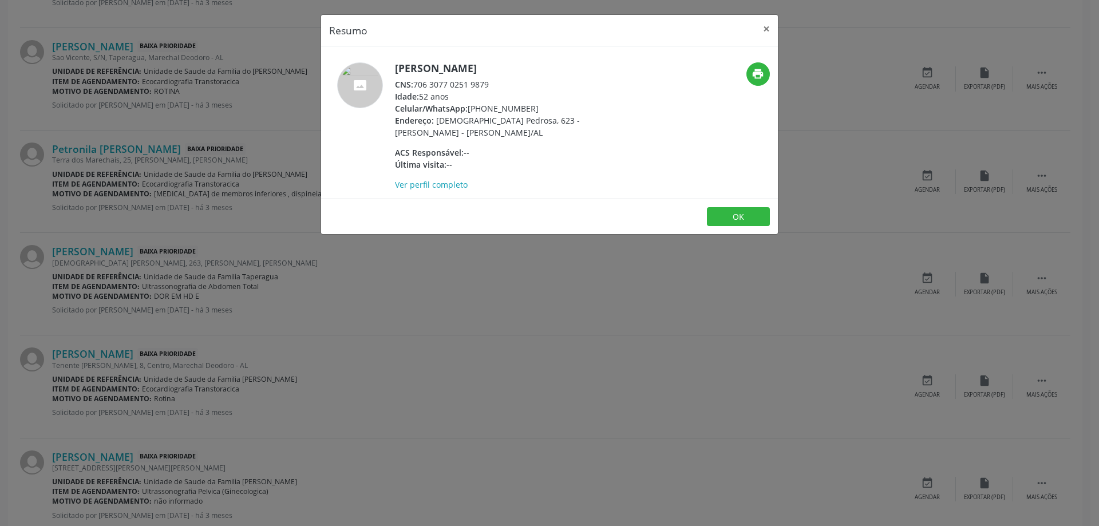
drag, startPoint x: 492, startPoint y: 97, endPoint x: 417, endPoint y: 98, distance: 75.5
click at [417, 90] on div "CNS: 706 3077 0251 9879" at bounding box center [506, 84] width 223 height 12
click at [768, 29] on button "×" at bounding box center [766, 29] width 23 height 28
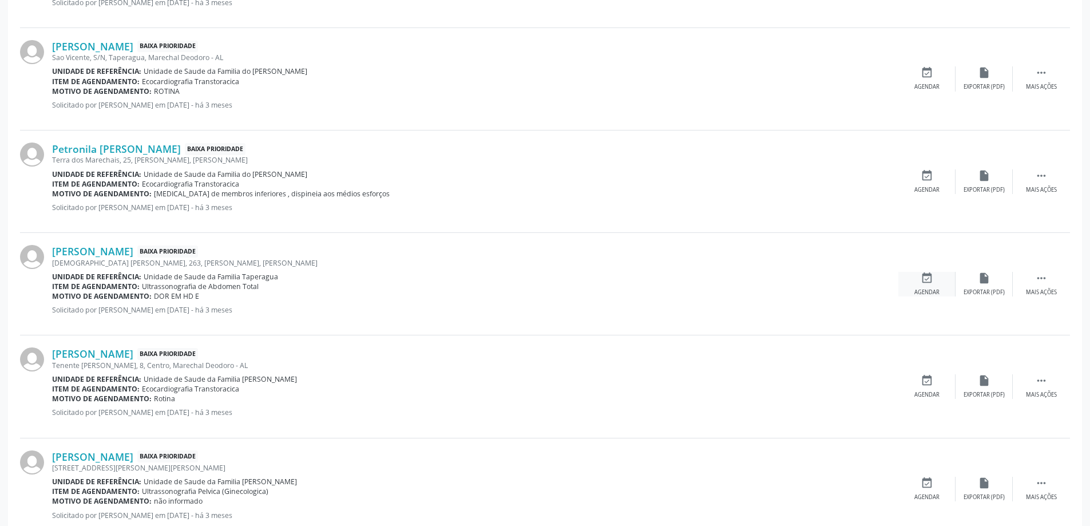
click at [926, 288] on div "Agendar" at bounding box center [926, 292] width 25 height 8
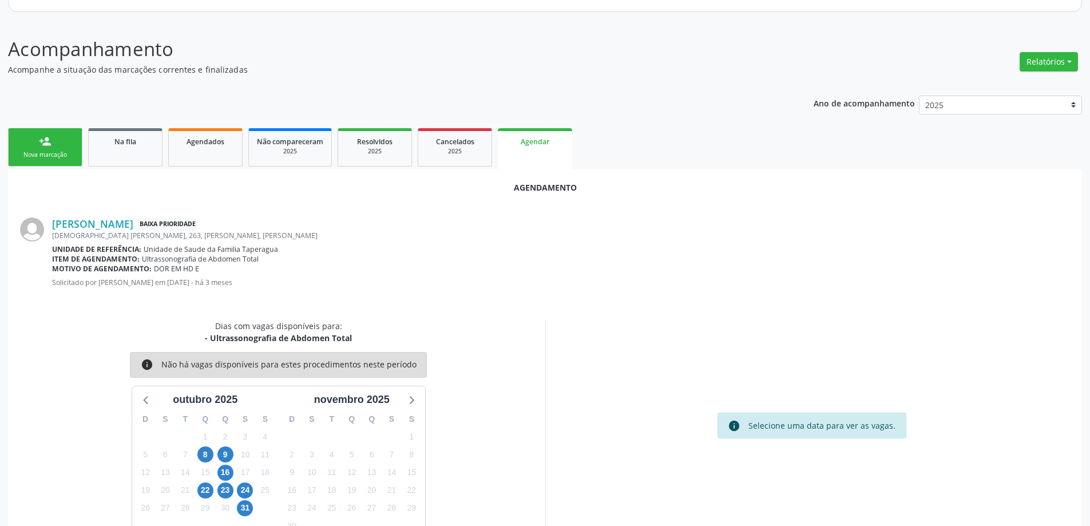
scroll to position [152, 0]
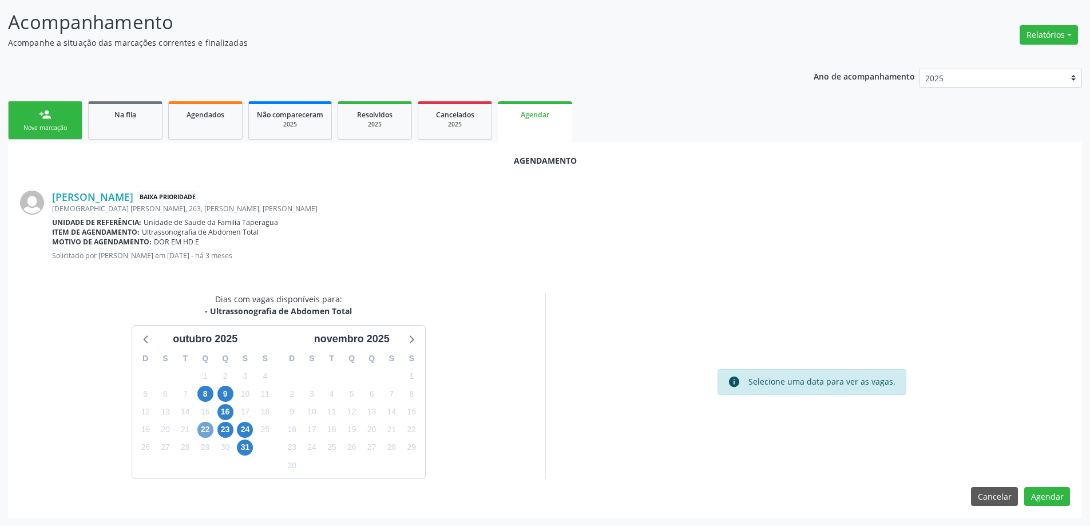
click at [207, 429] on span "22" at bounding box center [205, 430] width 16 height 16
